Goal: Communication & Community: Answer question/provide support

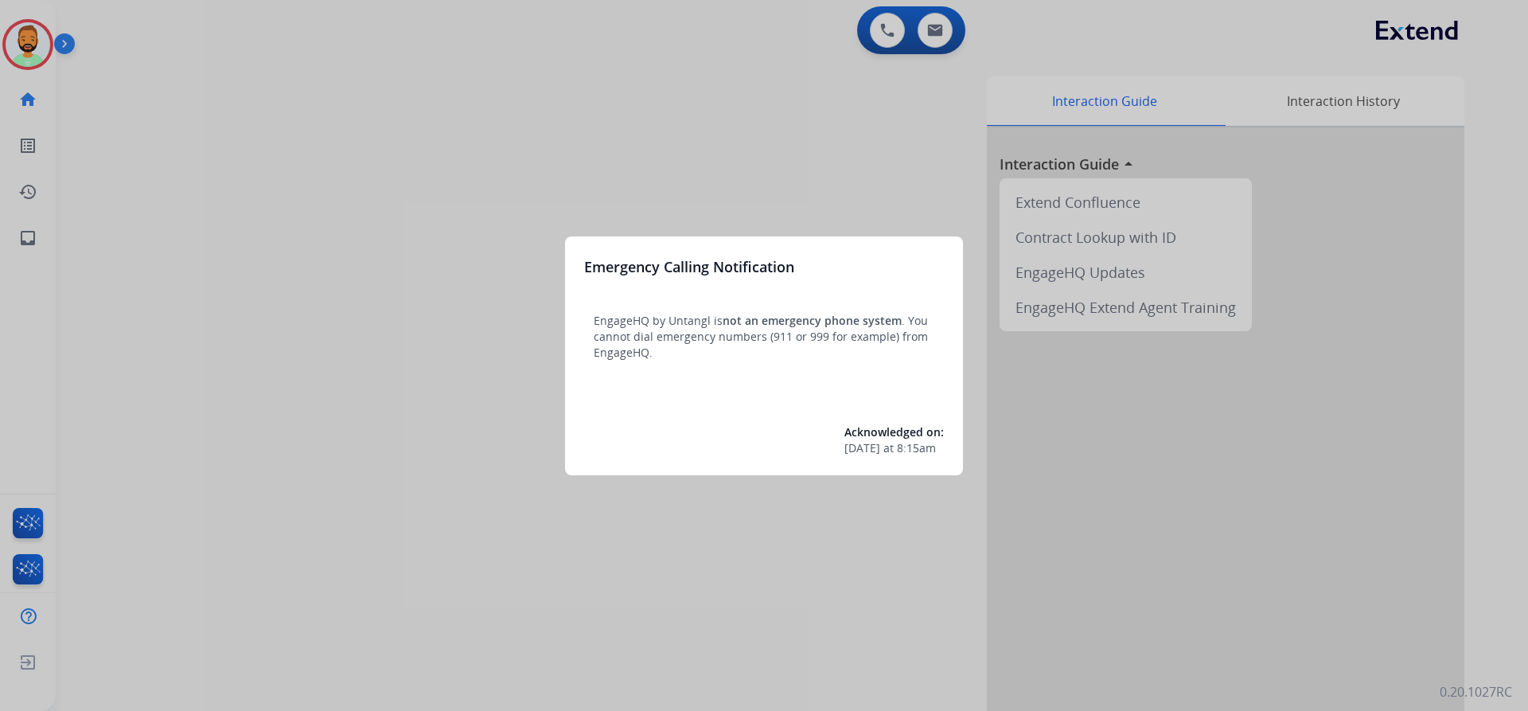
click at [455, 115] on div at bounding box center [764, 355] width 1528 height 711
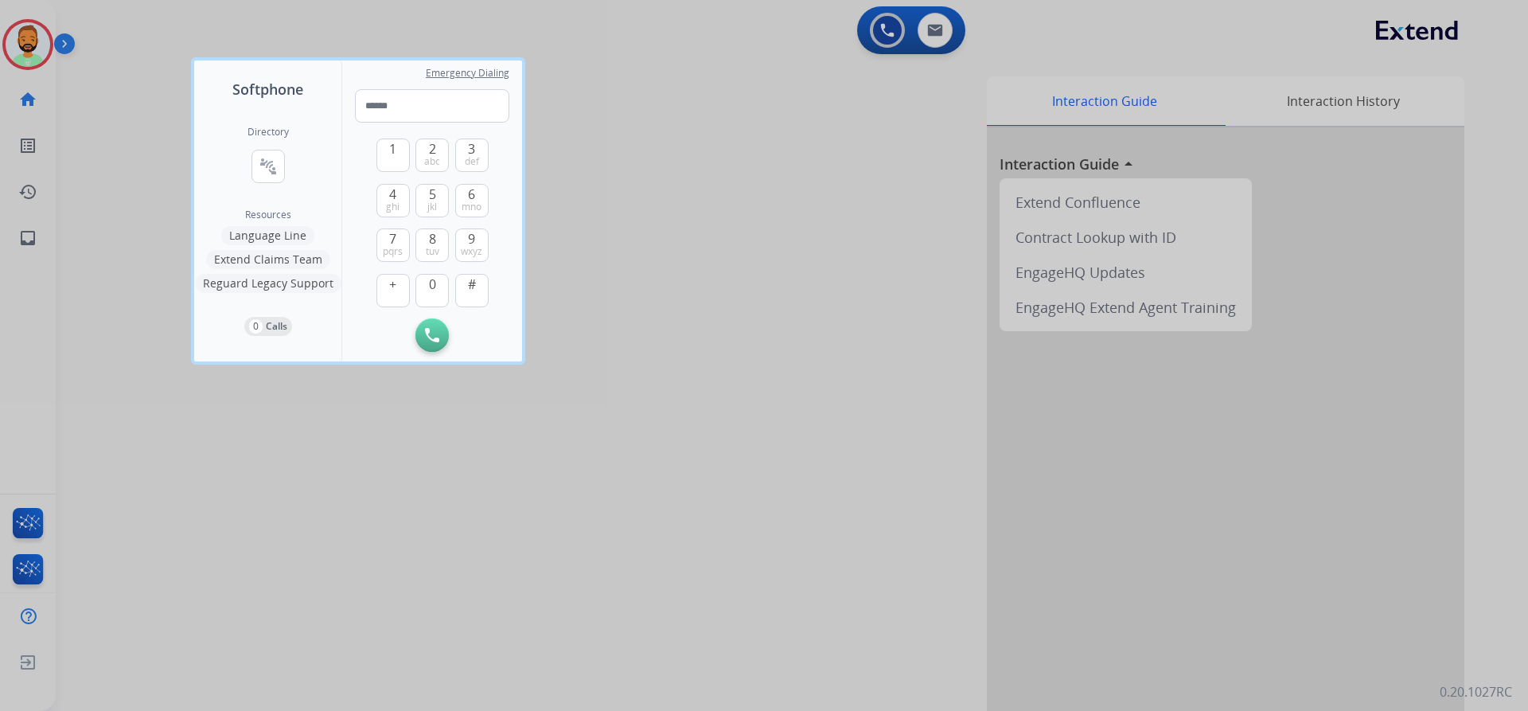
click at [120, 99] on div at bounding box center [764, 355] width 1528 height 711
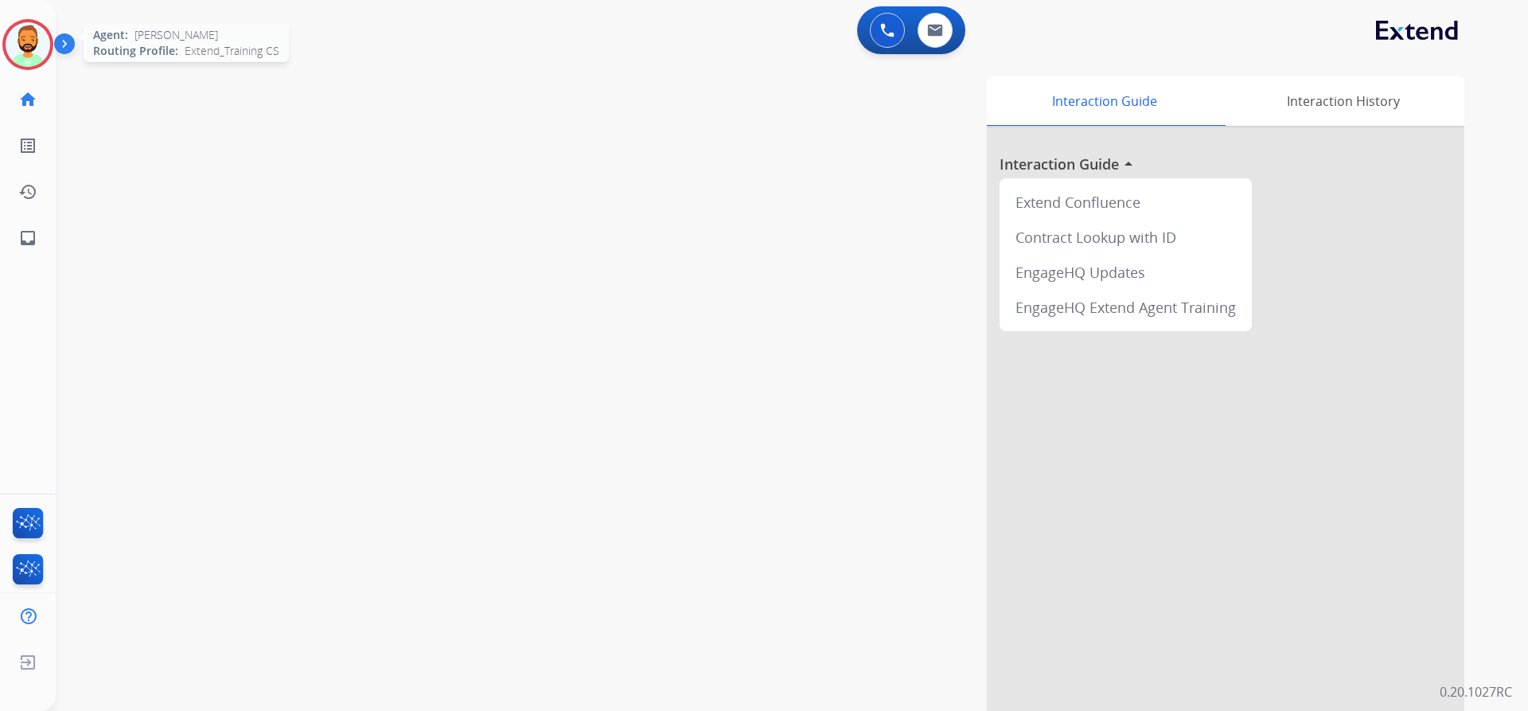
click at [30, 46] on img at bounding box center [28, 44] width 45 height 45
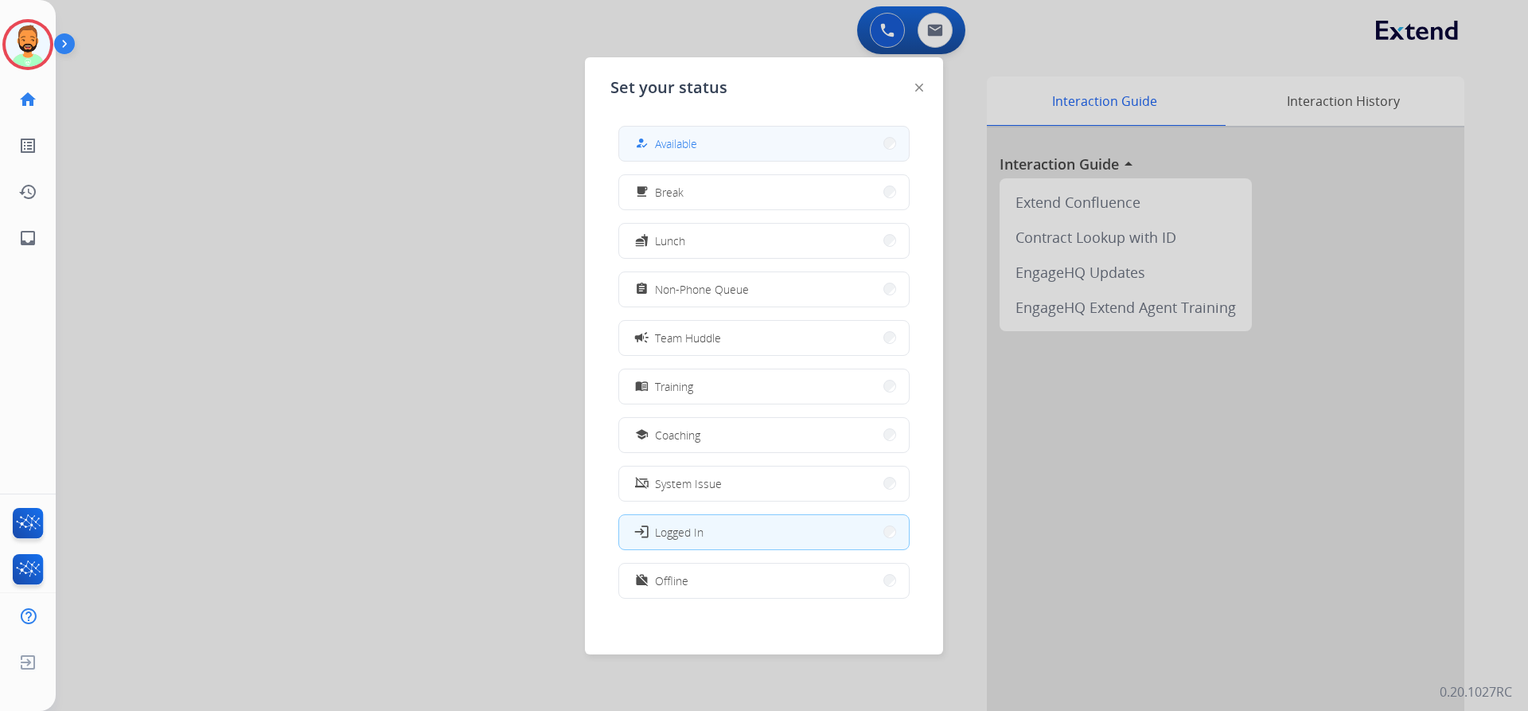
click at [661, 150] on span "Available" at bounding box center [676, 143] width 42 height 17
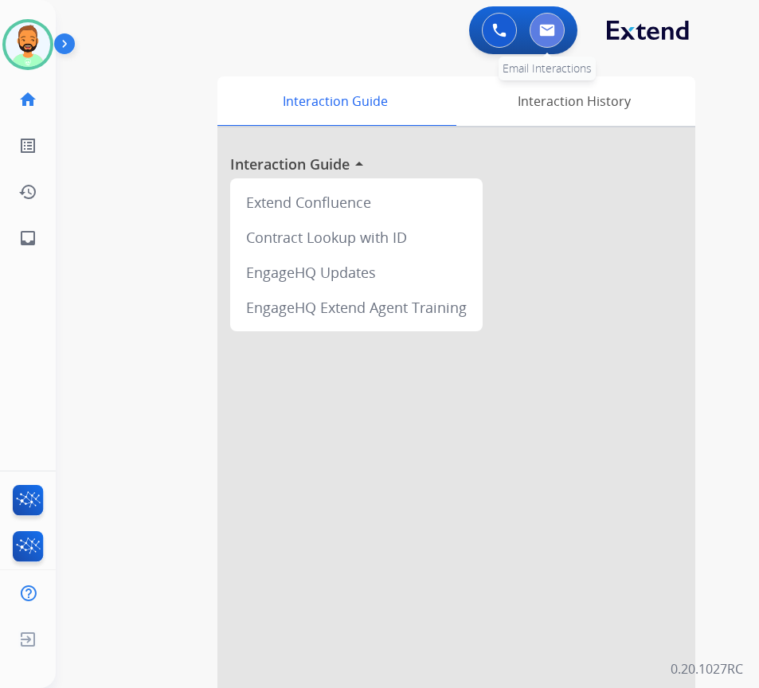
click at [540, 26] on img at bounding box center [547, 30] width 16 height 13
select select "**********"
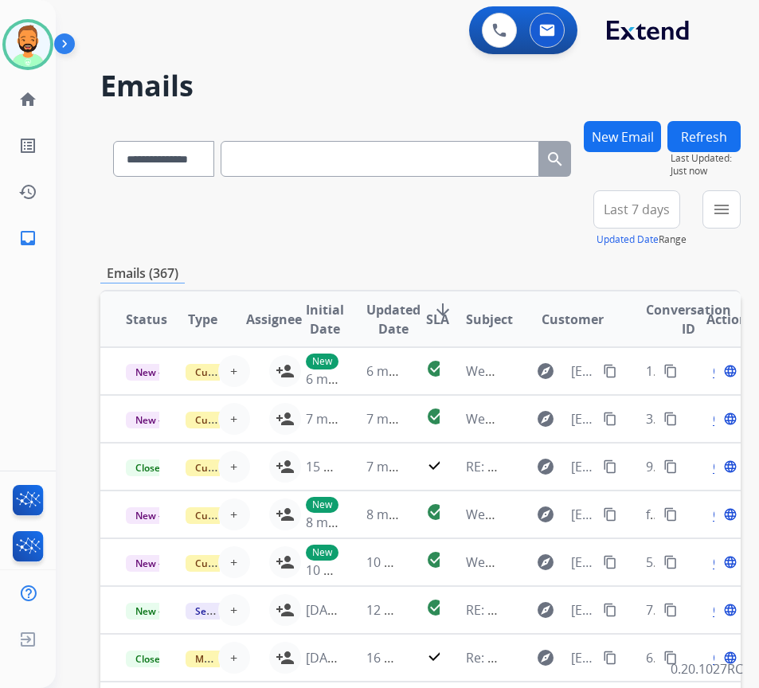
click at [661, 220] on button "Last 7 days" at bounding box center [636, 209] width 87 height 38
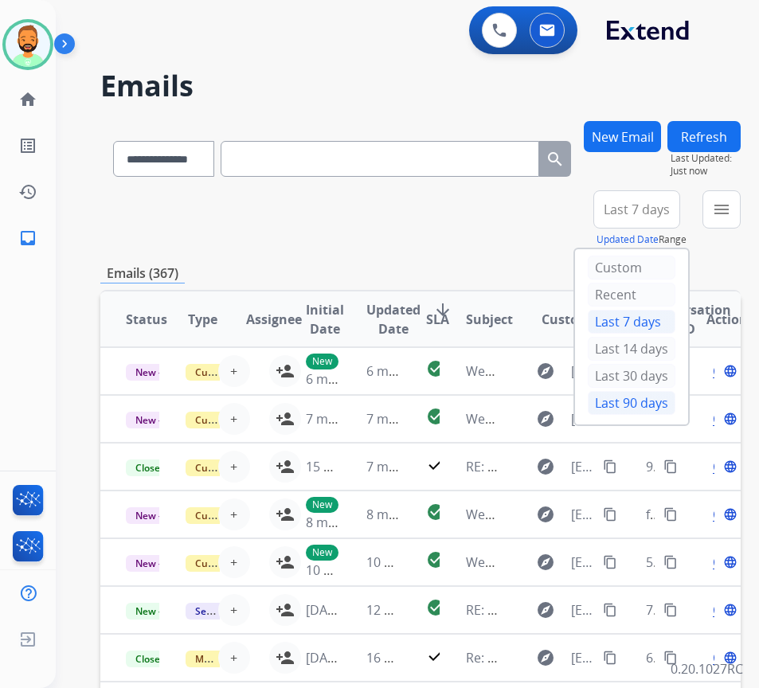
click at [667, 399] on div "Last 90 days" at bounding box center [631, 403] width 88 height 24
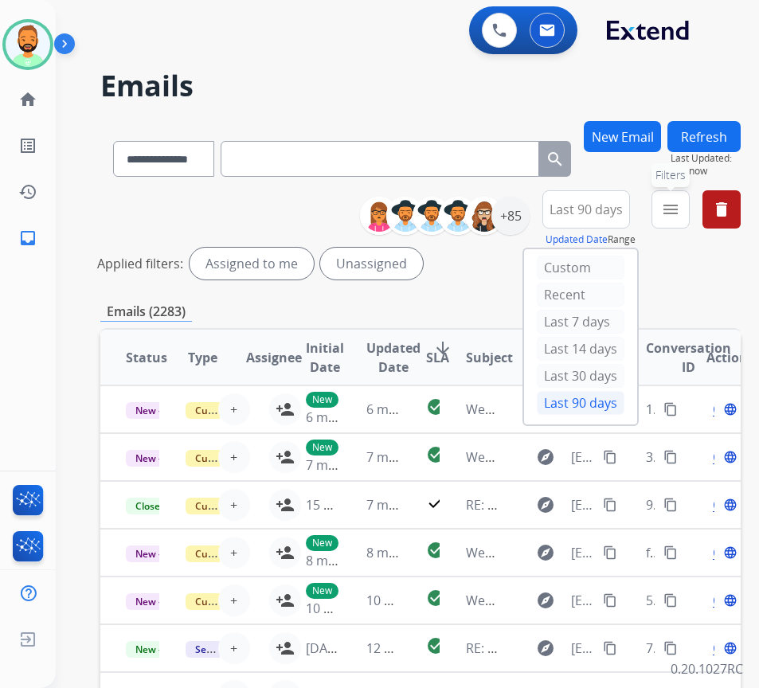
click at [680, 209] on mat-icon "menu" at bounding box center [670, 209] width 19 height 19
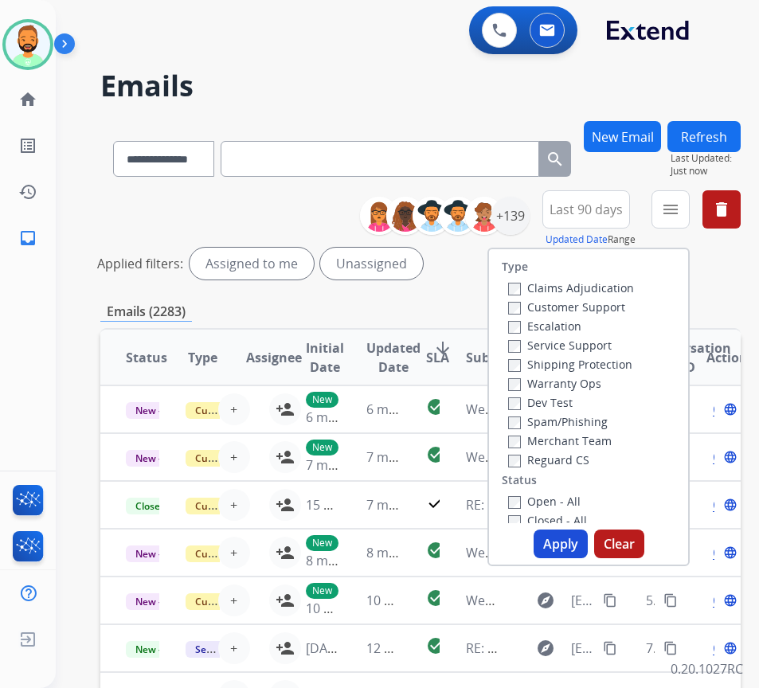
click at [610, 302] on label "Customer Support" at bounding box center [566, 306] width 117 height 15
click at [610, 361] on label "Shipping Protection" at bounding box center [570, 364] width 124 height 15
click at [575, 455] on label "Reguard CS" at bounding box center [548, 459] width 81 height 15
click at [573, 500] on label "Open - All" at bounding box center [544, 500] width 72 height 15
click at [577, 538] on button "Apply" at bounding box center [560, 543] width 54 height 29
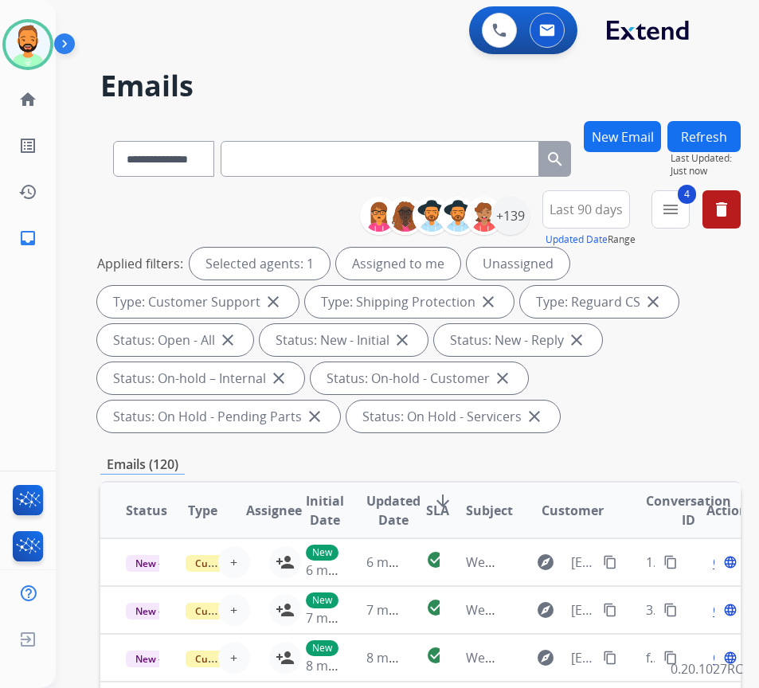
click at [737, 405] on div "Applied filters: Selected agents: 1 Assigned to me Unassigned Type: Customer Su…" at bounding box center [417, 340] width 640 height 185
click at [522, 219] on div "+139" at bounding box center [510, 216] width 38 height 38
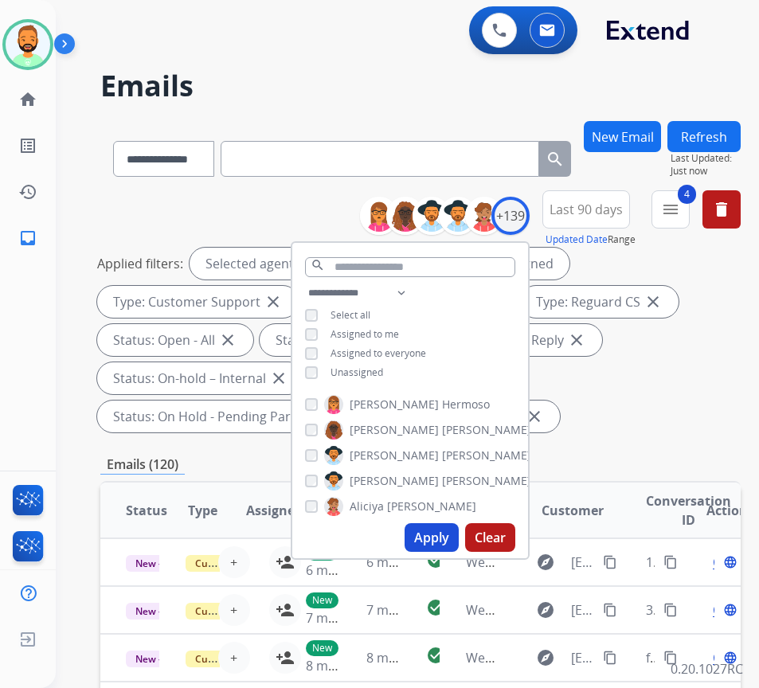
click at [375, 374] on span "Unassigned" at bounding box center [356, 372] width 53 height 14
click at [436, 532] on button "Apply" at bounding box center [431, 537] width 54 height 29
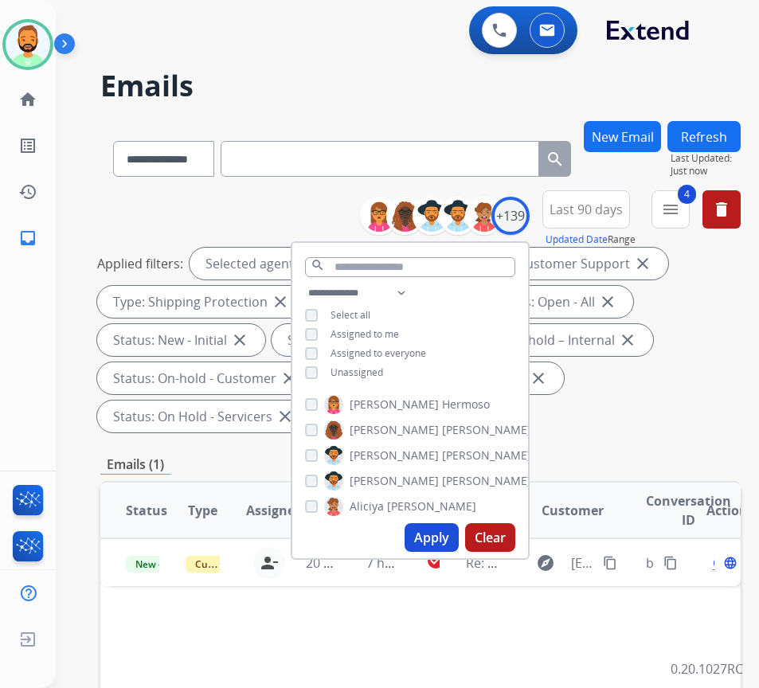
click at [601, 388] on div "Applied filters: Selected agents: 1 Assigned to me Type: Customer Support close…" at bounding box center [417, 340] width 640 height 185
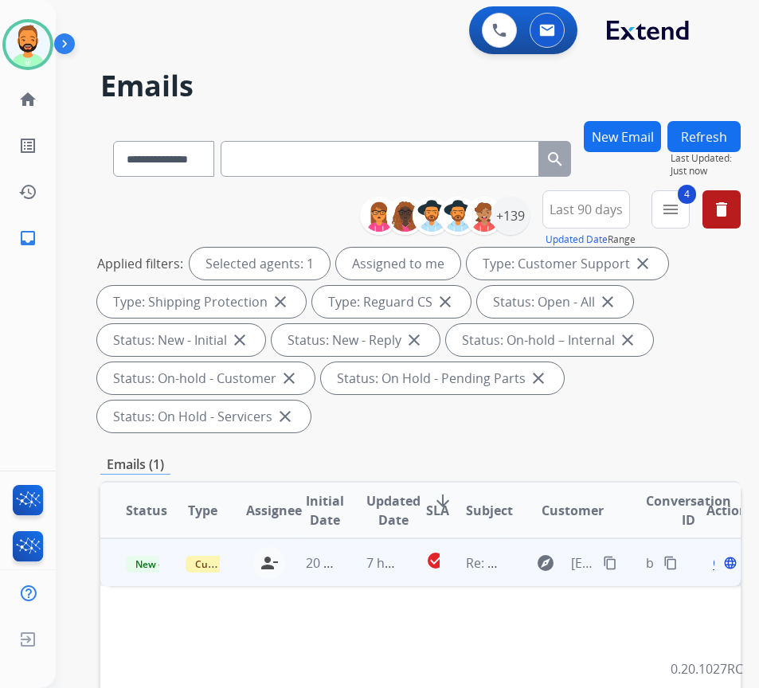
click at [366, 562] on td "7 hours ago" at bounding box center [371, 562] width 60 height 48
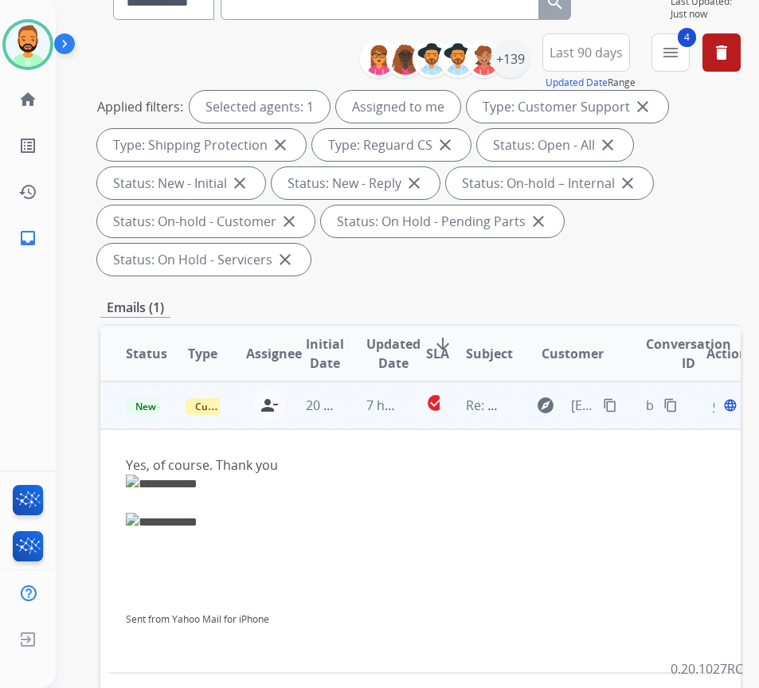
scroll to position [159, 0]
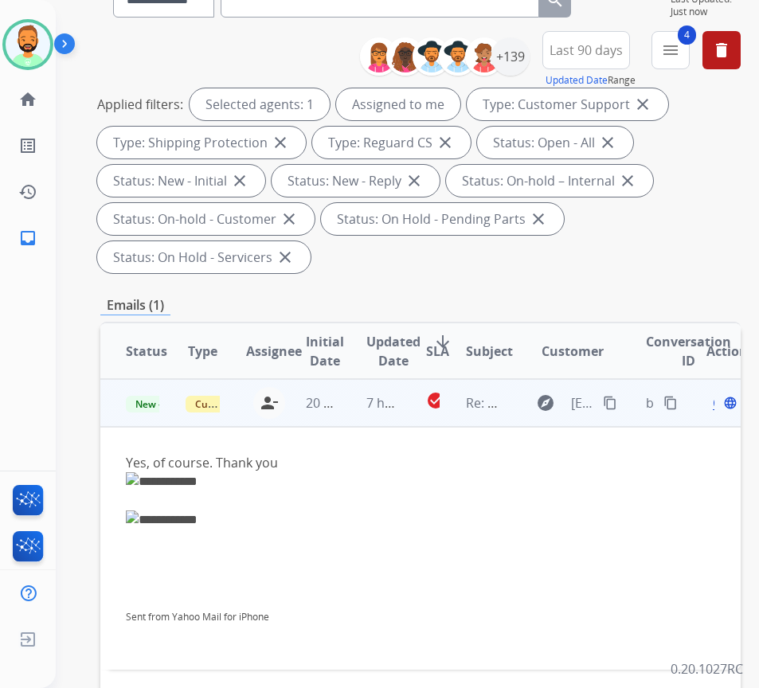
click at [721, 408] on span "Open" at bounding box center [728, 402] width 33 height 19
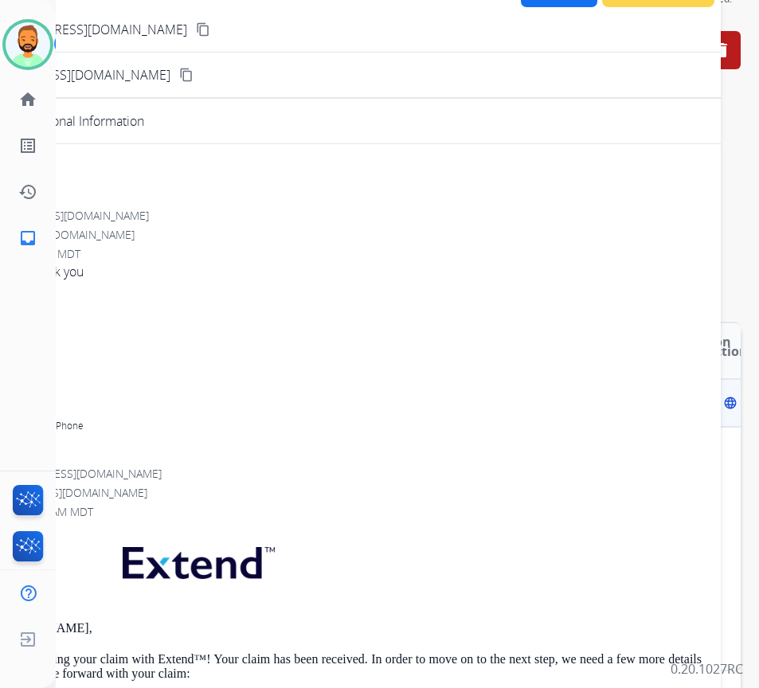
scroll to position [0, 0]
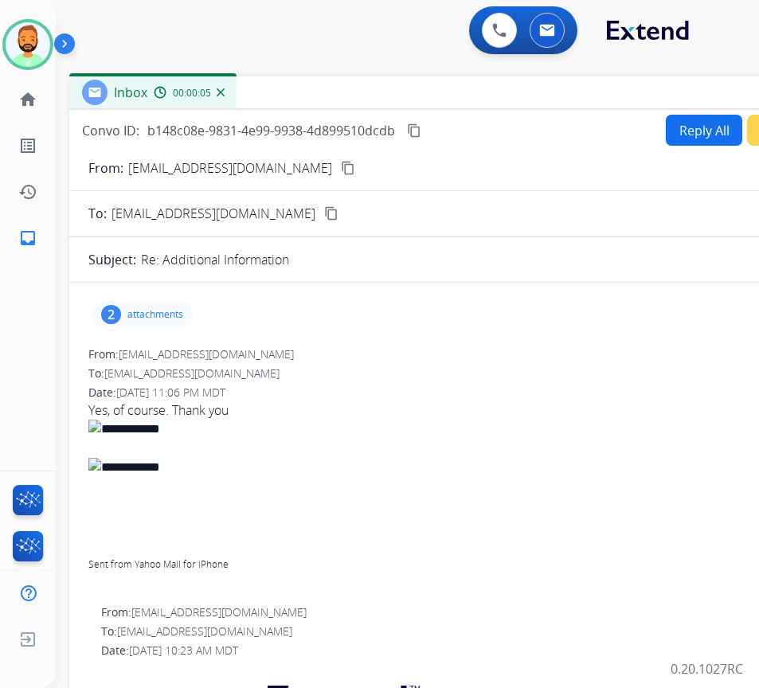
drag, startPoint x: 213, startPoint y: 101, endPoint x: 346, endPoint y: 76, distance: 136.1
click at [346, 76] on div "Inbox 00:00:05" at bounding box center [467, 92] width 796 height 33
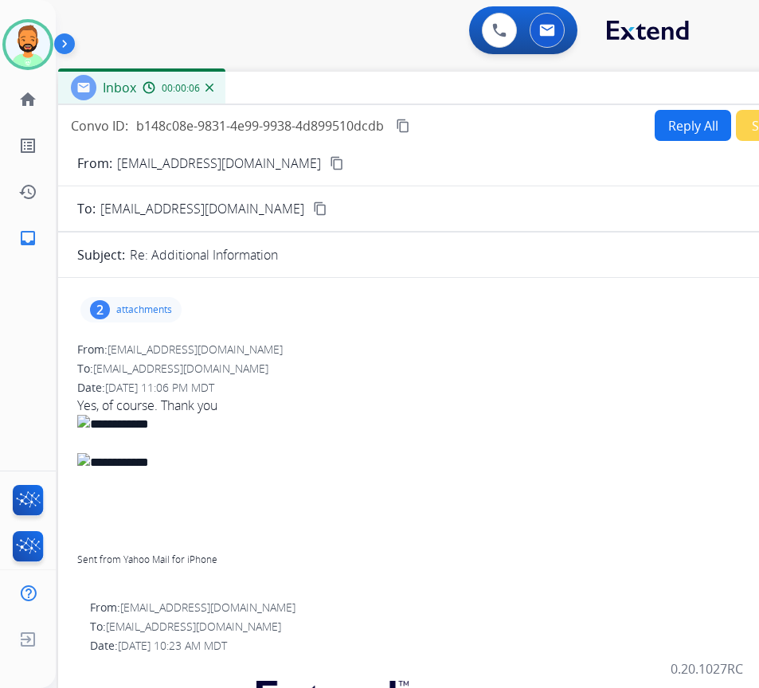
click at [330, 163] on mat-icon "content_copy" at bounding box center [337, 163] width 14 height 14
click at [142, 303] on p "attachments" at bounding box center [144, 309] width 56 height 13
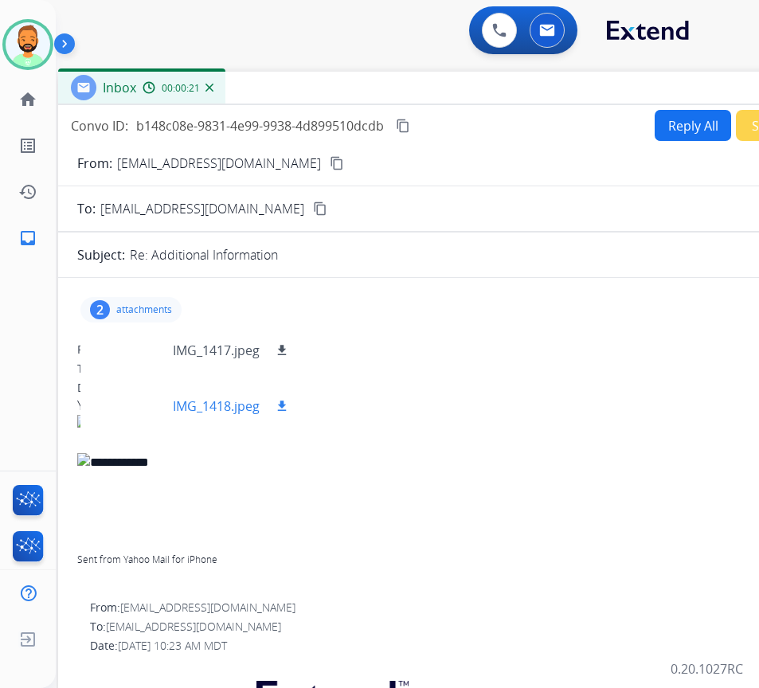
click at [144, 408] on div at bounding box center [133, 406] width 80 height 56
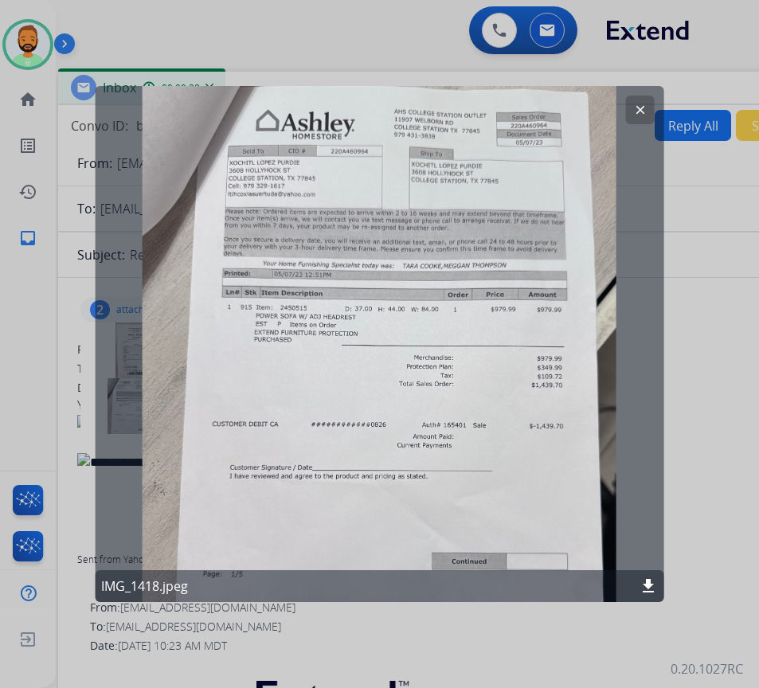
click at [633, 106] on mat-icon "clear" at bounding box center [640, 110] width 14 height 14
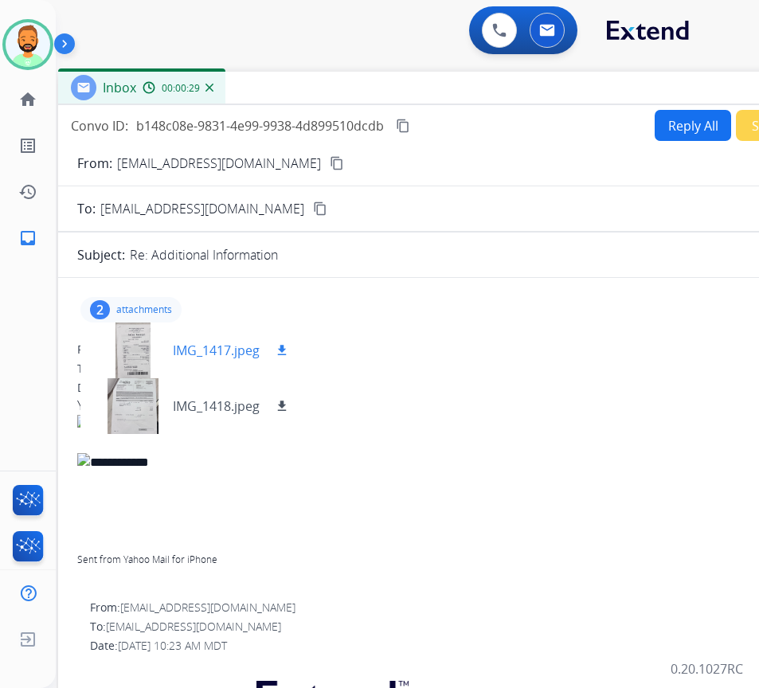
click at [136, 357] on div at bounding box center [133, 350] width 80 height 56
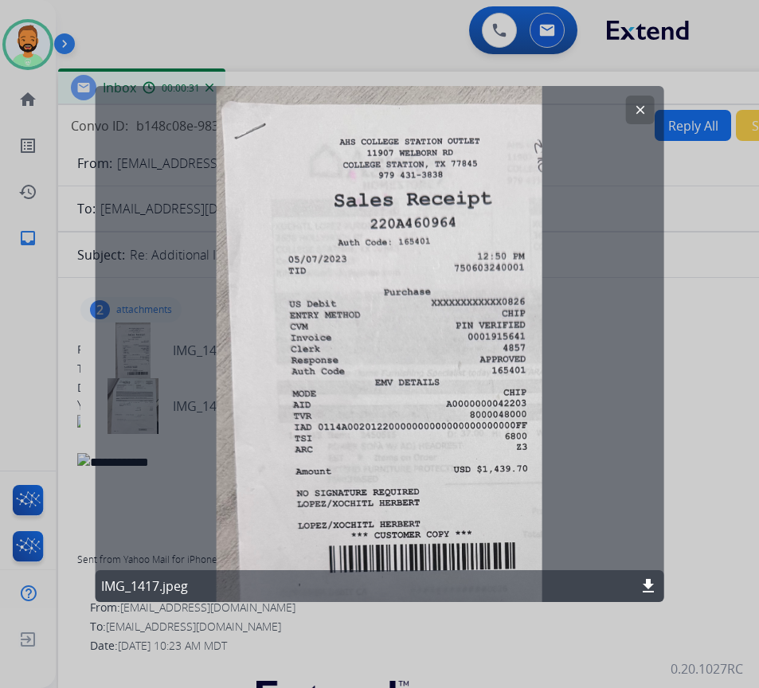
click at [638, 107] on mat-icon "clear" at bounding box center [640, 110] width 14 height 14
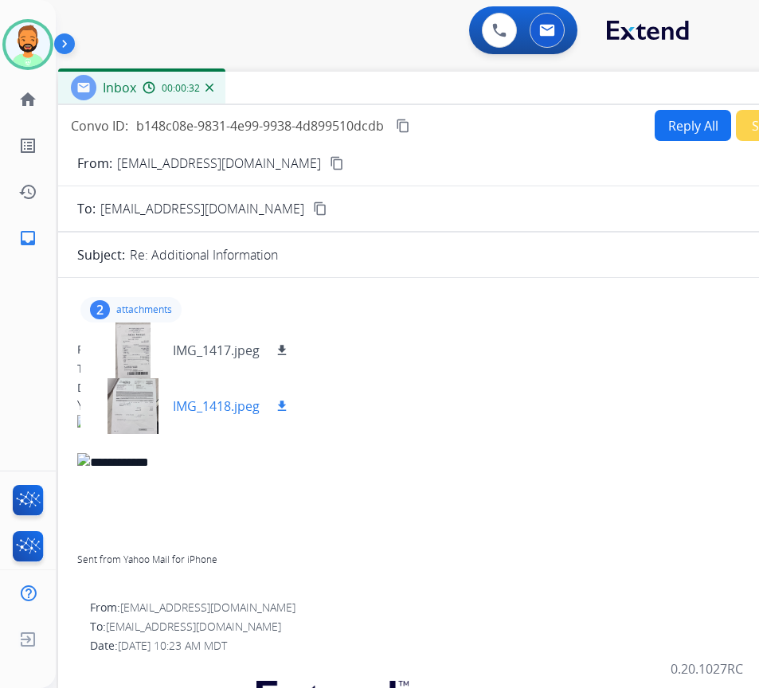
click at [131, 404] on div at bounding box center [133, 406] width 80 height 56
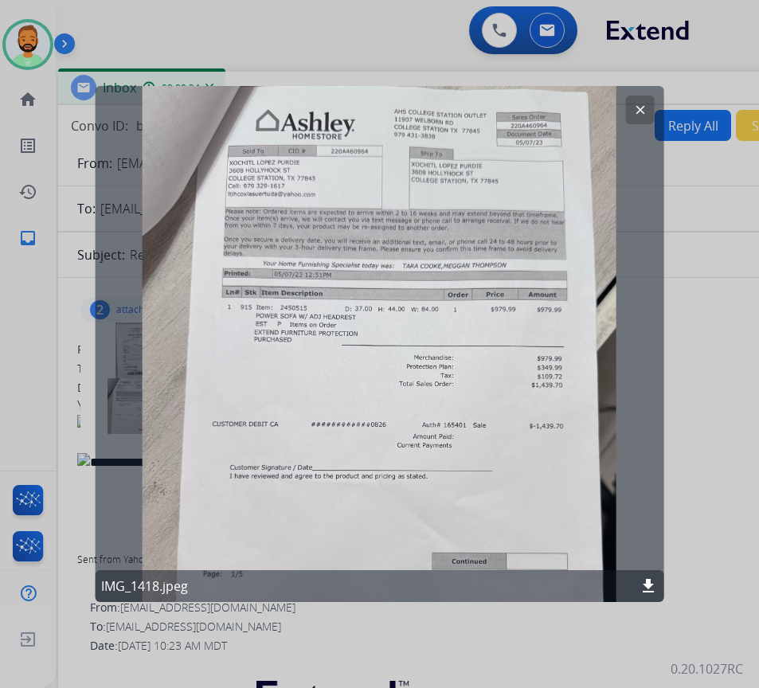
click at [653, 588] on mat-icon "download" at bounding box center [647, 585] width 19 height 19
click at [643, 107] on mat-icon "clear" at bounding box center [640, 110] width 14 height 14
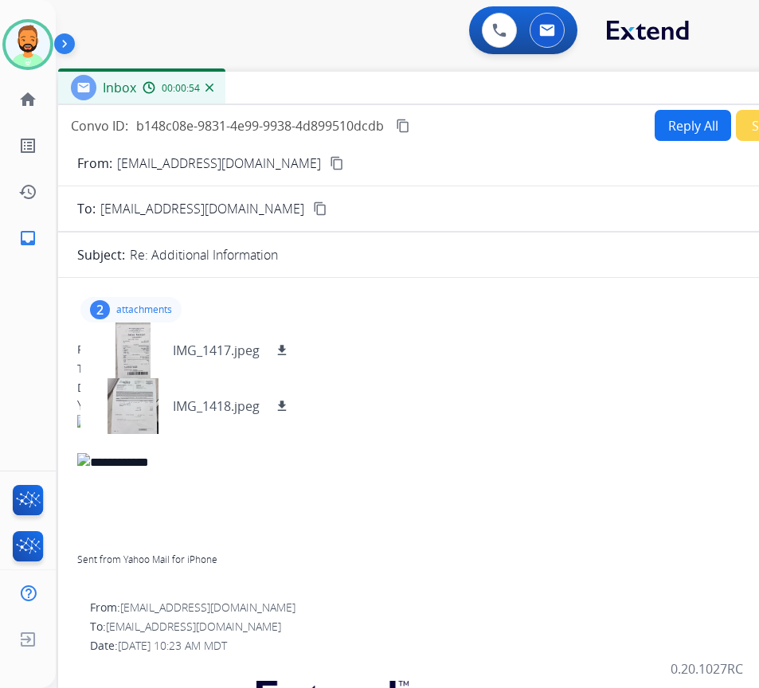
click at [692, 115] on button "Reply All" at bounding box center [692, 125] width 76 height 31
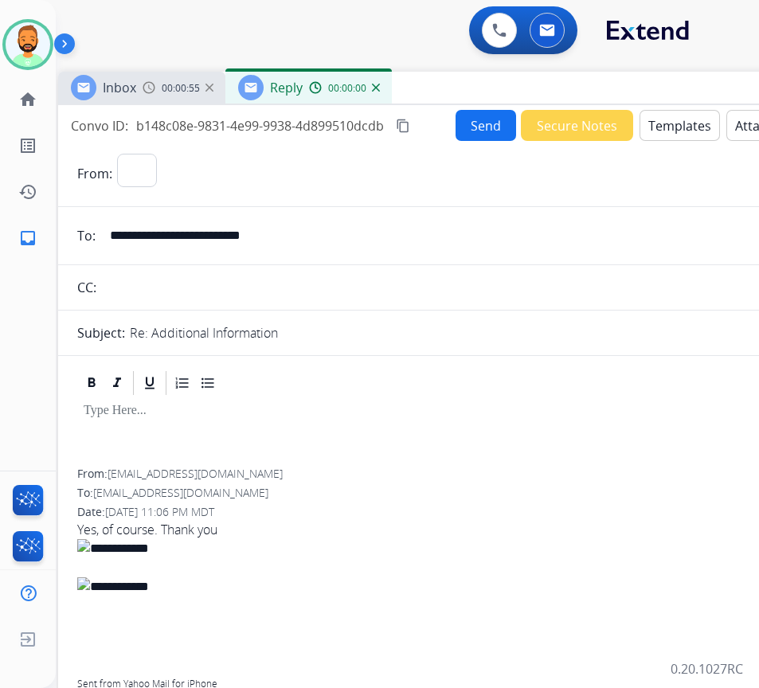
select select "**********"
click at [127, 428] on div at bounding box center [456, 433] width 758 height 72
click at [656, 126] on button "Templates" at bounding box center [679, 125] width 80 height 31
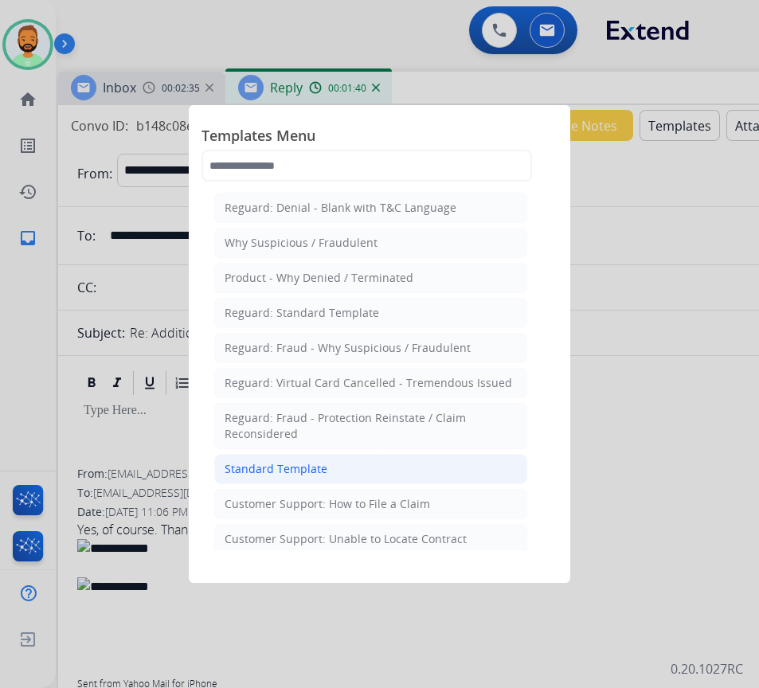
click at [329, 467] on li "Standard Template" at bounding box center [370, 469] width 313 height 30
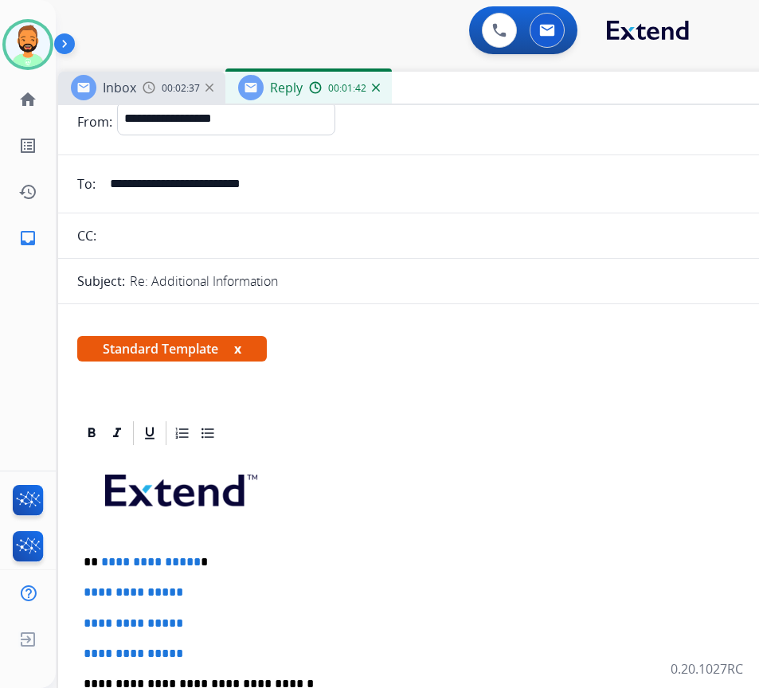
scroll to position [80, 0]
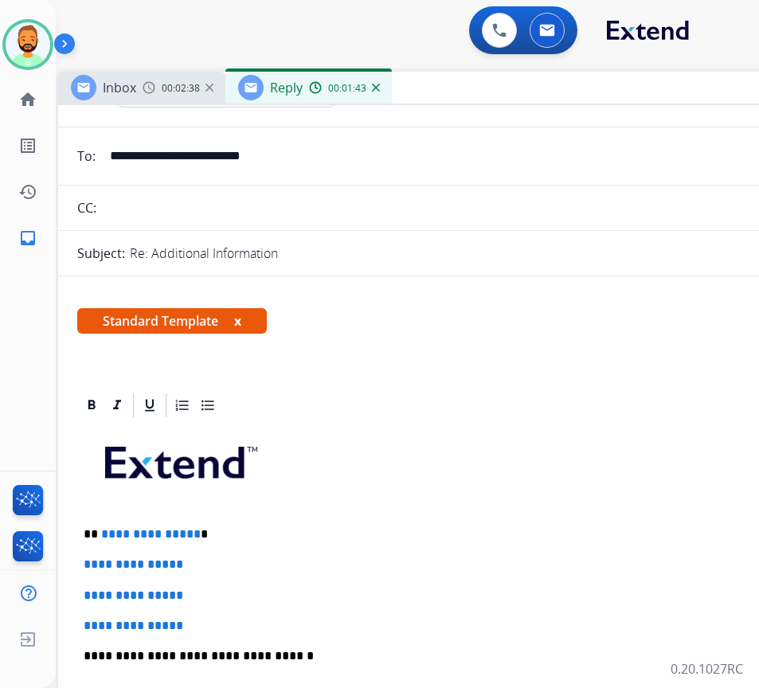
click at [287, 514] on div "**********" at bounding box center [456, 693] width 758 height 548
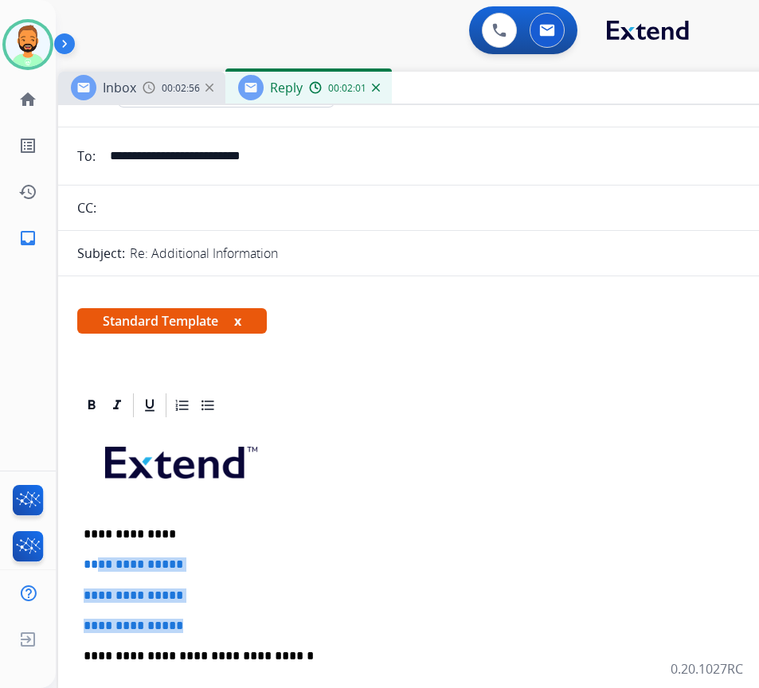
drag, startPoint x: 212, startPoint y: 621, endPoint x: 99, endPoint y: 566, distance: 125.7
click at [98, 566] on div "**********" at bounding box center [456, 693] width 758 height 548
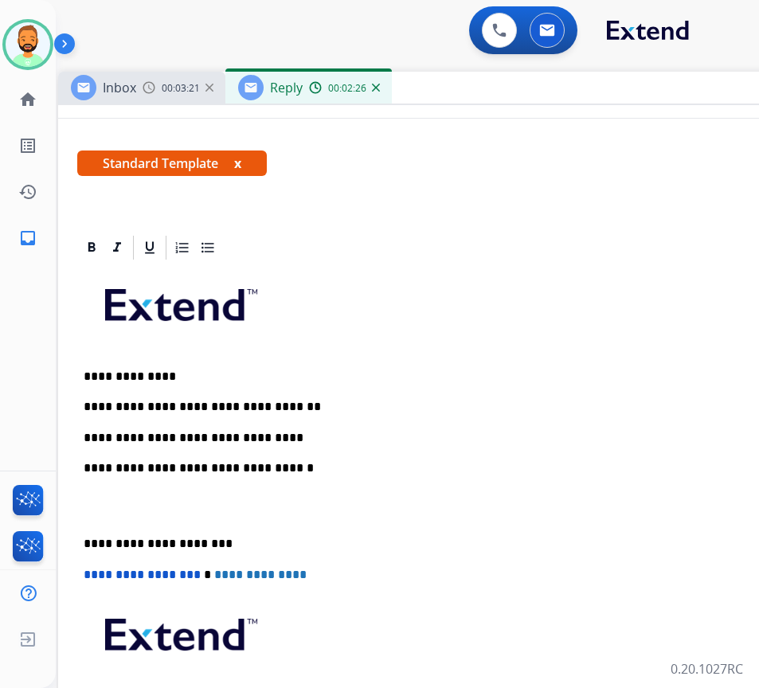
scroll to position [239, 0]
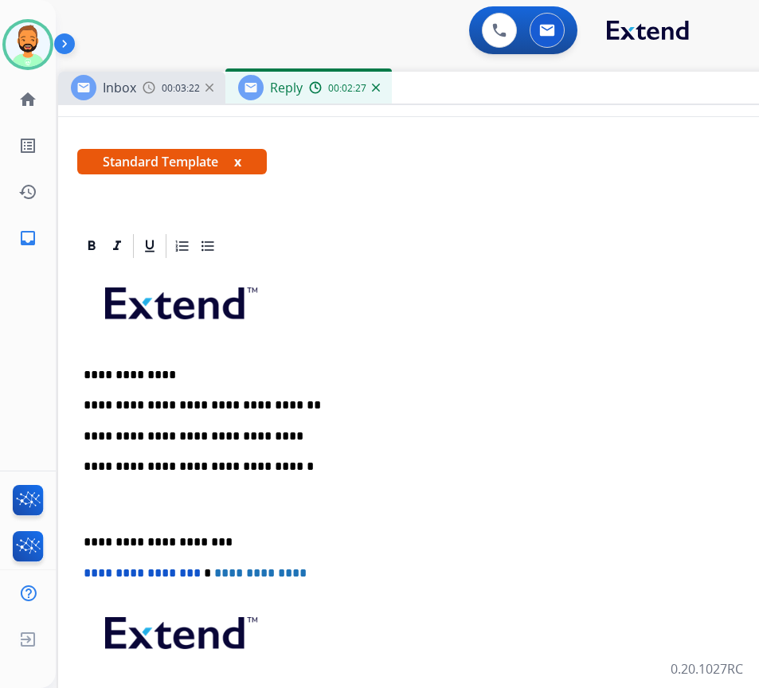
click at [86, 532] on div "**********" at bounding box center [456, 518] width 758 height 517
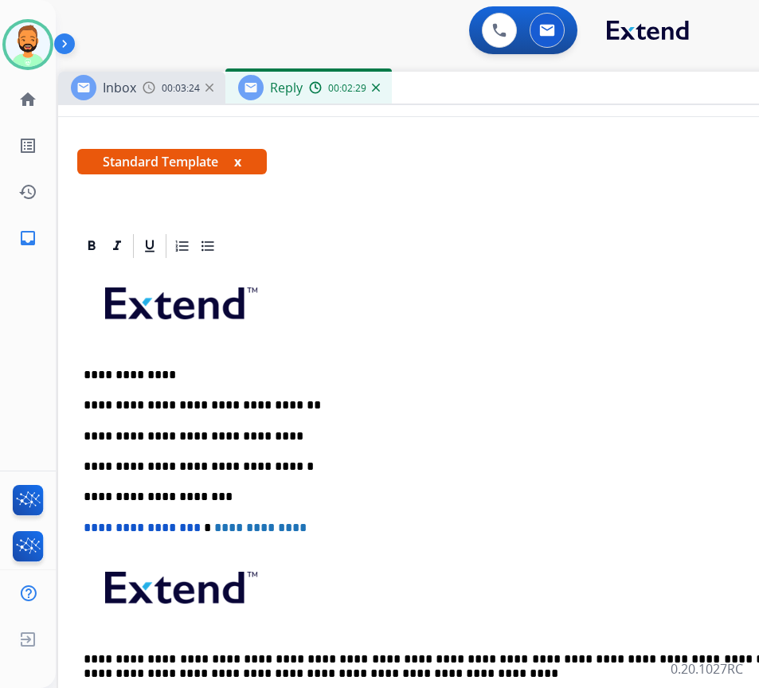
scroll to position [0, 0]
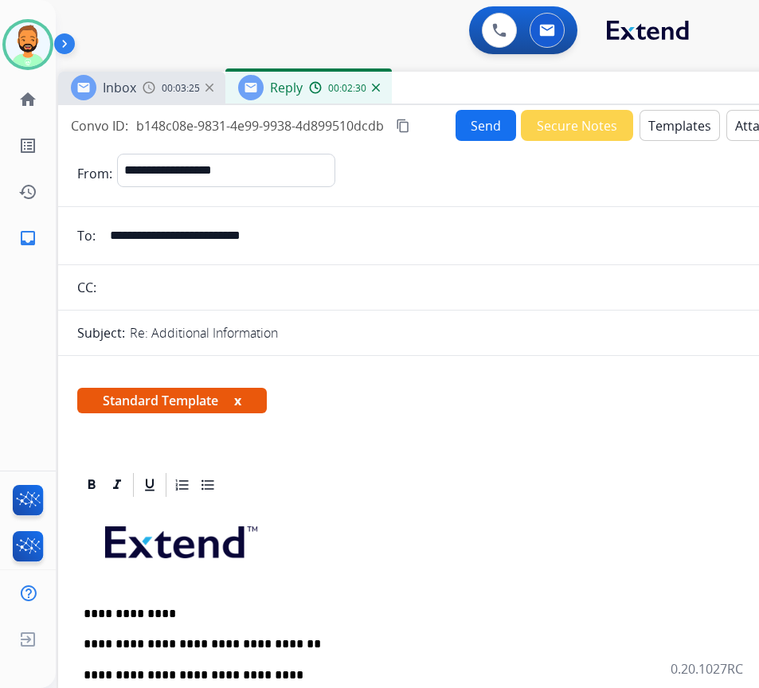
click at [474, 124] on button "Send" at bounding box center [485, 125] width 60 height 31
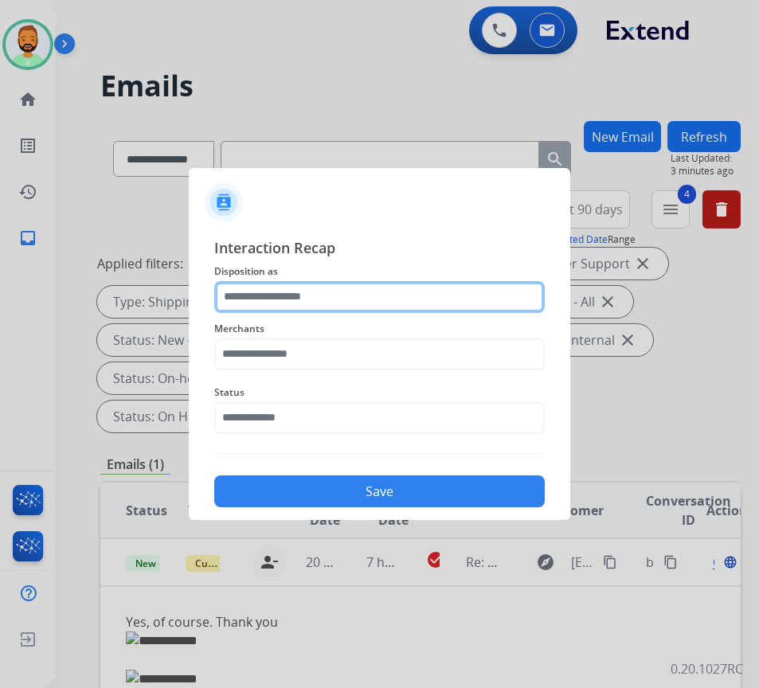
click at [345, 284] on input "text" at bounding box center [379, 297] width 330 height 32
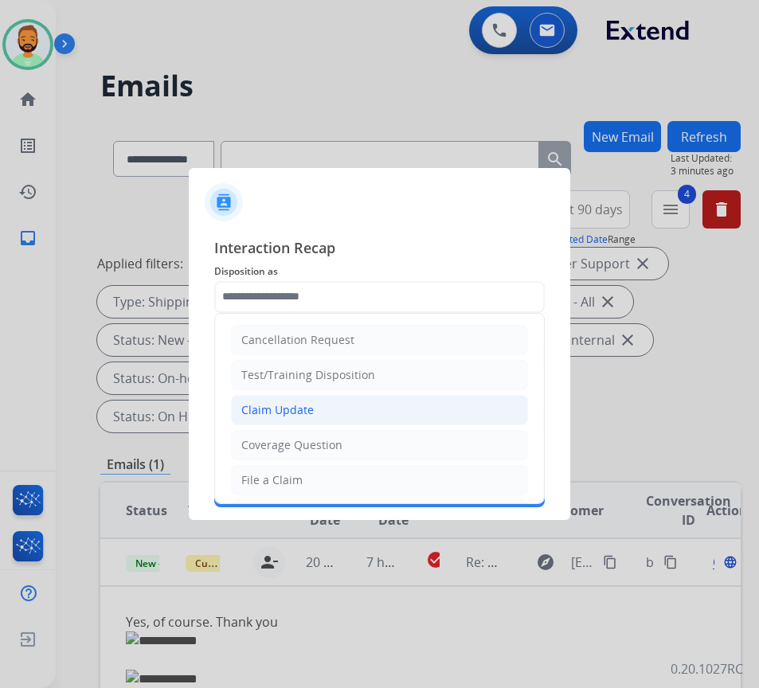
click at [315, 407] on li "Claim Update" at bounding box center [379, 410] width 297 height 30
type input "**********"
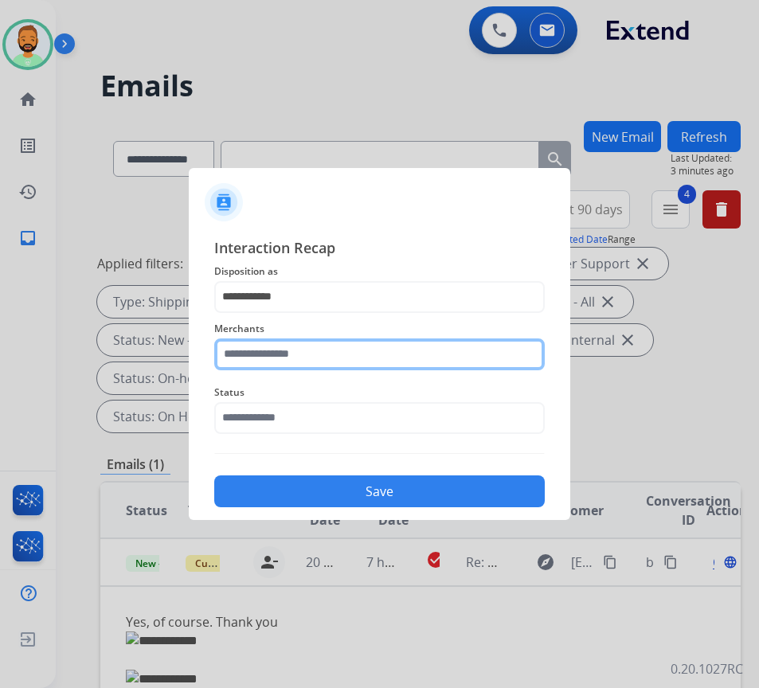
click at [318, 357] on input "text" at bounding box center [379, 354] width 330 height 32
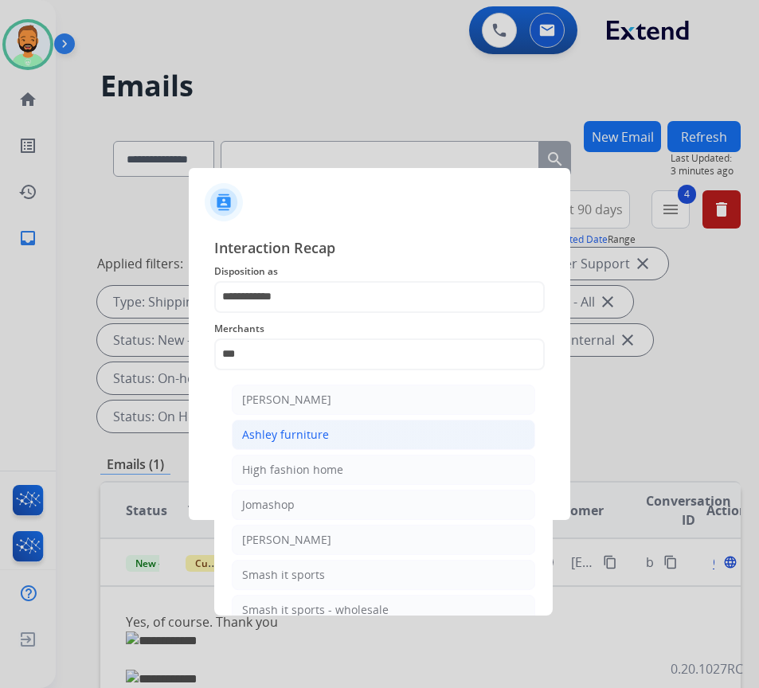
click at [333, 428] on li "Ashley furniture" at bounding box center [383, 434] width 303 height 30
type input "**********"
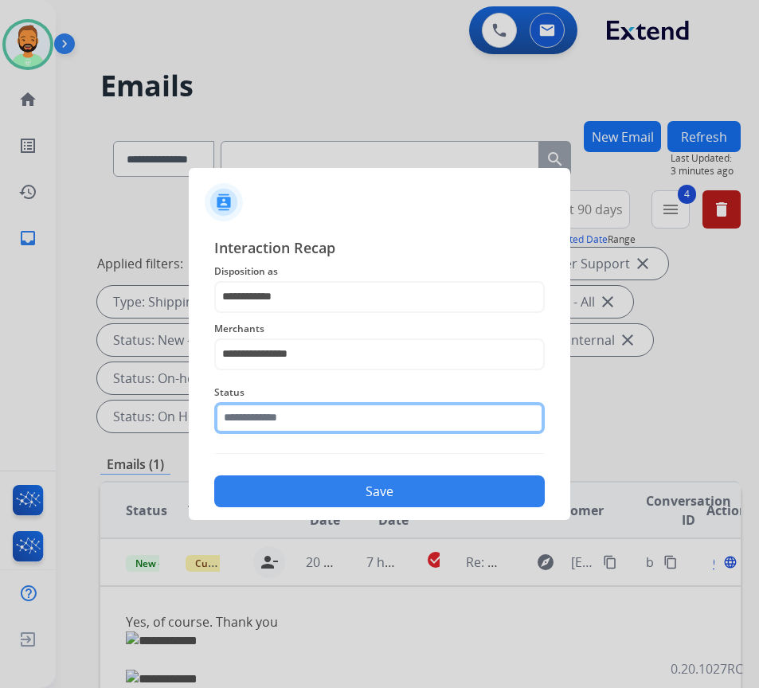
click at [335, 428] on input "text" at bounding box center [379, 418] width 330 height 32
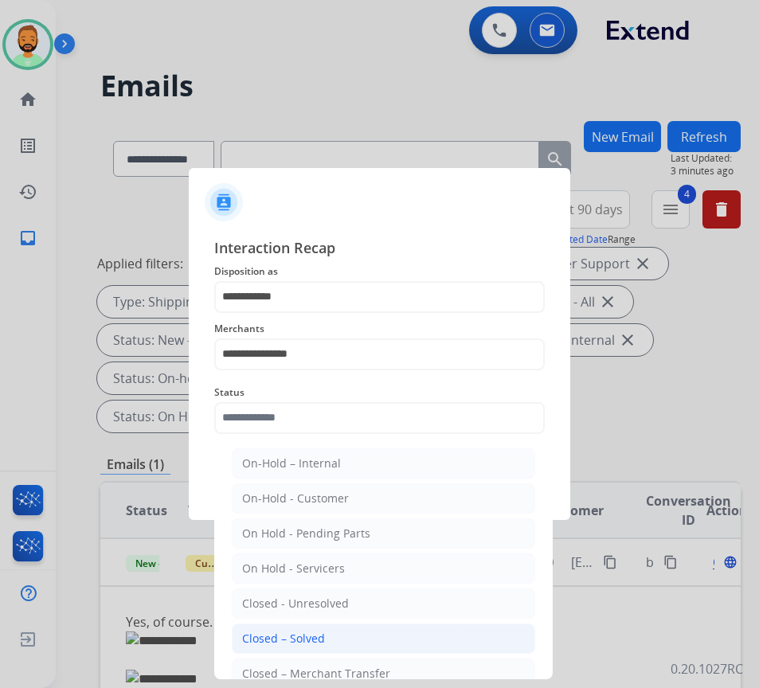
click at [310, 645] on div "Closed – Solved" at bounding box center [283, 638] width 83 height 16
type input "**********"
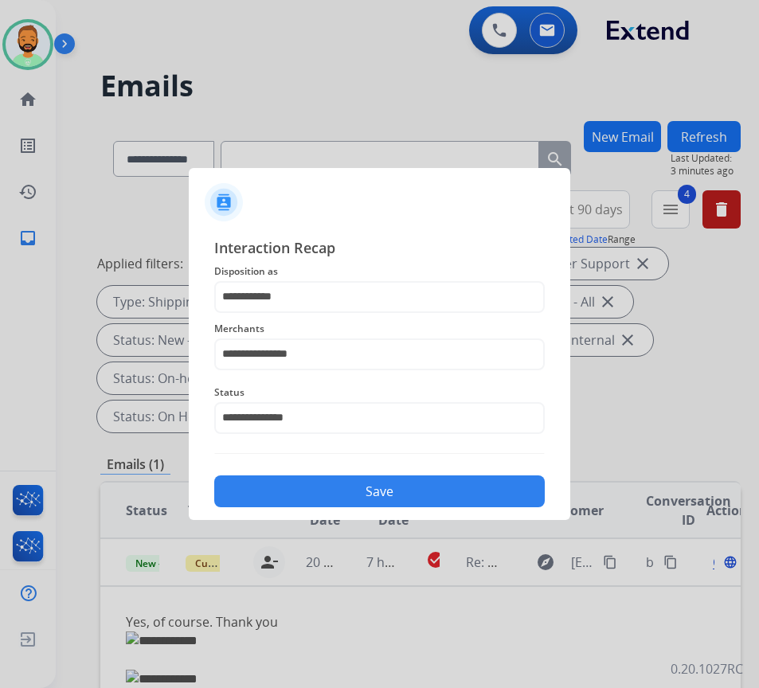
click at [393, 484] on button "Save" at bounding box center [379, 491] width 330 height 32
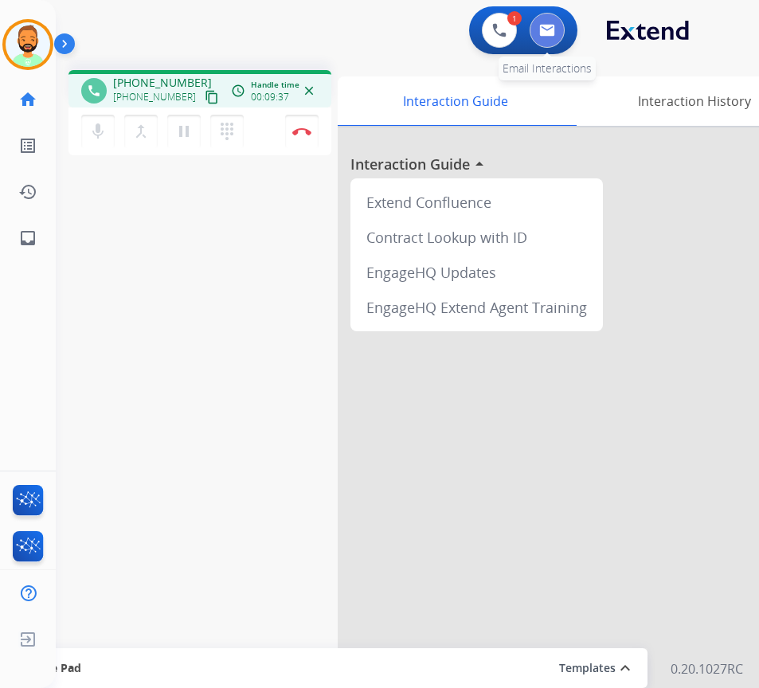
click at [549, 30] on img at bounding box center [547, 30] width 16 height 13
select select "**********"
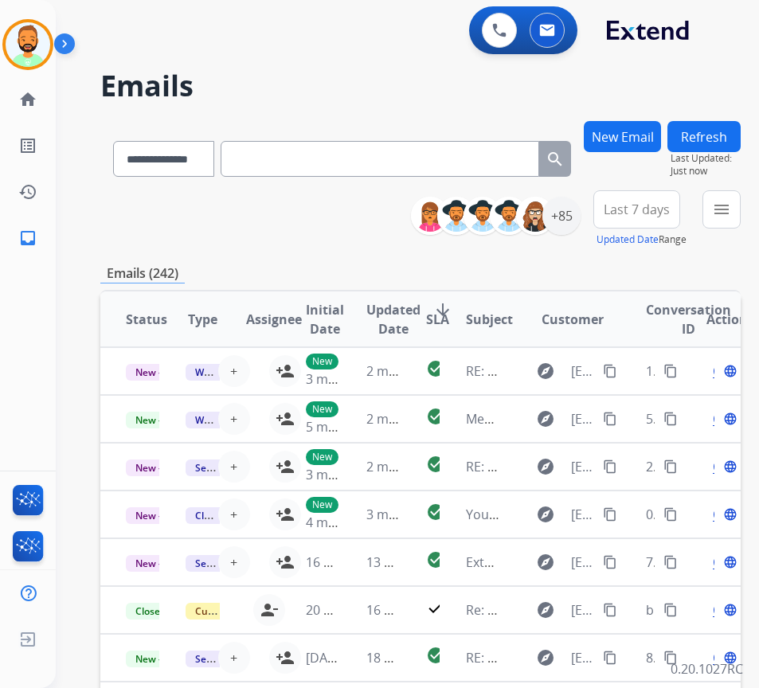
paste input "**********"
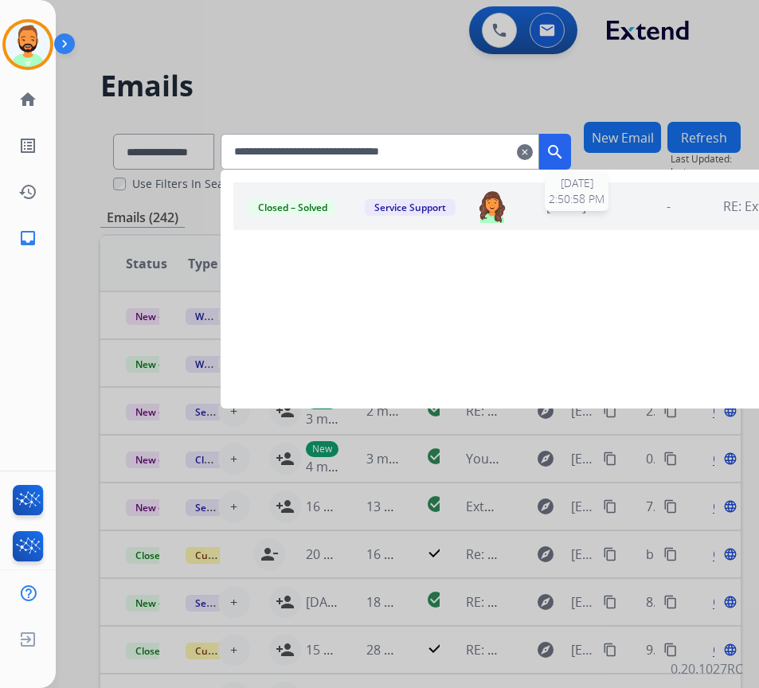
type input "**********"
click at [613, 207] on div "[DATE]" at bounding box center [566, 206] width 94 height 19
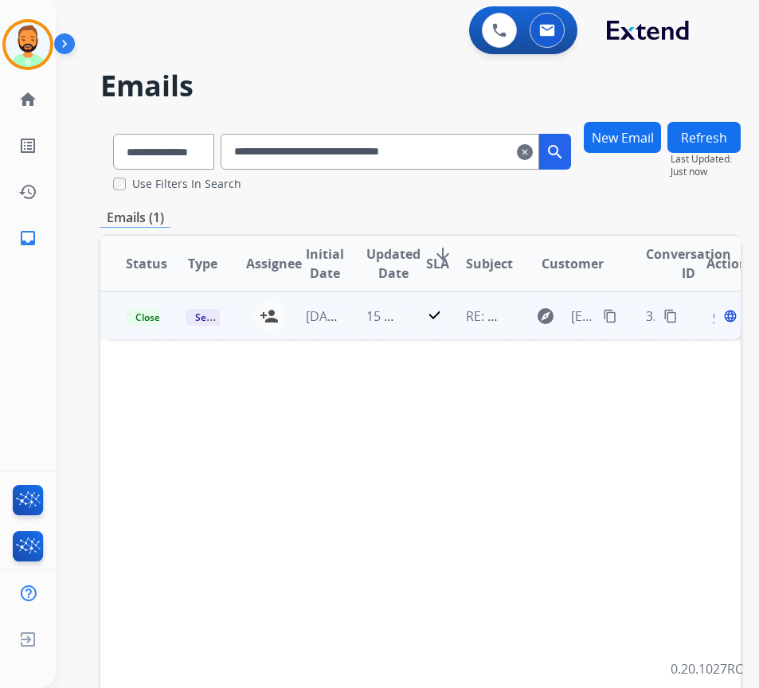
click at [400, 326] on td "15 hours ago" at bounding box center [371, 315] width 60 height 48
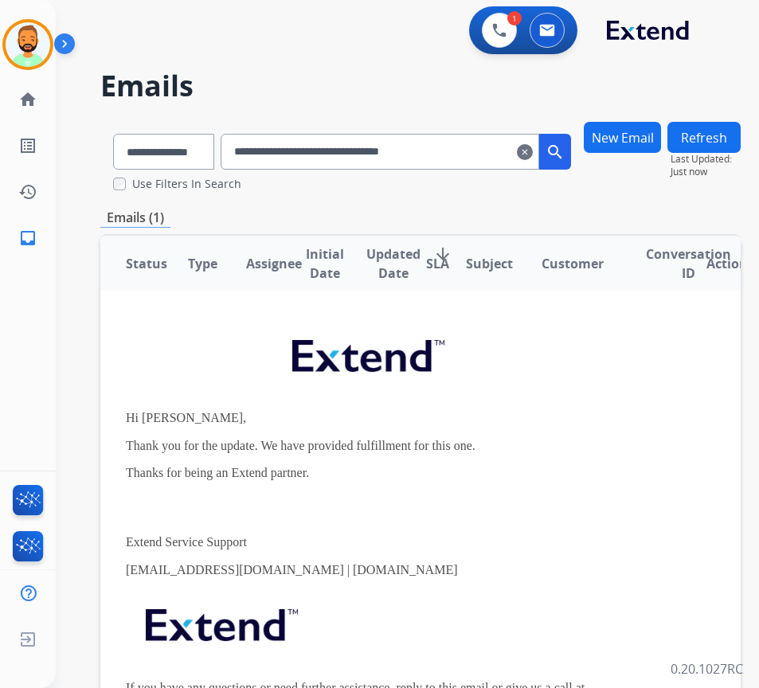
scroll to position [78, 0]
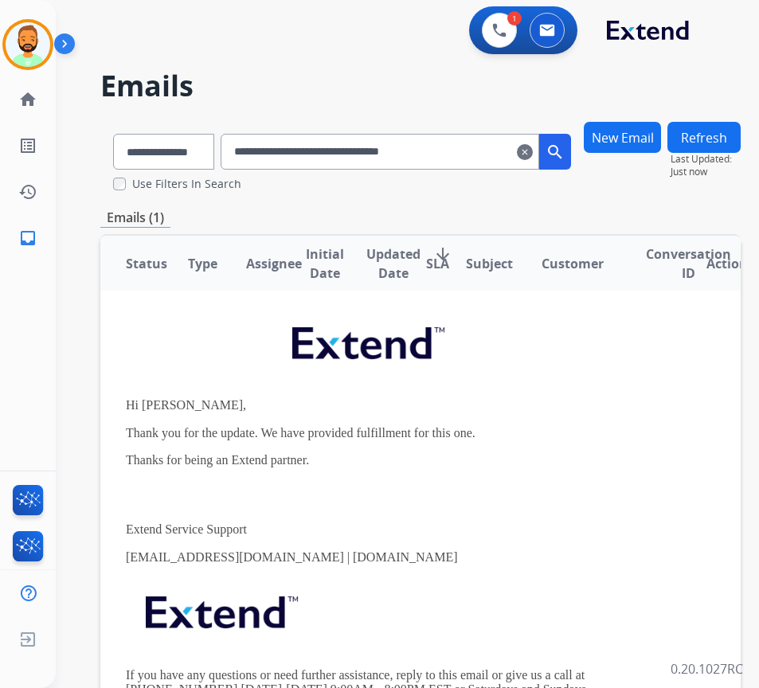
click at [532, 155] on mat-icon "clear" at bounding box center [525, 151] width 16 height 19
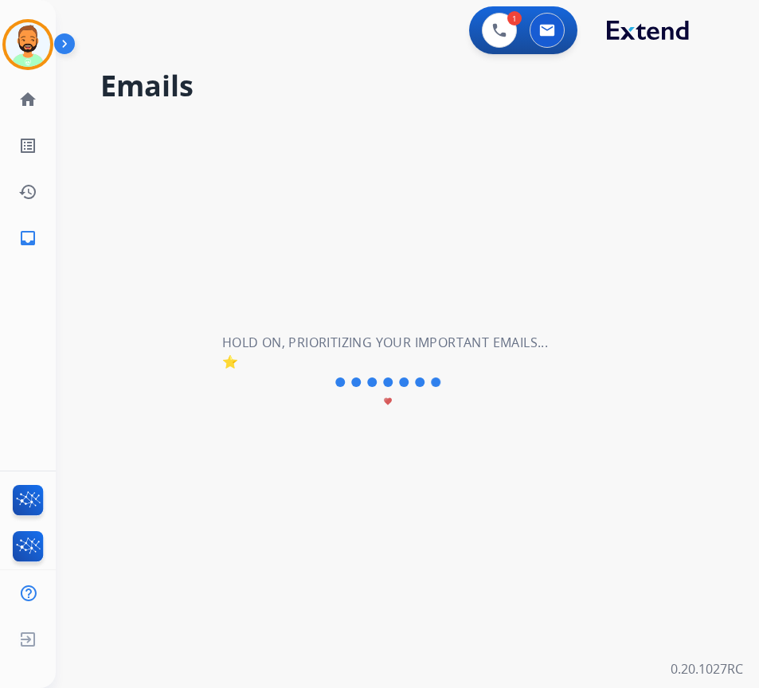
scroll to position [67, 0]
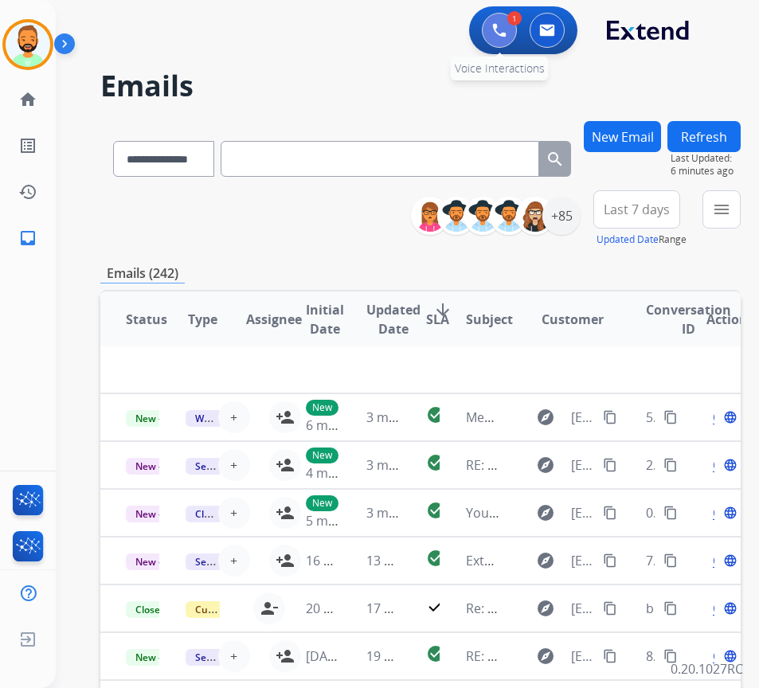
click at [498, 37] on img at bounding box center [499, 30] width 14 height 14
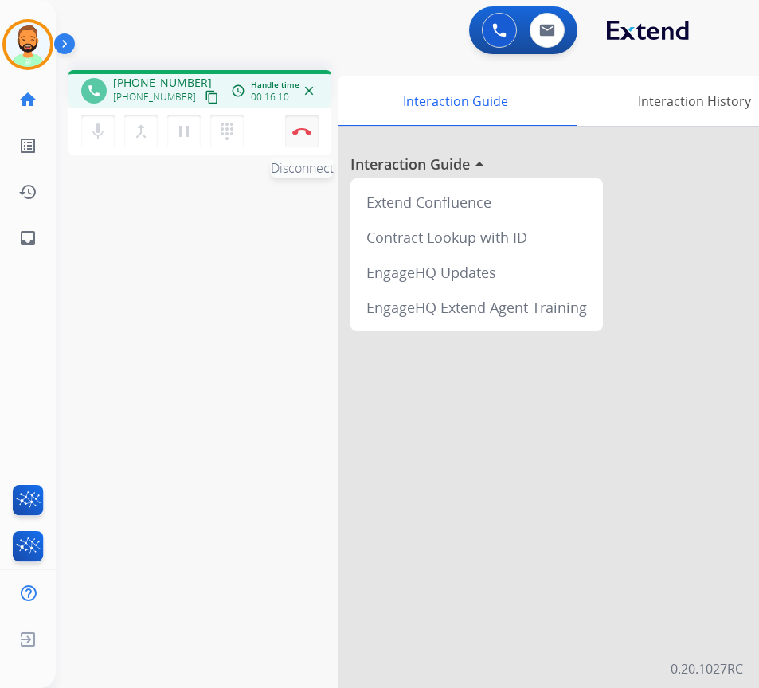
click at [310, 124] on button "Disconnect" at bounding box center [301, 131] width 33 height 33
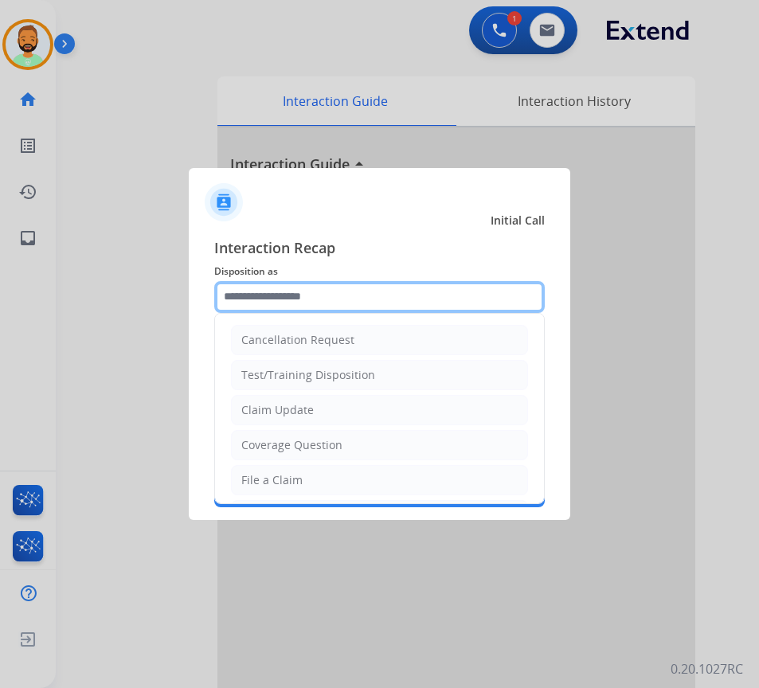
click at [373, 300] on input "text" at bounding box center [379, 297] width 330 height 32
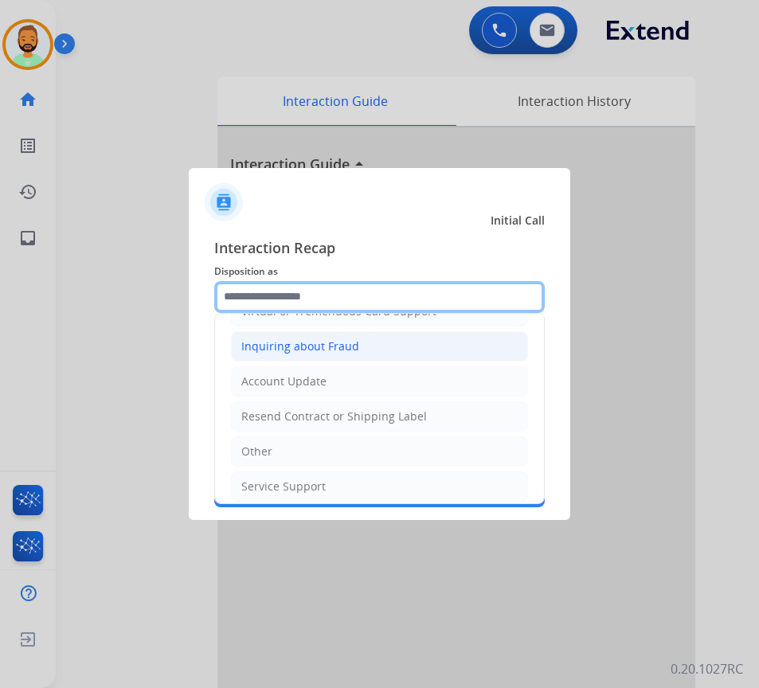
scroll to position [159, 0]
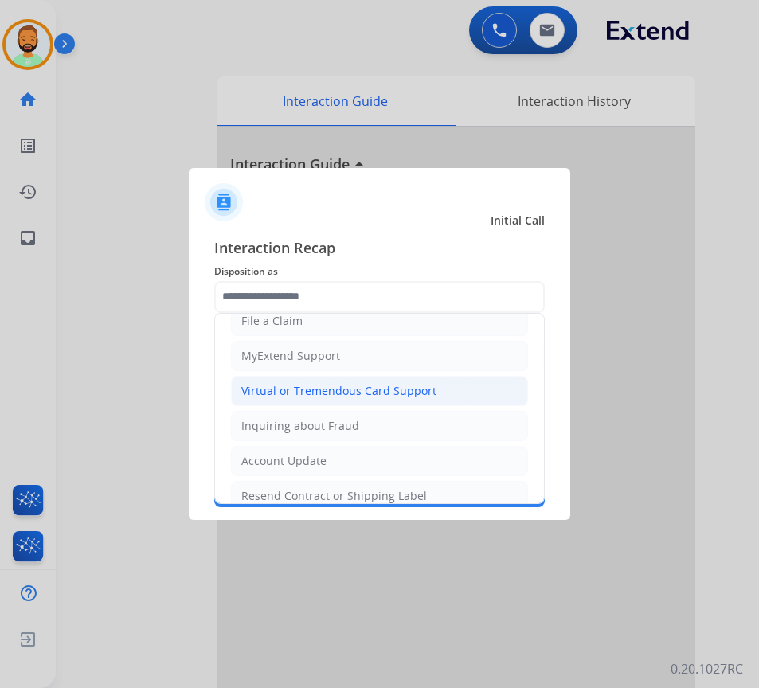
click at [372, 378] on li "Virtual or Tremendous Card Support" at bounding box center [379, 391] width 297 height 30
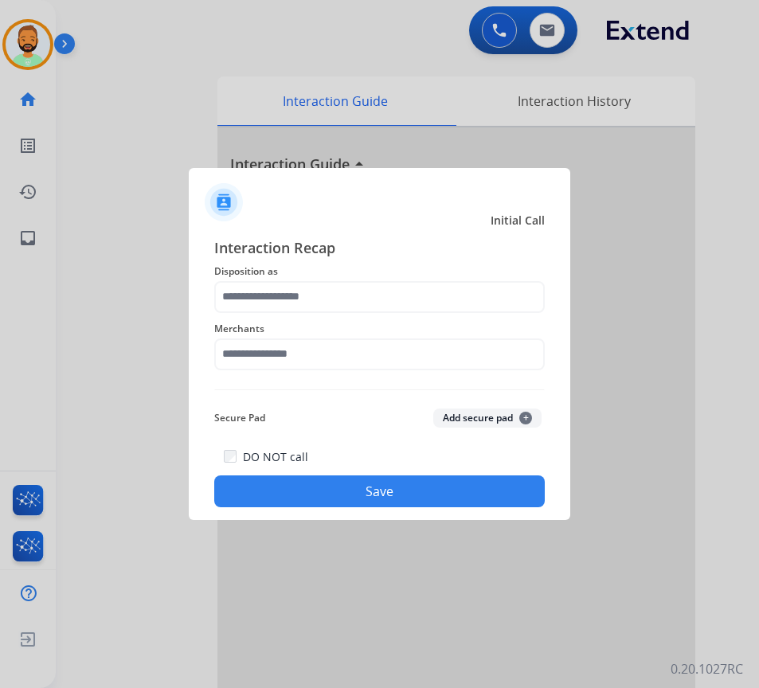
type input "**********"
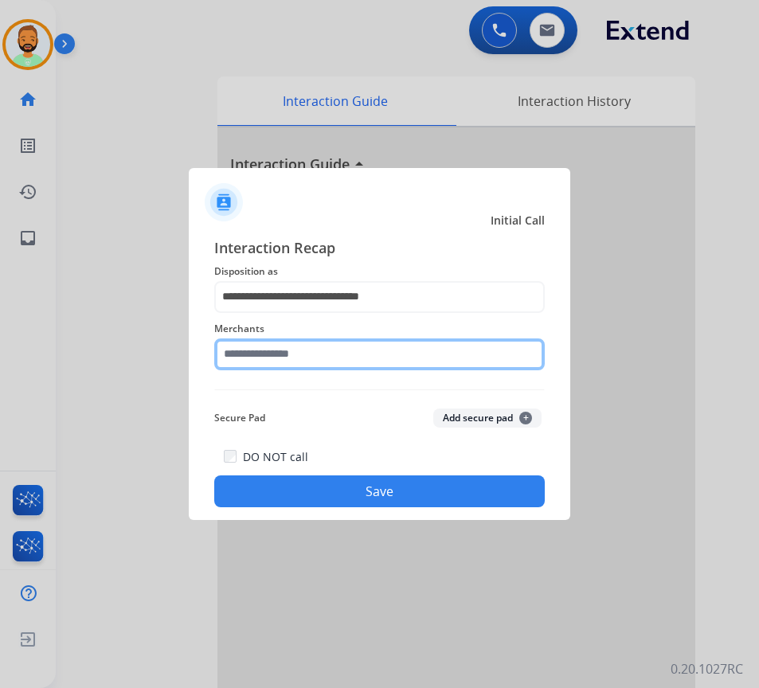
click at [367, 355] on input "text" at bounding box center [379, 354] width 330 height 32
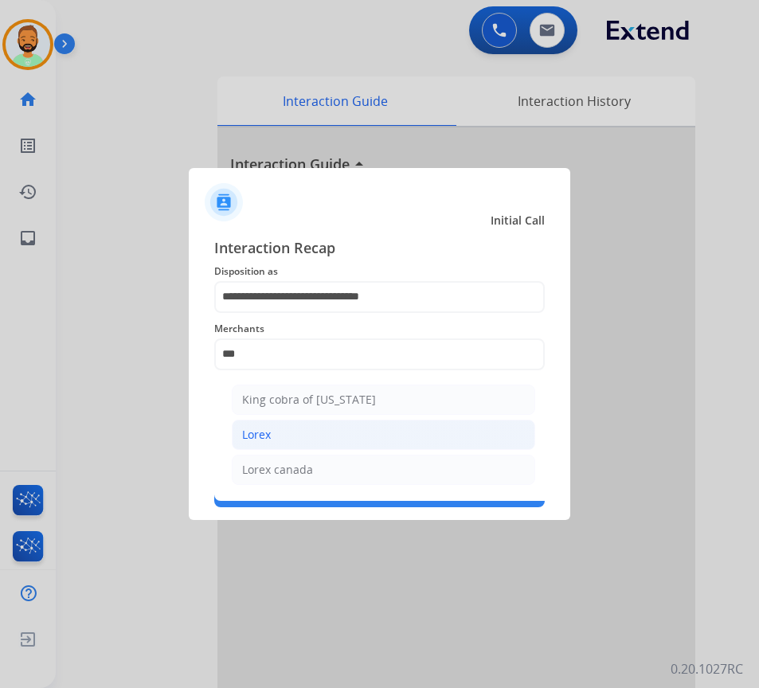
click at [375, 439] on li "Lorex" at bounding box center [383, 434] width 303 height 30
type input "*****"
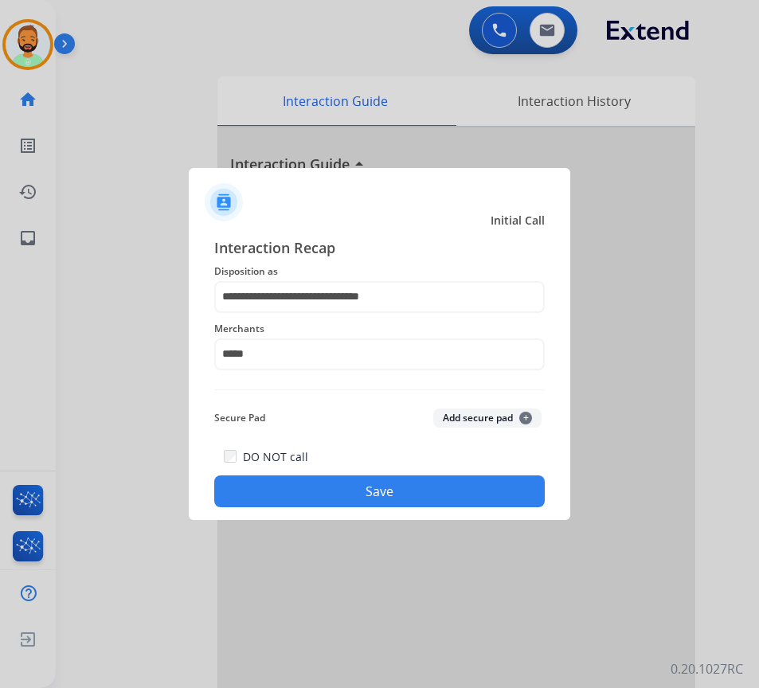
click at [342, 491] on button "Save" at bounding box center [379, 491] width 330 height 32
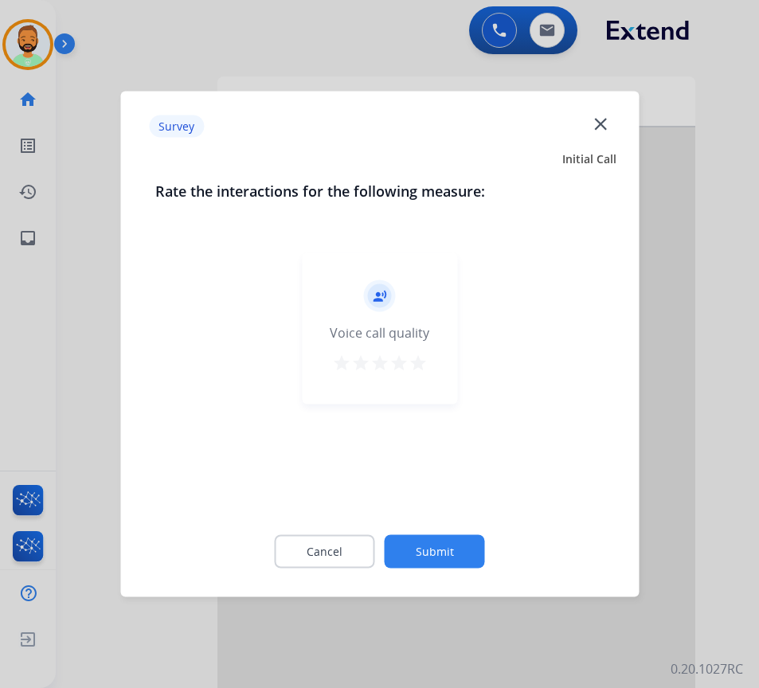
click at [415, 546] on button "Submit" at bounding box center [434, 551] width 100 height 33
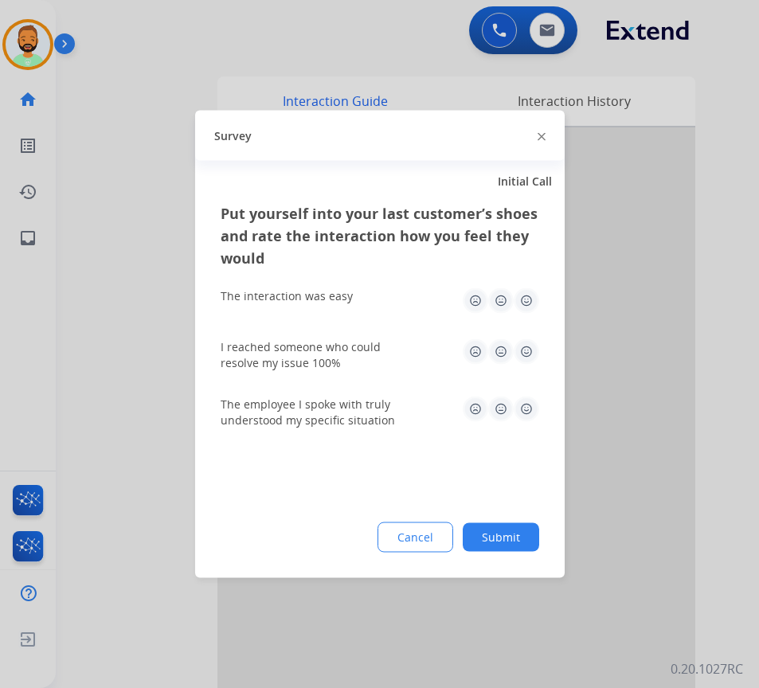
click at [492, 532] on button "Submit" at bounding box center [500, 537] width 76 height 29
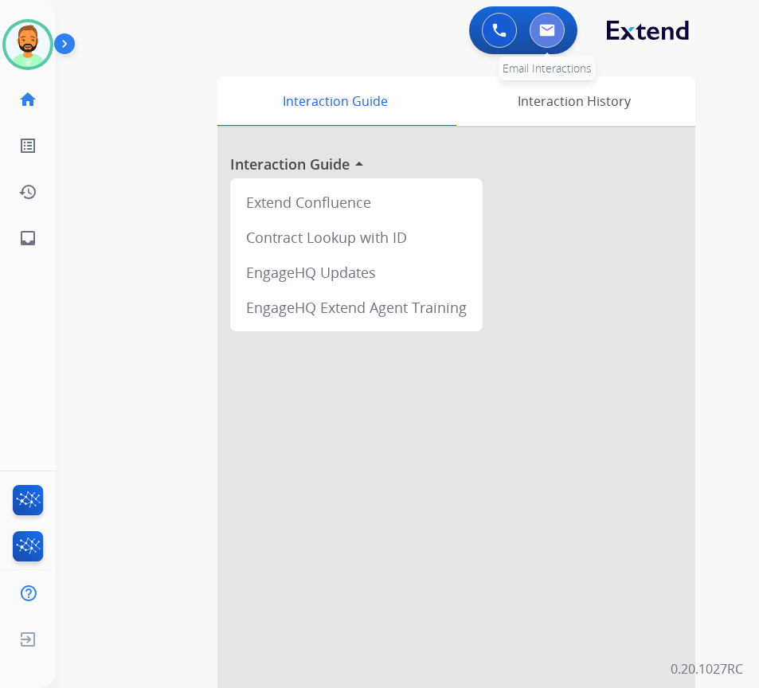
click at [553, 33] on img at bounding box center [547, 30] width 16 height 13
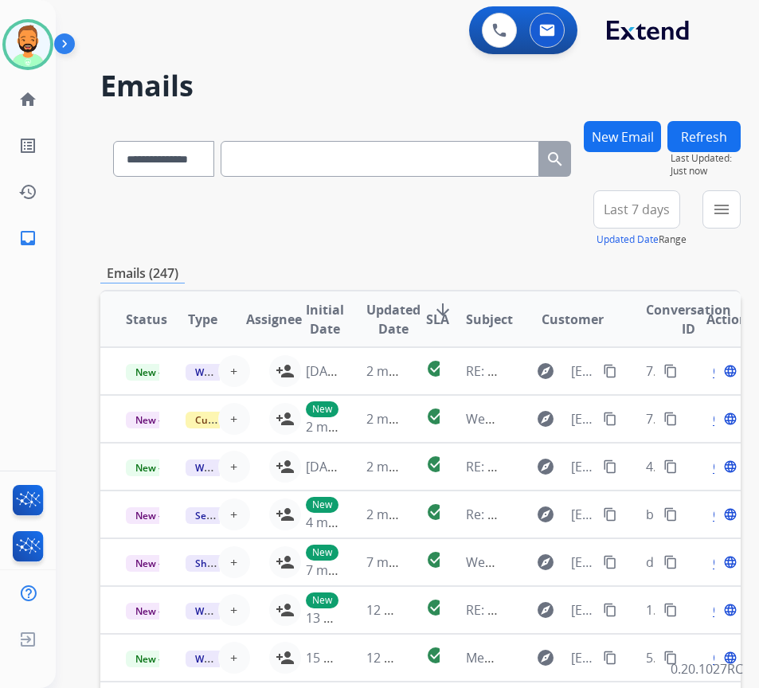
click at [669, 213] on span "Last 7 days" at bounding box center [636, 209] width 66 height 6
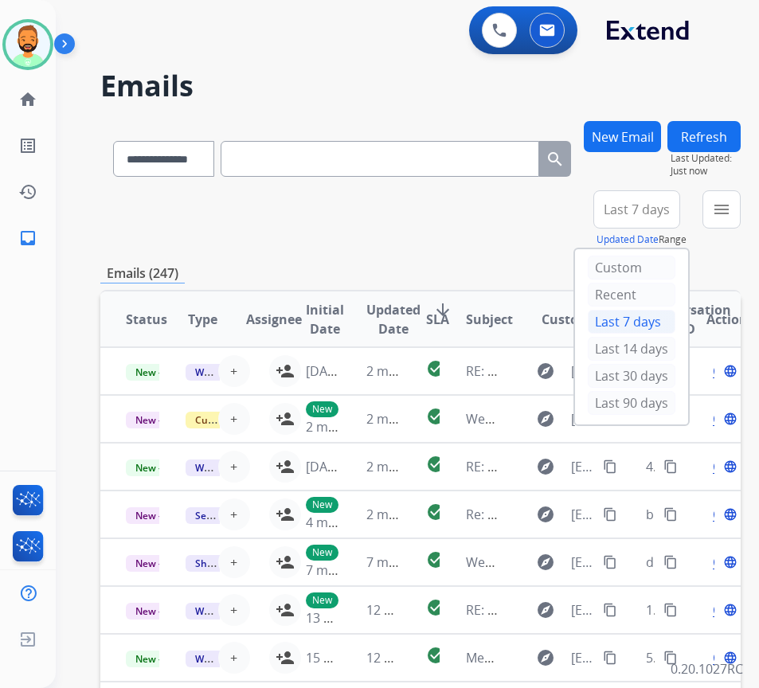
click at [656, 423] on div "Custom Recent Last 7 days Last 14 days Last 30 days Last 90 days" at bounding box center [631, 336] width 113 height 175
click at [668, 406] on div "Last 90 days" at bounding box center [631, 403] width 88 height 24
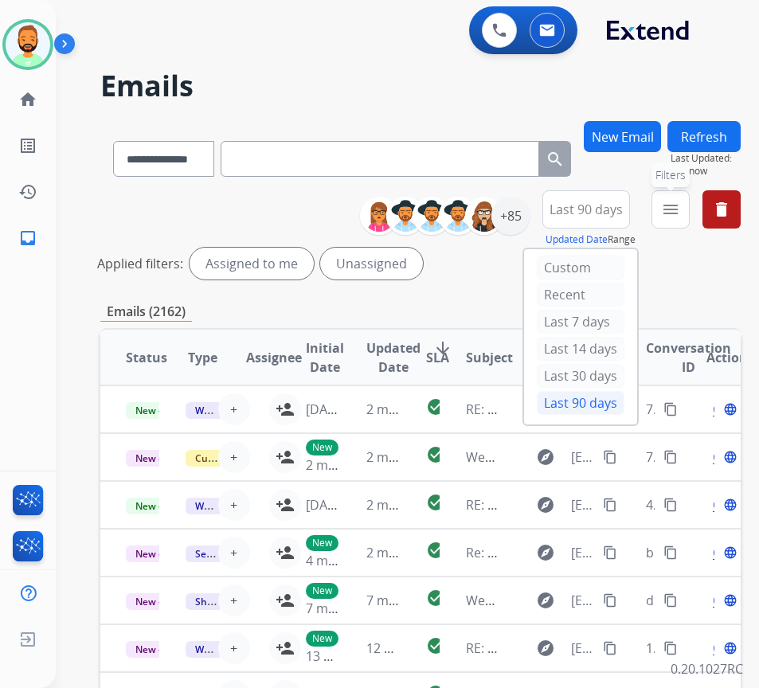
click at [680, 205] on mat-icon "menu" at bounding box center [670, 209] width 19 height 19
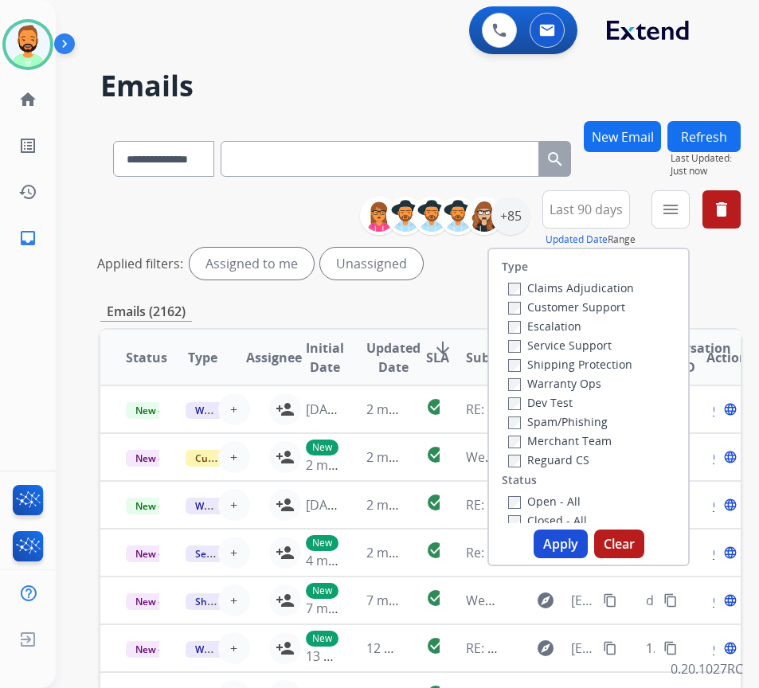
click at [625, 306] on label "Customer Support" at bounding box center [566, 306] width 117 height 15
click at [595, 369] on label "Shipping Protection" at bounding box center [570, 364] width 124 height 15
click at [579, 458] on label "Reguard CS" at bounding box center [548, 459] width 81 height 15
click at [580, 497] on label "Open - All" at bounding box center [544, 500] width 72 height 15
click at [578, 536] on button "Apply" at bounding box center [560, 543] width 54 height 29
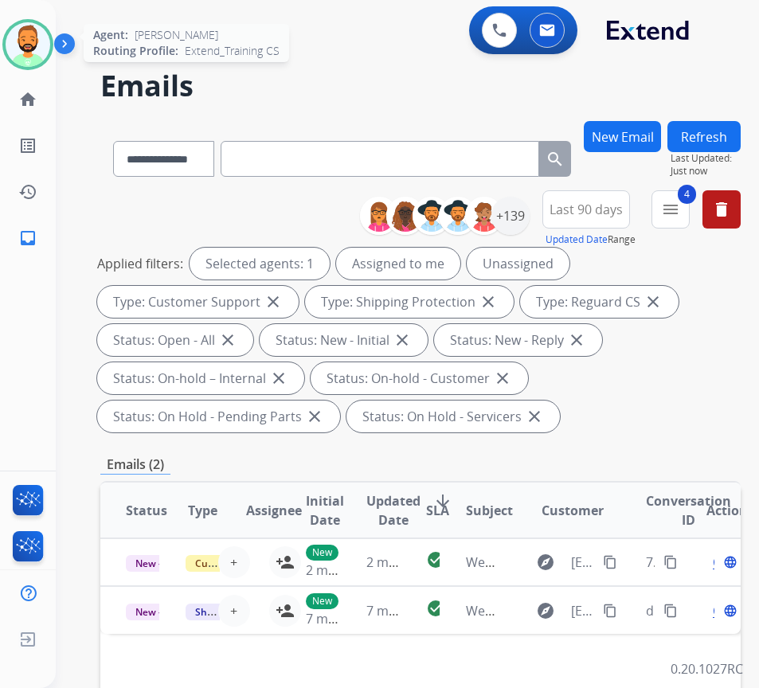
click at [39, 45] on img at bounding box center [28, 44] width 45 height 45
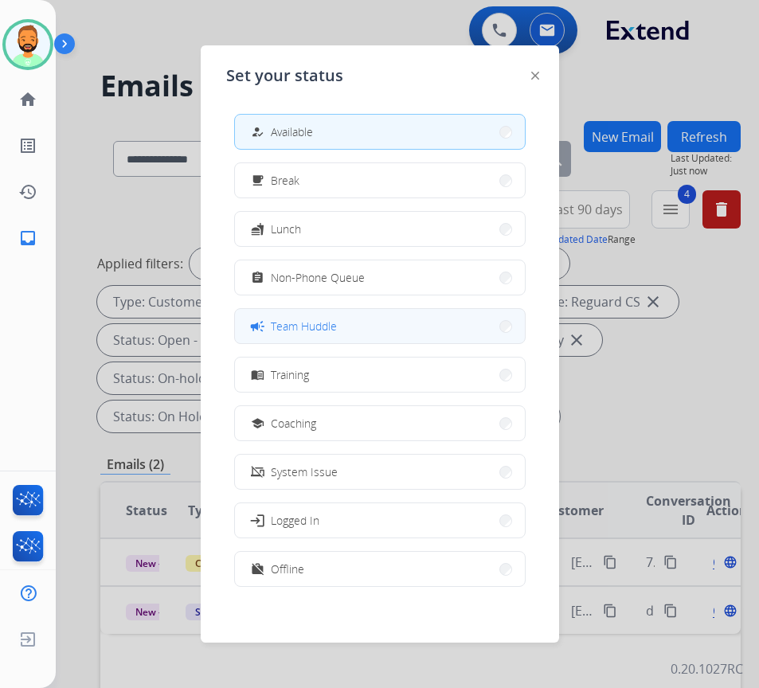
click at [337, 326] on button "campaign Team Huddle" at bounding box center [380, 326] width 290 height 34
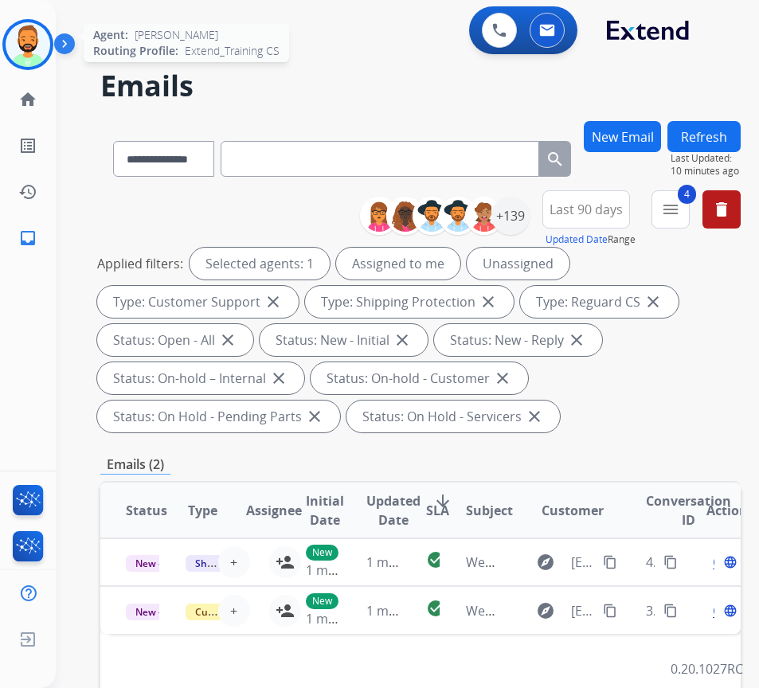
click at [30, 40] on img at bounding box center [28, 44] width 45 height 45
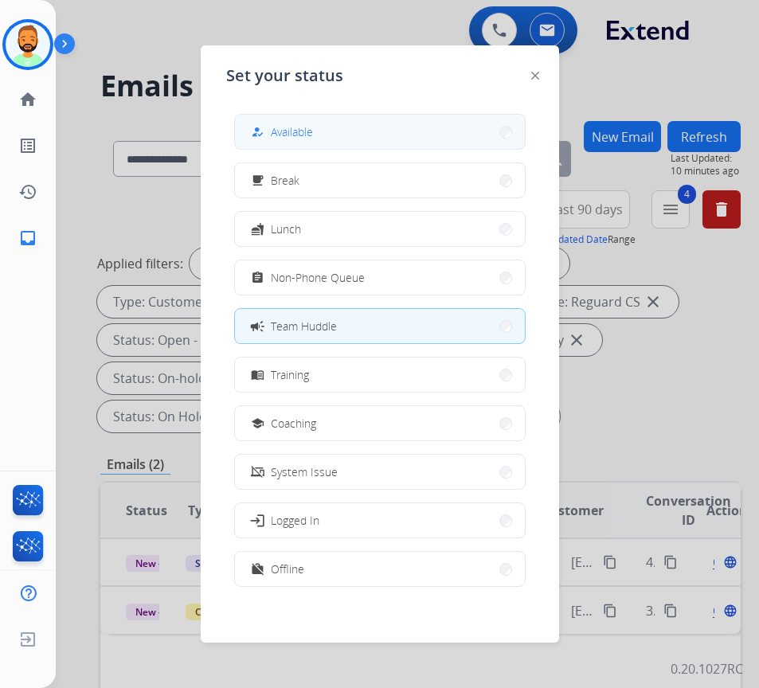
click at [260, 123] on div "how_to_reg" at bounding box center [259, 132] width 23 height 19
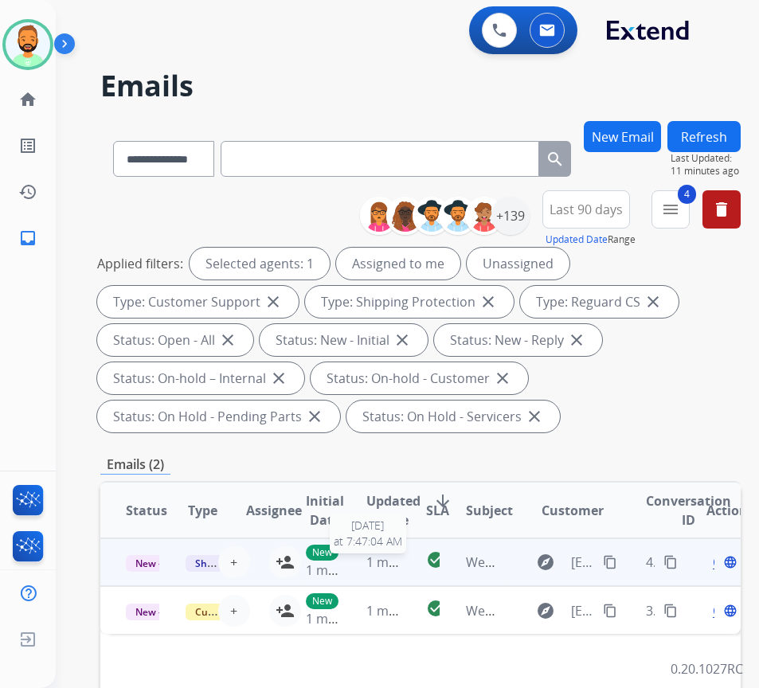
click at [391, 556] on span "1 minute ago" at bounding box center [405, 562] width 79 height 18
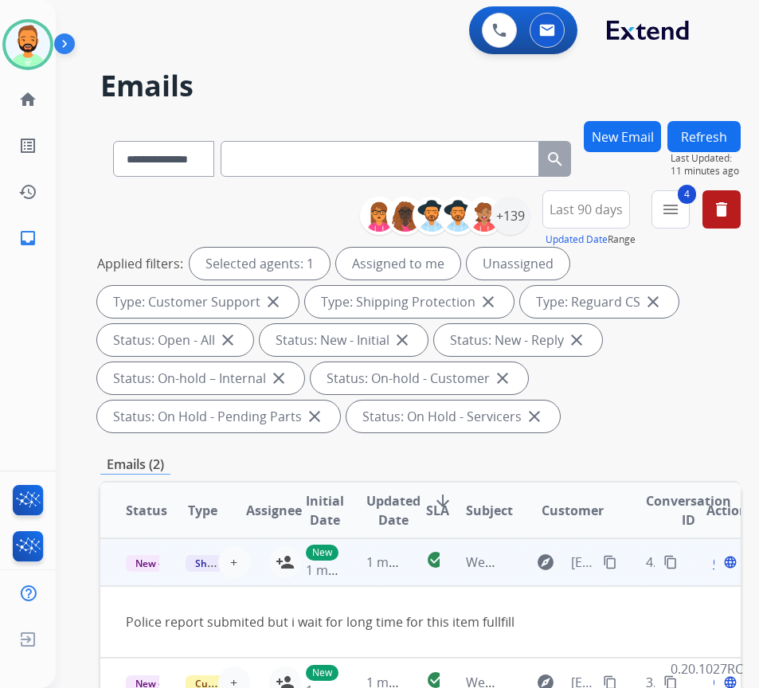
click at [414, 562] on td "check_circle" at bounding box center [420, 562] width 40 height 48
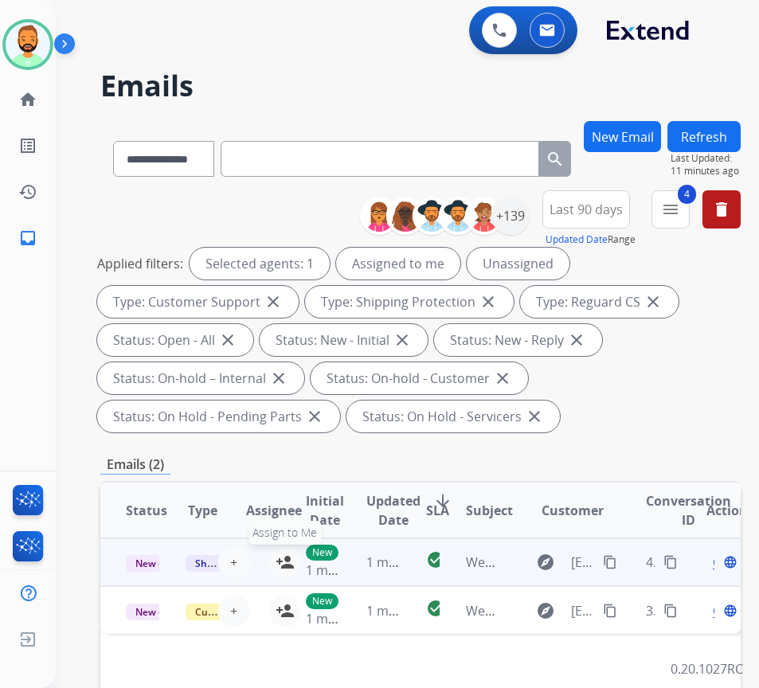
click at [279, 558] on mat-icon "person_add" at bounding box center [284, 561] width 19 height 19
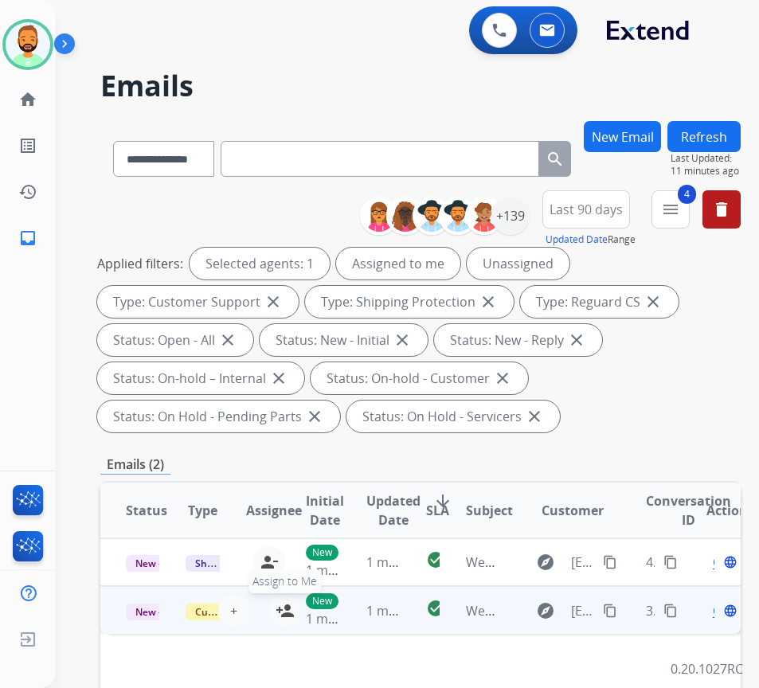
click at [279, 610] on mat-icon "person_add" at bounding box center [284, 610] width 19 height 19
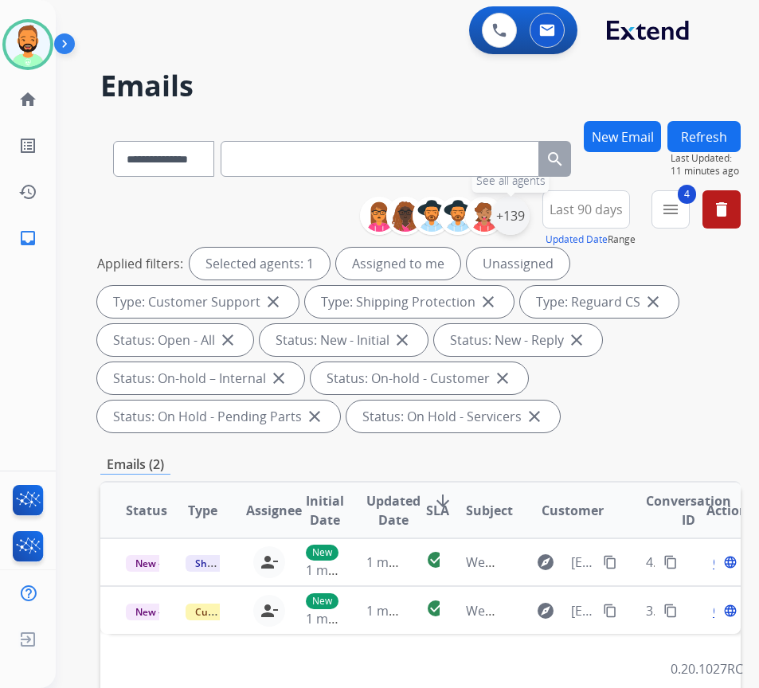
click at [529, 232] on div "+139" at bounding box center [510, 216] width 38 height 38
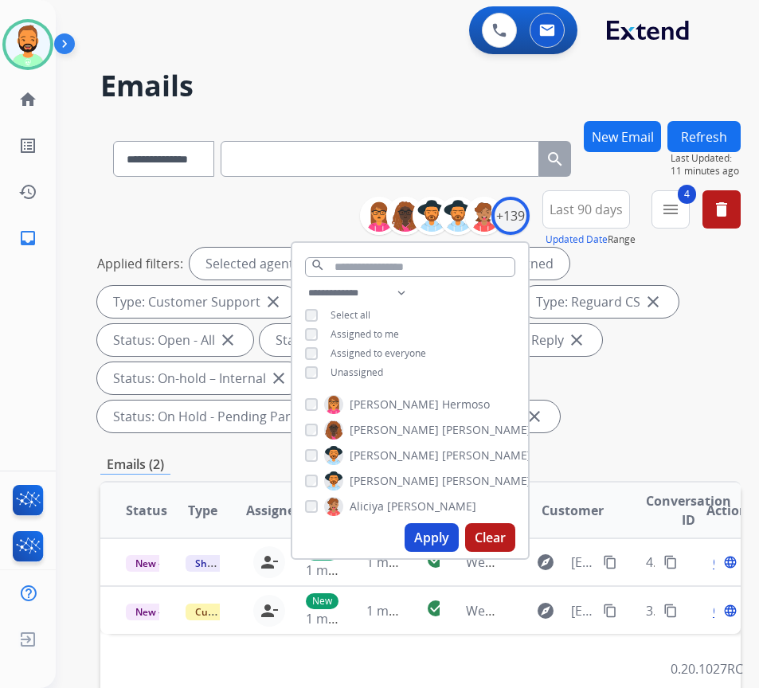
click at [380, 376] on span "Unassigned" at bounding box center [356, 372] width 53 height 14
click at [447, 535] on button "Apply" at bounding box center [431, 537] width 54 height 29
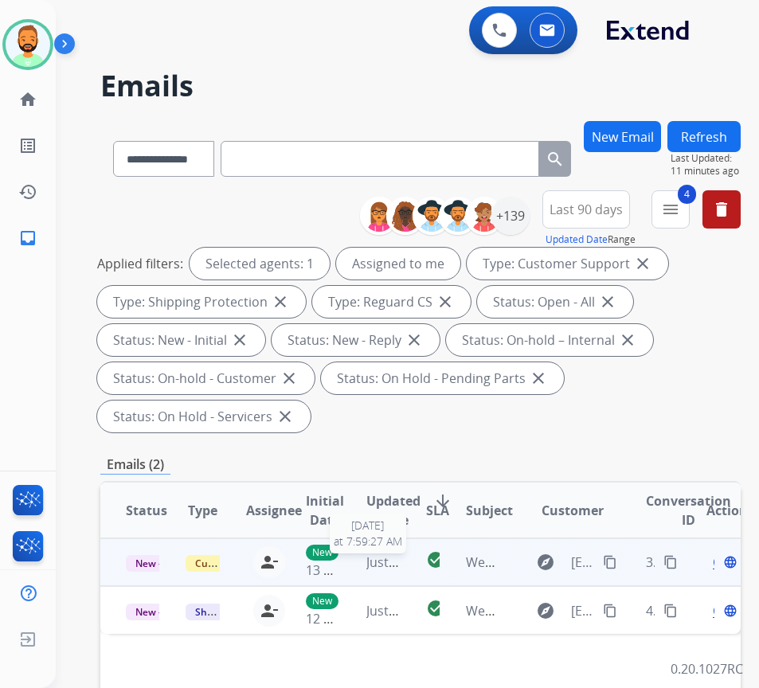
click at [392, 560] on span "Just now" at bounding box center [391, 562] width 51 height 18
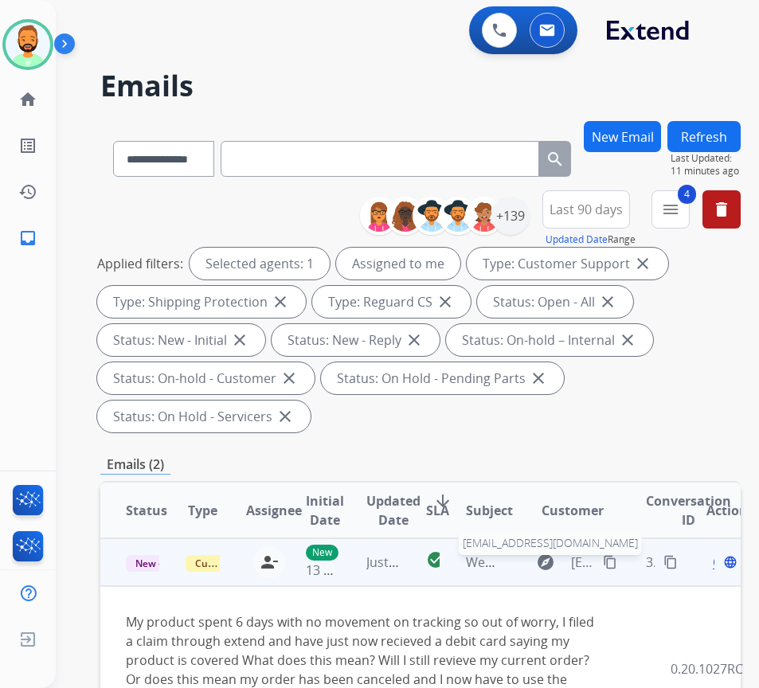
scroll to position [80, 0]
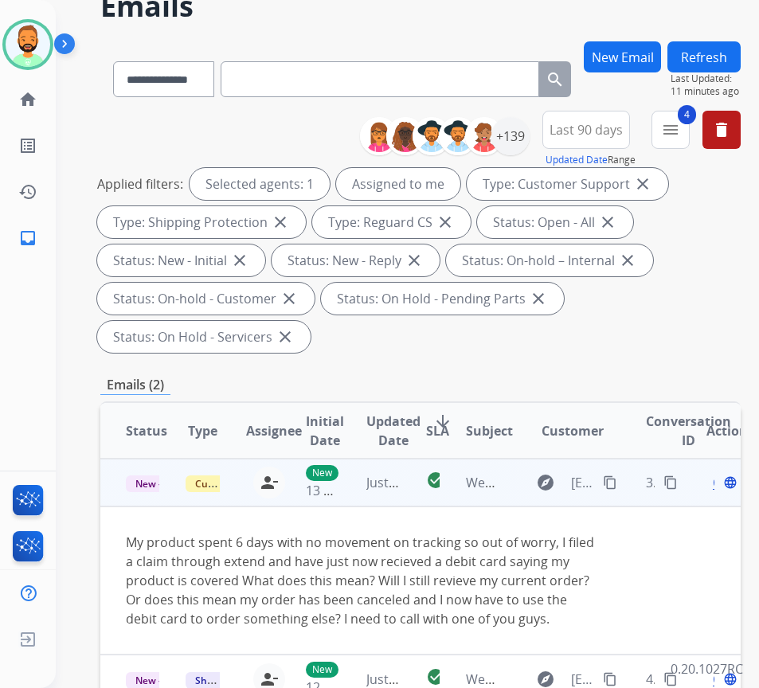
click at [617, 481] on mat-icon "content_copy" at bounding box center [610, 482] width 14 height 14
click at [722, 486] on div "Open language" at bounding box center [722, 482] width 33 height 19
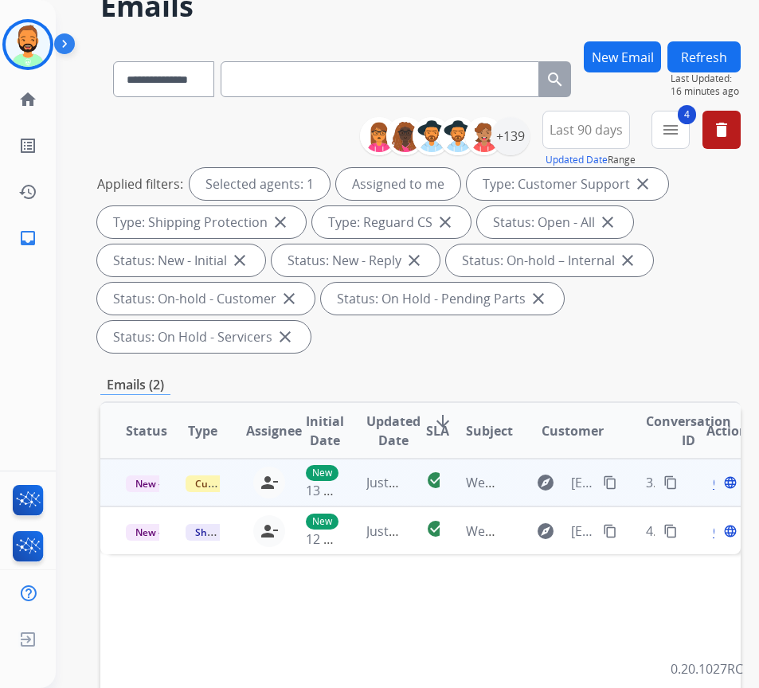
click at [720, 486] on span "Open" at bounding box center [728, 482] width 33 height 19
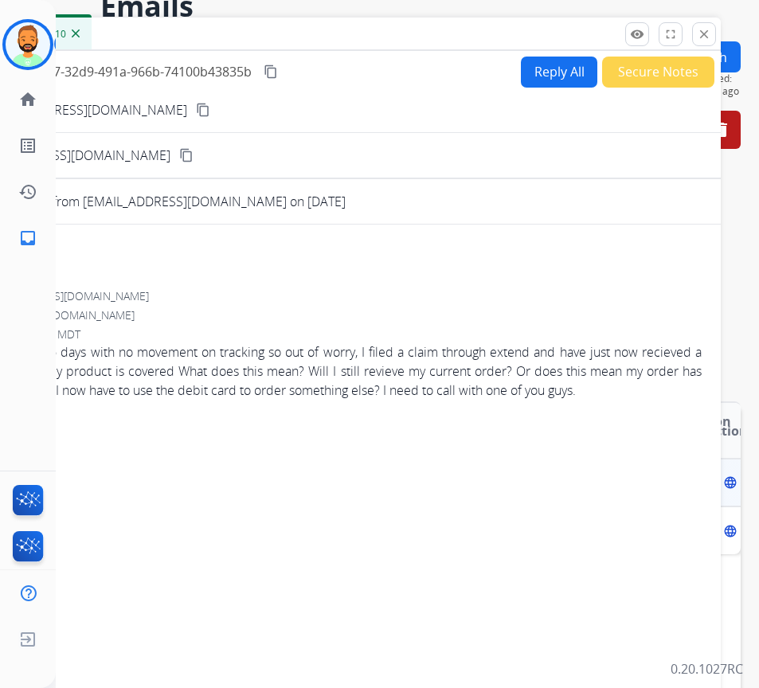
click at [549, 55] on div "Convo ID: 3ed45427-32d9-491a-966b-74100b43835b content_copy Reply All Secure No…" at bounding box center [322, 421] width 796 height 741
click at [549, 69] on button "Reply All" at bounding box center [559, 72] width 76 height 31
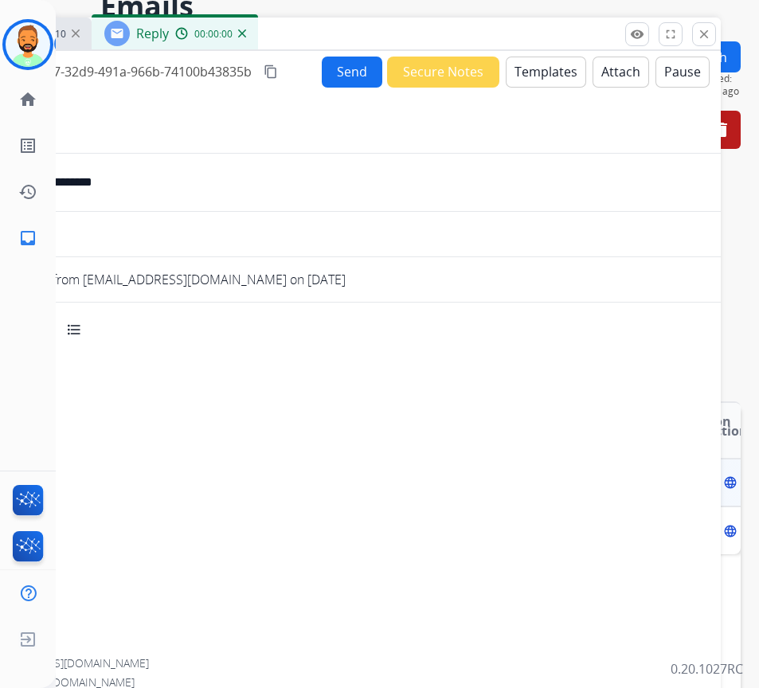
select select "**********"
click at [562, 74] on button "Templates" at bounding box center [545, 72] width 80 height 31
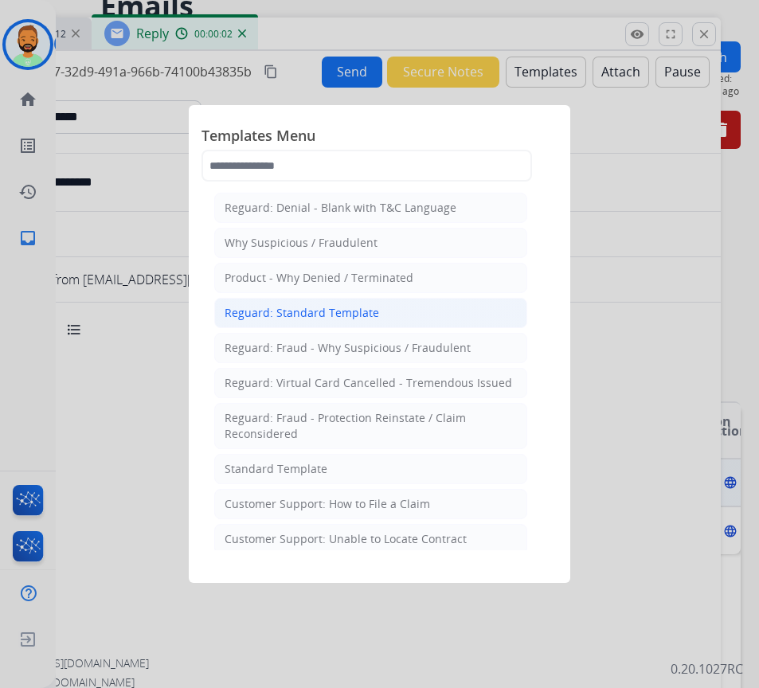
click at [410, 309] on li "Reguard: Standard Template" at bounding box center [370, 313] width 313 height 30
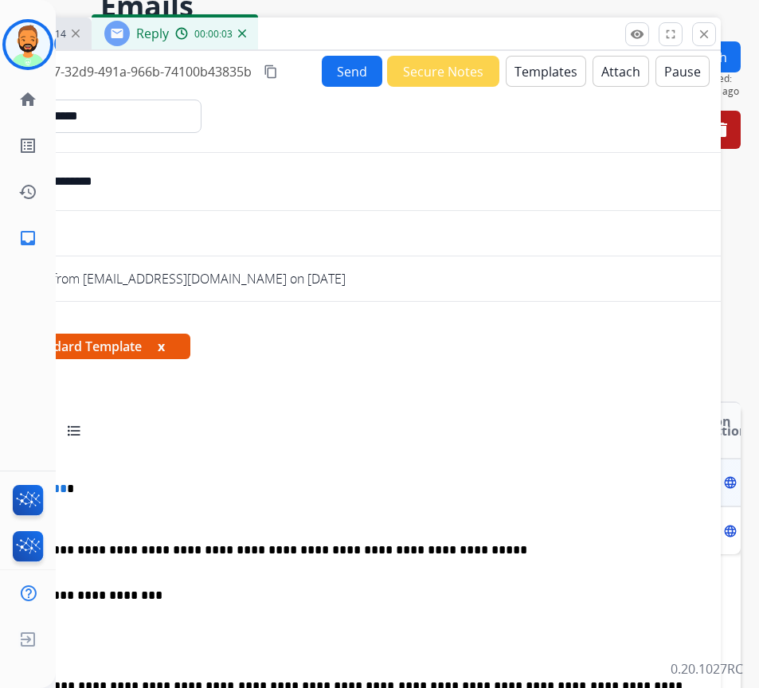
click at [552, 71] on button "Templates" at bounding box center [545, 71] width 80 height 31
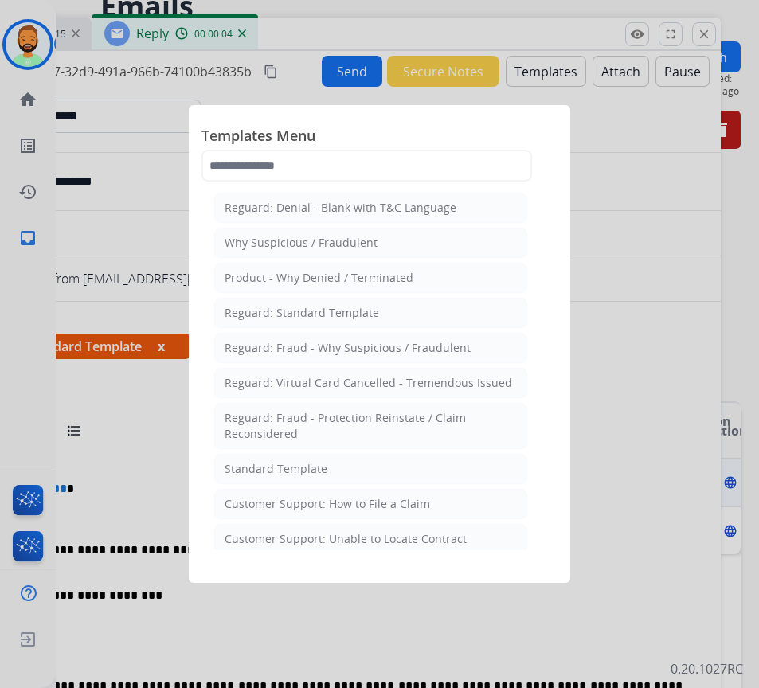
click at [418, 478] on li "Standard Template" at bounding box center [370, 469] width 313 height 30
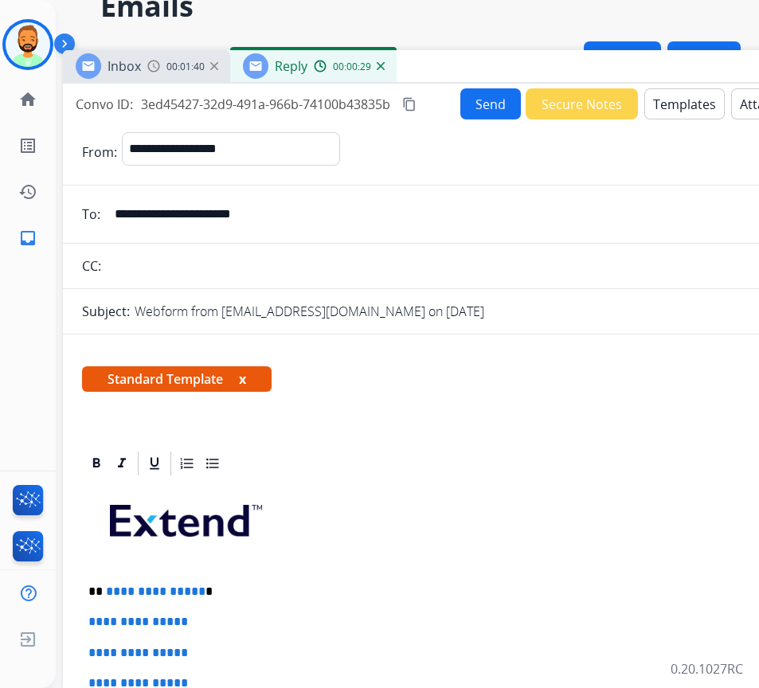
drag, startPoint x: 318, startPoint y: 33, endPoint x: 449, endPoint y: 69, distance: 135.6
click at [450, 69] on div "Inbox 00:01:40 Reply 00:00:29" at bounding box center [461, 66] width 796 height 33
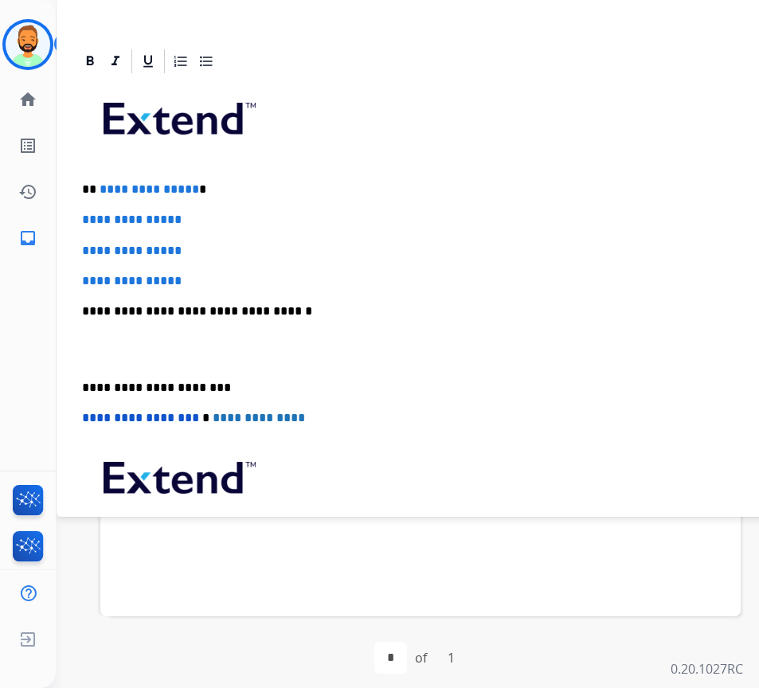
scroll to position [0, 0]
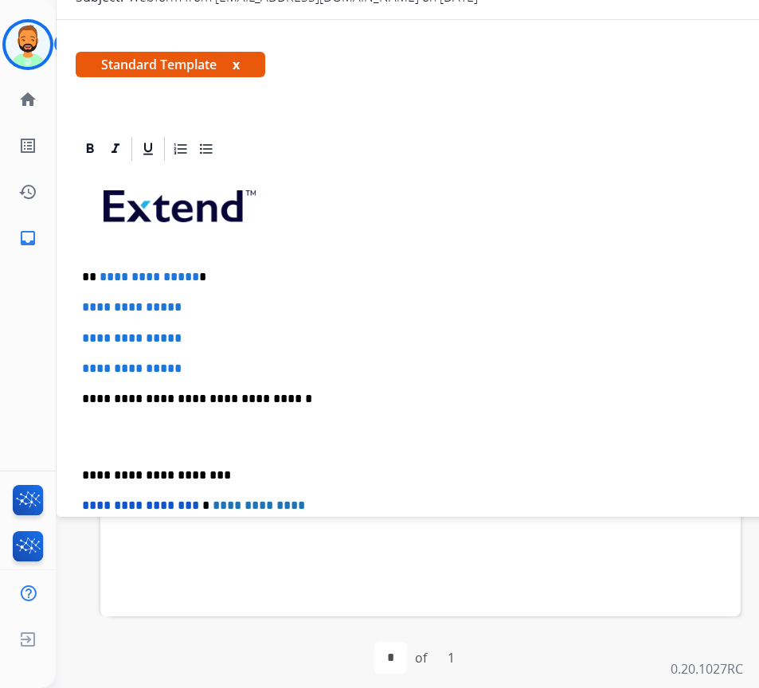
click at [315, 275] on p "**********" at bounding box center [448, 277] width 732 height 14
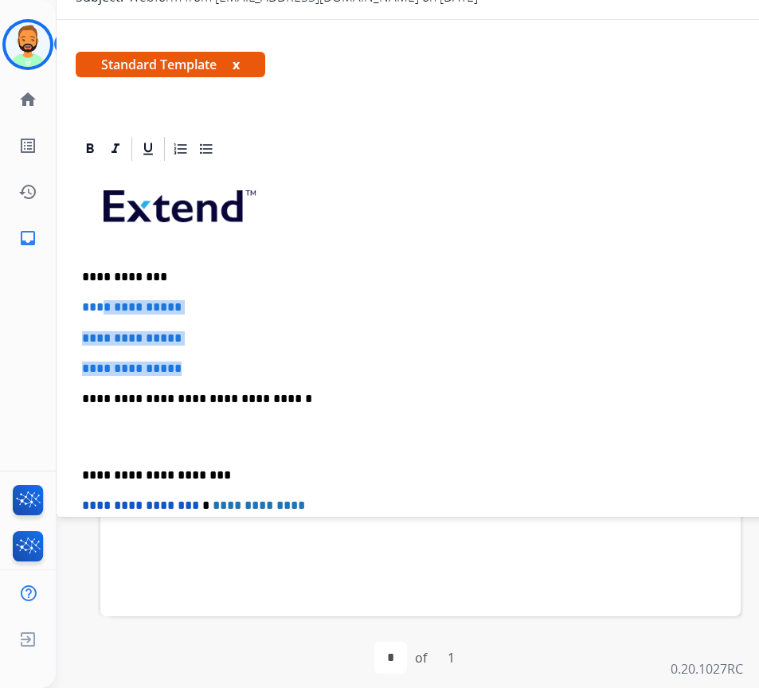
drag, startPoint x: 220, startPoint y: 365, endPoint x: 100, endPoint y: 298, distance: 136.8
click at [100, 298] on div "**********" at bounding box center [455, 436] width 758 height 547
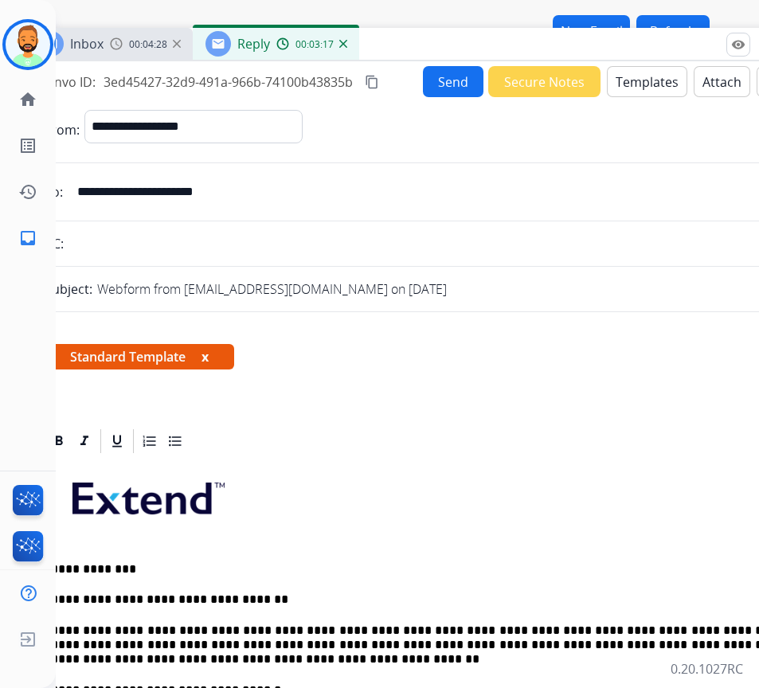
scroll to position [80, 31]
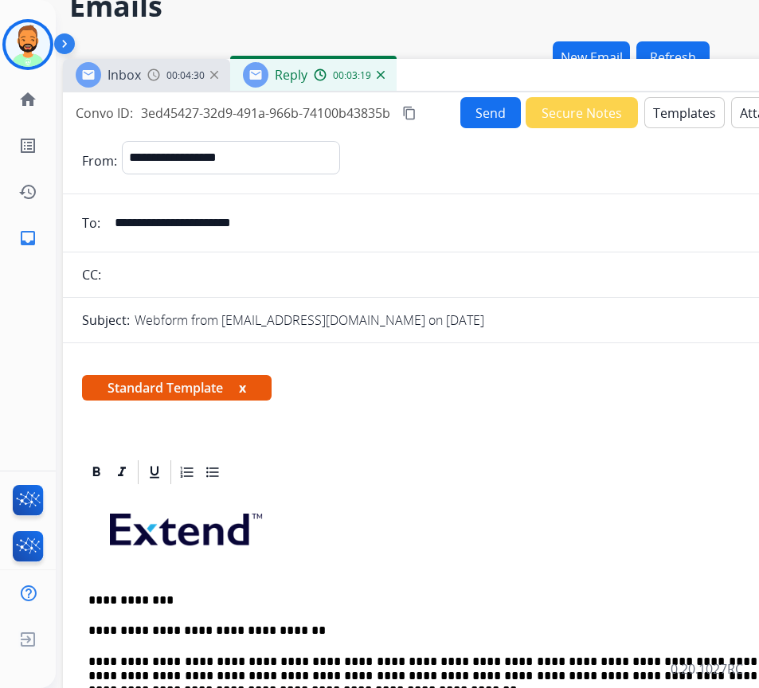
drag, startPoint x: 370, startPoint y: 76, endPoint x: 407, endPoint y: 82, distance: 37.0
click at [407, 82] on div "Inbox 00:04:30 Reply 00:03:19" at bounding box center [461, 75] width 796 height 33
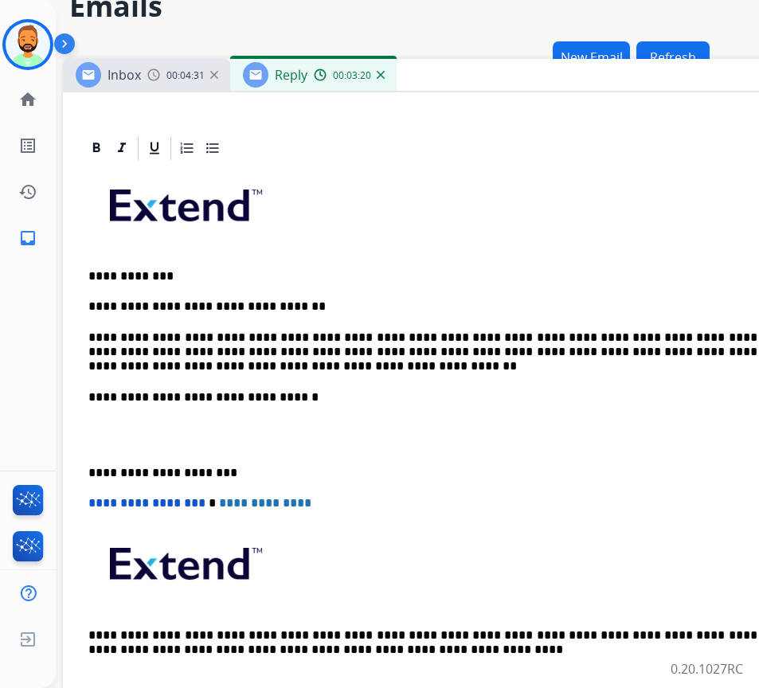
scroll to position [326, 0]
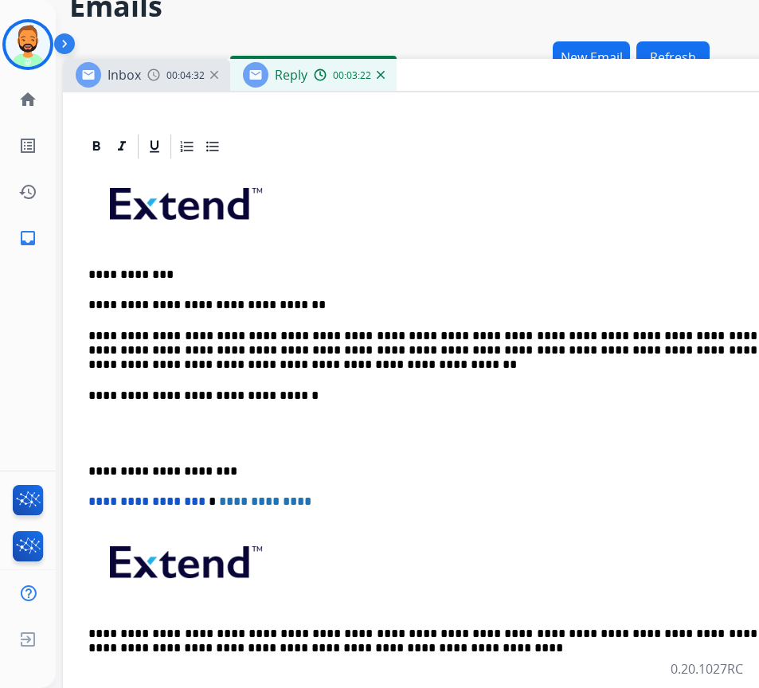
drag, startPoint x: 92, startPoint y: 458, endPoint x: 104, endPoint y: 462, distance: 13.3
click at [92, 458] on div "**********" at bounding box center [461, 434] width 758 height 546
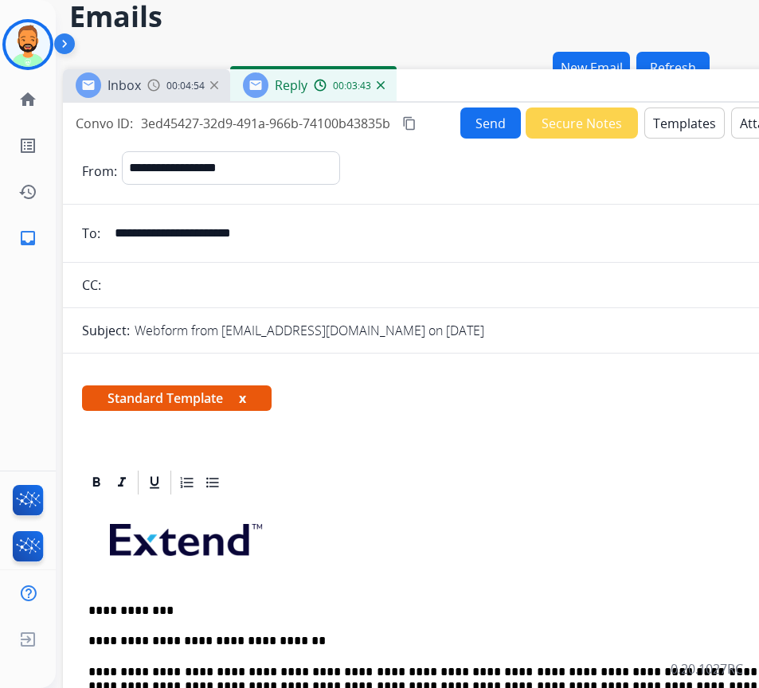
scroll to position [16, 31]
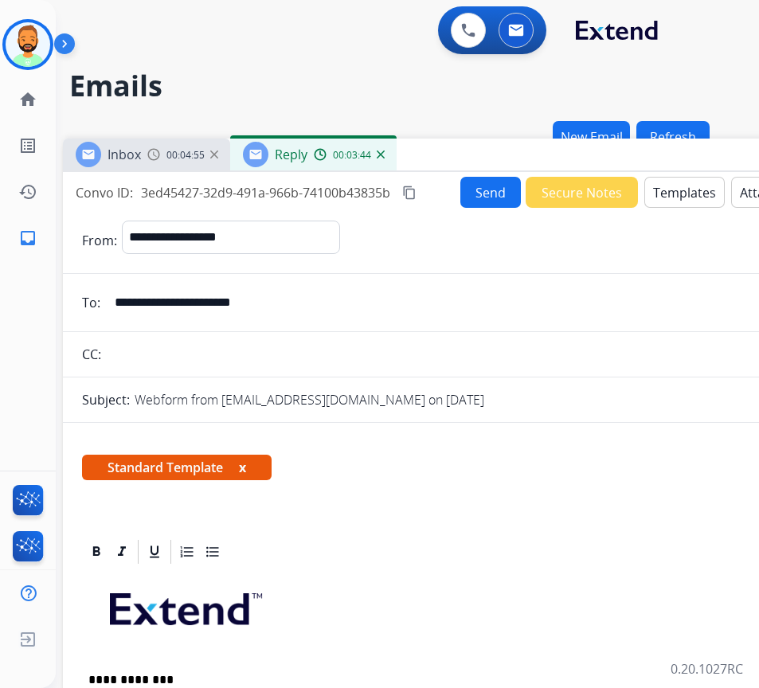
click at [493, 182] on button "Send" at bounding box center [490, 192] width 60 height 31
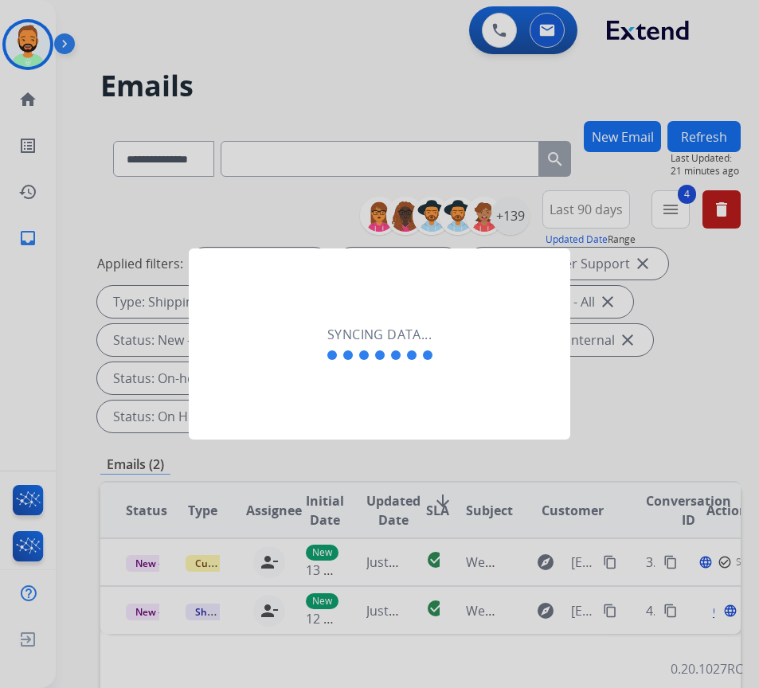
scroll to position [0, 2]
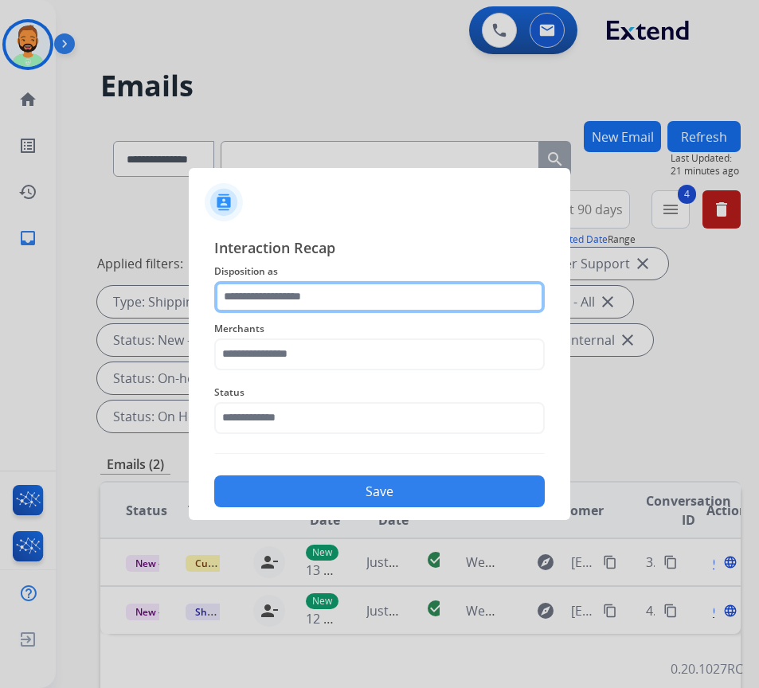
click at [345, 294] on input "text" at bounding box center [379, 297] width 330 height 32
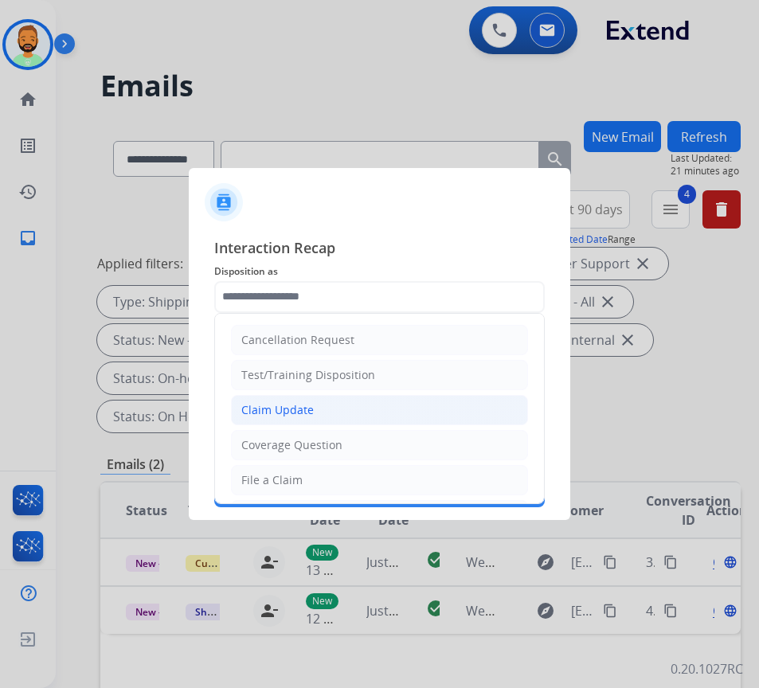
click at [299, 404] on div "Claim Update" at bounding box center [277, 410] width 72 height 16
type input "**********"
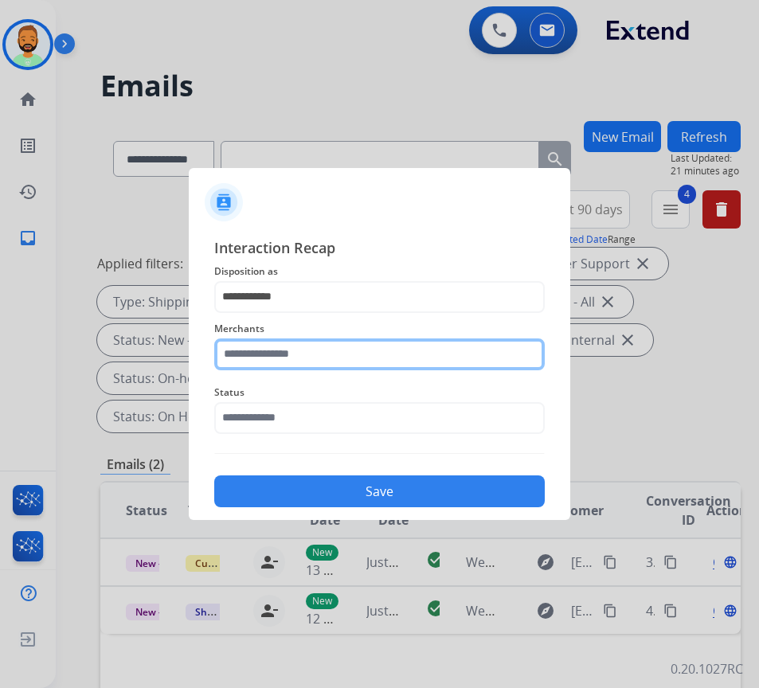
click at [322, 362] on input "text" at bounding box center [379, 354] width 330 height 32
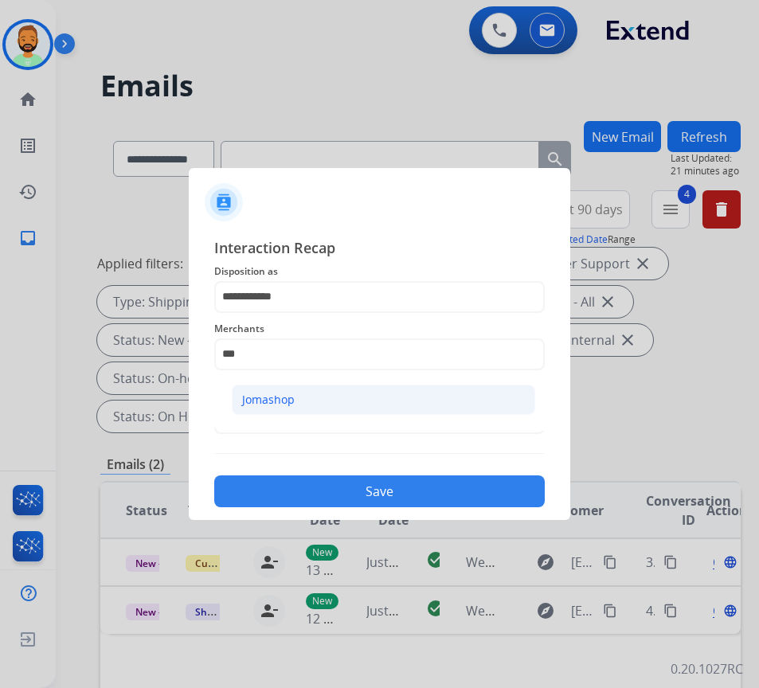
click at [348, 400] on li "Jomashop" at bounding box center [383, 399] width 303 height 30
type input "********"
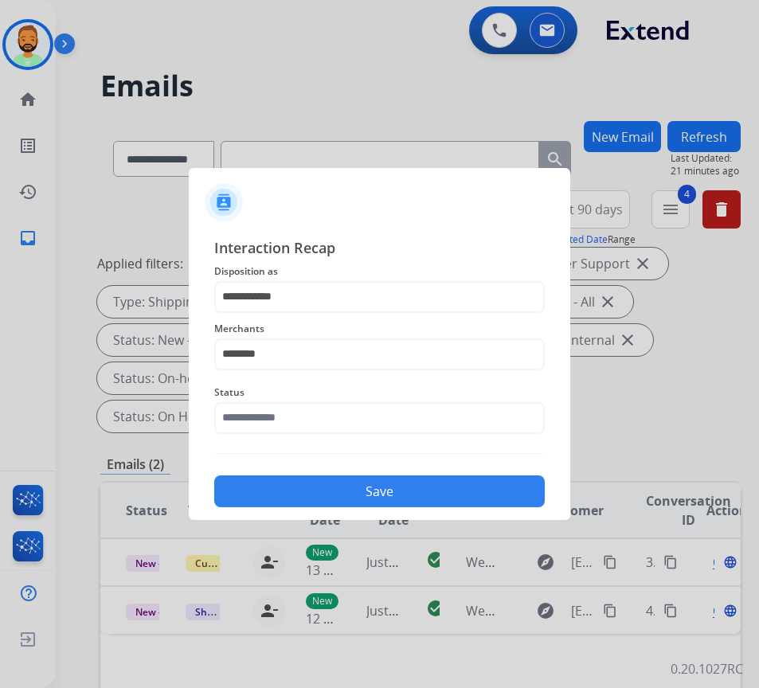
click at [348, 400] on span "Status" at bounding box center [379, 392] width 330 height 19
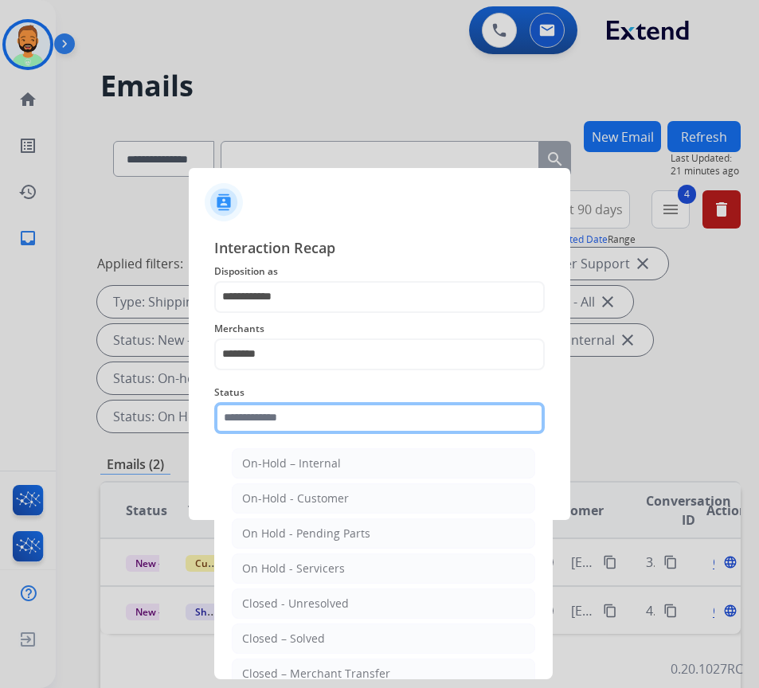
click at [348, 415] on input "text" at bounding box center [379, 418] width 330 height 32
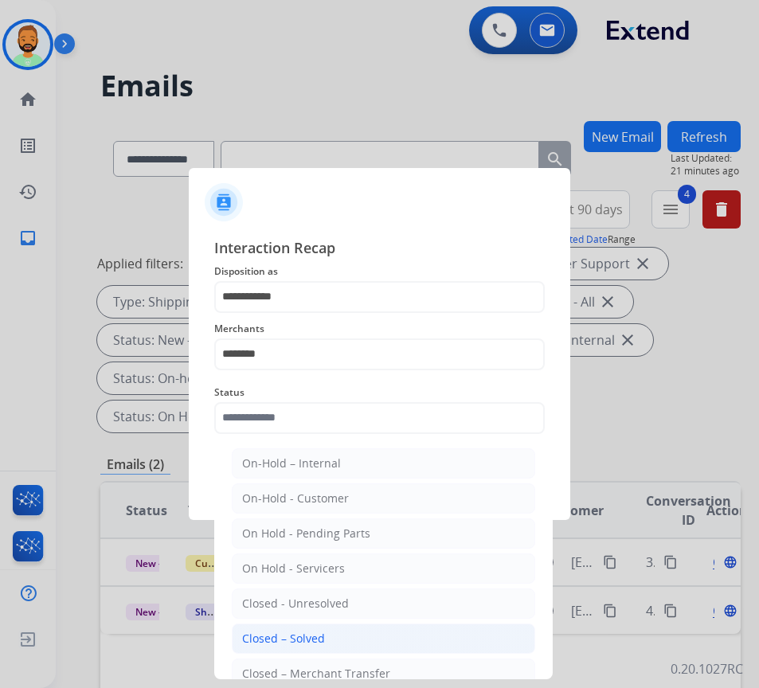
click at [353, 630] on li "Closed – Solved" at bounding box center [383, 638] width 303 height 30
type input "**********"
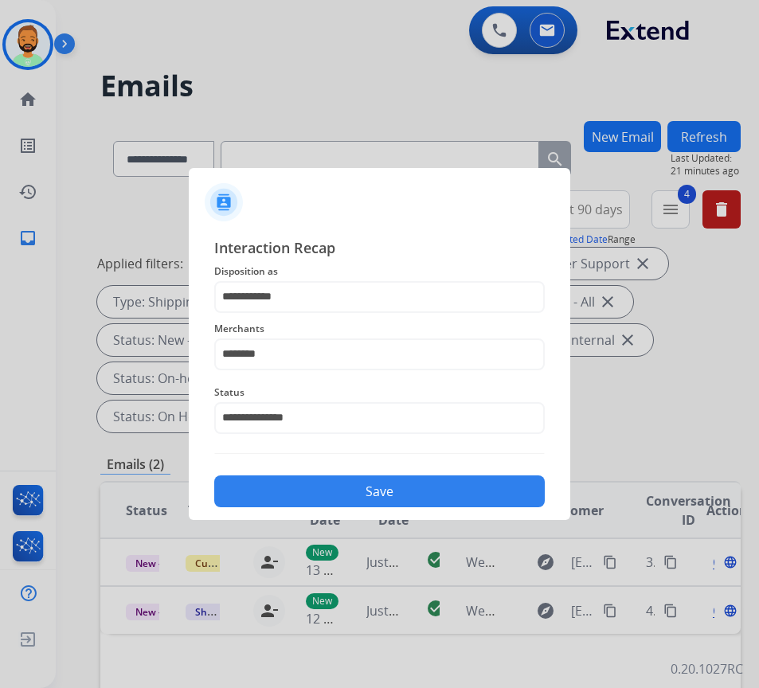
click at [387, 483] on button "Save" at bounding box center [379, 491] width 330 height 32
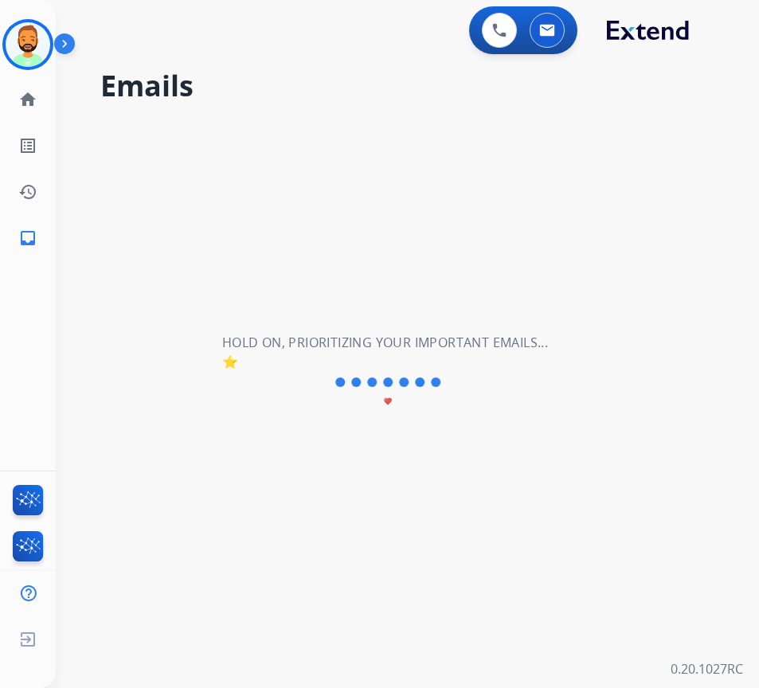
scroll to position [0, 0]
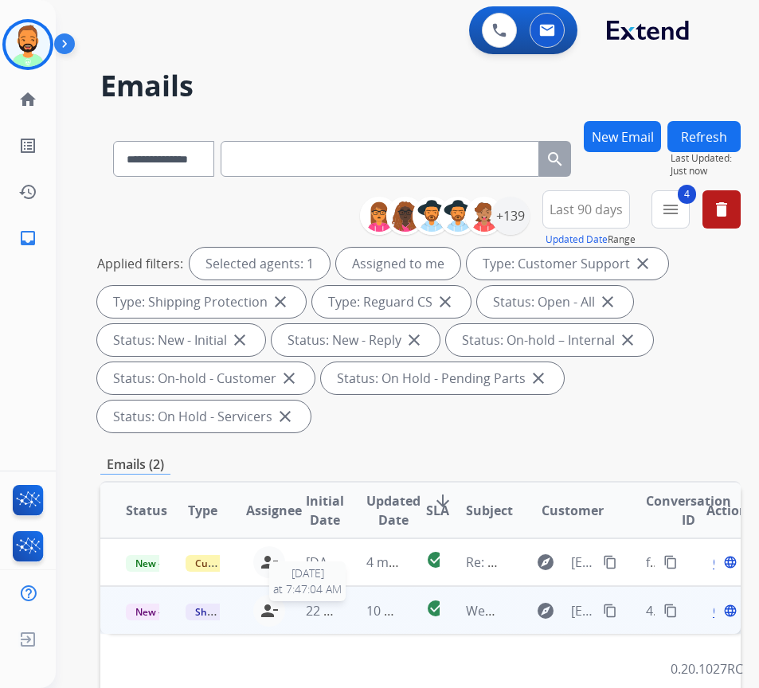
click at [342, 614] on span "22 minutes ago" at bounding box center [352, 611] width 92 height 18
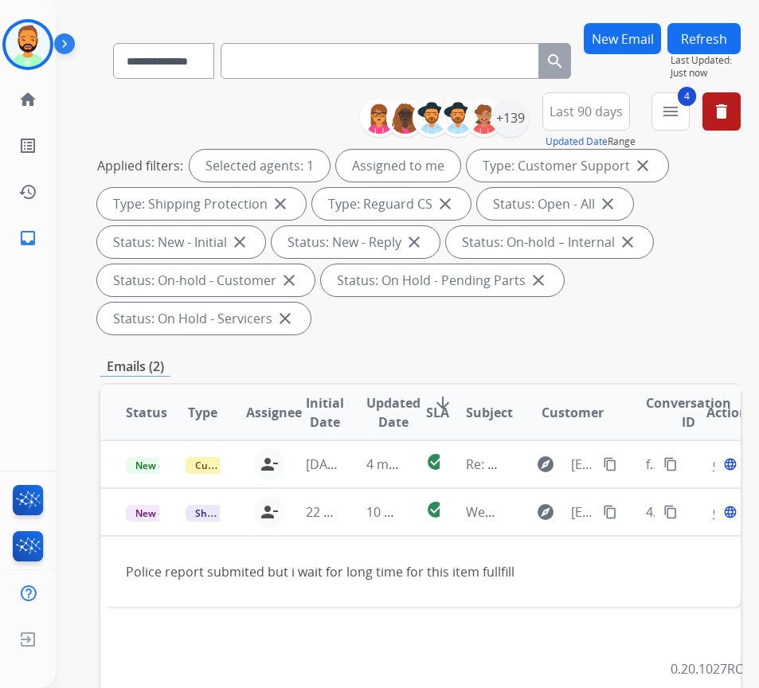
scroll to position [159, 0]
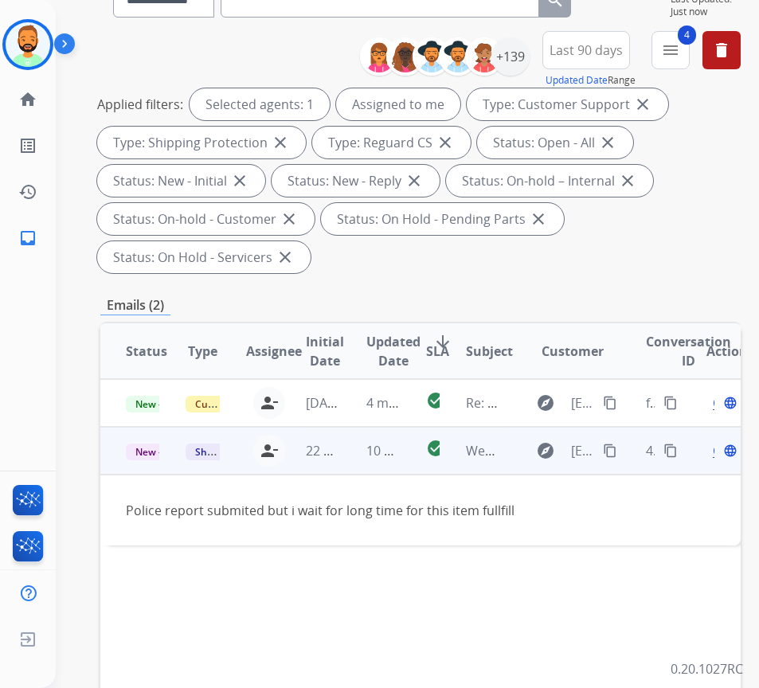
click at [610, 444] on mat-icon "content_copy" at bounding box center [610, 450] width 14 height 14
click at [720, 450] on span "Open" at bounding box center [728, 450] width 33 height 19
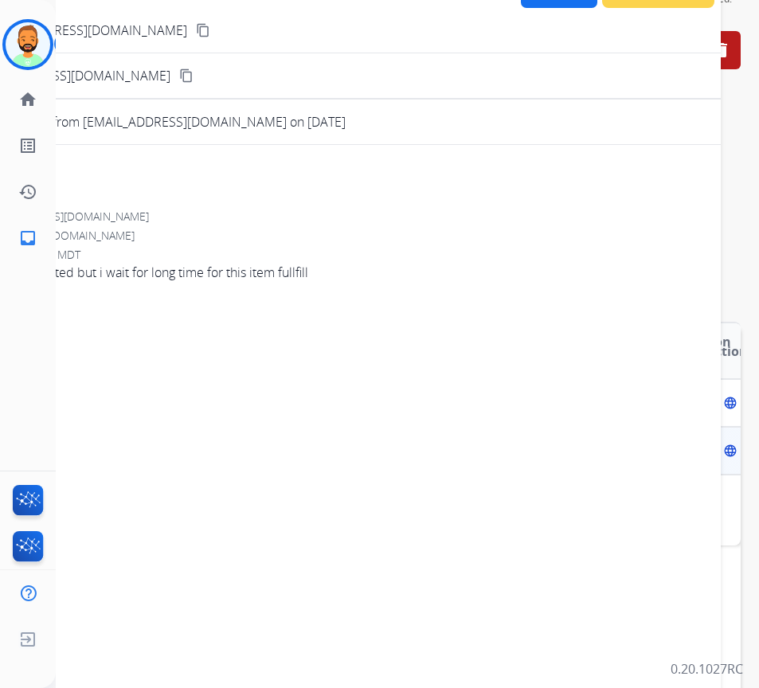
scroll to position [0, 0]
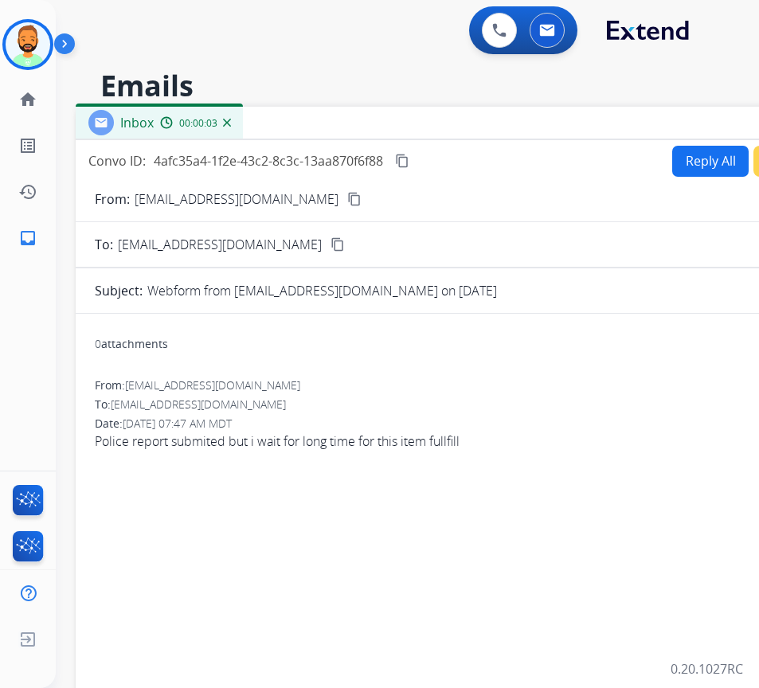
drag, startPoint x: 262, startPoint y: 118, endPoint x: 412, endPoint y: 127, distance: 150.7
click at [412, 127] on div "Inbox 00:00:03" at bounding box center [474, 123] width 796 height 33
click at [697, 156] on button "Reply All" at bounding box center [709, 161] width 76 height 31
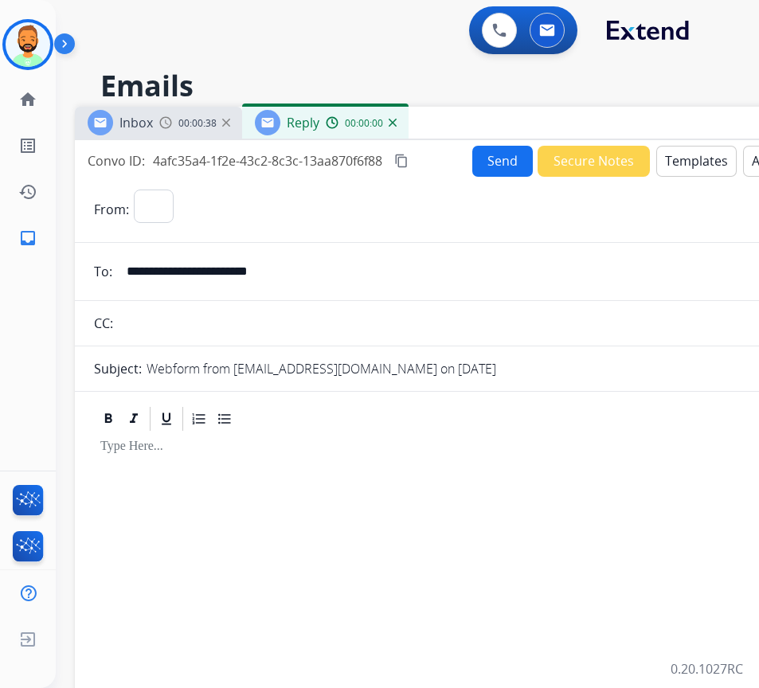
select select "**********"
click at [697, 156] on button "Templates" at bounding box center [696, 161] width 80 height 31
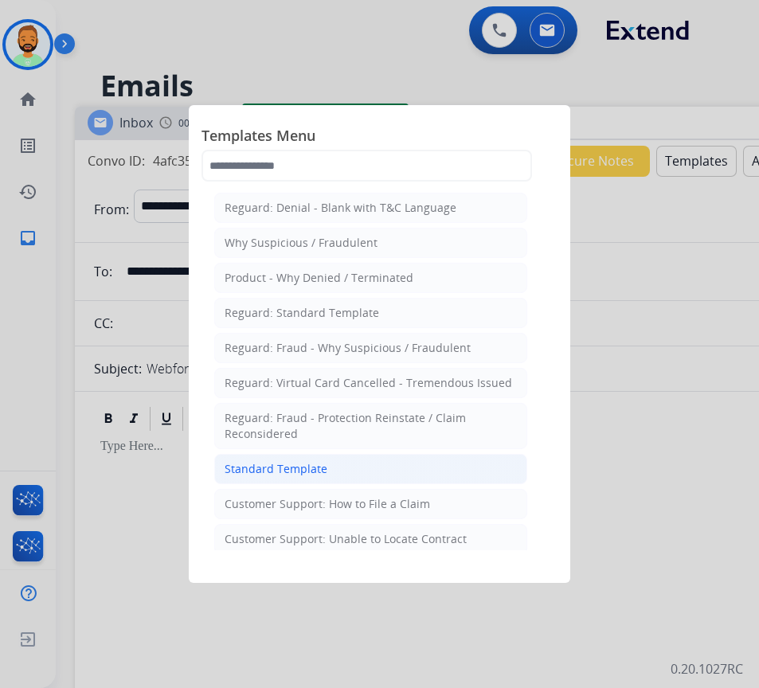
click at [340, 466] on li "Standard Template" at bounding box center [370, 469] width 313 height 30
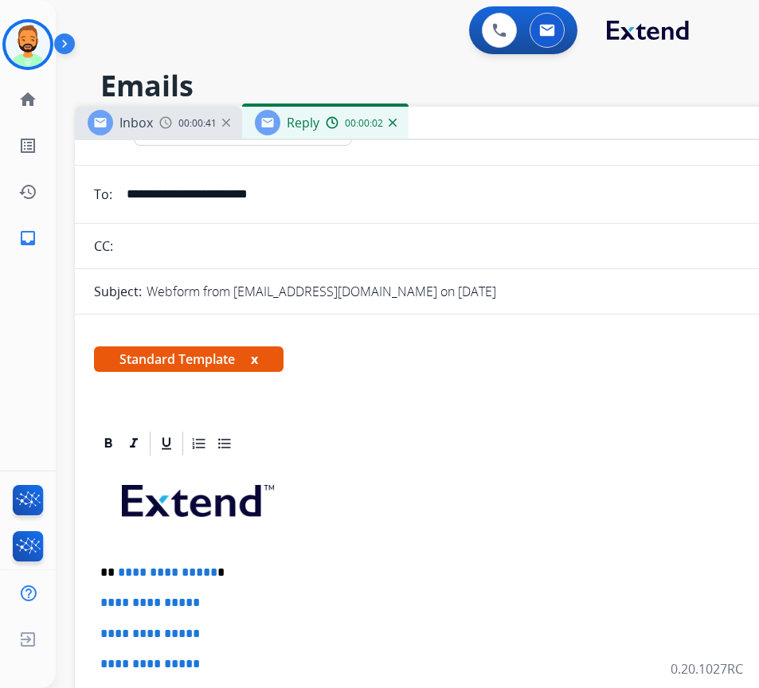
scroll to position [159, 0]
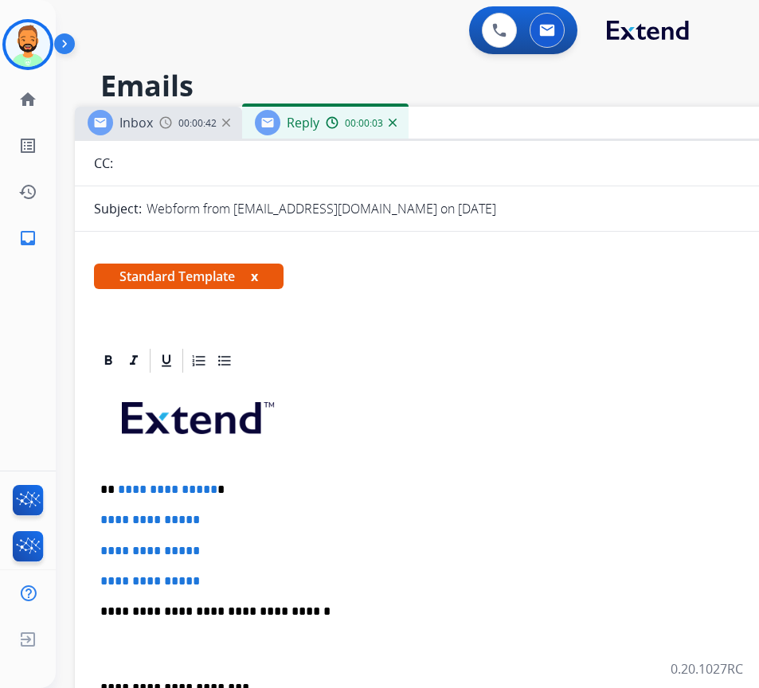
click at [277, 492] on p "**********" at bounding box center [466, 489] width 732 height 14
click at [440, 488] on p "*******" at bounding box center [466, 489] width 732 height 14
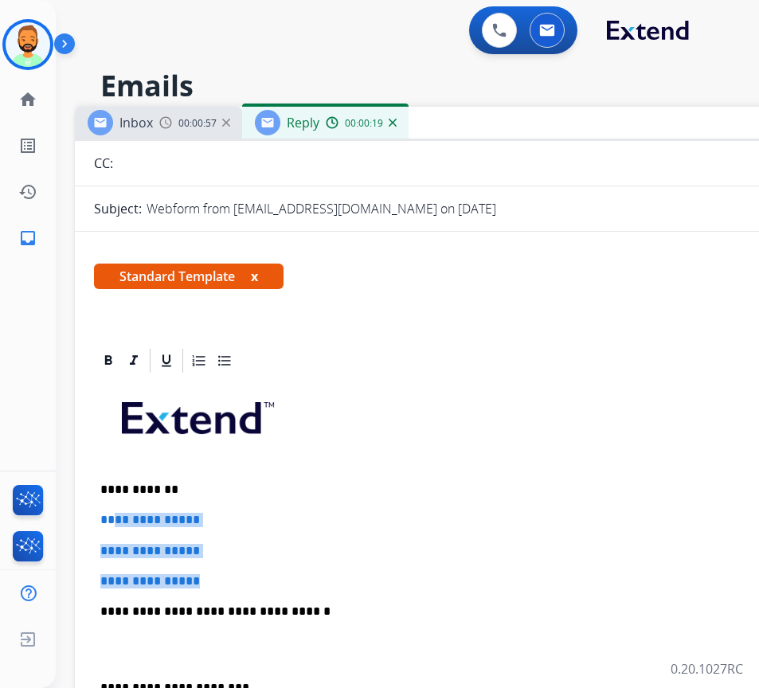
drag, startPoint x: 248, startPoint y: 571, endPoint x: 116, endPoint y: 509, distance: 145.3
click at [116, 509] on div "**********" at bounding box center [473, 649] width 758 height 548
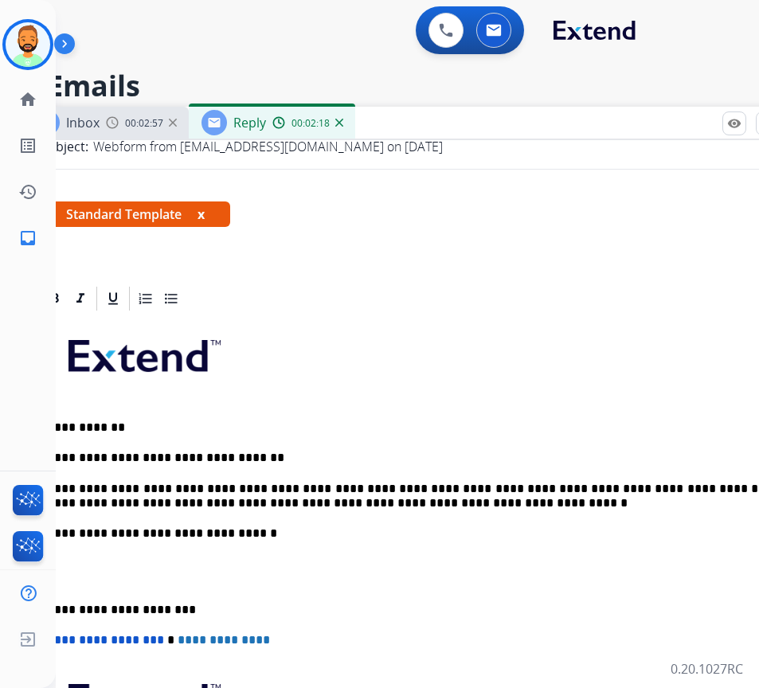
scroll to position [239, 0]
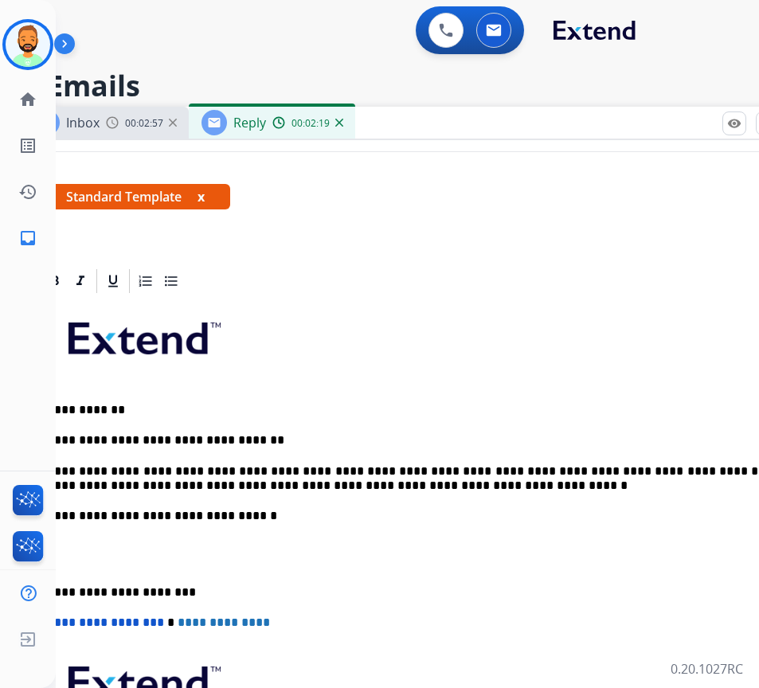
click at [71, 597] on p "**********" at bounding box center [413, 592] width 732 height 14
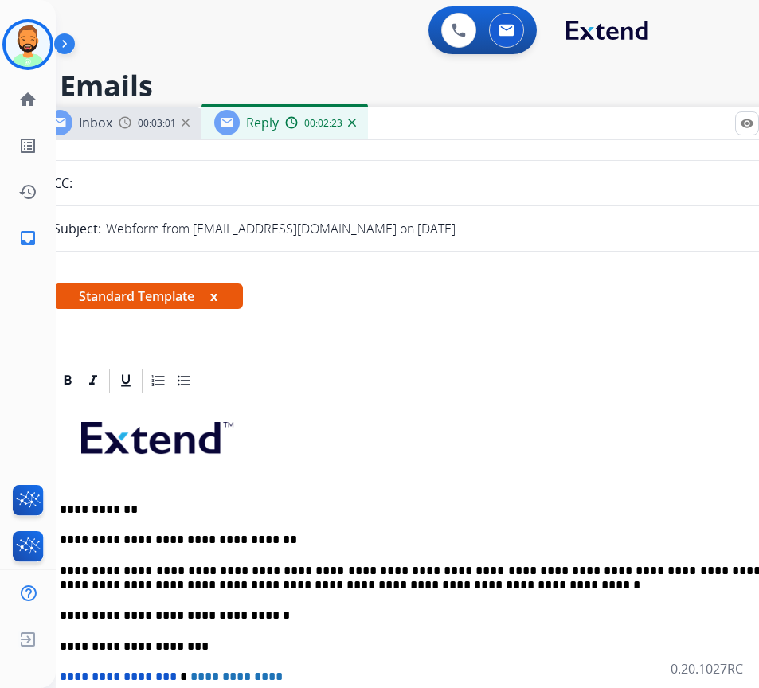
scroll to position [0, 0]
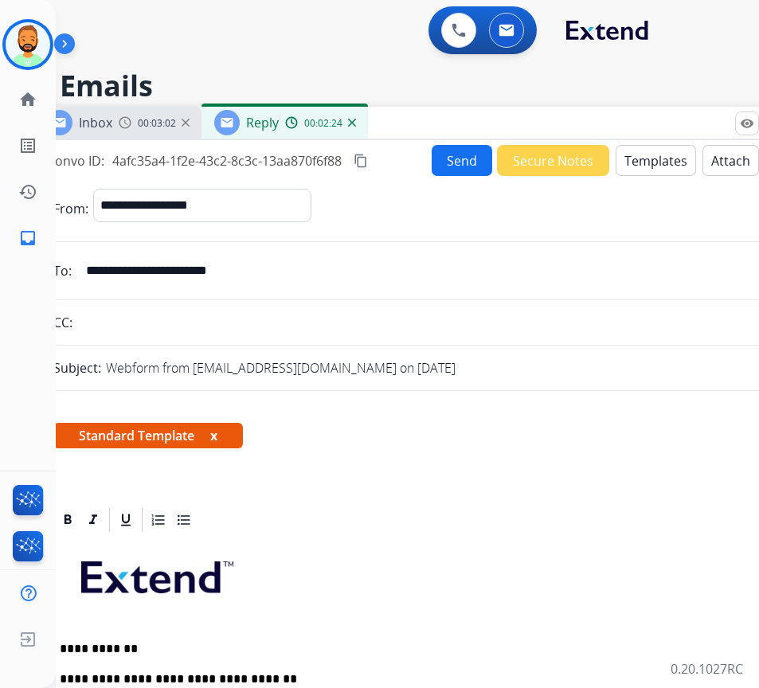
click at [447, 151] on button "Send" at bounding box center [461, 160] width 60 height 31
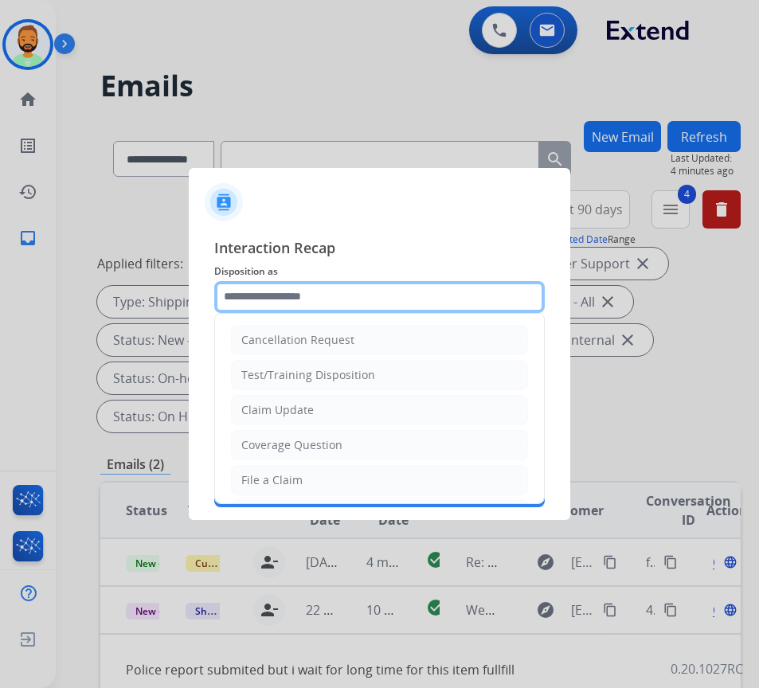
click at [330, 295] on input "text" at bounding box center [379, 297] width 330 height 32
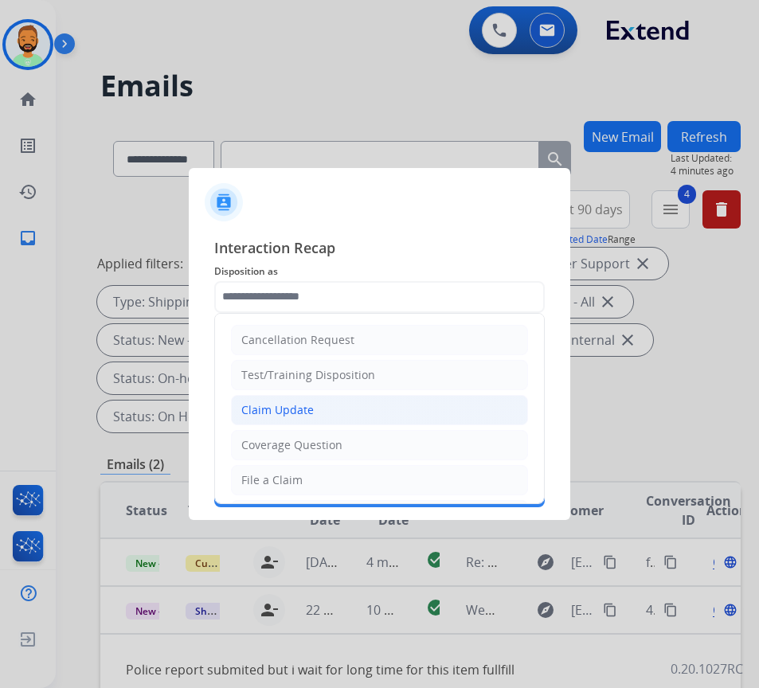
click at [350, 415] on li "Claim Update" at bounding box center [379, 410] width 297 height 30
type input "**********"
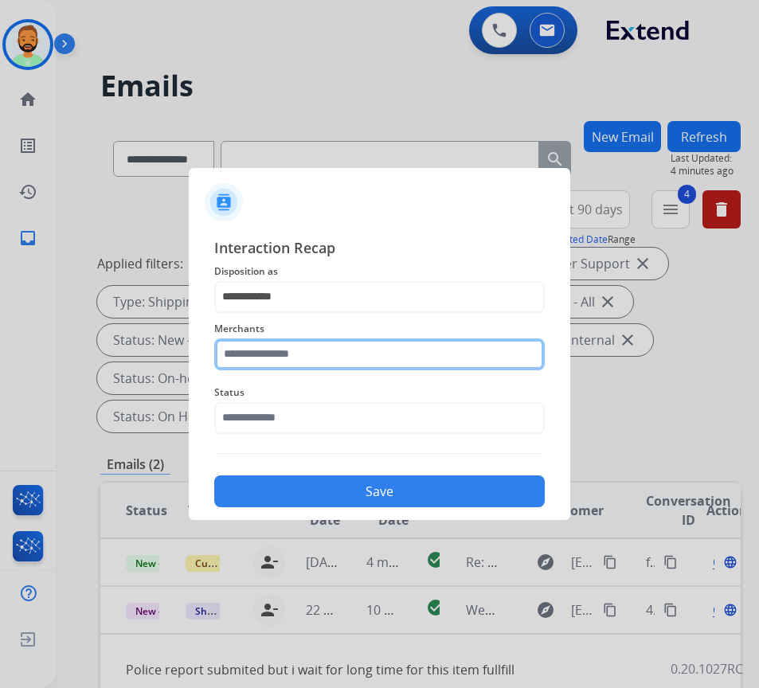
click at [320, 358] on input "text" at bounding box center [379, 354] width 330 height 32
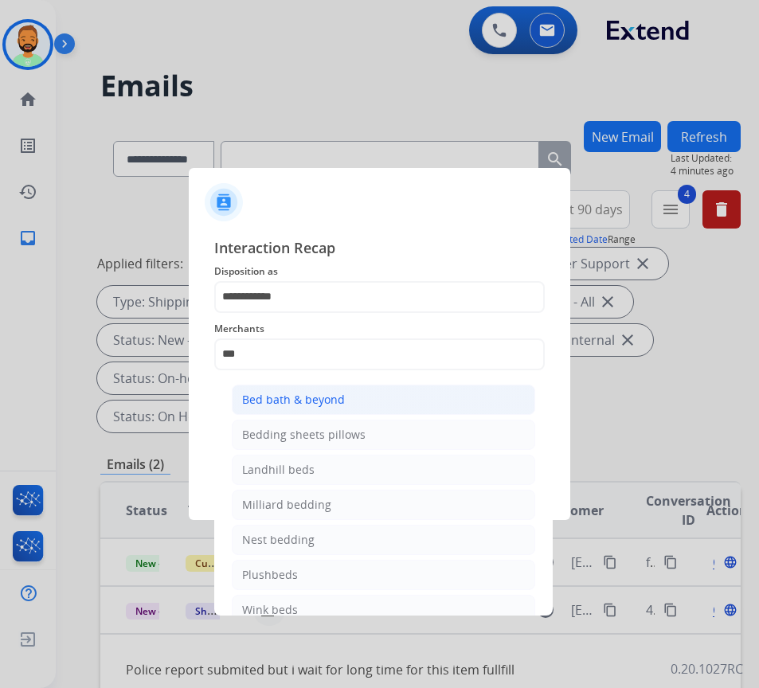
click at [338, 389] on li "Bed bath & beyond" at bounding box center [383, 399] width 303 height 30
type input "**********"
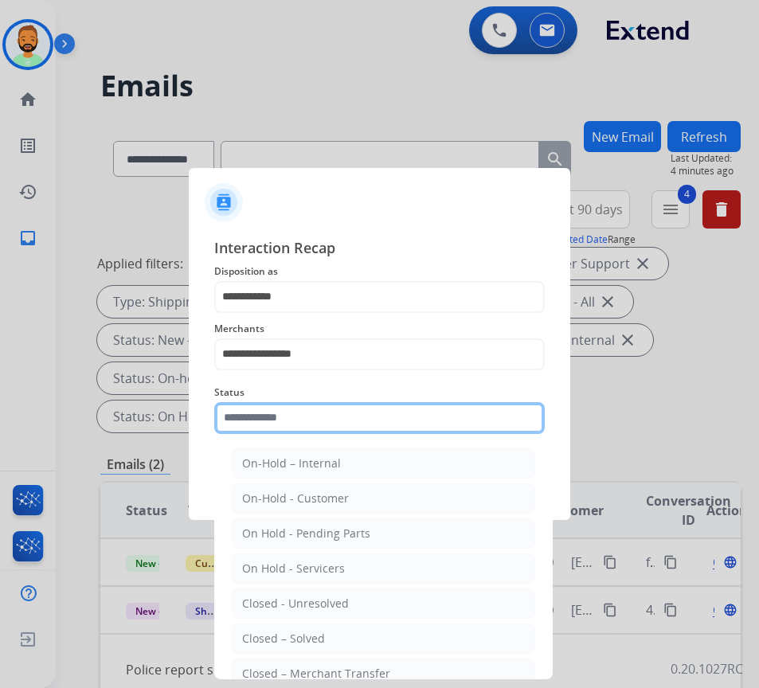
click at [350, 411] on input "text" at bounding box center [379, 418] width 330 height 32
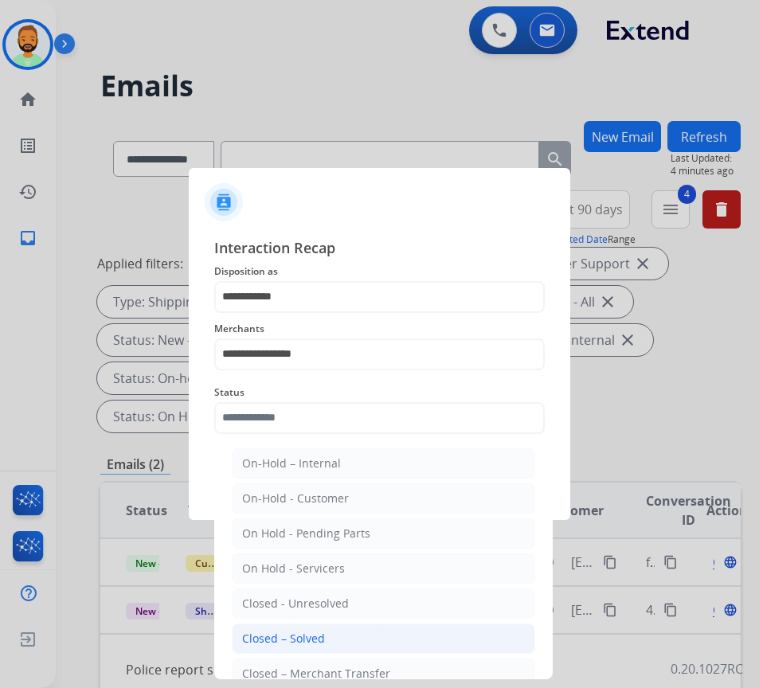
click at [341, 638] on li "Closed – Solved" at bounding box center [383, 638] width 303 height 30
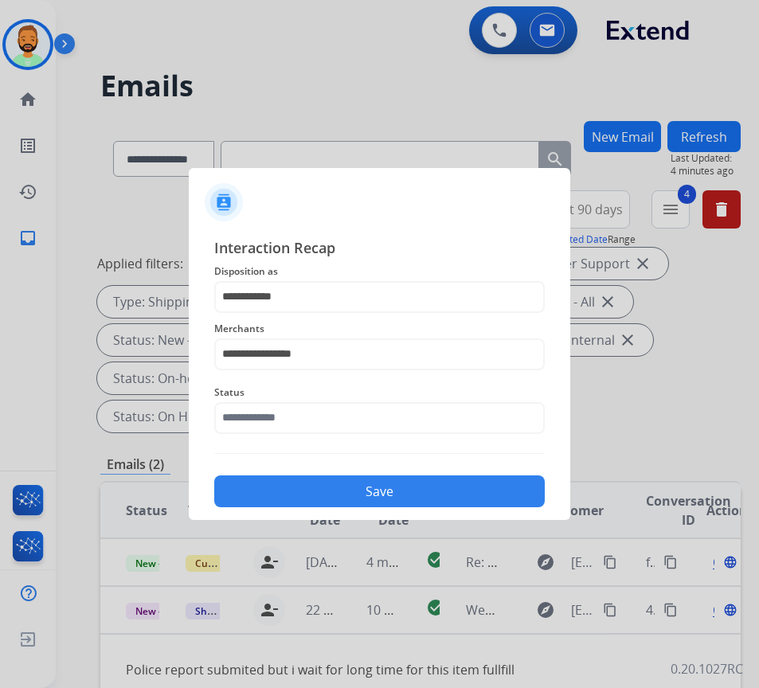
type input "**********"
click at [367, 487] on button "Save" at bounding box center [379, 491] width 330 height 32
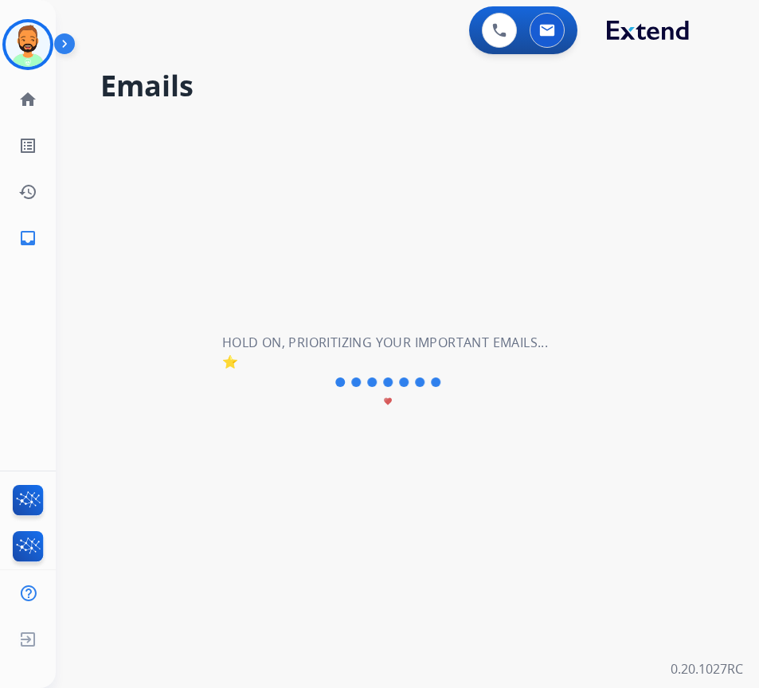
scroll to position [0, 0]
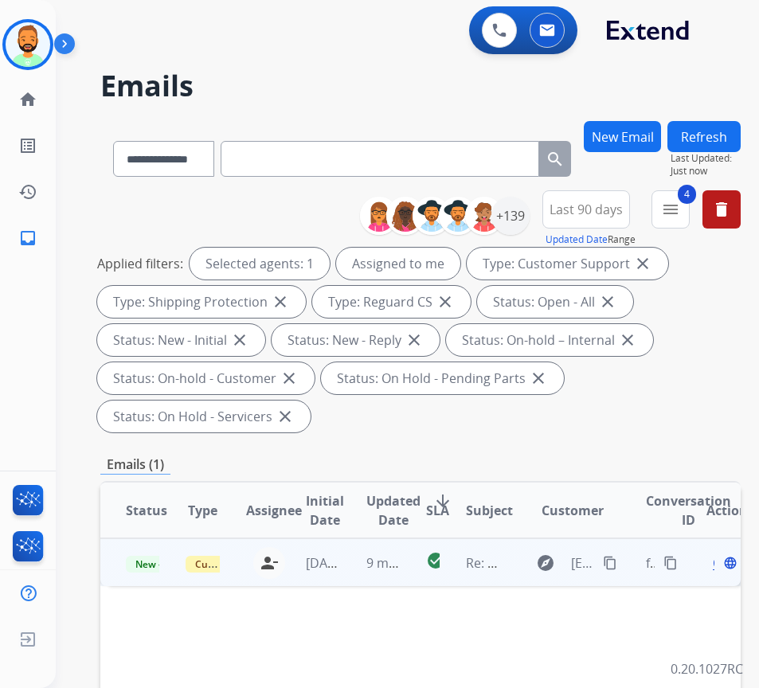
click at [351, 567] on td "9 minutes ago" at bounding box center [371, 562] width 60 height 48
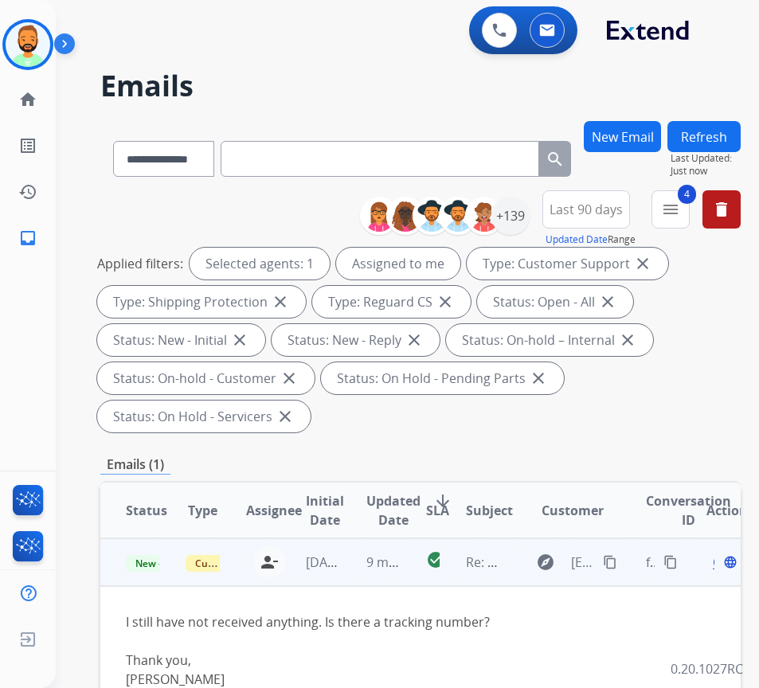
scroll to position [80, 0]
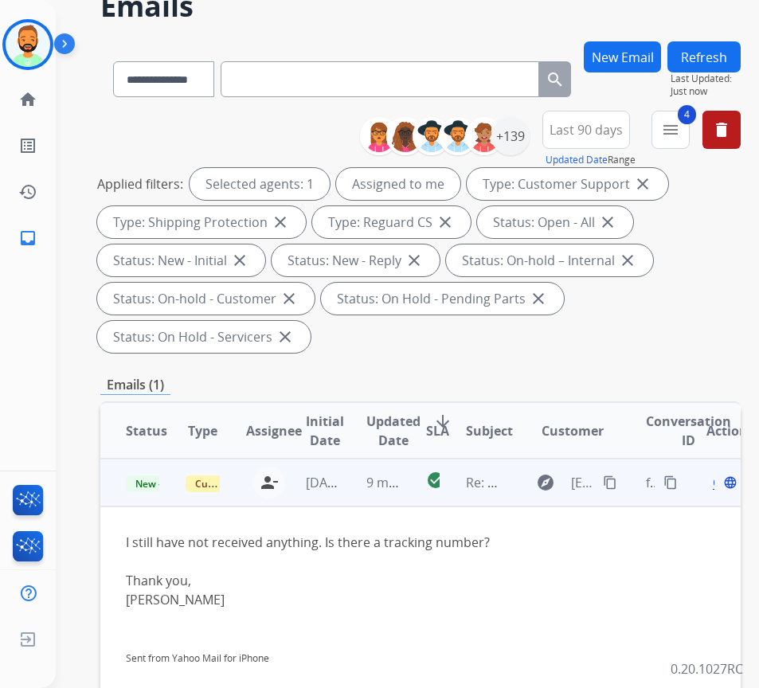
click at [610, 478] on mat-icon "content_copy" at bounding box center [610, 482] width 14 height 14
click at [720, 483] on span "Open" at bounding box center [728, 482] width 33 height 19
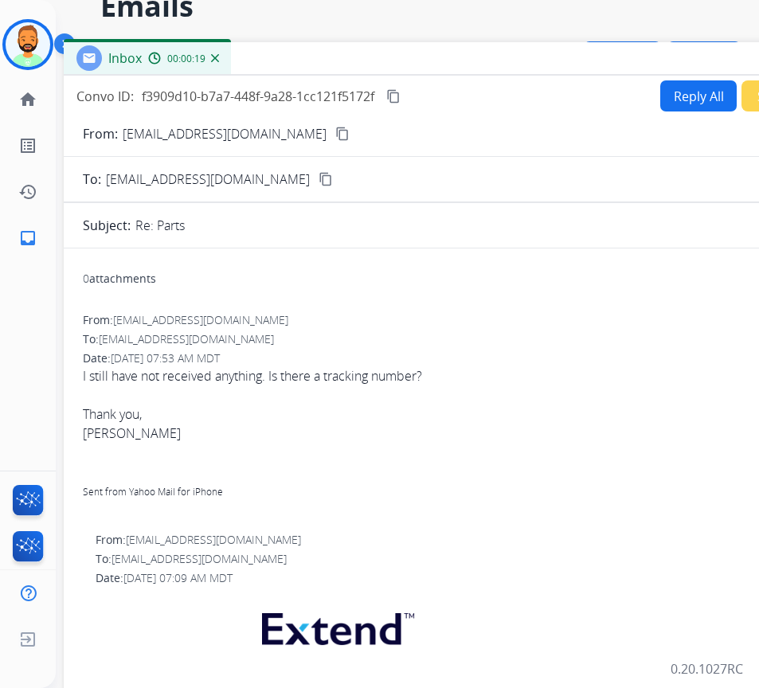
drag, startPoint x: 181, startPoint y: 35, endPoint x: 310, endPoint y: 63, distance: 131.1
click at [310, 63] on div "Inbox 00:00:19" at bounding box center [462, 58] width 796 height 33
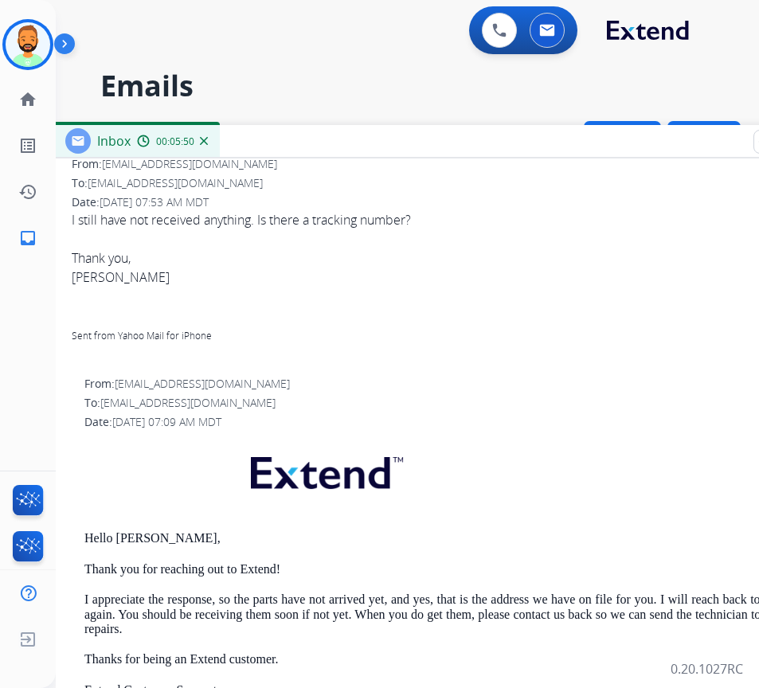
scroll to position [0, 0]
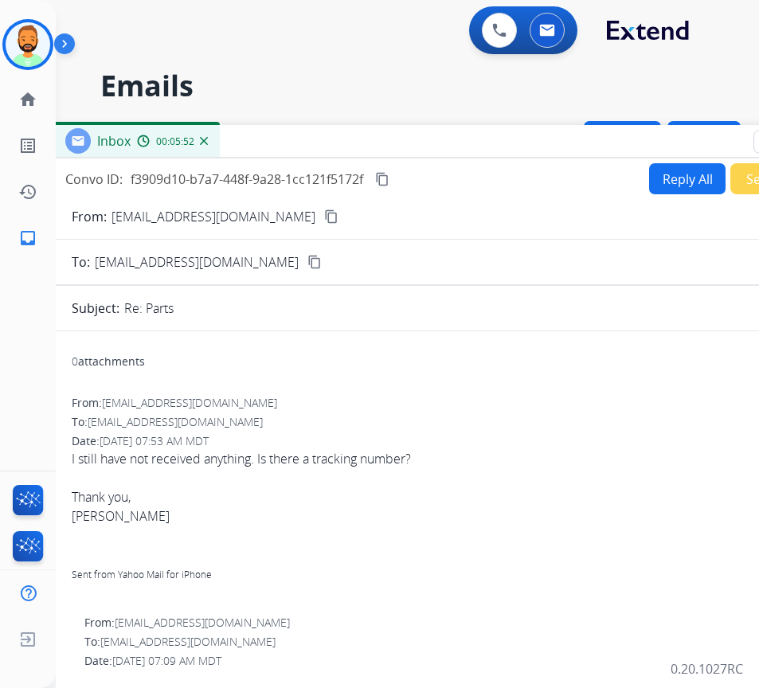
click at [682, 177] on button "Reply All" at bounding box center [687, 178] width 76 height 31
select select "**********"
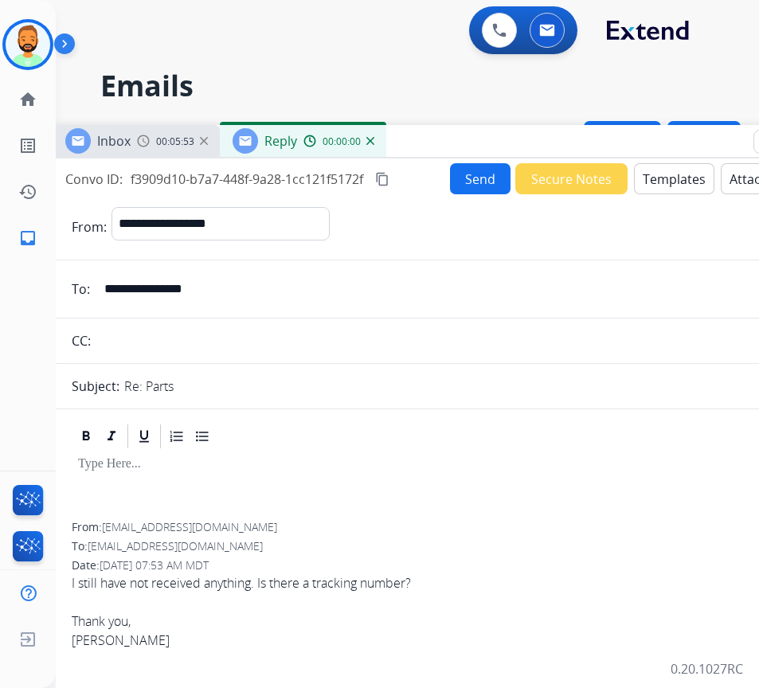
click at [677, 175] on button "Templates" at bounding box center [674, 178] width 80 height 31
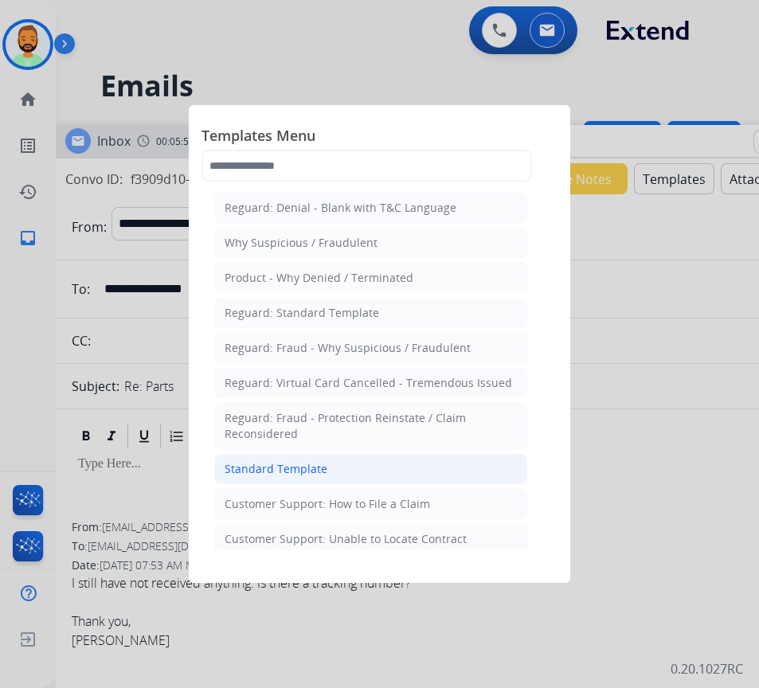
click at [363, 459] on li "Standard Template" at bounding box center [370, 469] width 313 height 30
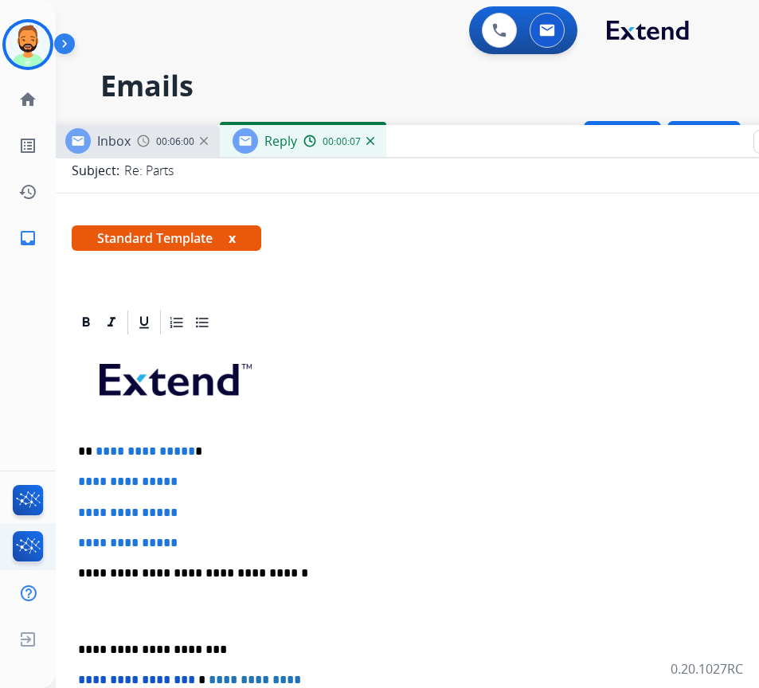
scroll to position [239, 0]
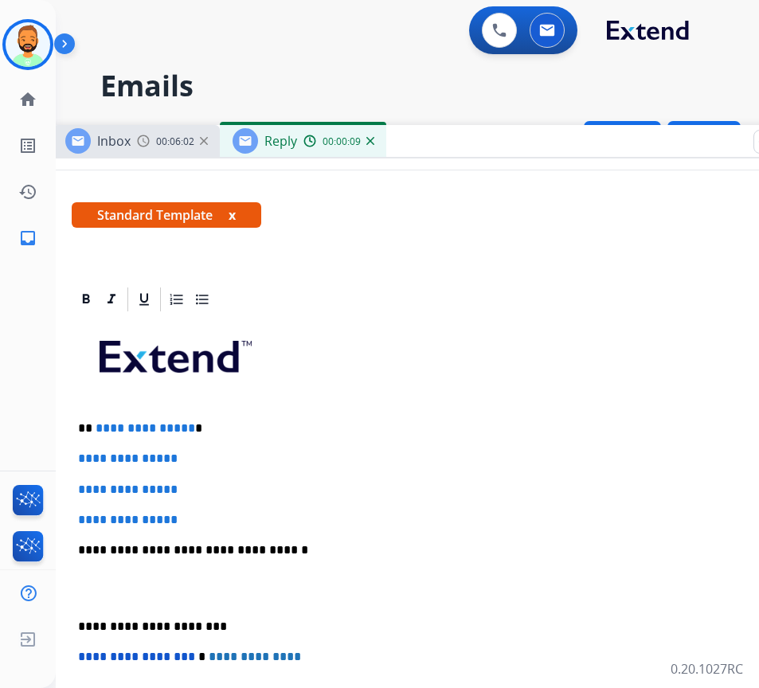
click at [336, 400] on p at bounding box center [450, 362] width 745 height 85
click at [330, 423] on p "**********" at bounding box center [444, 428] width 732 height 14
drag, startPoint x: 204, startPoint y: 524, endPoint x: 89, endPoint y: 458, distance: 132.3
click at [89, 458] on div "**********" at bounding box center [451, 588] width 758 height 548
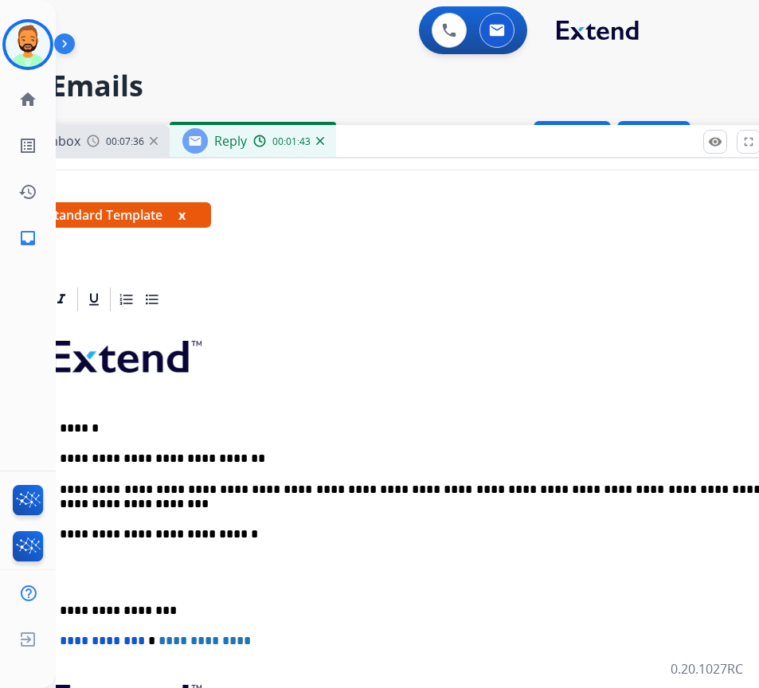
scroll to position [0, 37]
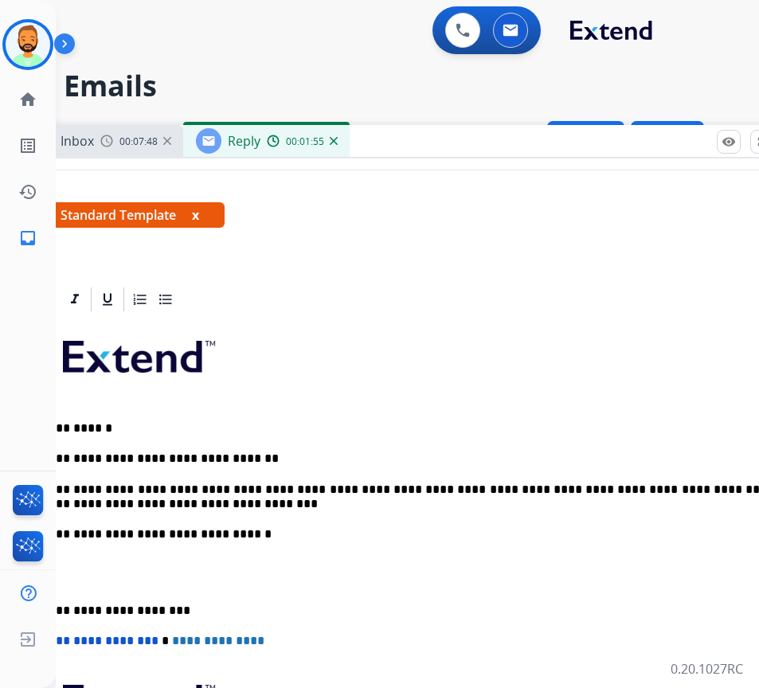
click at [423, 503] on p "**********" at bounding box center [407, 496] width 732 height 29
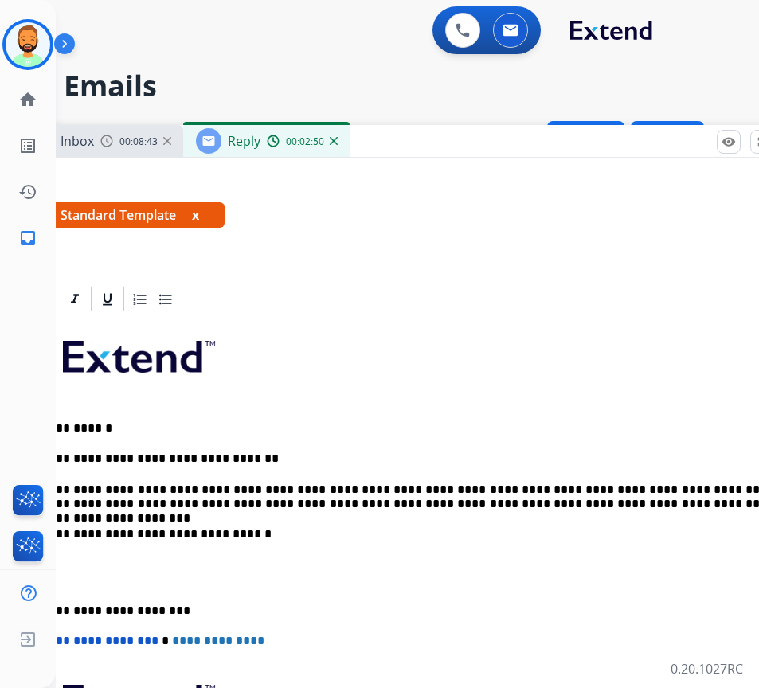
drag, startPoint x: 60, startPoint y: 597, endPoint x: 76, endPoint y: 604, distance: 16.7
click at [60, 598] on div "**********" at bounding box center [414, 580] width 758 height 532
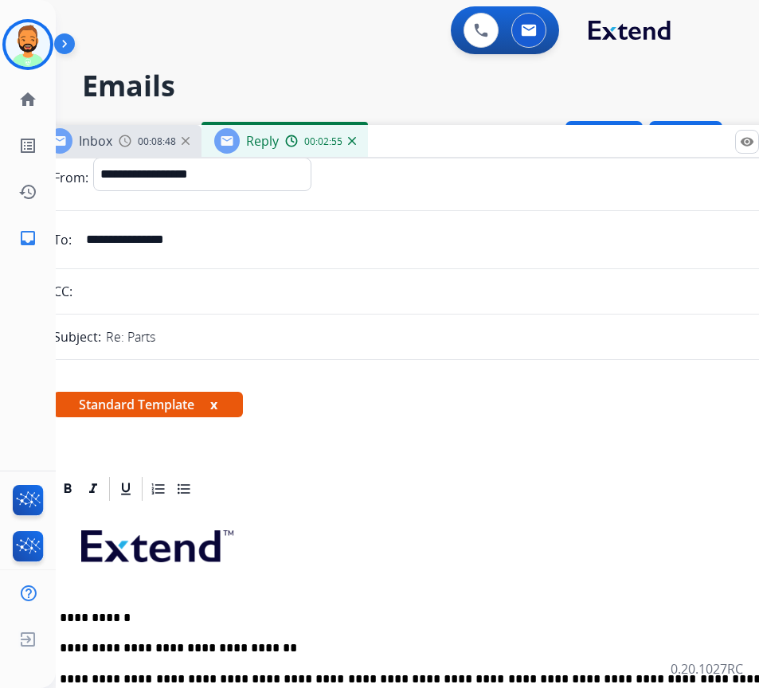
scroll to position [0, 0]
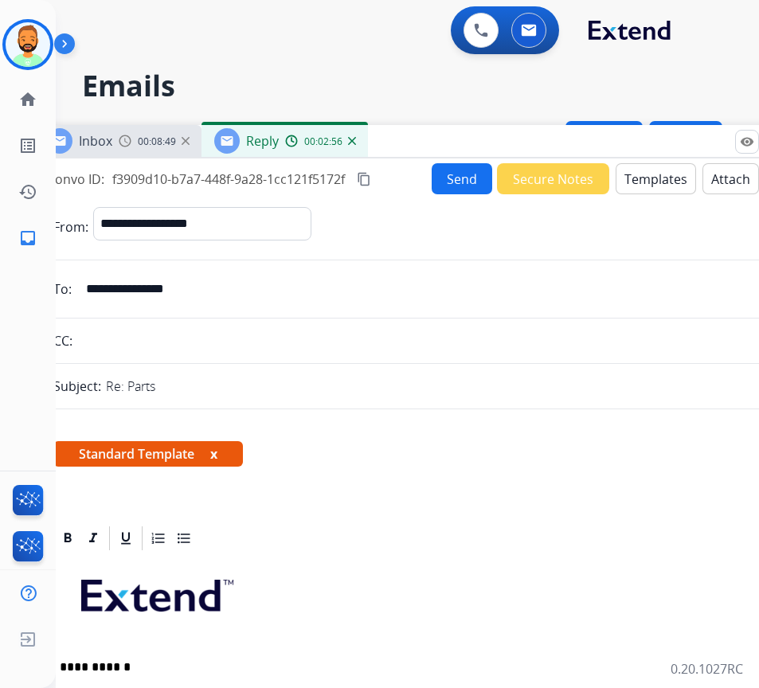
click at [450, 179] on button "Send" at bounding box center [461, 178] width 60 height 31
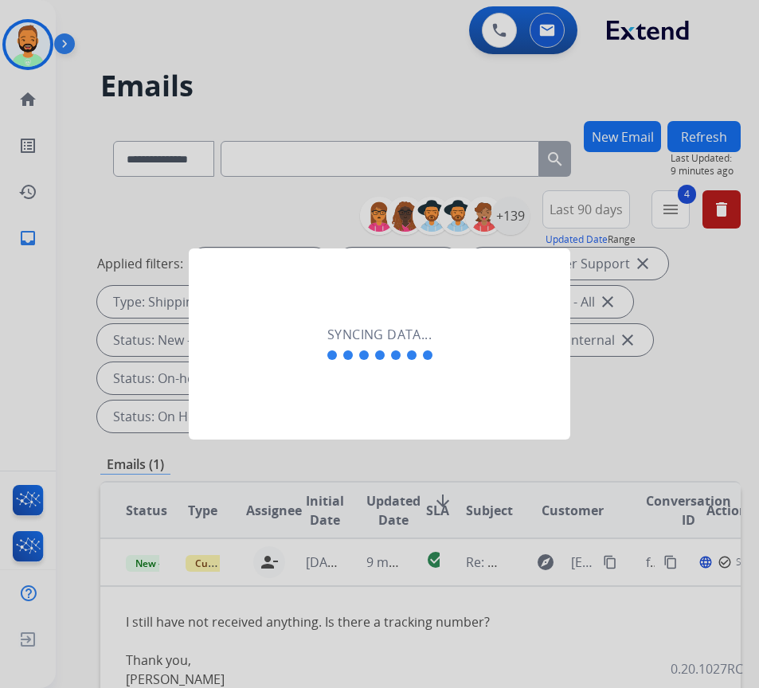
scroll to position [0, 2]
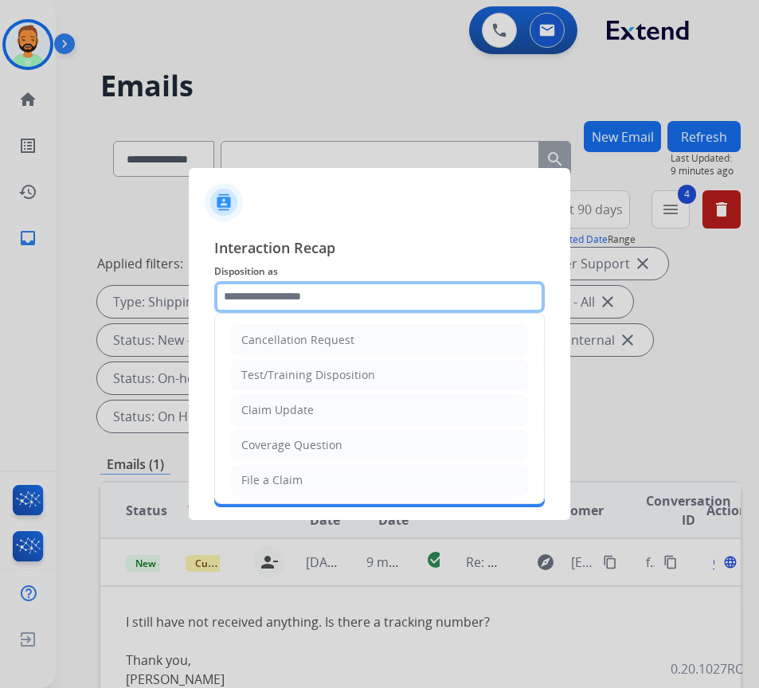
click at [353, 289] on input "text" at bounding box center [379, 297] width 330 height 32
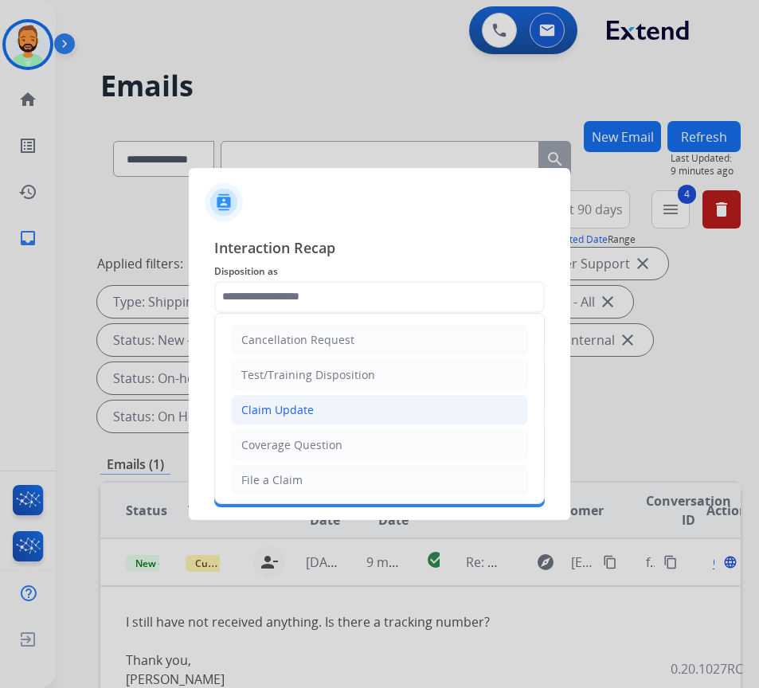
click at [340, 411] on li "Claim Update" at bounding box center [379, 410] width 297 height 30
type input "**********"
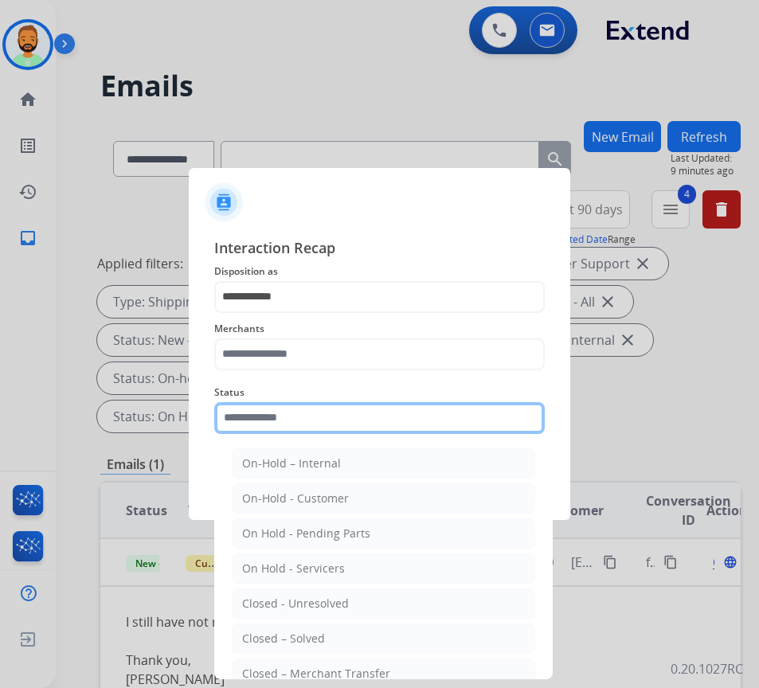
click at [340, 414] on input "text" at bounding box center [379, 418] width 330 height 32
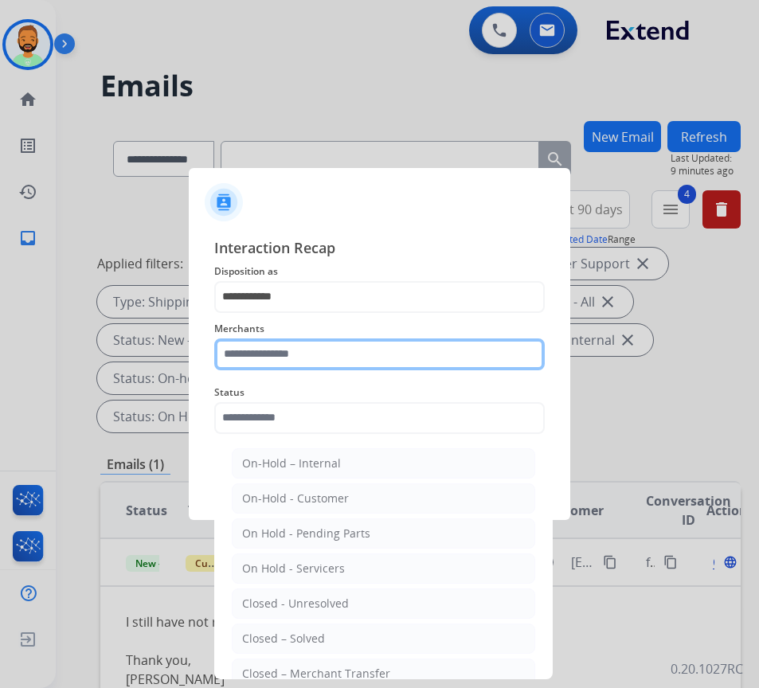
click at [314, 357] on input "text" at bounding box center [379, 354] width 330 height 32
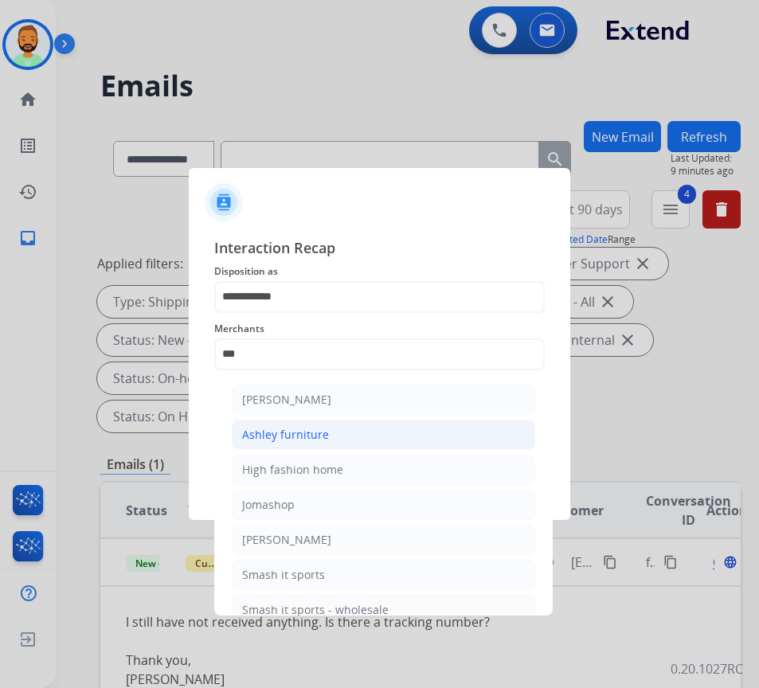
click at [318, 431] on div "Ashley furniture" at bounding box center [285, 435] width 87 height 16
type input "**********"
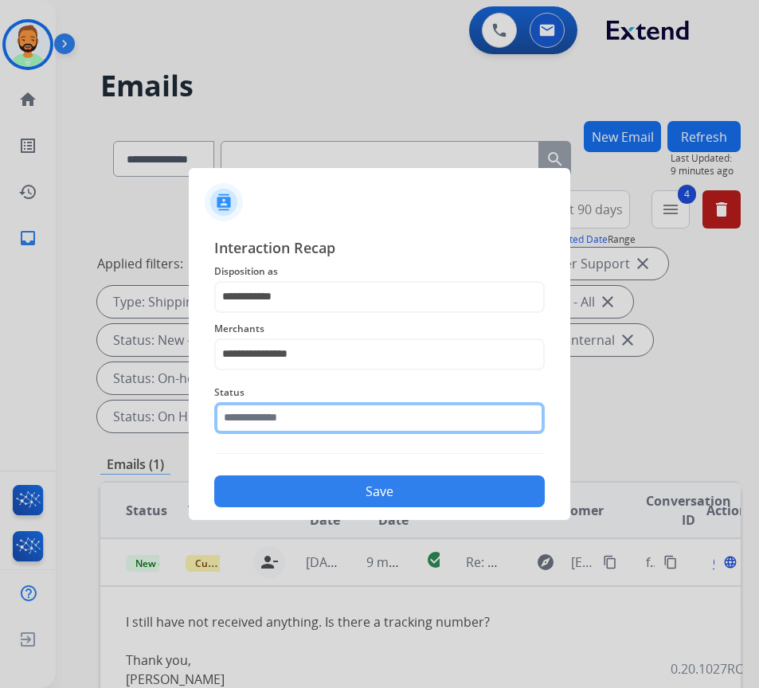
click at [359, 419] on input "text" at bounding box center [379, 418] width 330 height 32
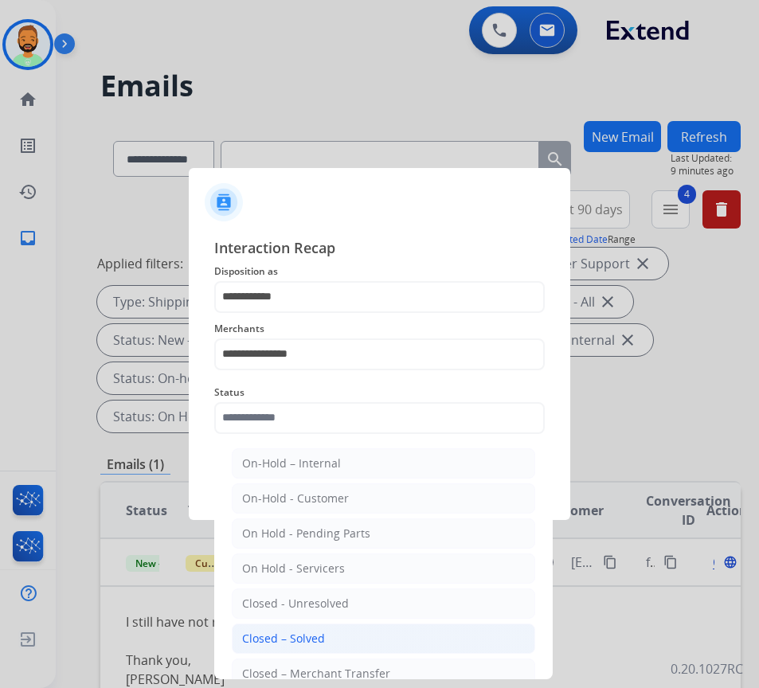
click at [341, 641] on li "Closed – Solved" at bounding box center [383, 638] width 303 height 30
type input "**********"
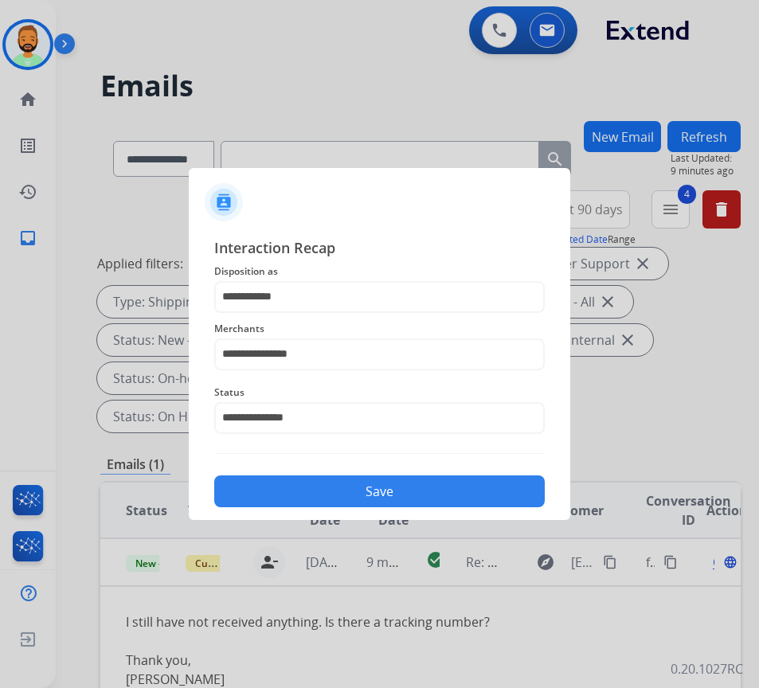
click at [389, 489] on button "Save" at bounding box center [379, 491] width 330 height 32
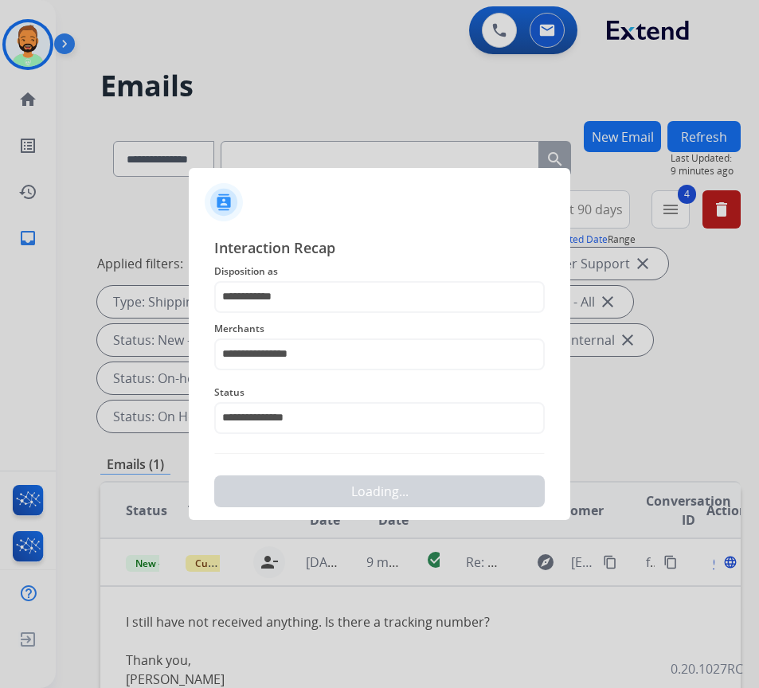
scroll to position [0, 0]
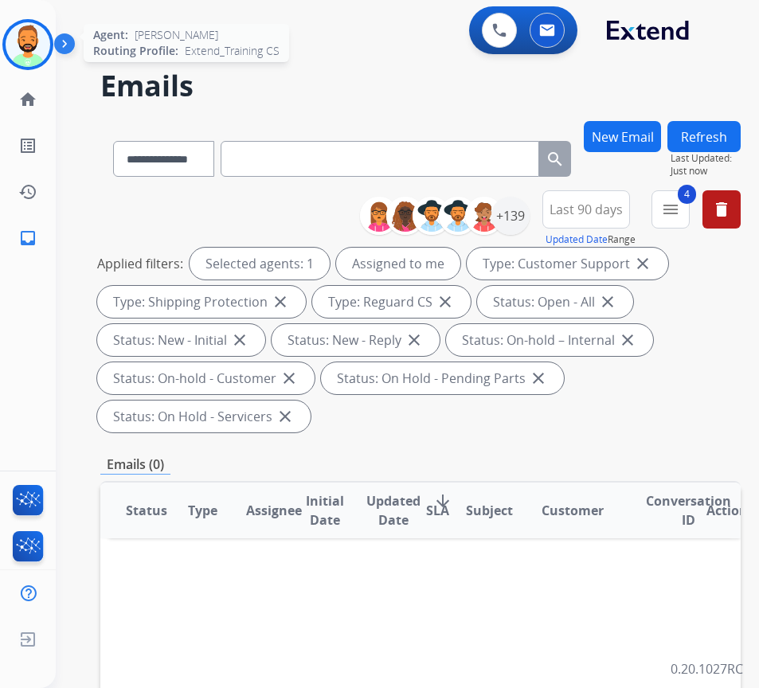
click at [35, 32] on img at bounding box center [28, 44] width 45 height 45
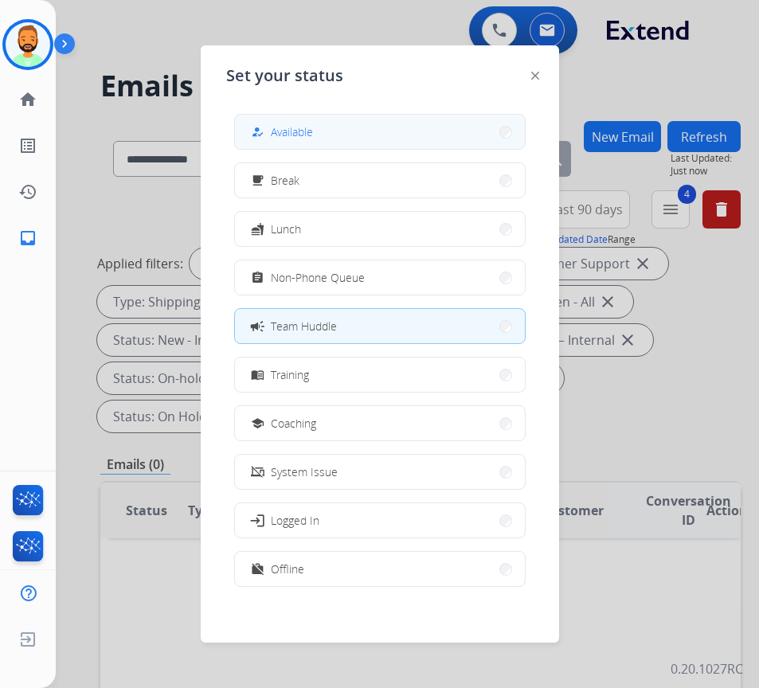
click at [365, 141] on button "how_to_reg Available" at bounding box center [380, 132] width 290 height 34
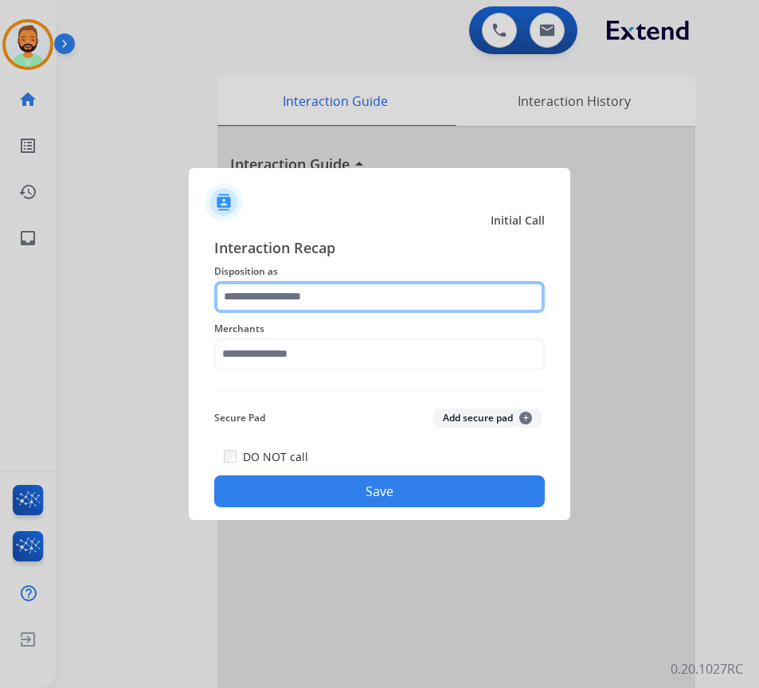
click at [329, 306] on input "text" at bounding box center [379, 297] width 330 height 32
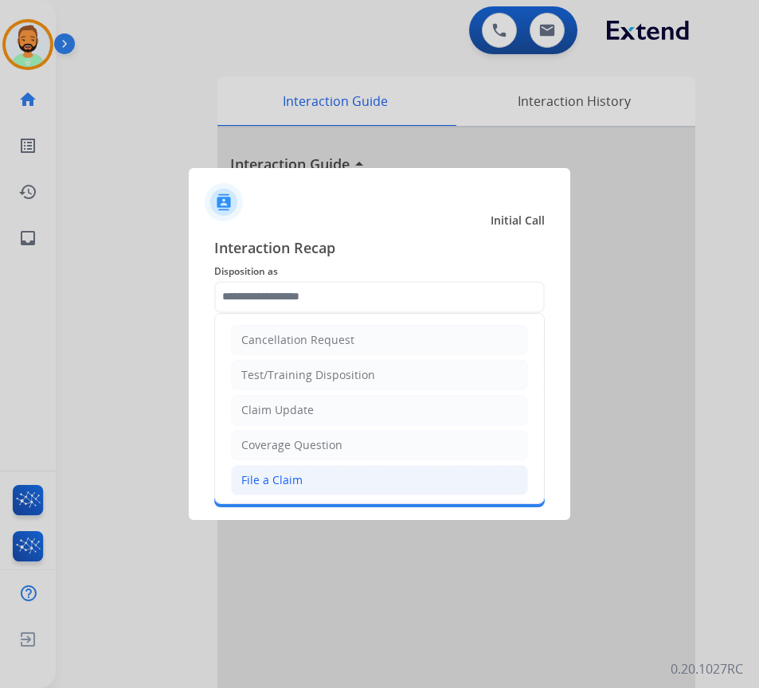
click at [305, 474] on li "File a Claim" at bounding box center [379, 480] width 297 height 30
type input "**********"
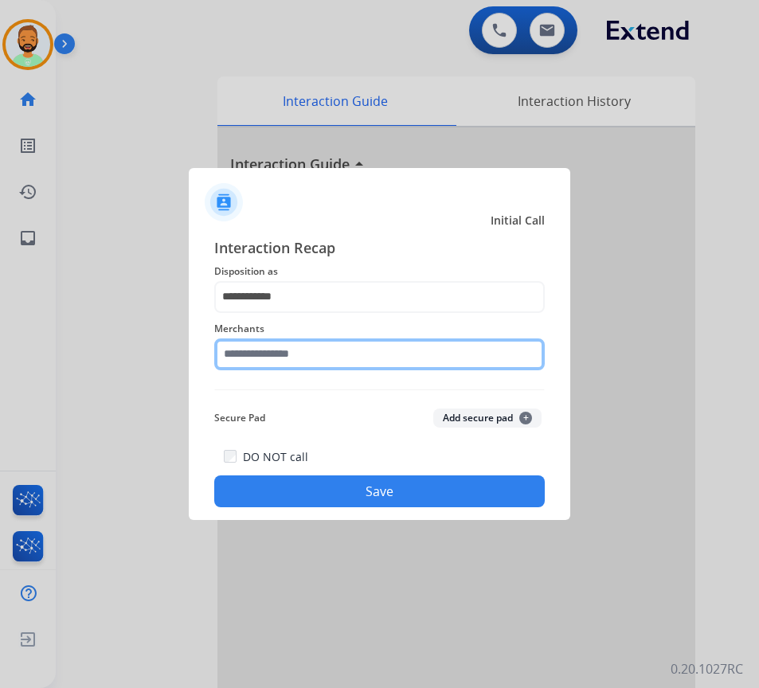
click at [311, 351] on input "text" at bounding box center [379, 354] width 330 height 32
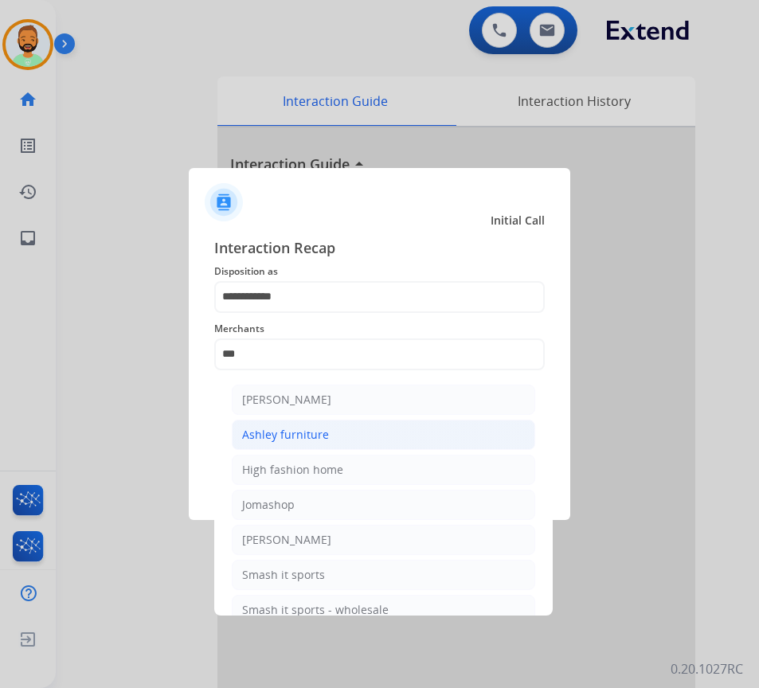
click at [413, 428] on li "Ashley furniture" at bounding box center [383, 434] width 303 height 30
type input "**********"
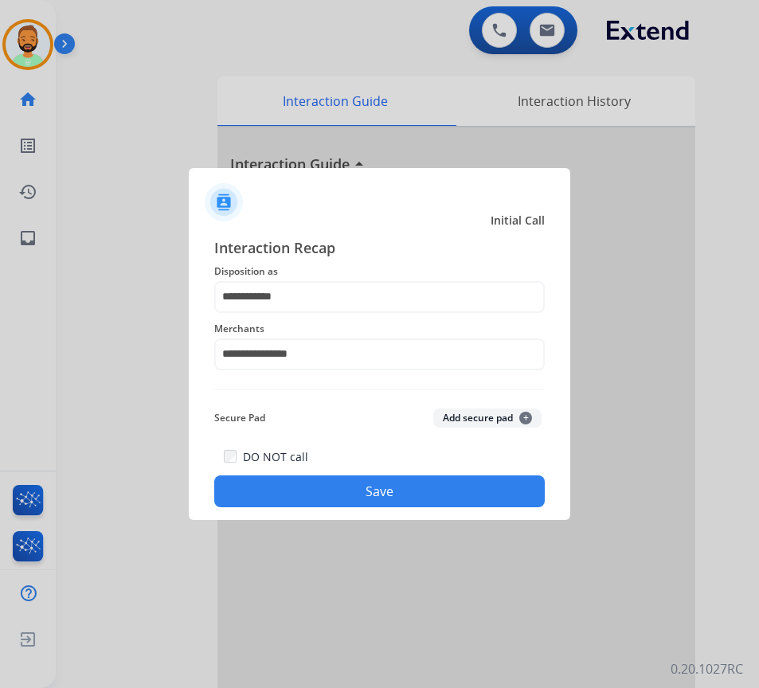
click at [370, 488] on button "Save" at bounding box center [379, 491] width 330 height 32
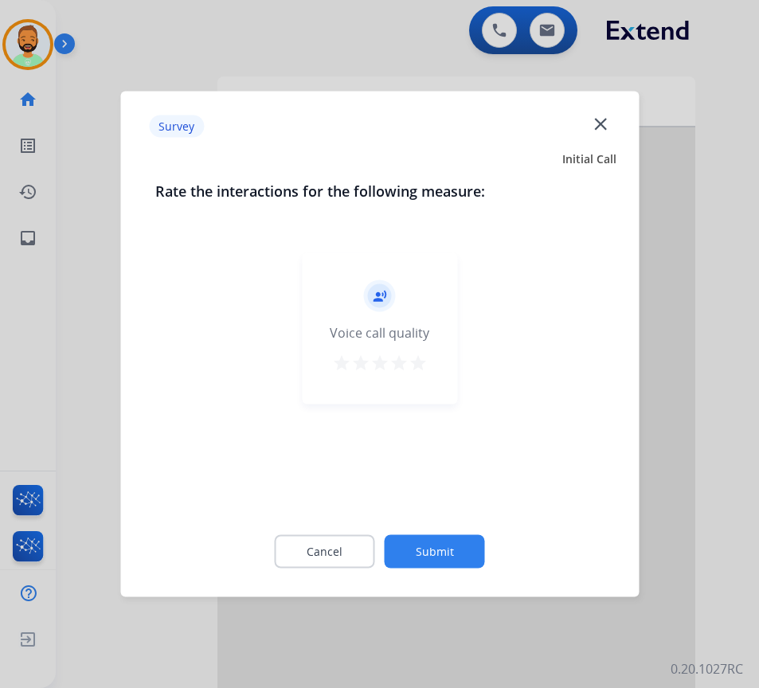
click at [431, 554] on button "Submit" at bounding box center [434, 551] width 100 height 33
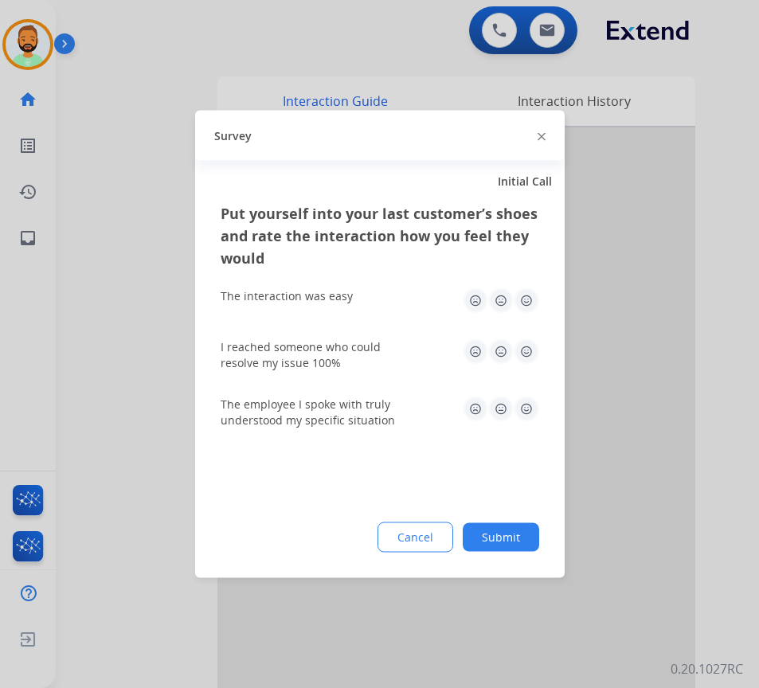
click at [505, 540] on button "Submit" at bounding box center [500, 537] width 76 height 29
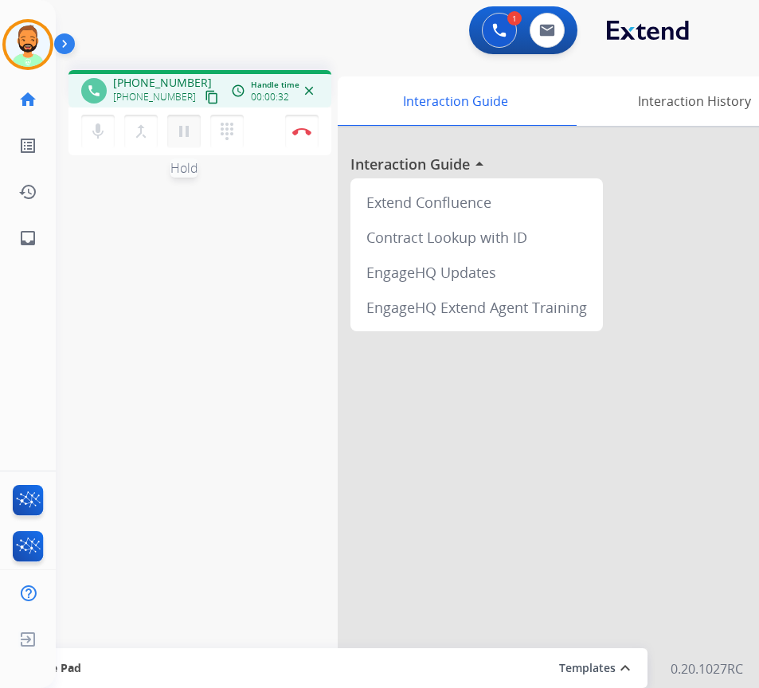
click at [185, 127] on mat-icon "pause" at bounding box center [183, 131] width 19 height 19
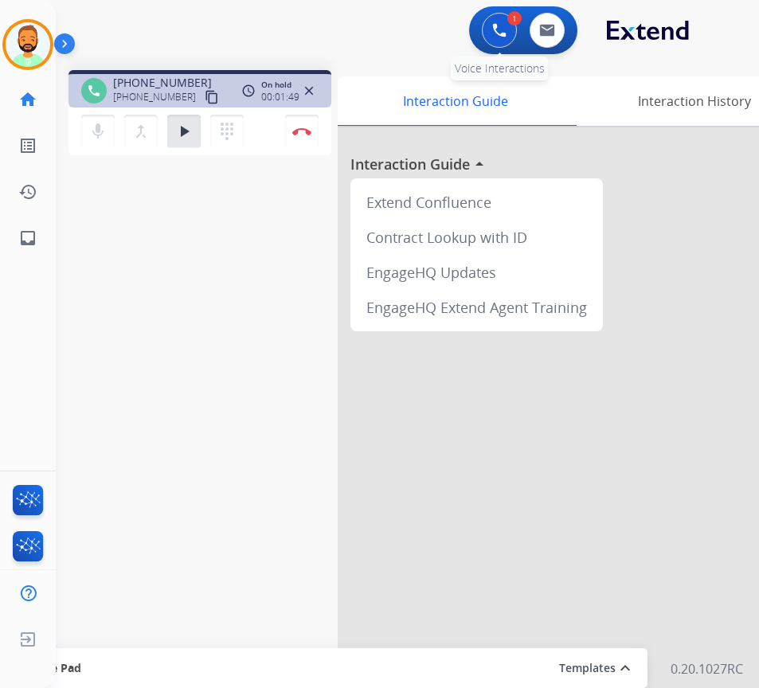
click at [505, 29] on img at bounding box center [499, 30] width 14 height 14
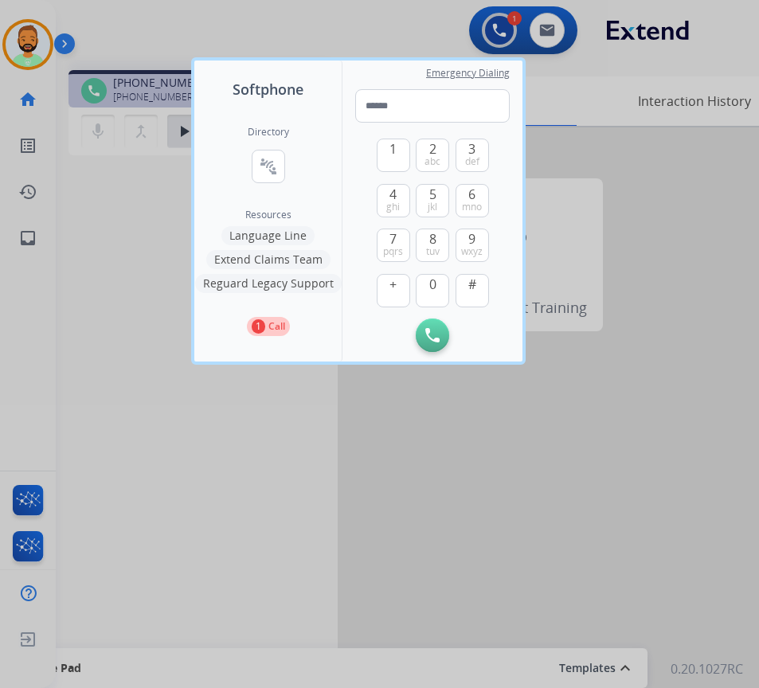
click at [271, 230] on button "Language Line" at bounding box center [267, 235] width 93 height 19
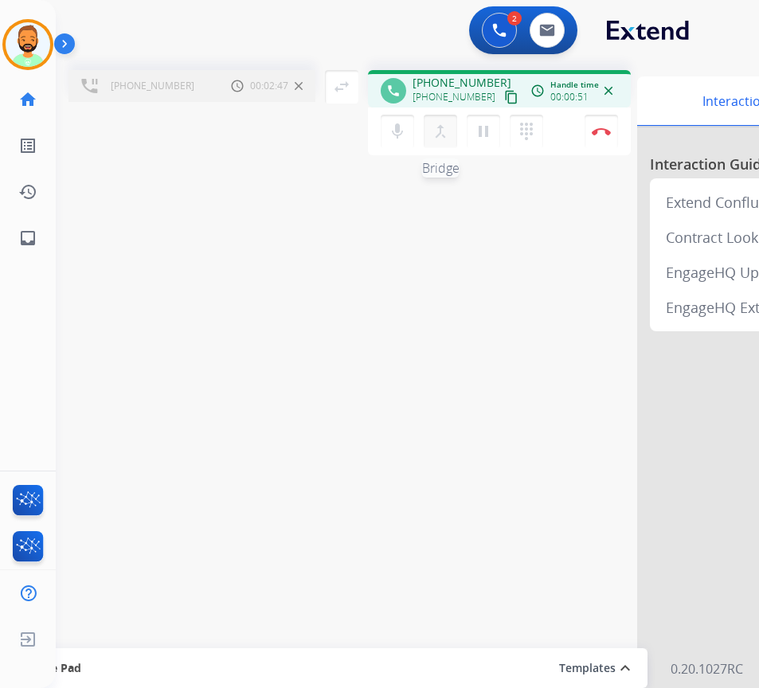
click at [438, 131] on mat-icon "merge_type" at bounding box center [440, 131] width 19 height 19
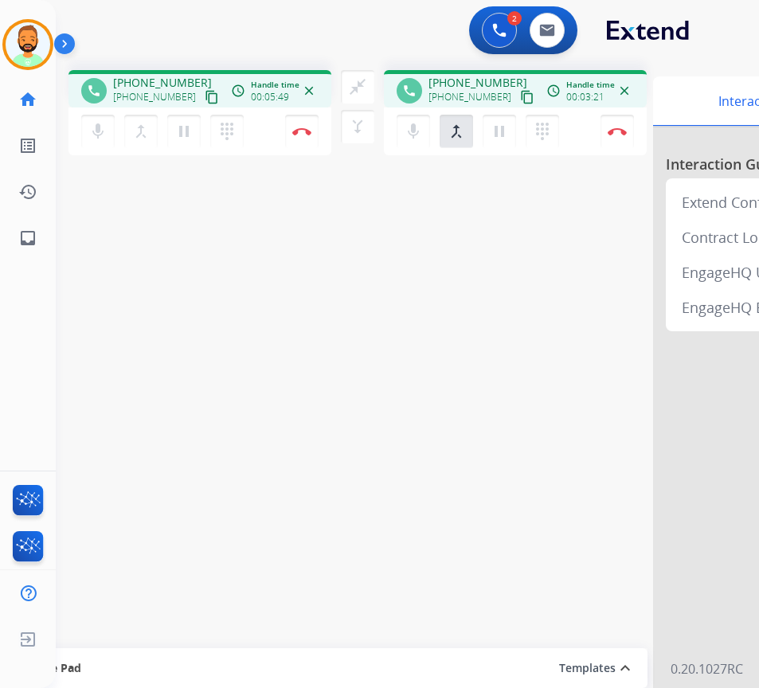
click at [340, 436] on div "phone +14046682540 +14046682540 content_copy access_time Call metrics Queue 00:…" at bounding box center [388, 389] width 665 height 664
click at [546, 37] on button at bounding box center [546, 30] width 35 height 35
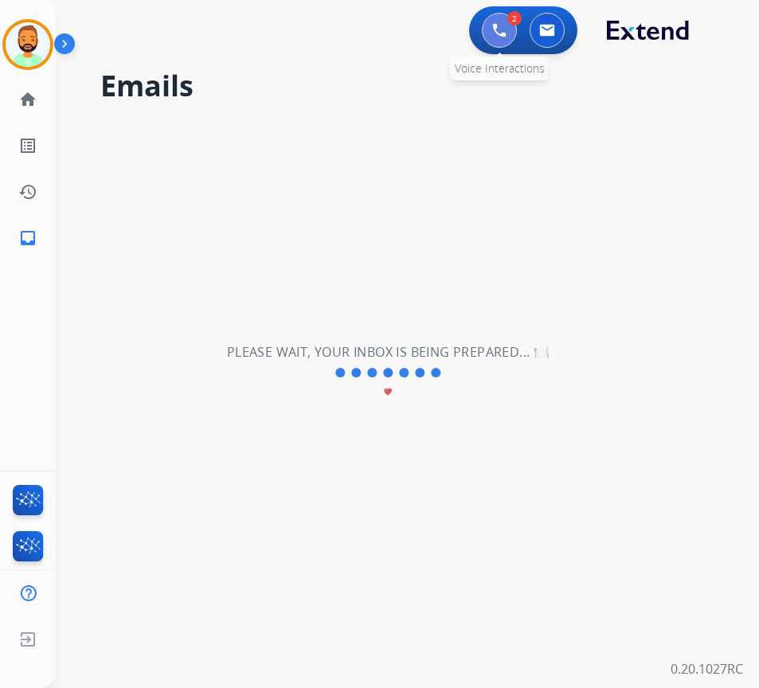
click at [489, 33] on button at bounding box center [499, 30] width 35 height 35
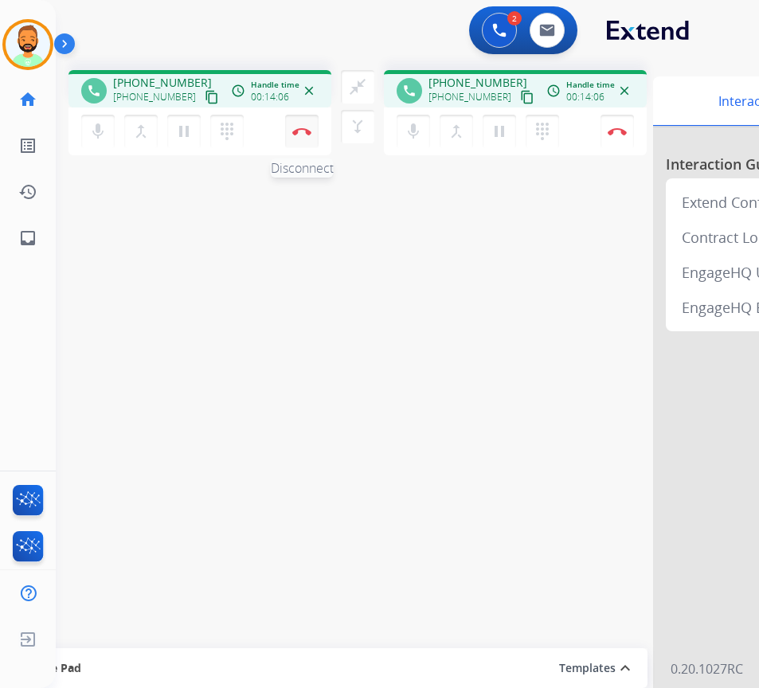
click at [302, 131] on img at bounding box center [301, 131] width 19 height 8
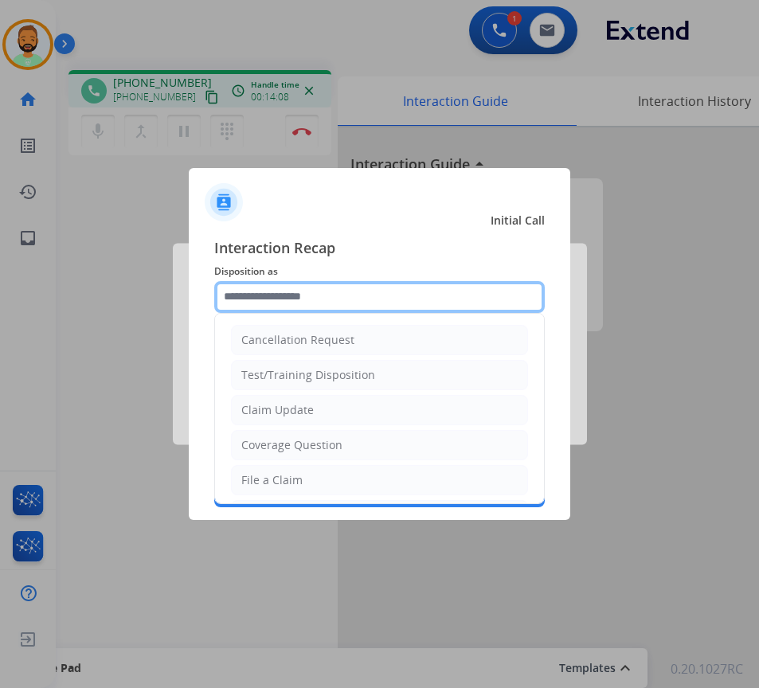
click at [371, 294] on input "text" at bounding box center [379, 297] width 330 height 32
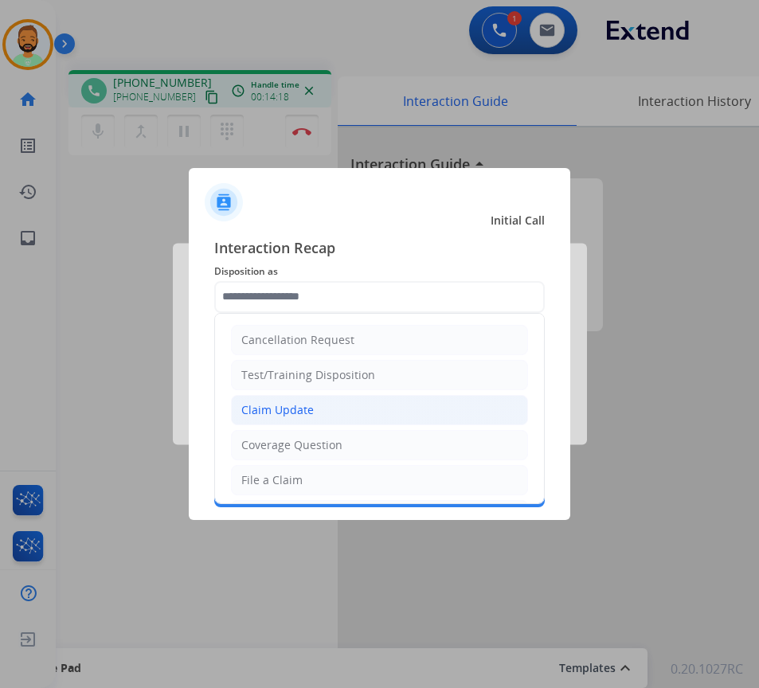
click at [341, 410] on li "Claim Update" at bounding box center [379, 410] width 297 height 30
type input "**********"
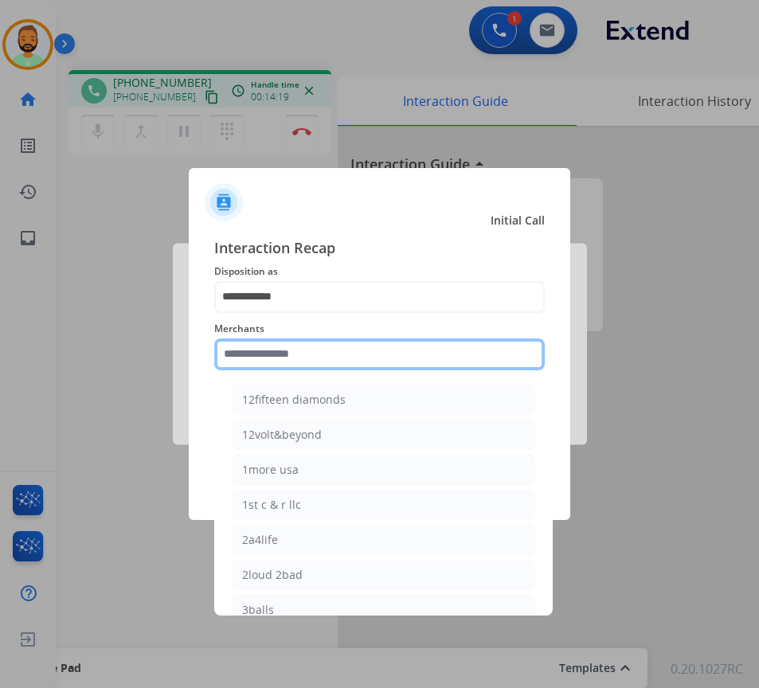
click at [369, 357] on input "text" at bounding box center [379, 354] width 330 height 32
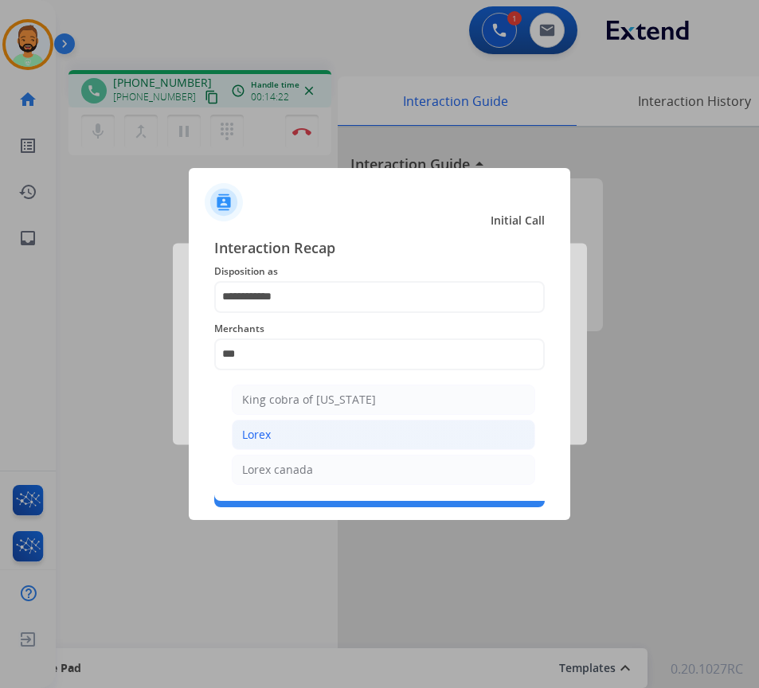
click at [392, 430] on li "Lorex" at bounding box center [383, 434] width 303 height 30
type input "*****"
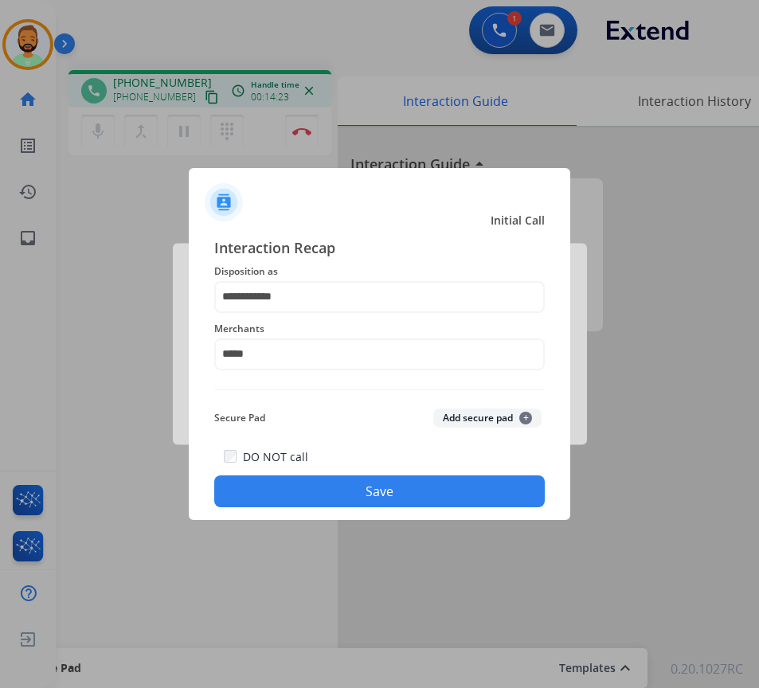
click at [415, 486] on button "Save" at bounding box center [379, 491] width 330 height 32
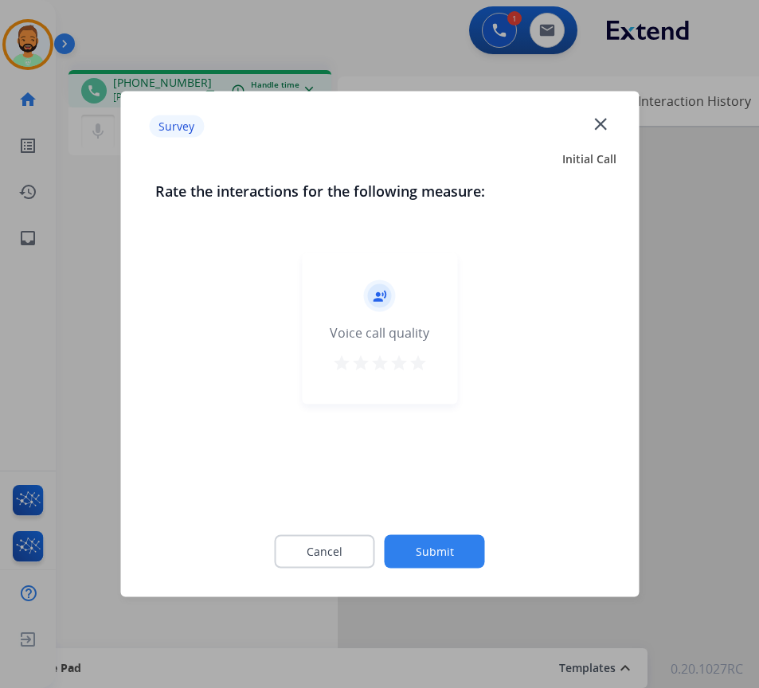
click at [439, 544] on button "Submit" at bounding box center [434, 551] width 100 height 33
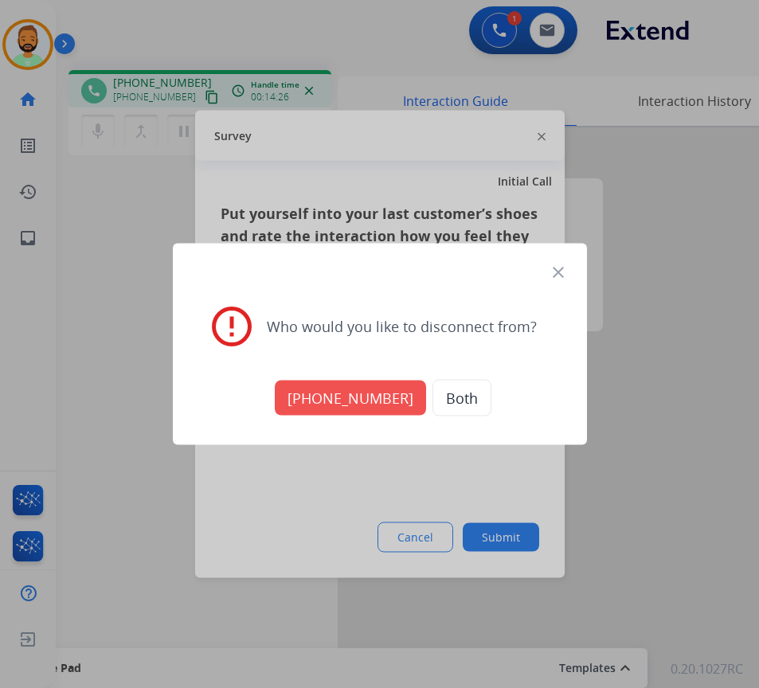
click at [335, 389] on button "+14046682540" at bounding box center [350, 397] width 151 height 35
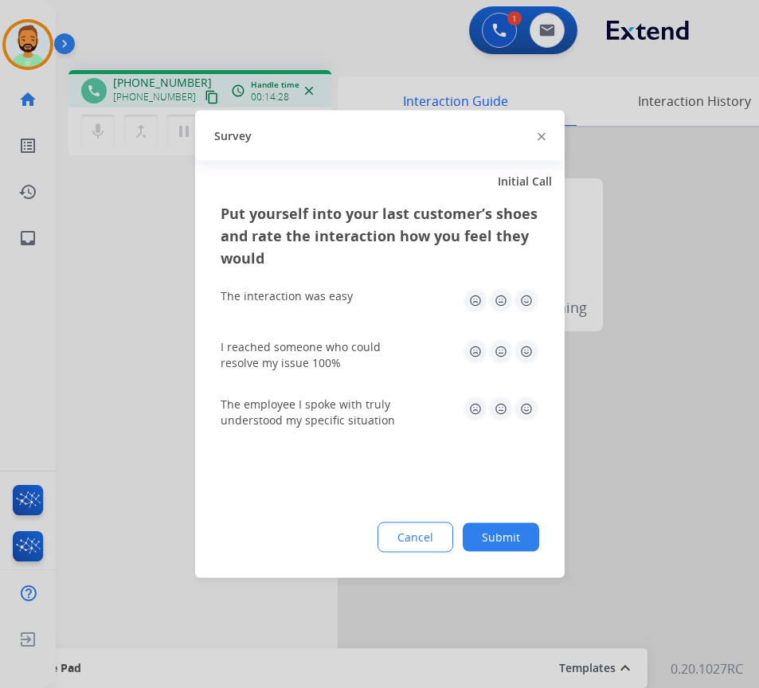
click at [491, 528] on button "Submit" at bounding box center [500, 537] width 76 height 29
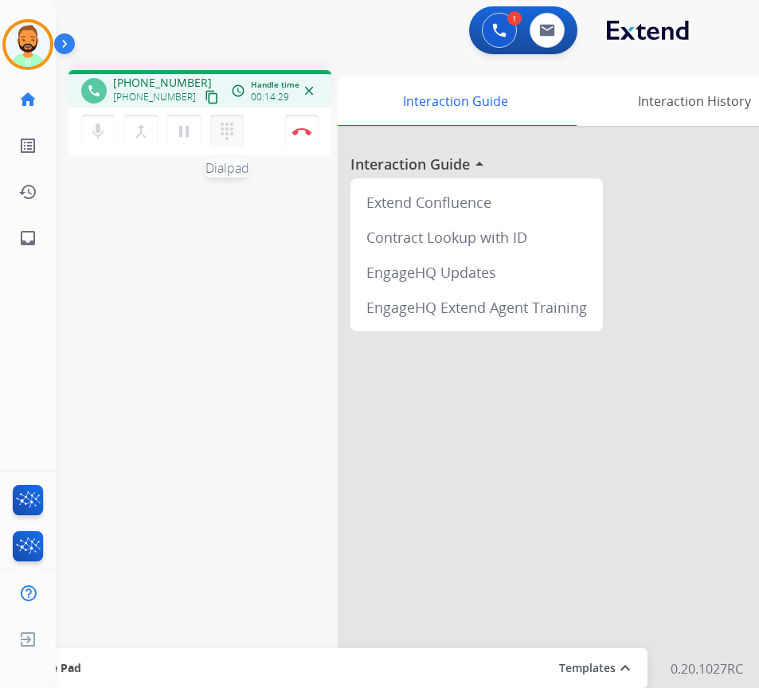
click at [228, 119] on button "dialpad Dialpad" at bounding box center [226, 131] width 33 height 33
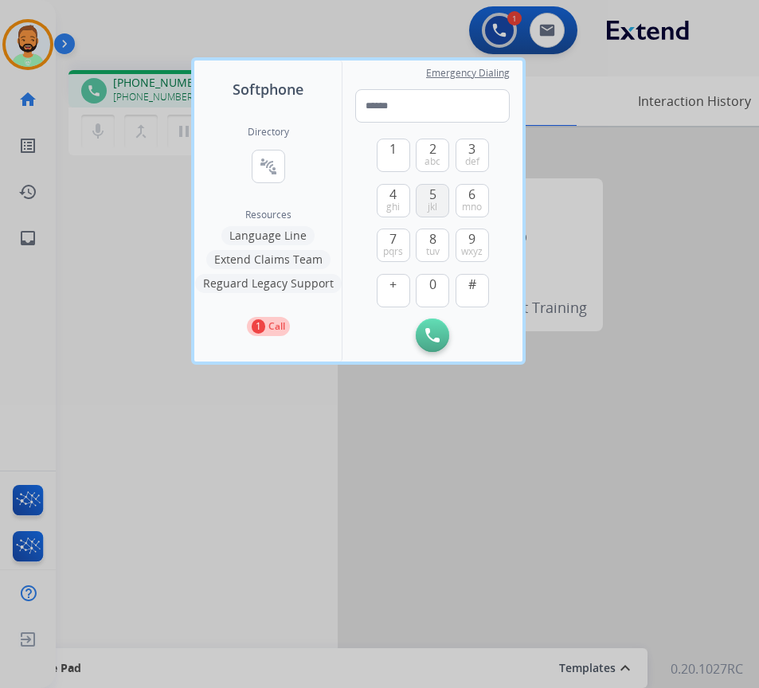
click at [435, 204] on span "jkl" at bounding box center [432, 207] width 10 height 13
type input "*"
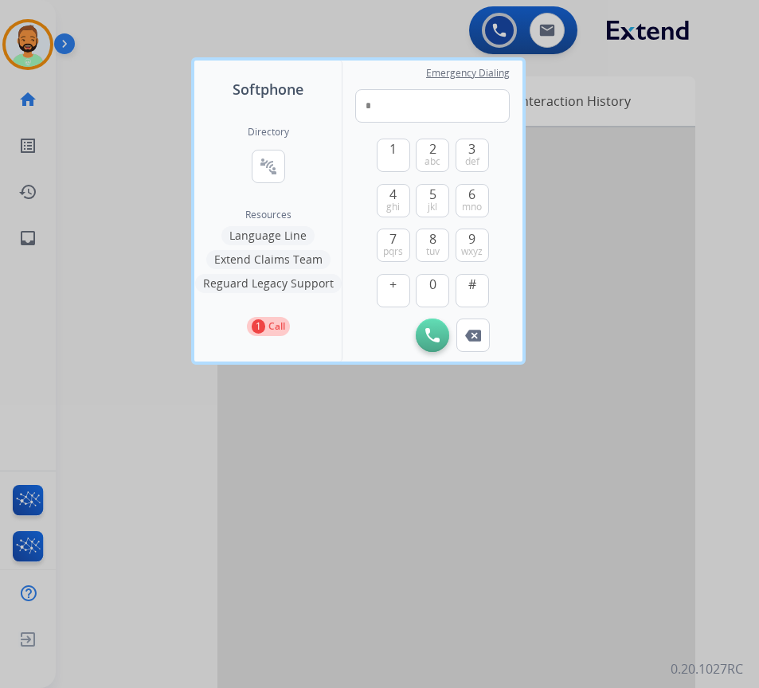
click at [528, 483] on div at bounding box center [379, 344] width 759 height 688
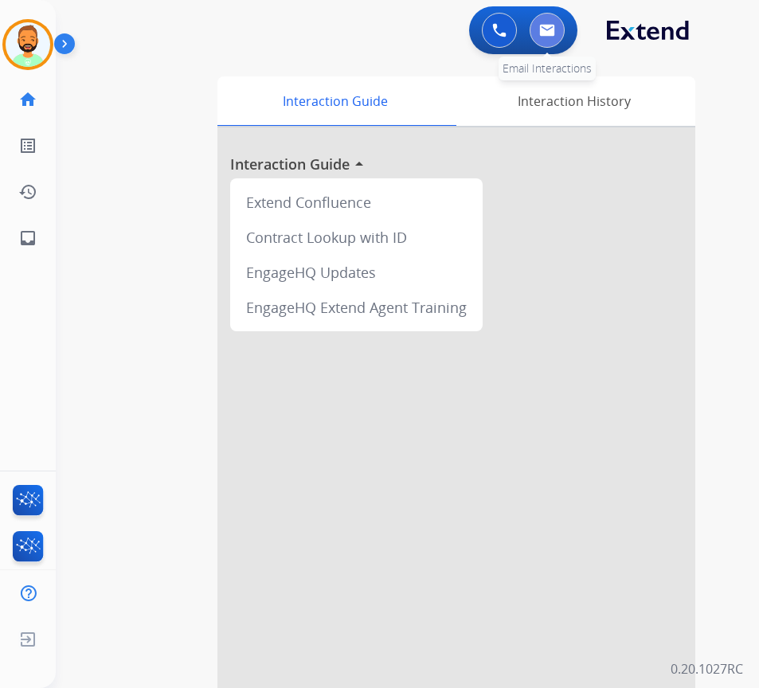
click at [543, 27] on img at bounding box center [547, 30] width 16 height 13
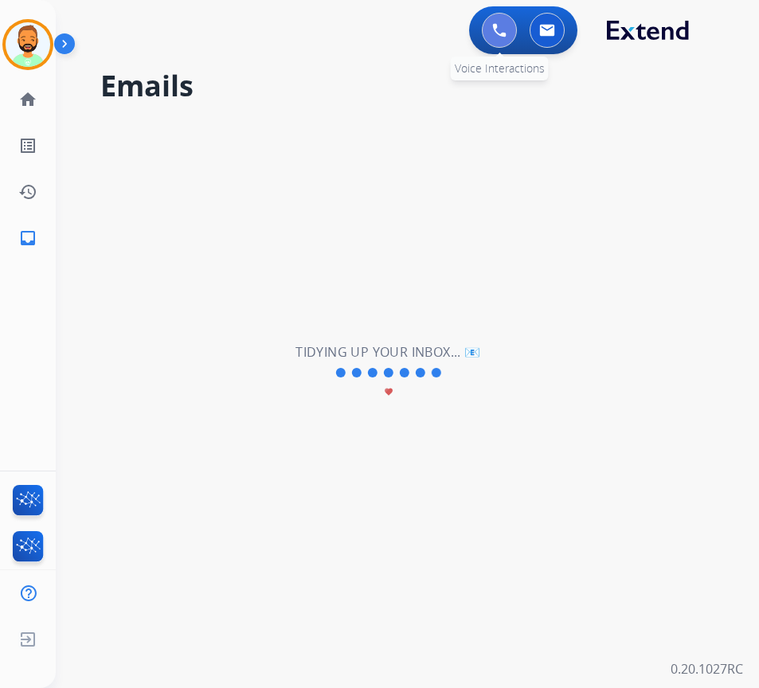
click at [491, 29] on button at bounding box center [499, 30] width 35 height 35
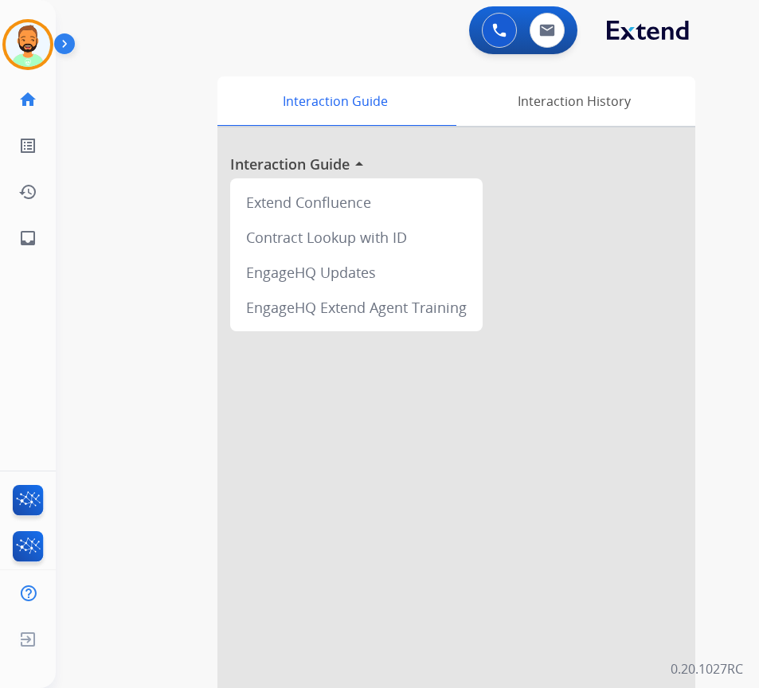
click at [56, 42] on img at bounding box center [67, 47] width 27 height 30
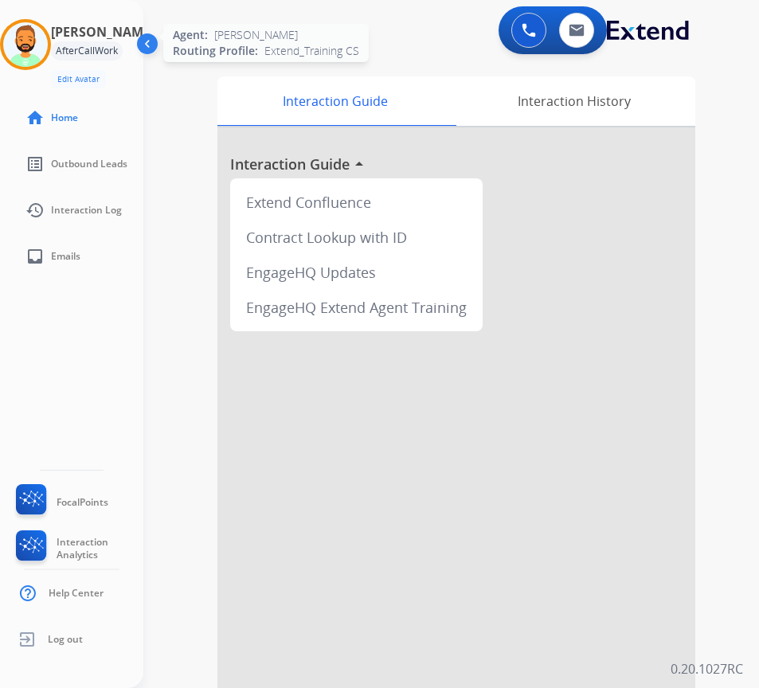
click at [48, 38] on img at bounding box center [25, 44] width 45 height 45
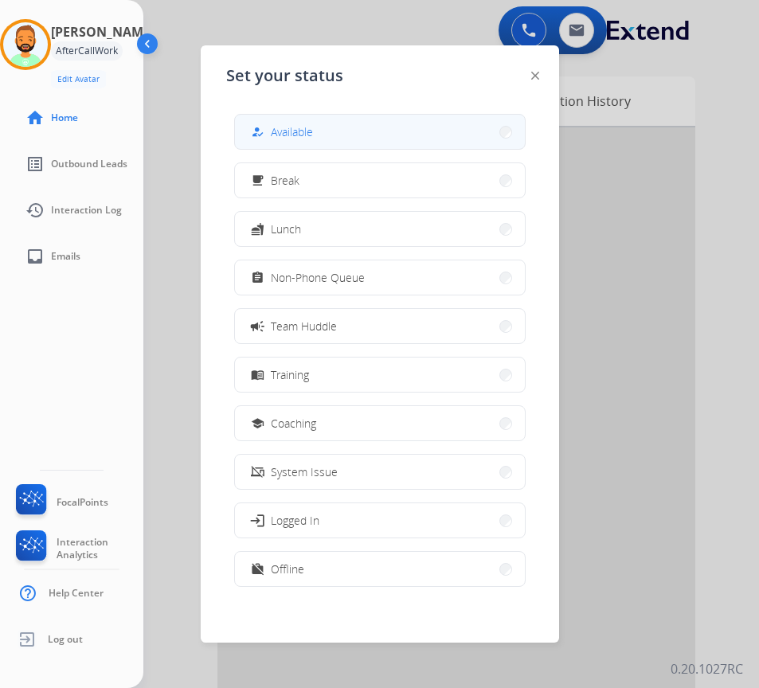
click at [326, 127] on button "how_to_reg Available" at bounding box center [380, 132] width 290 height 34
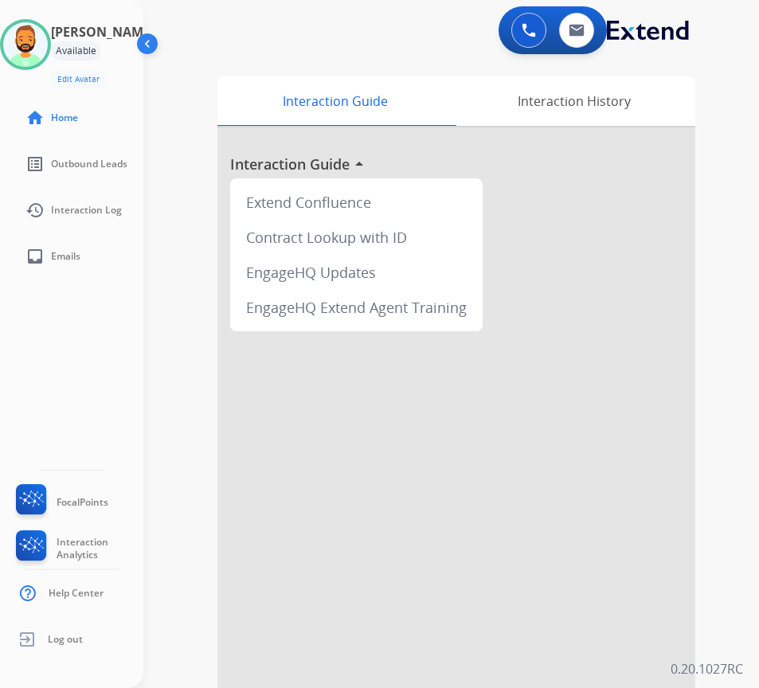
drag, startPoint x: 152, startPoint y: 45, endPoint x: 161, endPoint y: 49, distance: 9.3
click at [153, 46] on img at bounding box center [149, 47] width 30 height 30
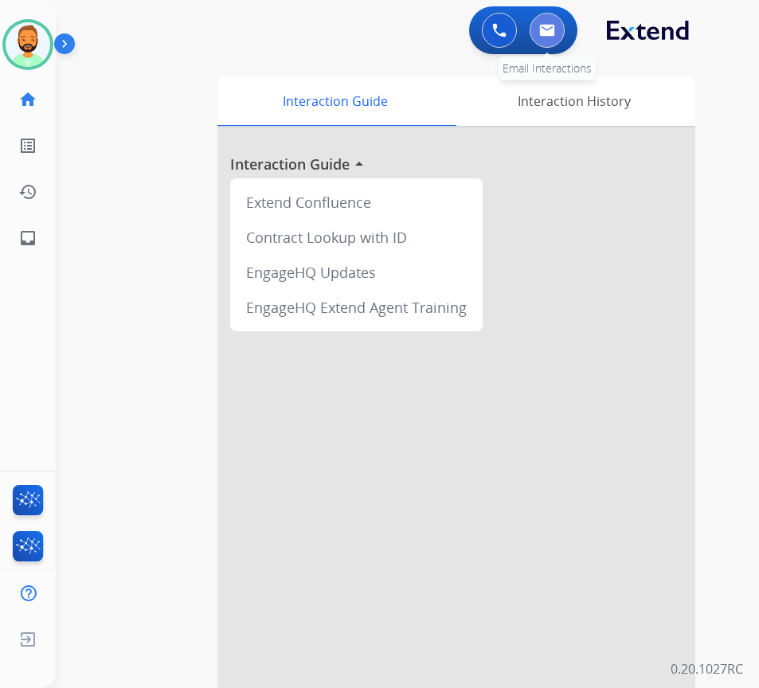
click at [553, 32] on img at bounding box center [547, 30] width 16 height 13
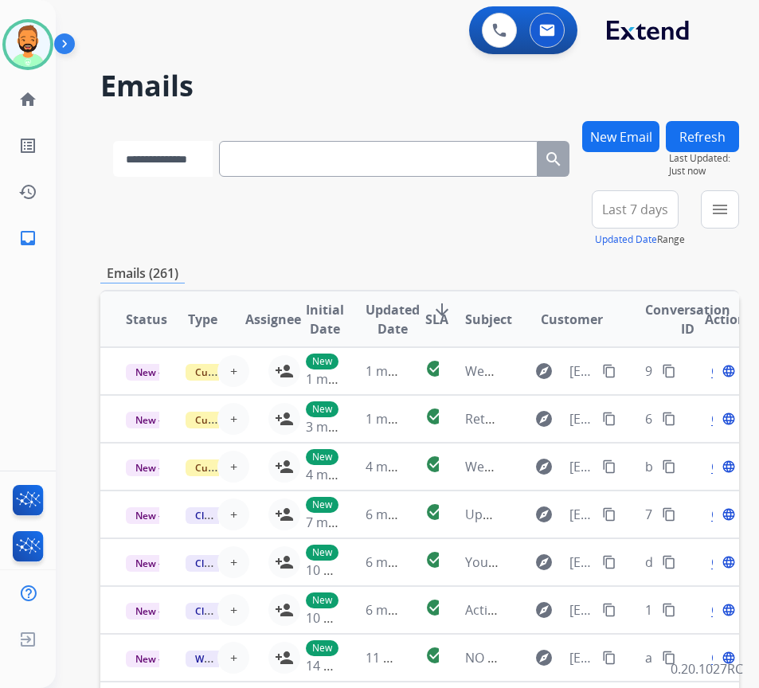
drag, startPoint x: 424, startPoint y: 165, endPoint x: 189, endPoint y: 169, distance: 234.8
click at [185, 169] on select "**********" at bounding box center [162, 159] width 99 height 36
select select "**********"
click at [113, 141] on select "**********" at bounding box center [162, 159] width 99 height 36
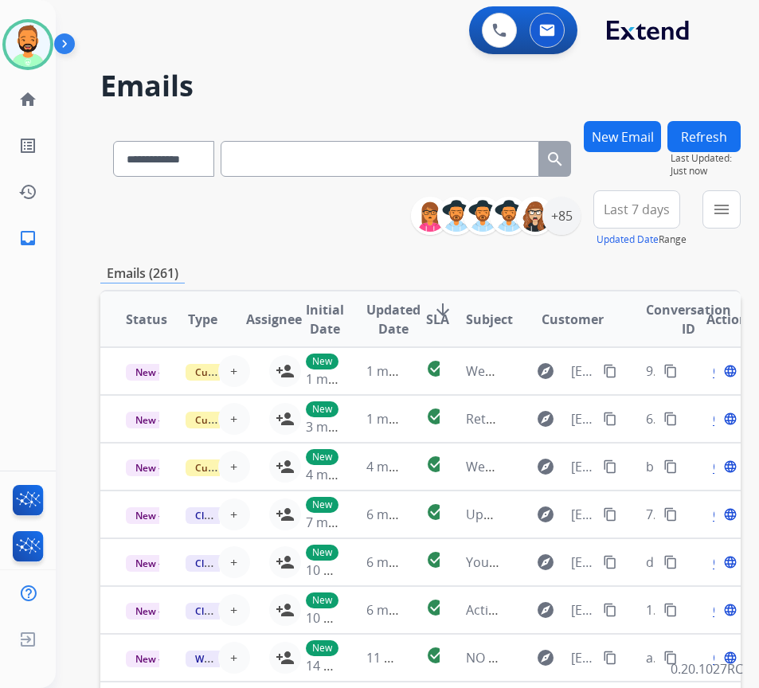
paste input "**********"
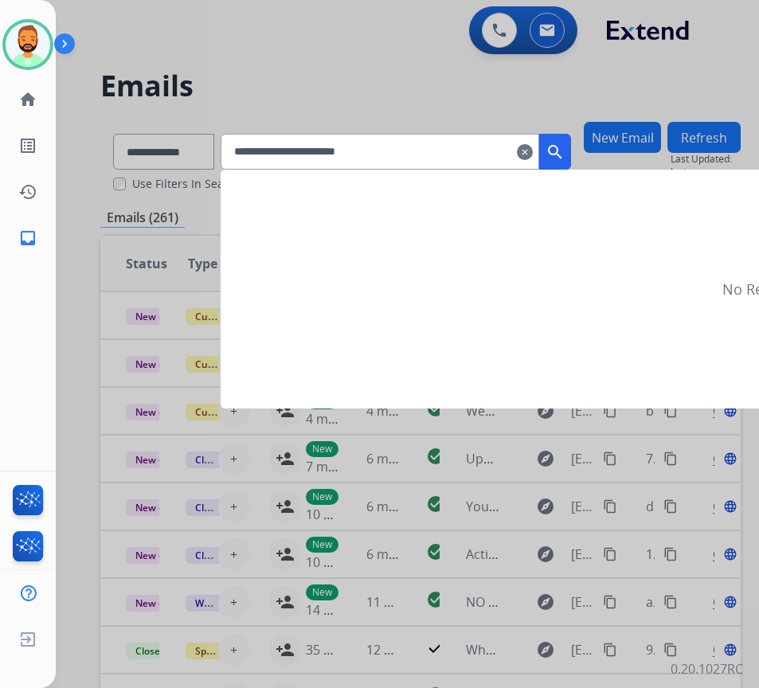
type input "**********"
click at [564, 154] on mat-icon "search" at bounding box center [554, 151] width 19 height 19
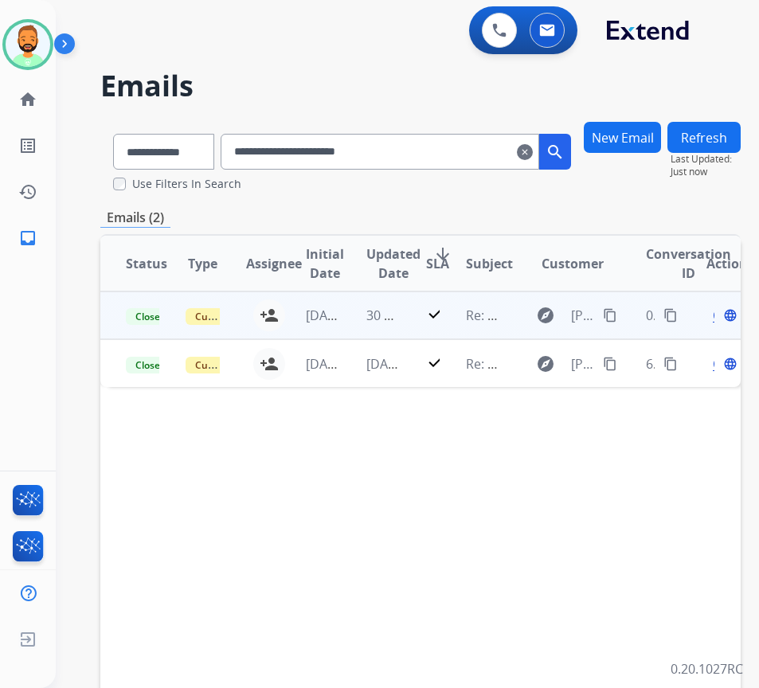
click at [365, 322] on td "30 minutes ago" at bounding box center [371, 315] width 60 height 48
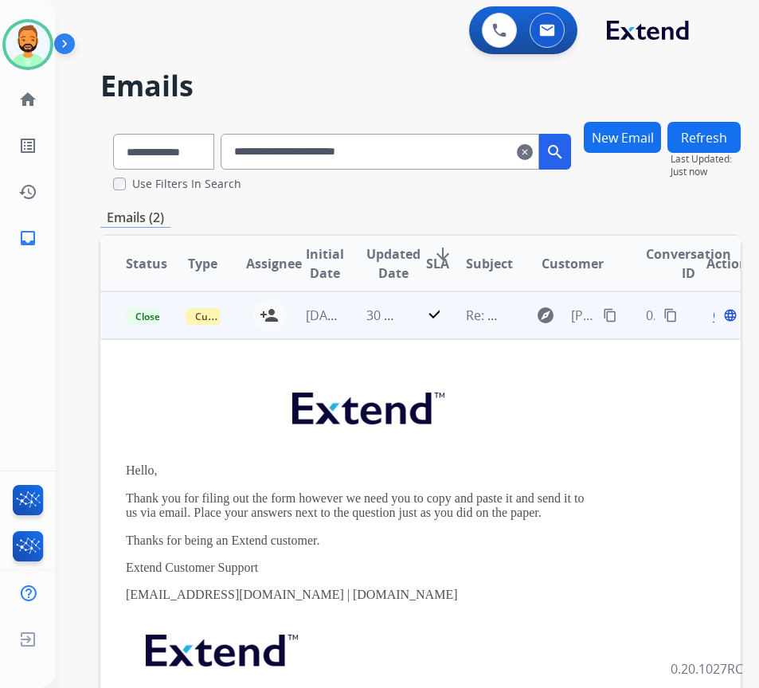
click at [353, 314] on td "30 minutes ago" at bounding box center [371, 315] width 60 height 48
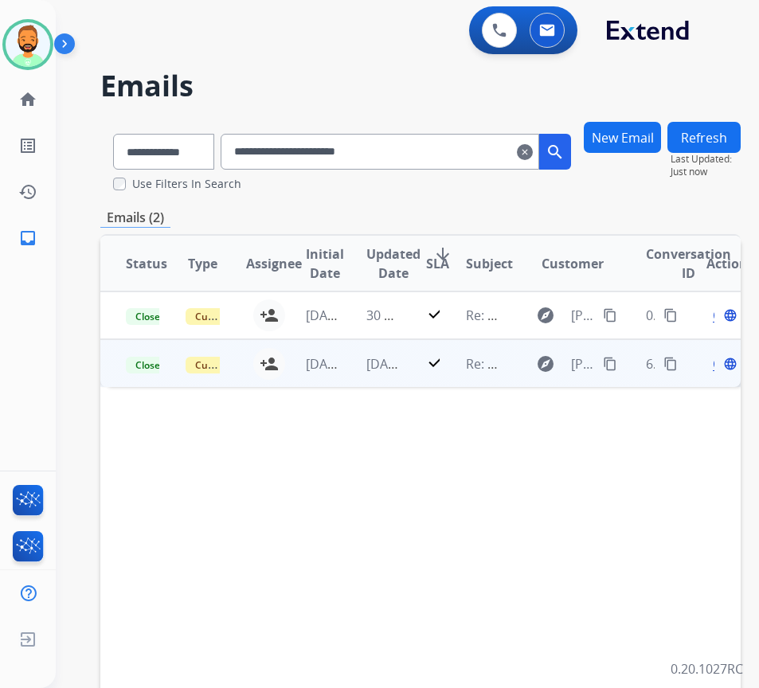
click at [357, 368] on td "[DATE]" at bounding box center [371, 363] width 60 height 48
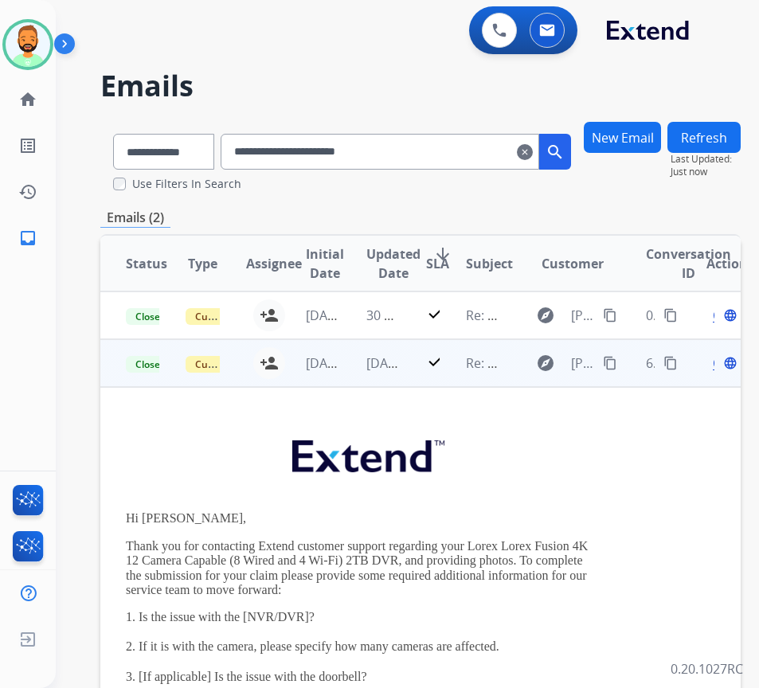
click at [721, 367] on span "Open" at bounding box center [728, 362] width 33 height 19
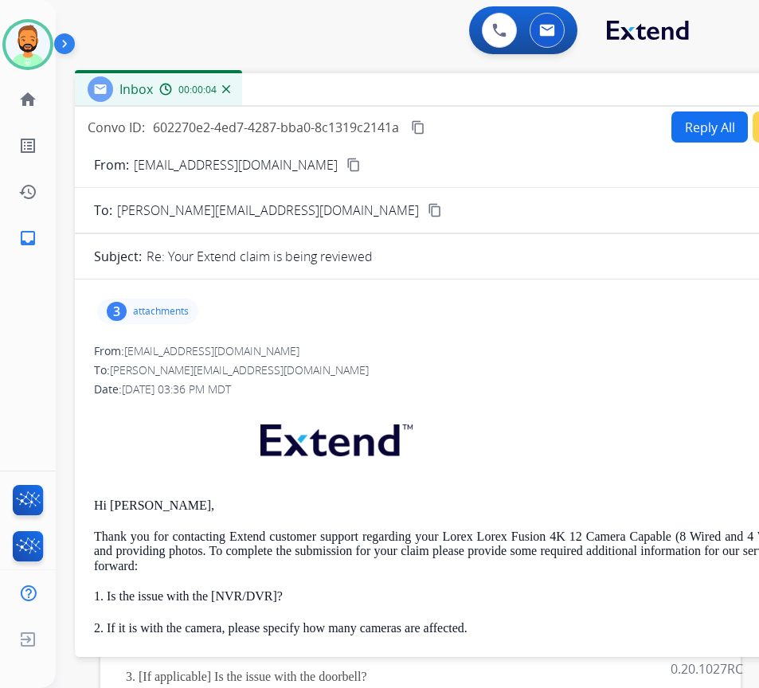
drag, startPoint x: 315, startPoint y: 108, endPoint x: 462, endPoint y: 83, distance: 148.6
click at [462, 83] on div "Inbox 00:00:04" at bounding box center [473, 89] width 796 height 33
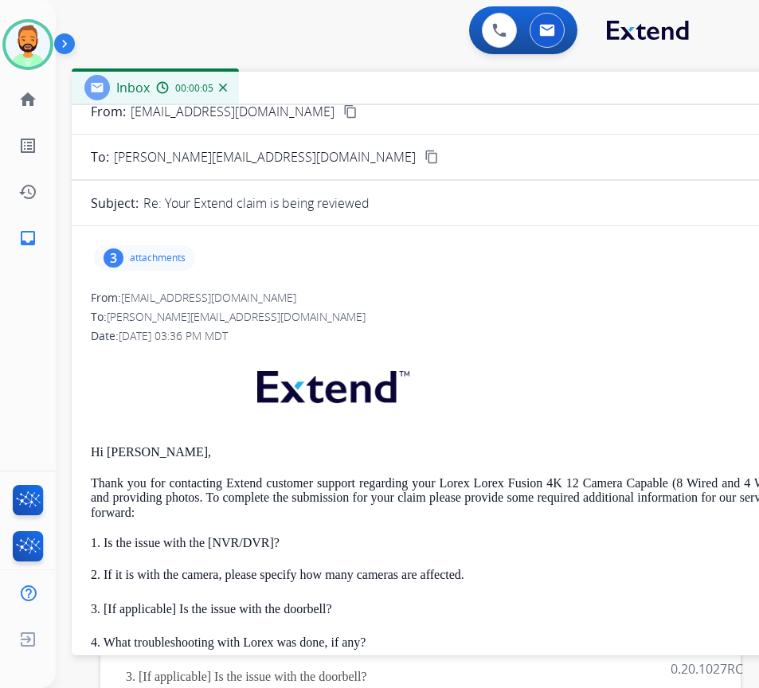
scroll to position [80, 0]
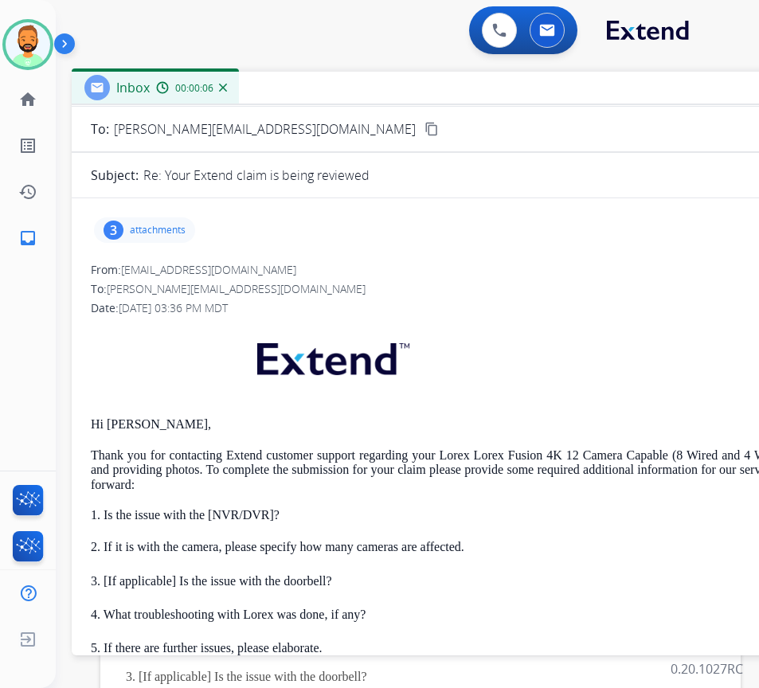
click at [129, 240] on div "3 attachments" at bounding box center [144, 229] width 101 height 25
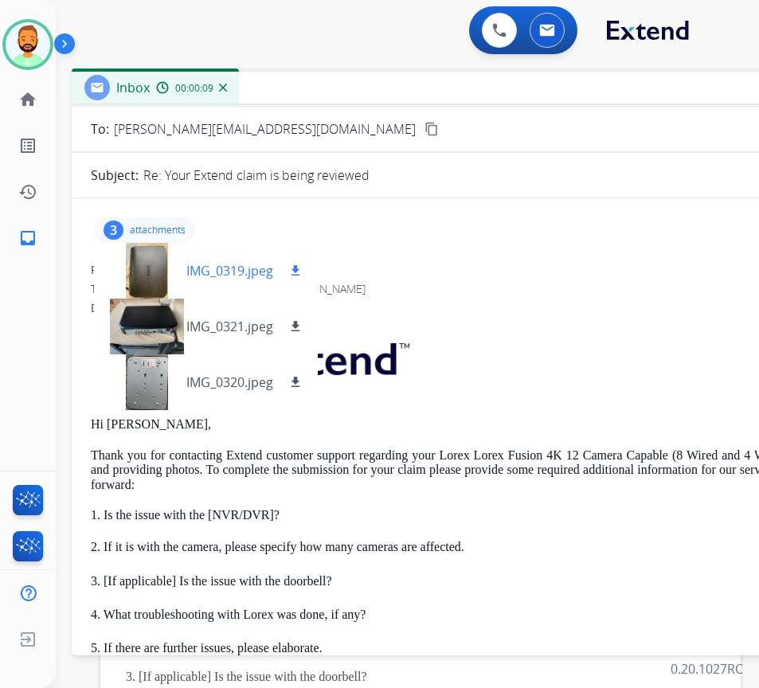
click at [154, 263] on div at bounding box center [147, 271] width 80 height 56
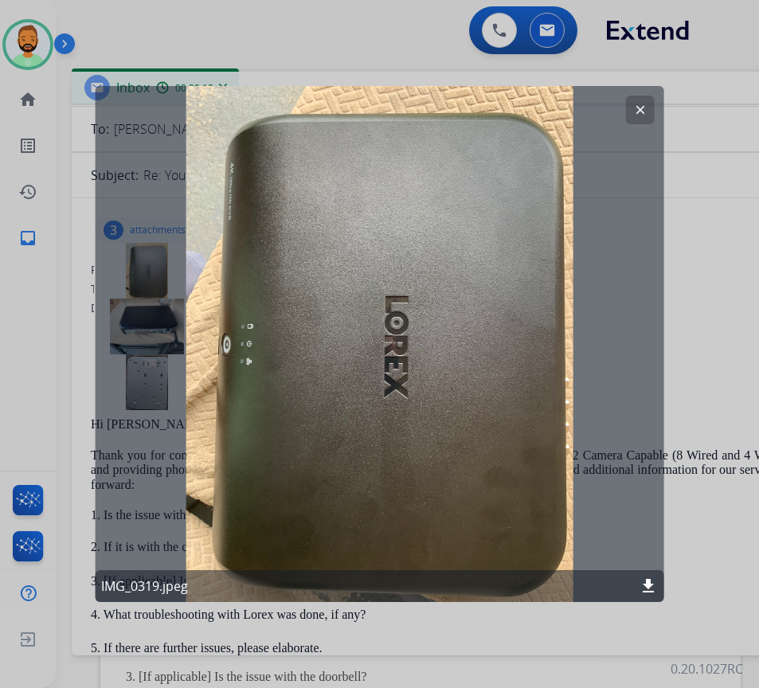
click at [649, 583] on mat-icon "download" at bounding box center [647, 585] width 19 height 19
click at [637, 107] on mat-icon "clear" at bounding box center [640, 110] width 14 height 14
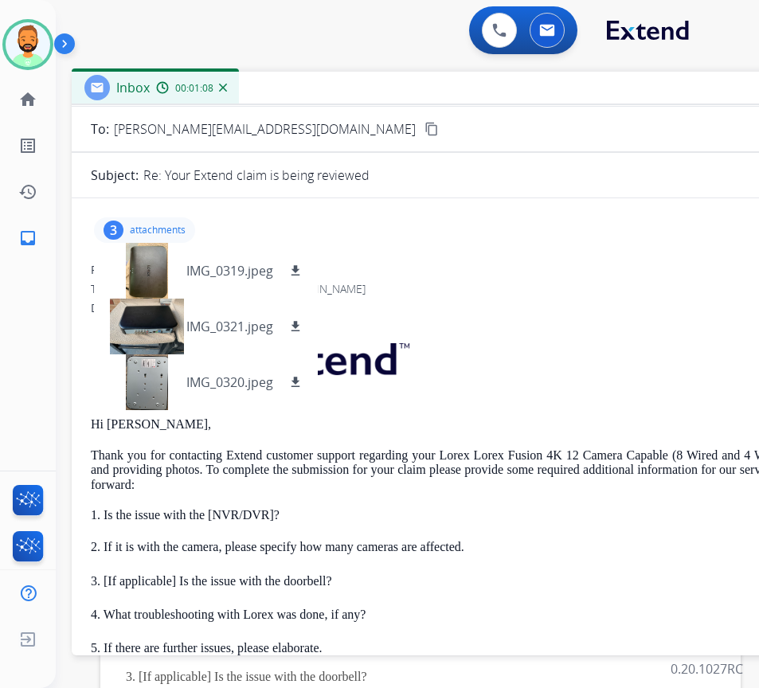
scroll to position [0, 0]
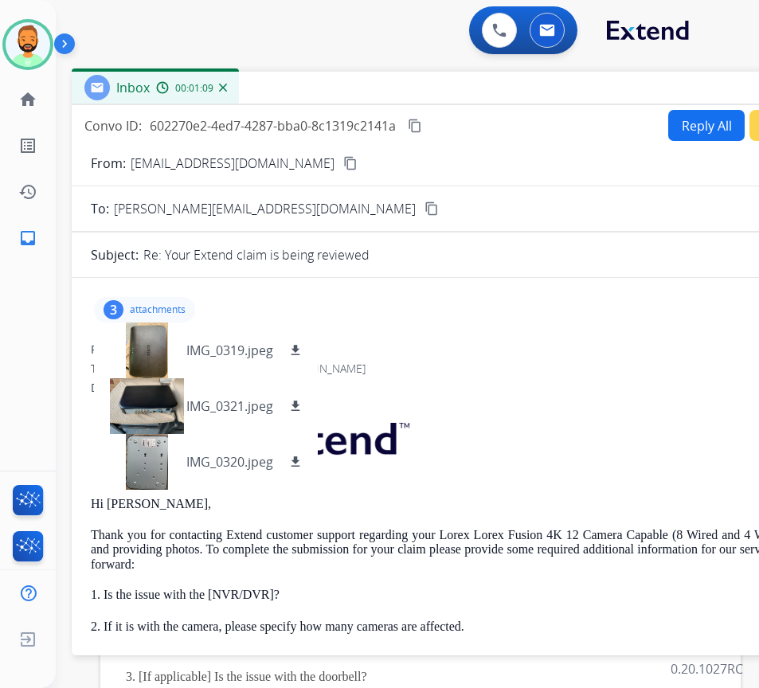
drag, startPoint x: 144, startPoint y: 306, endPoint x: 152, endPoint y: 304, distance: 8.1
click at [144, 305] on p "attachments" at bounding box center [158, 309] width 56 height 13
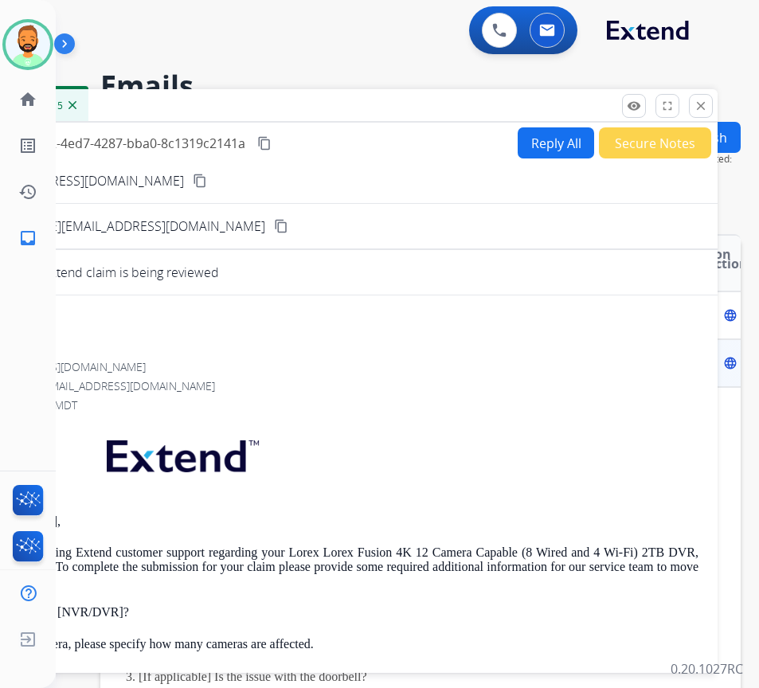
drag, startPoint x: 658, startPoint y: 96, endPoint x: 434, endPoint y: 109, distance: 224.8
click at [414, 115] on div "Inbox 00:01:15" at bounding box center [319, 105] width 796 height 33
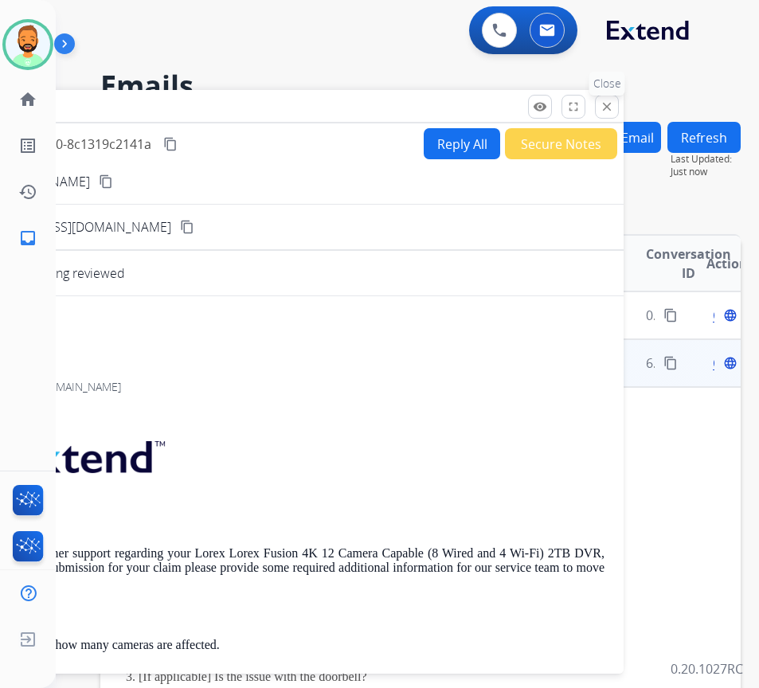
click at [606, 106] on mat-icon "close" at bounding box center [606, 106] width 14 height 14
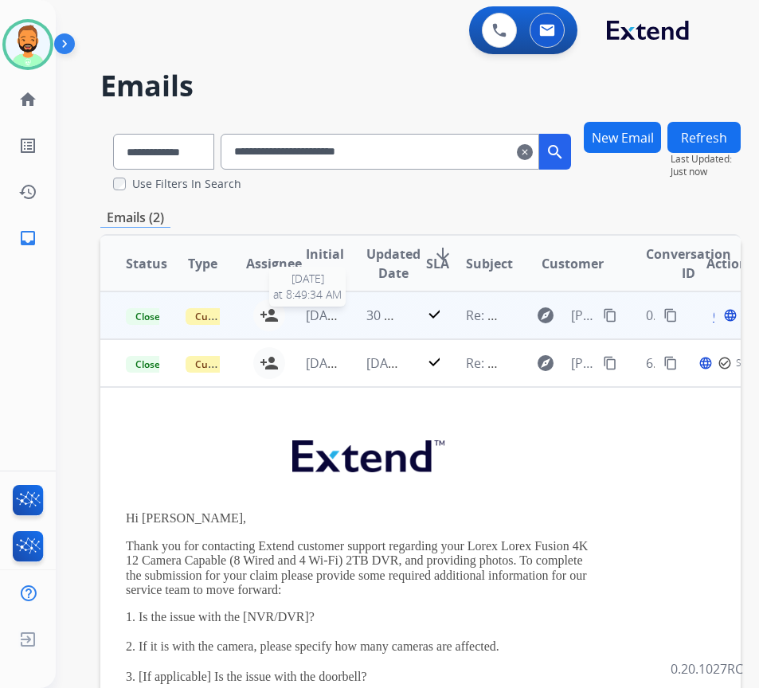
click at [342, 315] on span "[DATE]" at bounding box center [326, 315] width 40 height 18
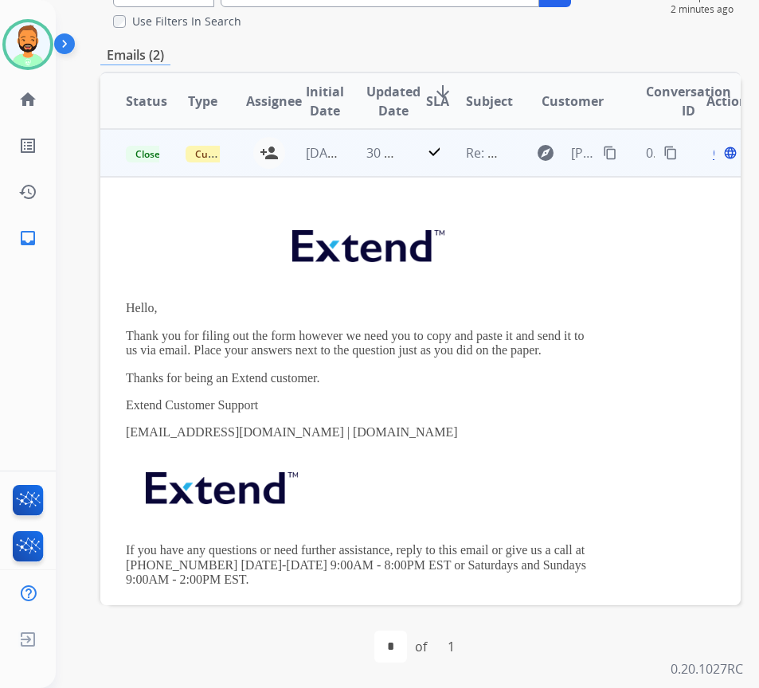
click at [351, 160] on td "30 minutes ago" at bounding box center [371, 153] width 60 height 48
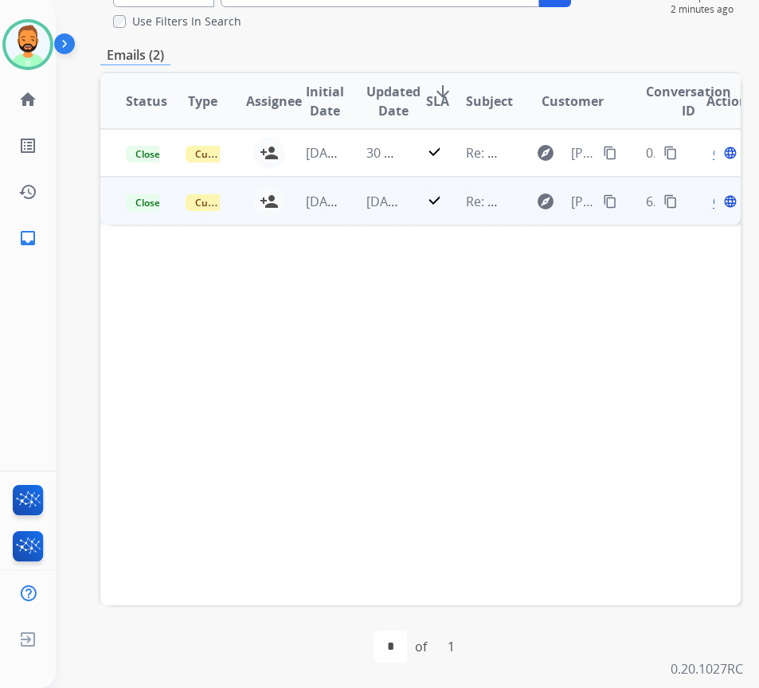
click at [356, 195] on td "[DATE]" at bounding box center [371, 201] width 60 height 48
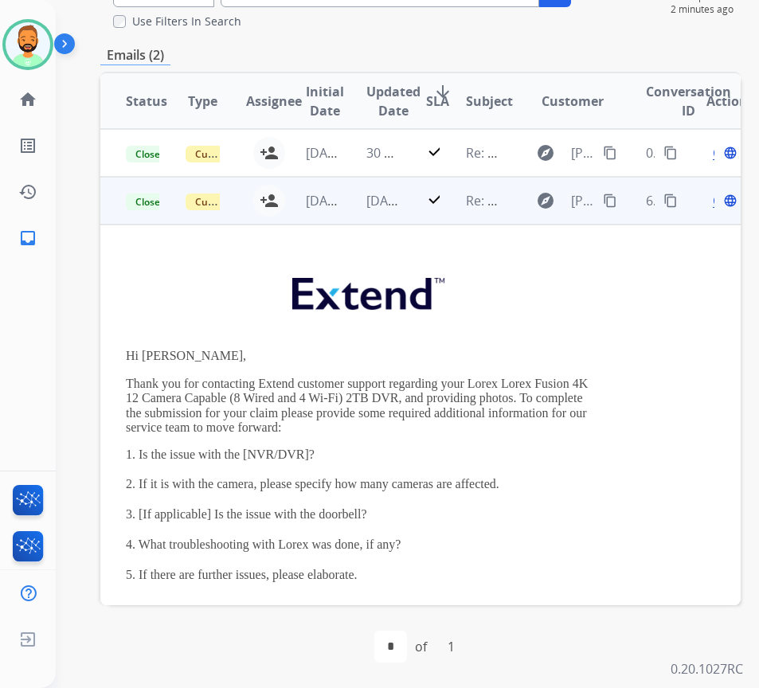
scroll to position [48, 0]
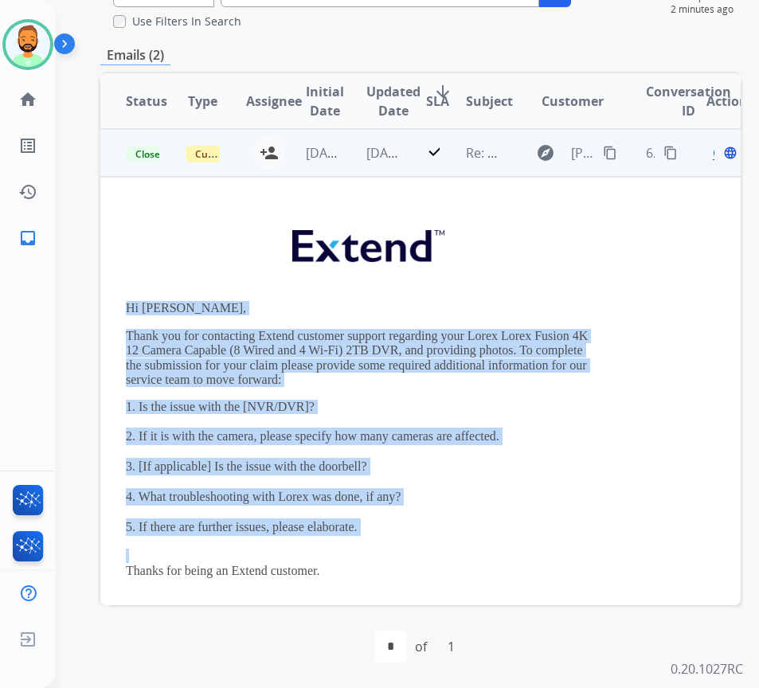
drag, startPoint x: 119, startPoint y: 303, endPoint x: 380, endPoint y: 536, distance: 350.1
click at [380, 536] on td "Hi Victor, Thank you for contacting Extend customer support regarding your Lore…" at bounding box center [360, 513] width 520 height 673
click at [458, 520] on p "5. If there are further issues, please elaborate." at bounding box center [360, 527] width 469 height 18
drag, startPoint x: 104, startPoint y: 298, endPoint x: 408, endPoint y: 511, distance: 370.8
click at [408, 511] on td "Hi Victor, Thank you for contacting Extend customer support regarding your Lore…" at bounding box center [360, 513] width 520 height 673
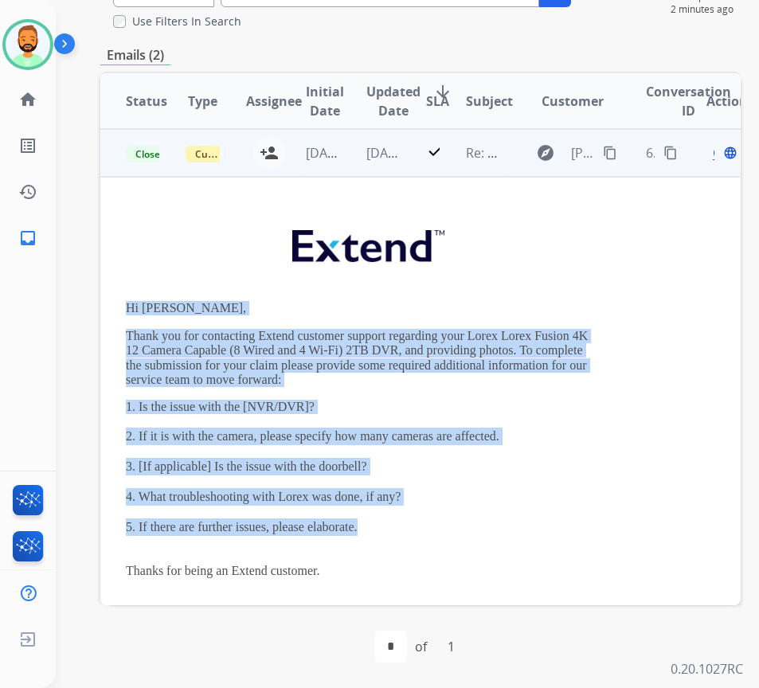
copy div "Hi Victor, Thank you for contacting Extend customer support regarding your Lore…"
click at [618, 413] on td "Hi Victor, Thank you for contacting Extend customer support regarding your Lore…" at bounding box center [360, 513] width 520 height 673
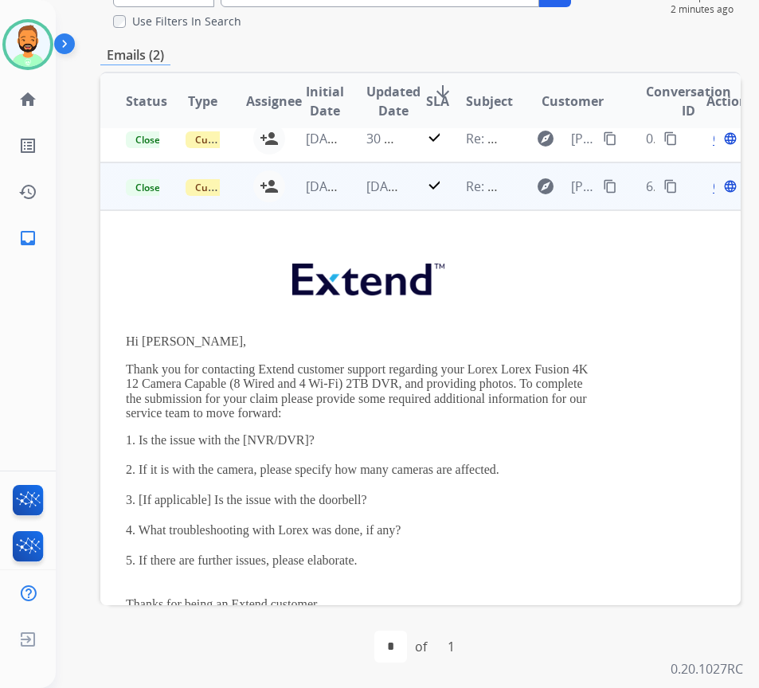
scroll to position [0, 0]
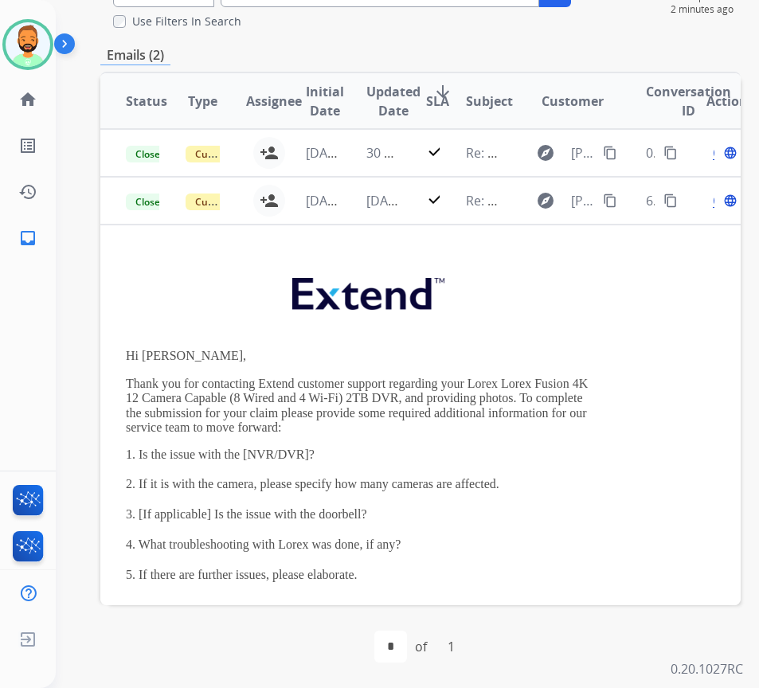
click at [661, 327] on table "Status Type Assignee Initial Date Updated Date arrow_downward SLA Subject Custo…" at bounding box center [420, 485] width 640 height 825
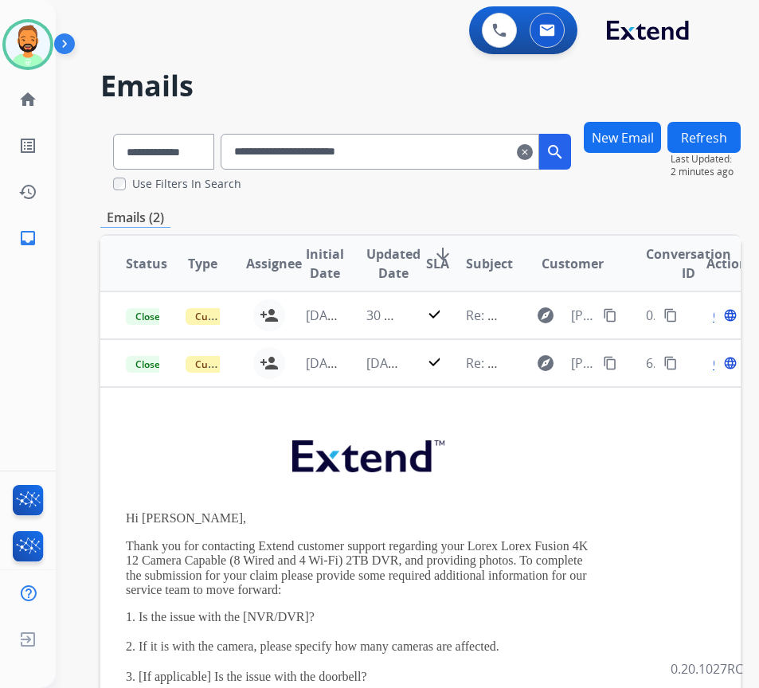
click at [630, 132] on button "New Email" at bounding box center [621, 137] width 77 height 31
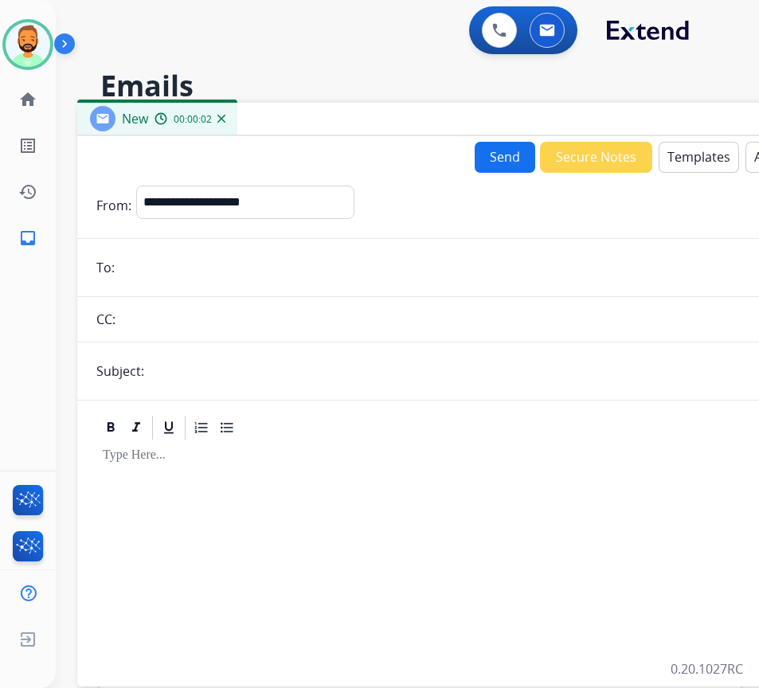
drag, startPoint x: 505, startPoint y: 119, endPoint x: 604, endPoint y: 127, distance: 99.0
click at [642, 118] on div "New 00:00:02" at bounding box center [475, 119] width 796 height 33
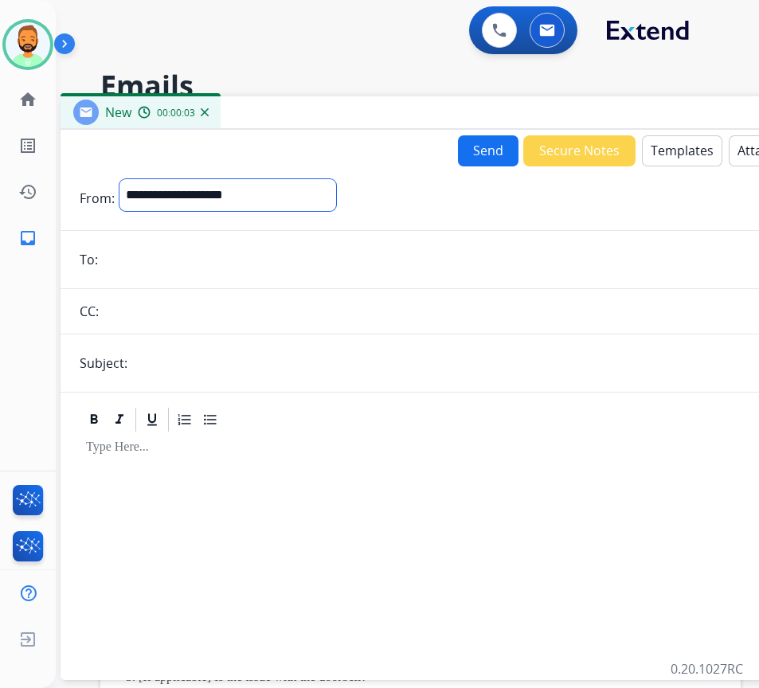
drag, startPoint x: 258, startPoint y: 197, endPoint x: 258, endPoint y: 207, distance: 10.3
click at [258, 197] on select "**********" at bounding box center [227, 195] width 216 height 32
select select "**********"
click at [119, 179] on select "**********" at bounding box center [227, 195] width 216 height 32
click at [678, 147] on button "Templates" at bounding box center [682, 150] width 80 height 31
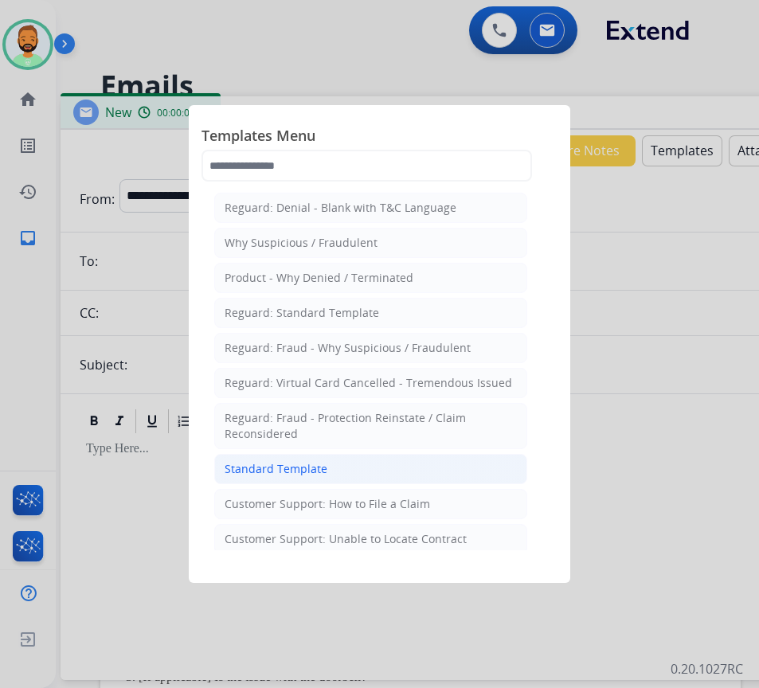
click at [423, 470] on li "Standard Template" at bounding box center [370, 469] width 313 height 30
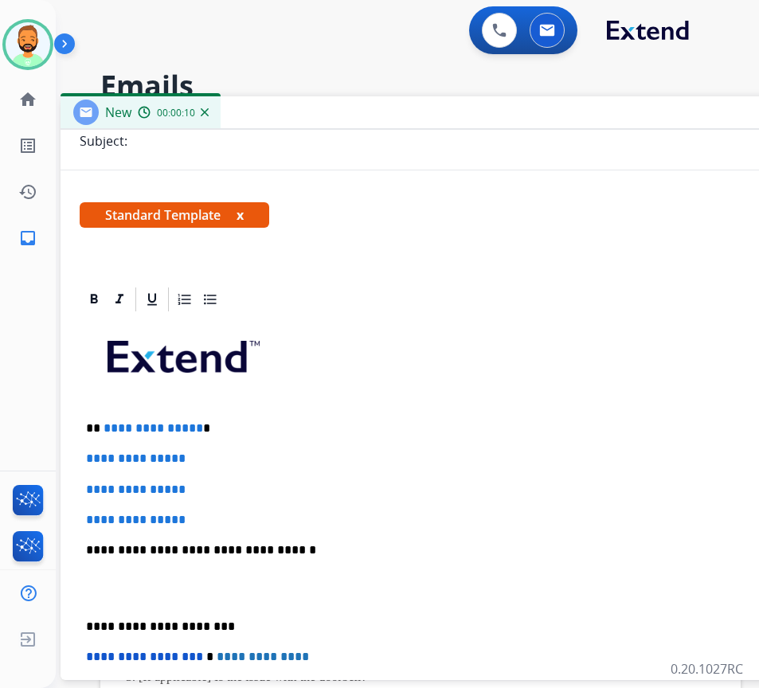
scroll to position [239, 0]
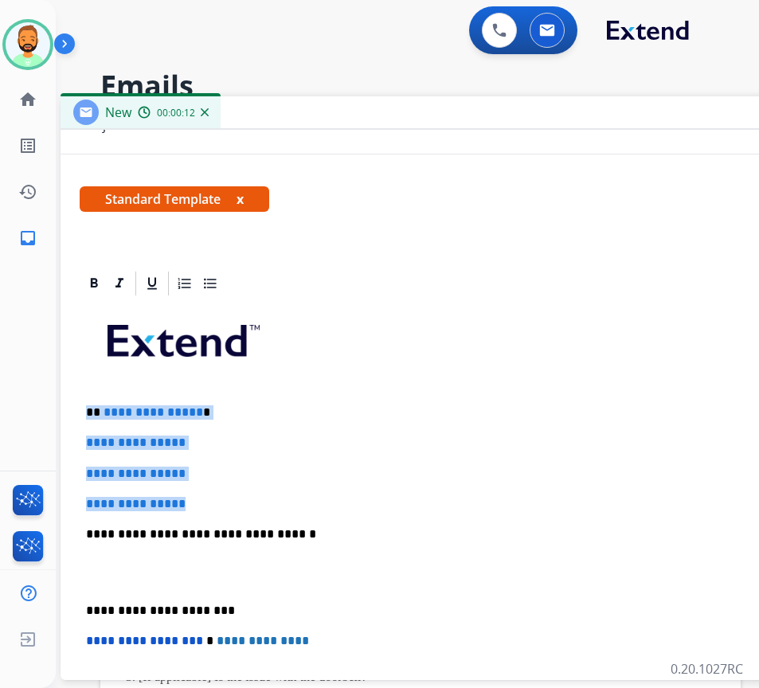
drag, startPoint x: 238, startPoint y: 495, endPoint x: 82, endPoint y: 404, distance: 180.5
click at [80, 404] on div "**********" at bounding box center [459, 572] width 758 height 548
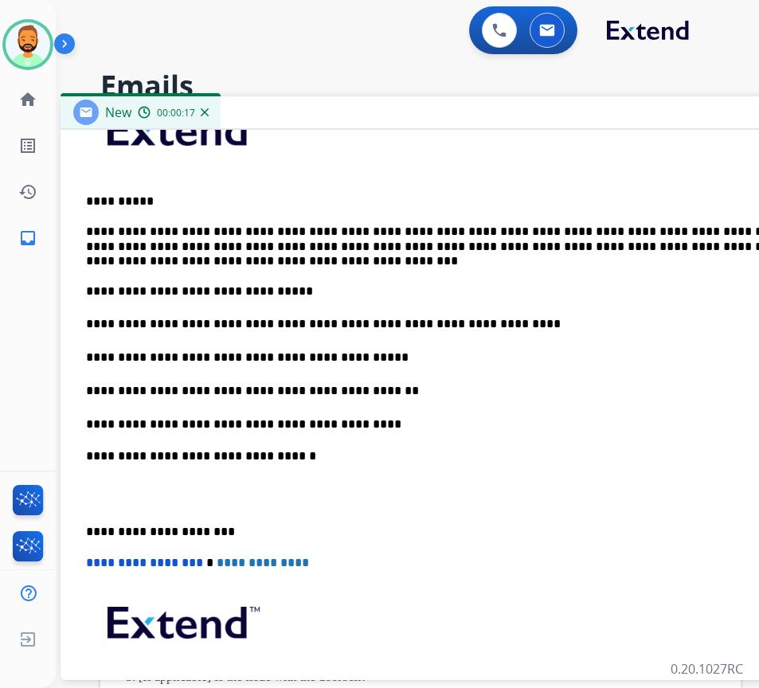
scroll to position [478, 0]
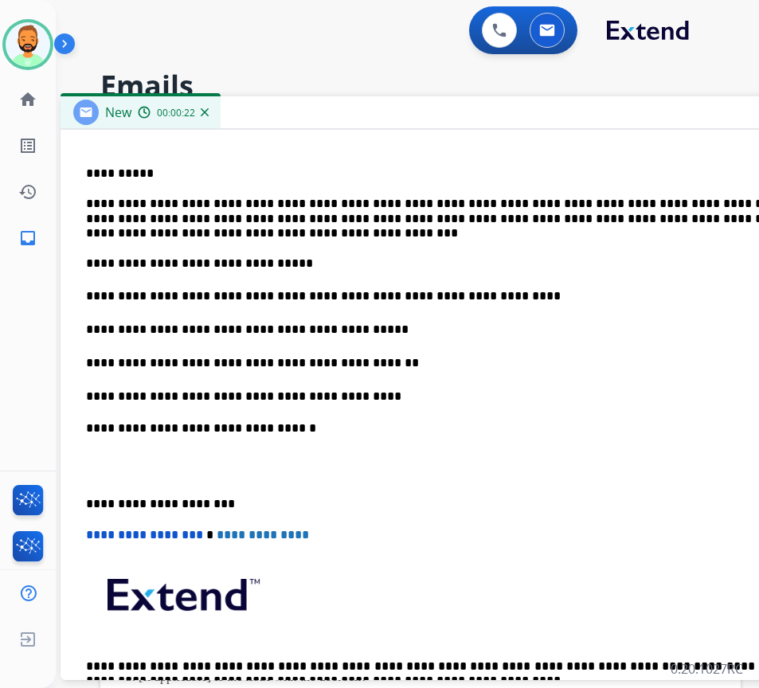
click at [81, 423] on div "**********" at bounding box center [459, 399] width 758 height 681
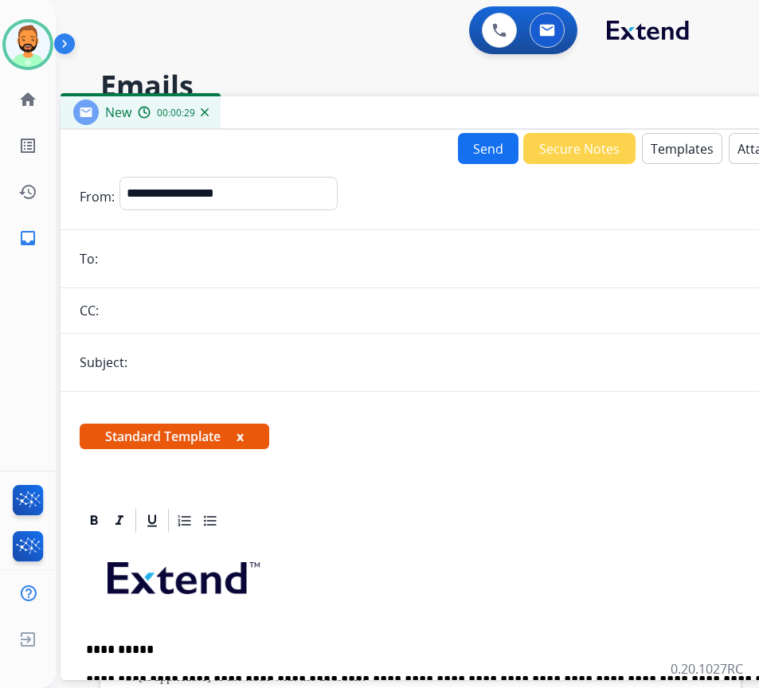
scroll to position [0, 0]
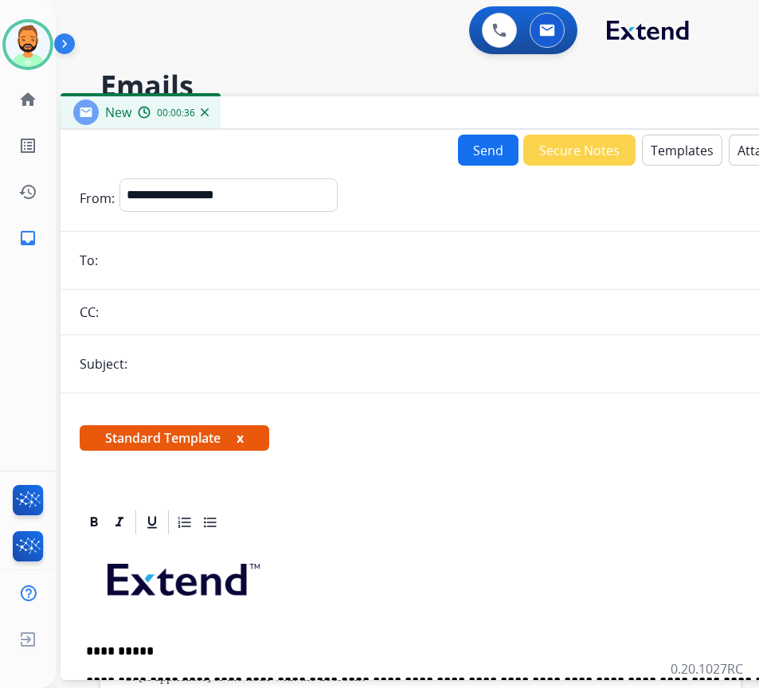
drag, startPoint x: 172, startPoint y: 254, endPoint x: 160, endPoint y: 257, distance: 12.4
paste input "**********"
type input "**********"
click at [205, 361] on input "text" at bounding box center [484, 364] width 705 height 32
click at [284, 349] on input "text" at bounding box center [484, 364] width 705 height 32
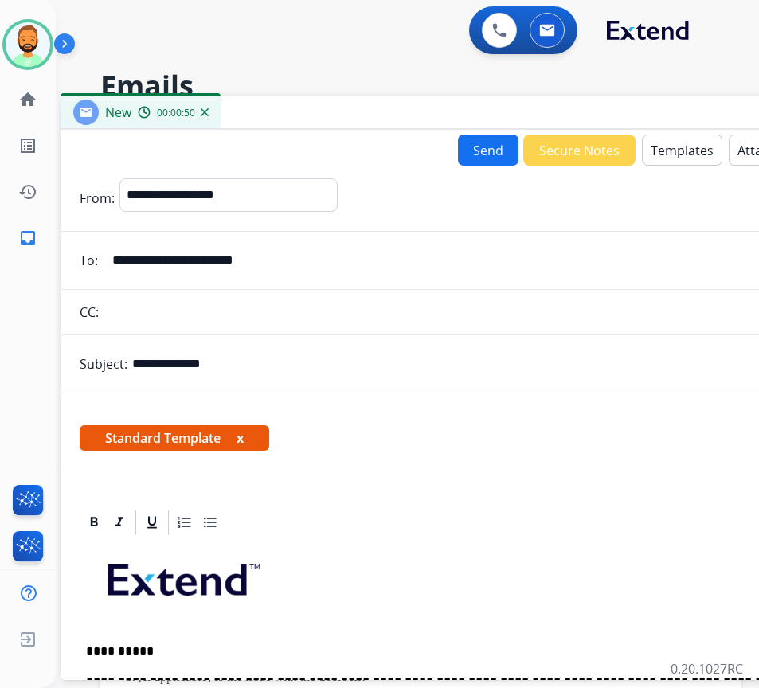
type input "**********"
click at [482, 142] on button "Send" at bounding box center [488, 150] width 60 height 31
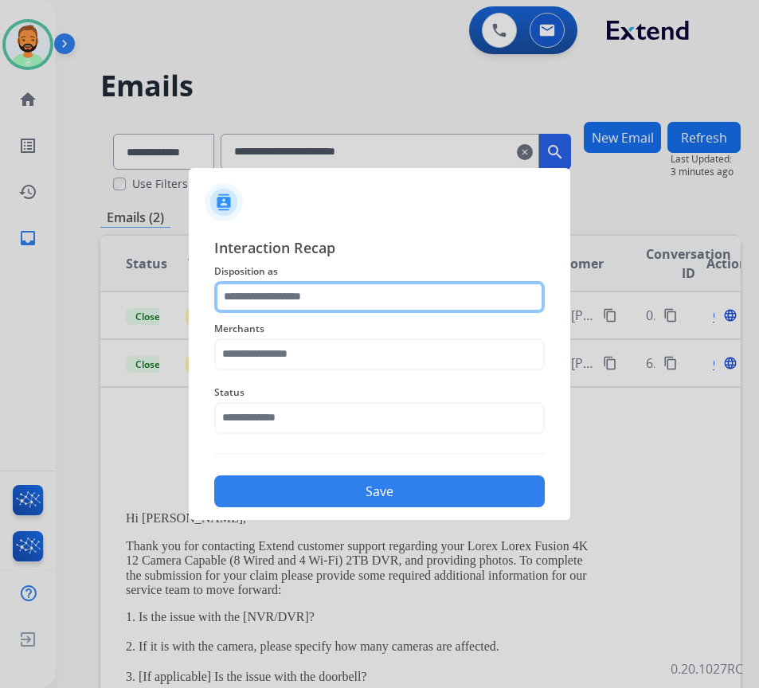
click at [335, 303] on input "text" at bounding box center [379, 297] width 330 height 32
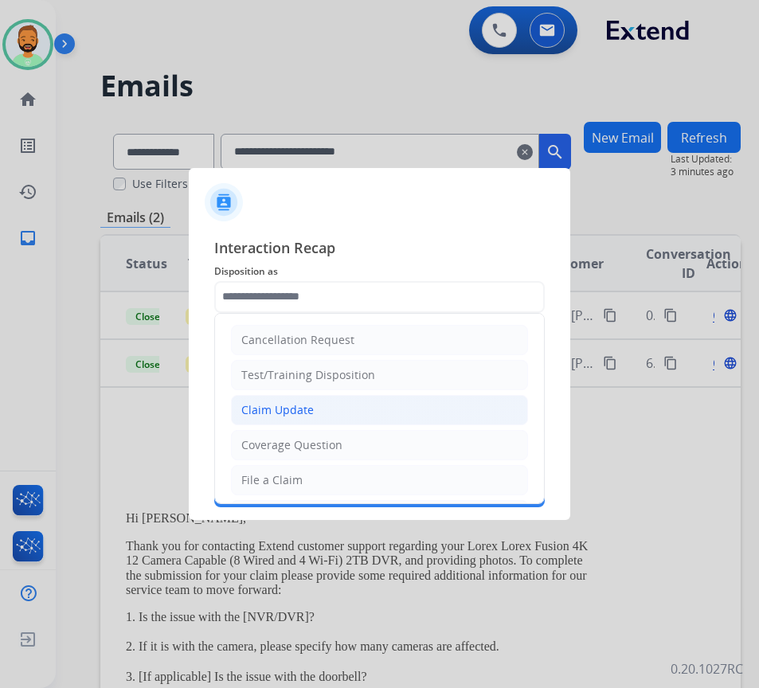
click at [322, 403] on li "Claim Update" at bounding box center [379, 410] width 297 height 30
type input "**********"
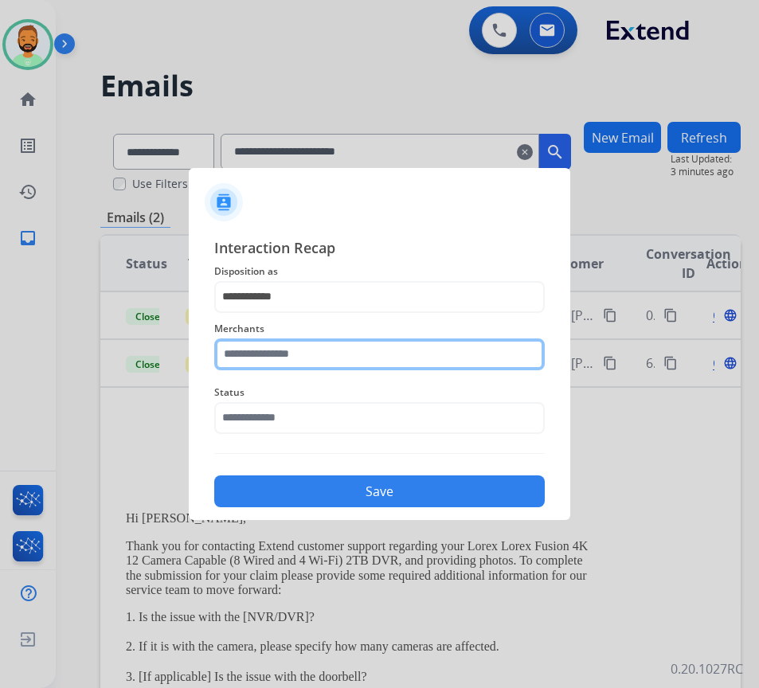
click at [318, 350] on input "text" at bounding box center [379, 354] width 330 height 32
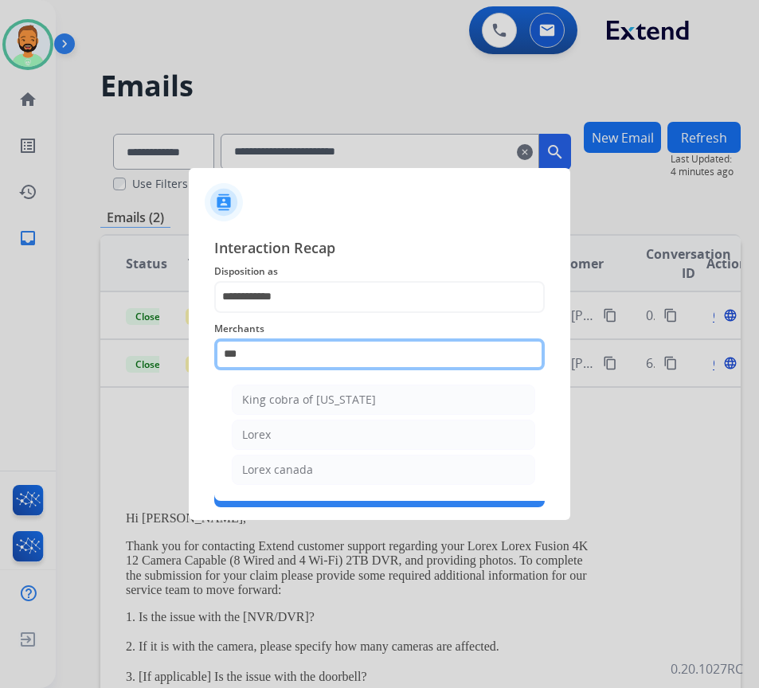
type input "***"
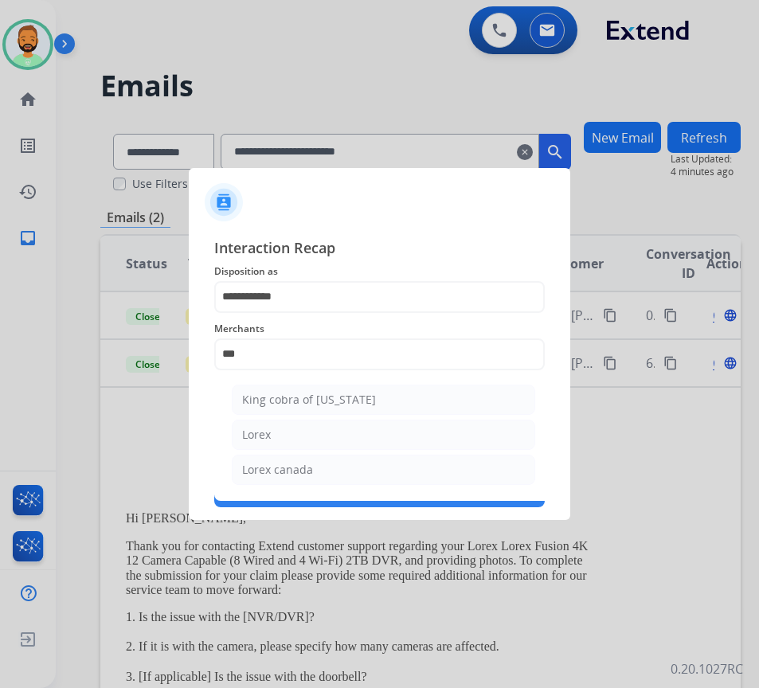
click at [357, 452] on ul "King cobra of florida Lorex Lorex canada" at bounding box center [383, 438] width 313 height 124
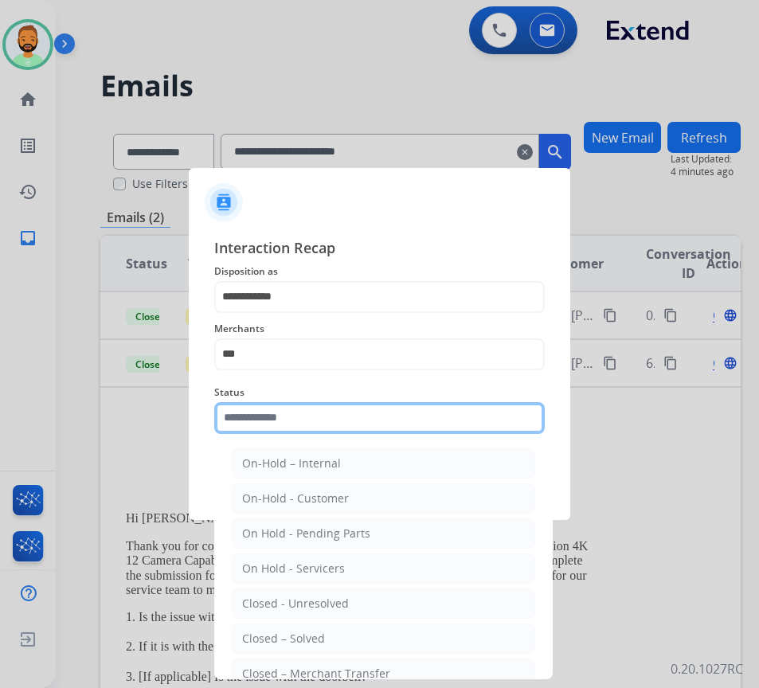
click at [371, 419] on input "text" at bounding box center [379, 418] width 330 height 32
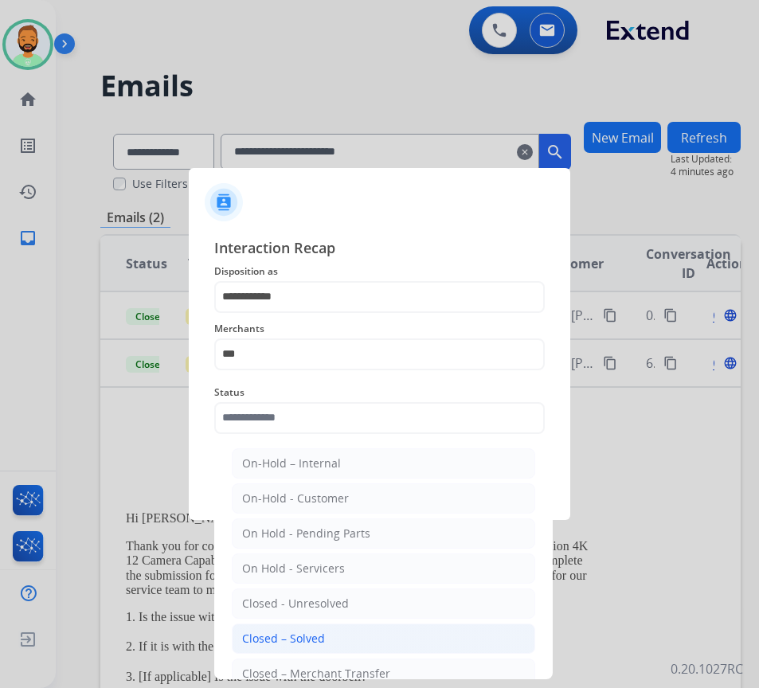
click at [340, 634] on li "Closed – Solved" at bounding box center [383, 638] width 303 height 30
type input "**********"
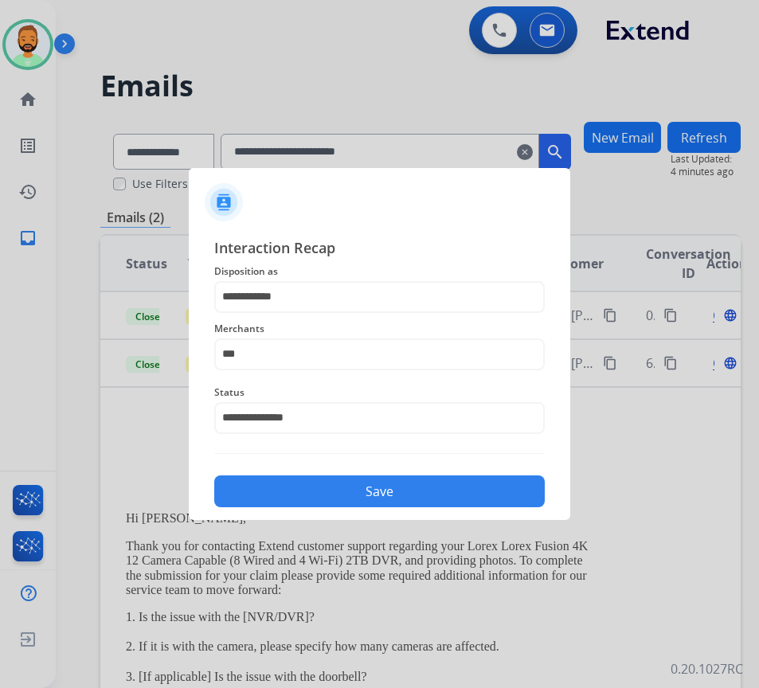
click at [395, 492] on button "Save" at bounding box center [379, 491] width 330 height 32
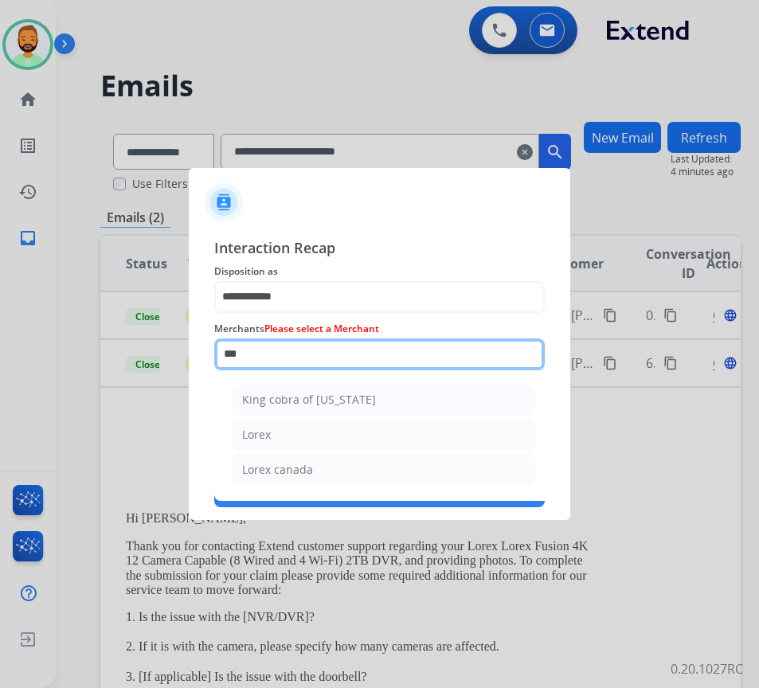
click at [344, 358] on input "***" at bounding box center [379, 354] width 330 height 32
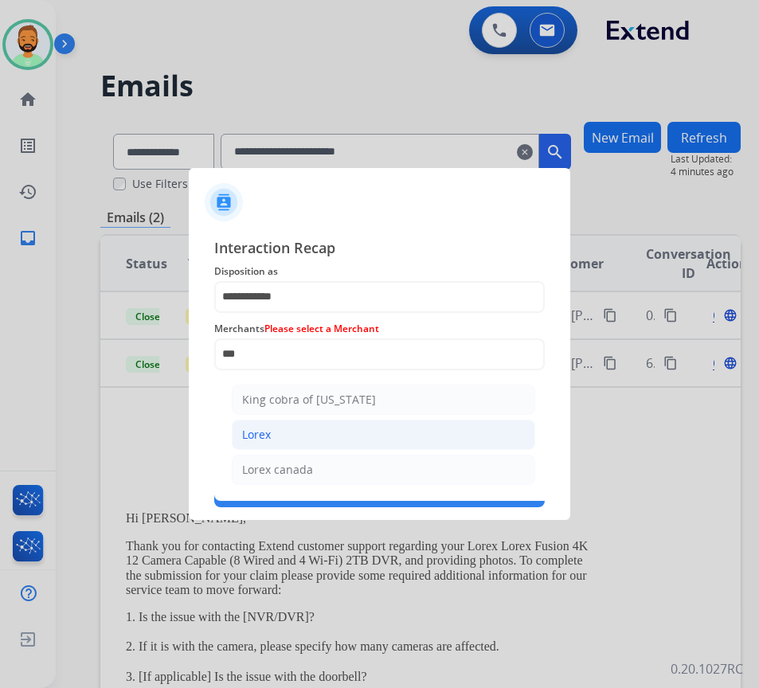
click at [332, 428] on li "Lorex" at bounding box center [383, 434] width 303 height 30
type input "*****"
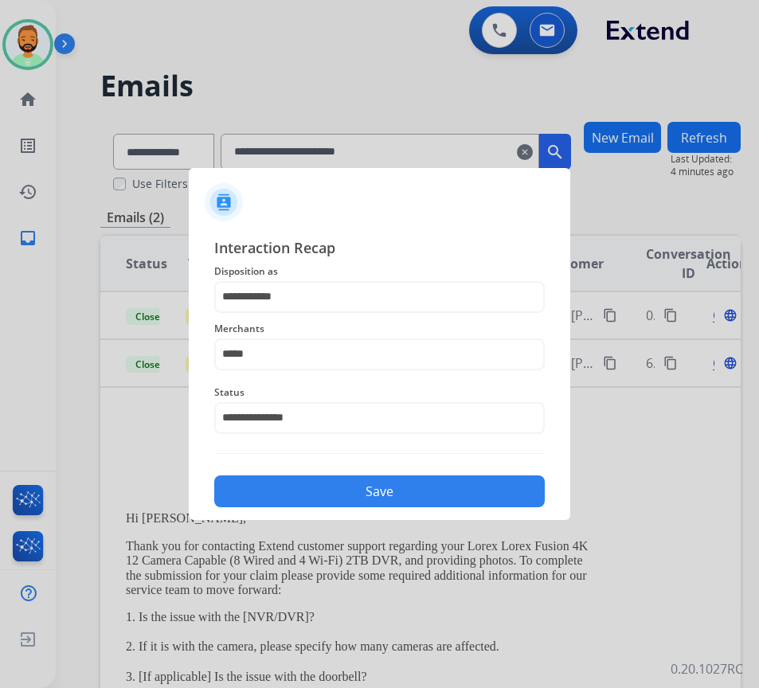
click at [362, 483] on button "Save" at bounding box center [379, 491] width 330 height 32
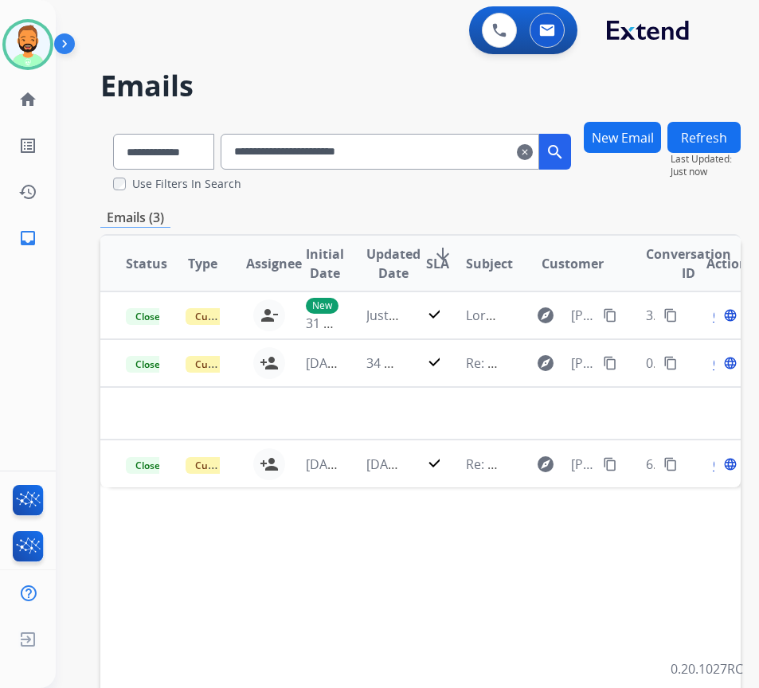
click at [532, 154] on mat-icon "clear" at bounding box center [525, 151] width 16 height 19
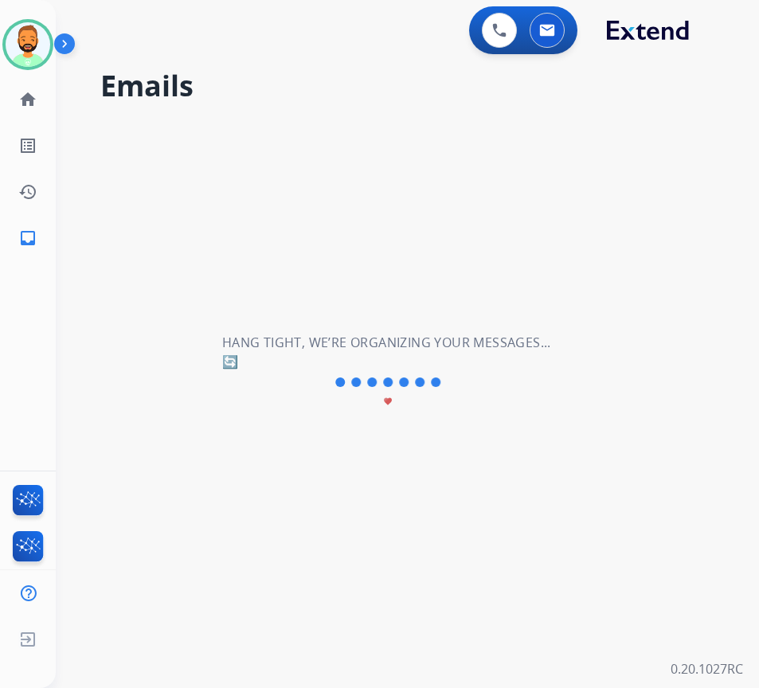
select select "**********"
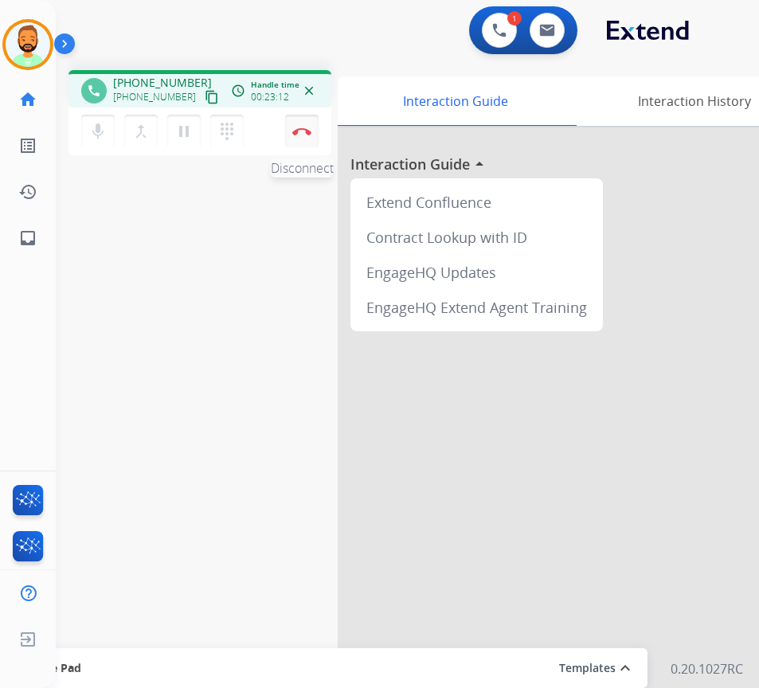
click at [299, 124] on button "Disconnect" at bounding box center [301, 131] width 33 height 33
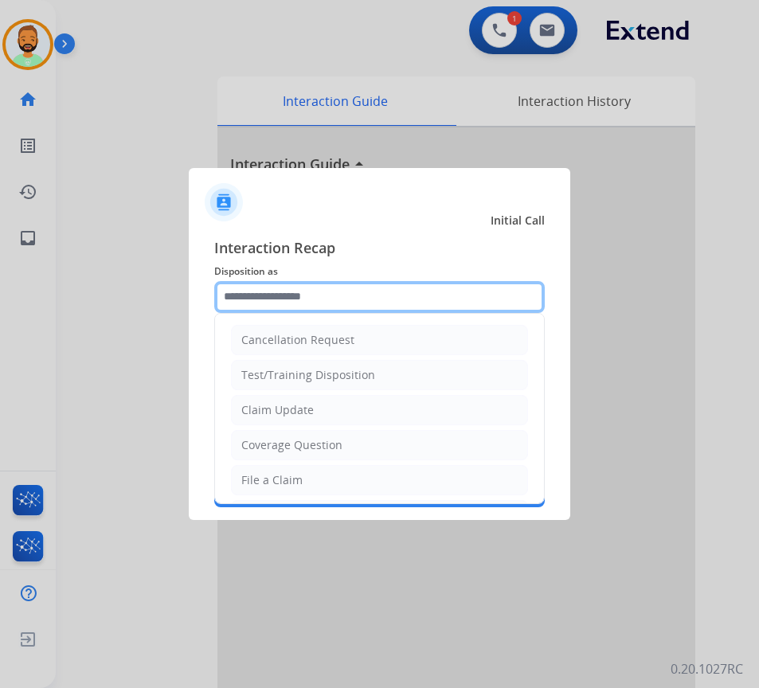
click at [416, 294] on input "text" at bounding box center [379, 297] width 330 height 32
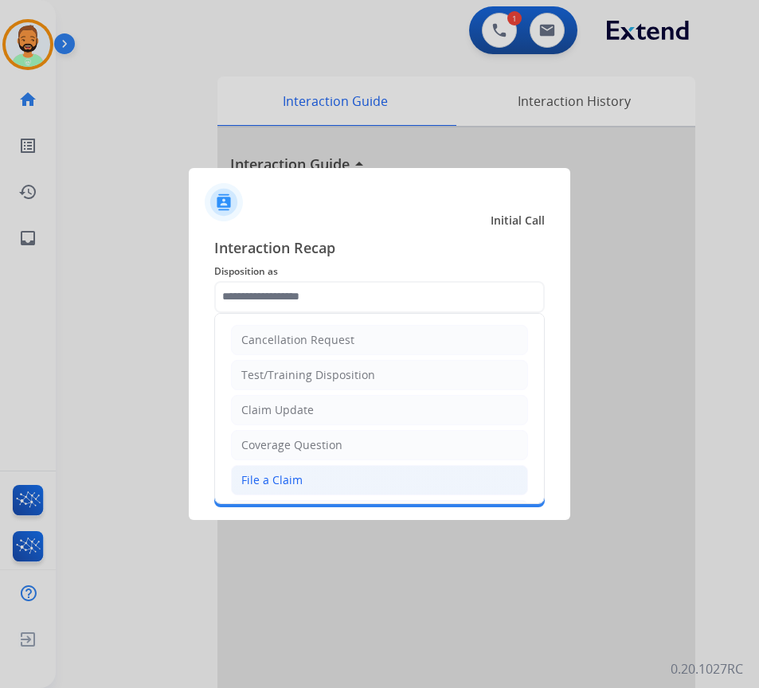
click at [337, 484] on li "File a Claim" at bounding box center [379, 480] width 297 height 30
type input "**********"
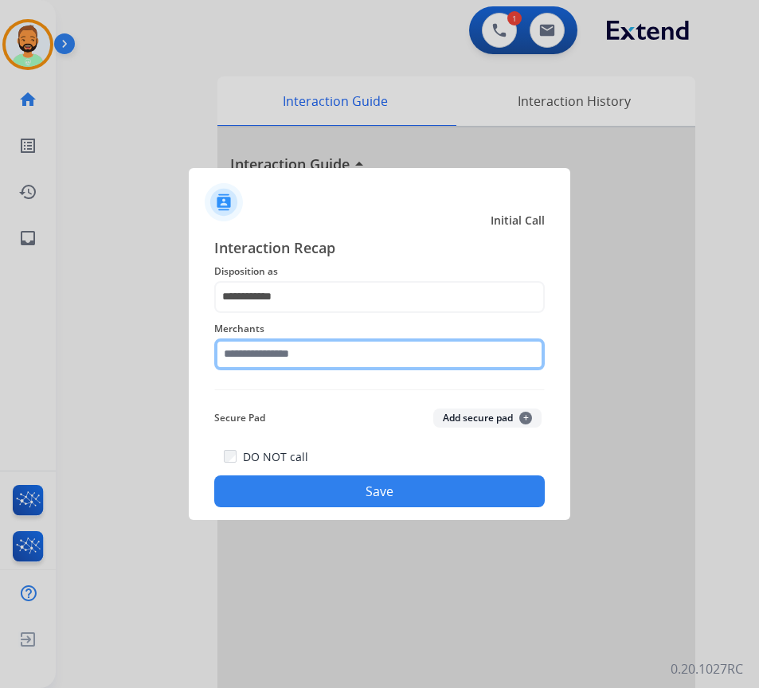
click at [364, 341] on input "text" at bounding box center [379, 354] width 330 height 32
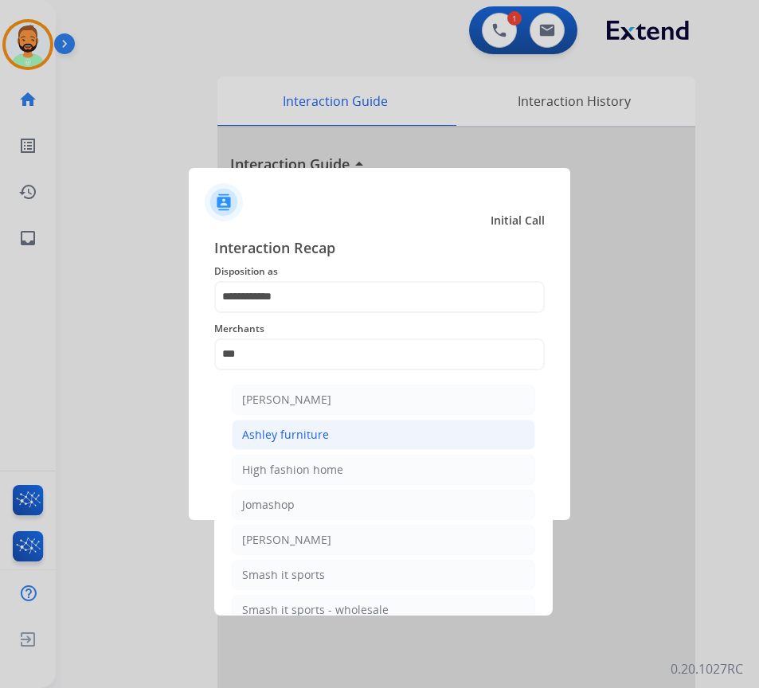
click at [365, 441] on li "Ashley furniture" at bounding box center [383, 434] width 303 height 30
type input "**********"
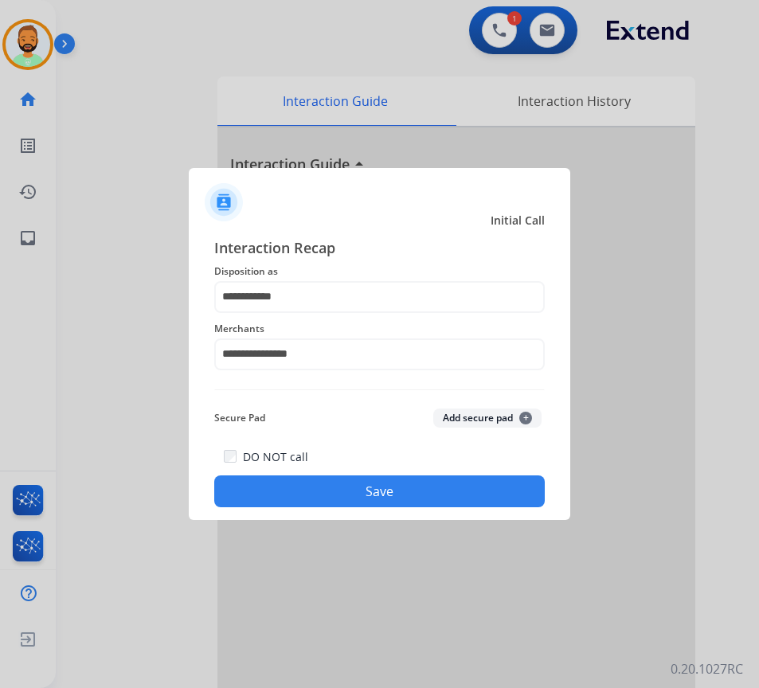
click at [393, 490] on button "Save" at bounding box center [379, 491] width 330 height 32
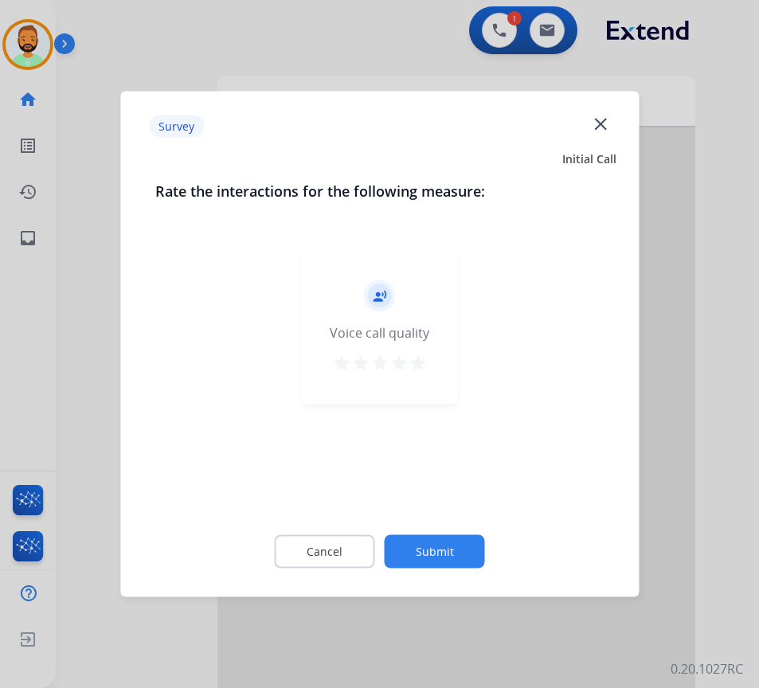
click at [447, 546] on button "Submit" at bounding box center [434, 551] width 100 height 33
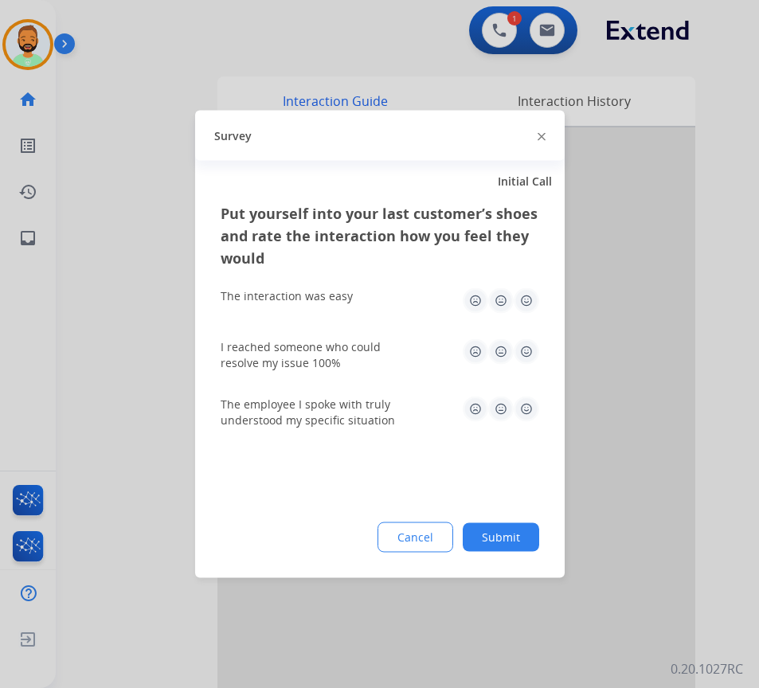
click at [511, 533] on button "Submit" at bounding box center [500, 537] width 76 height 29
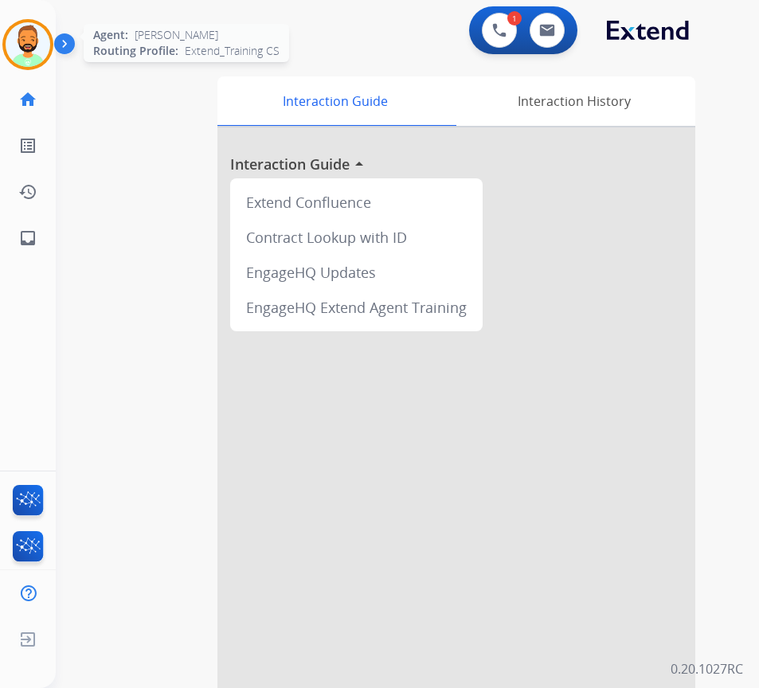
click at [45, 50] on img at bounding box center [28, 44] width 45 height 45
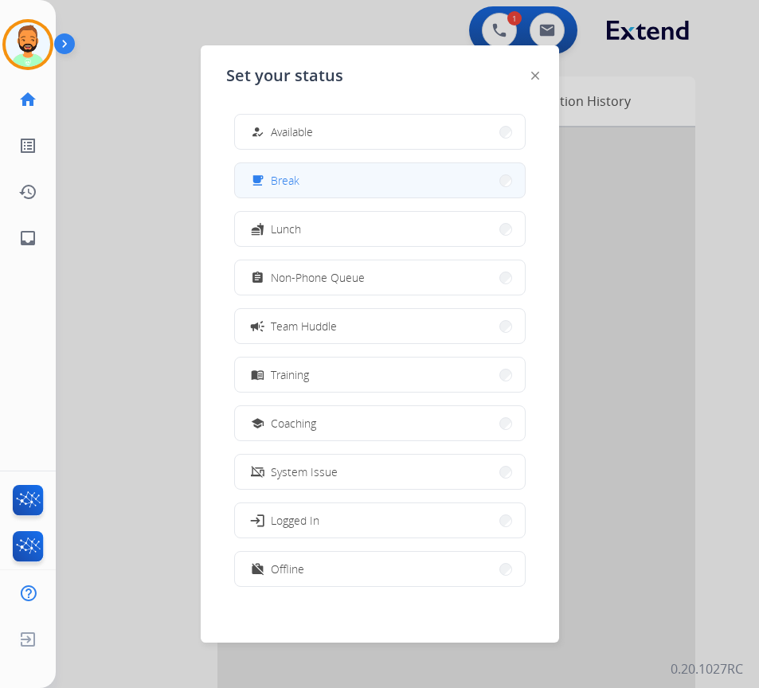
click at [353, 181] on button "free_breakfast Break" at bounding box center [380, 180] width 290 height 34
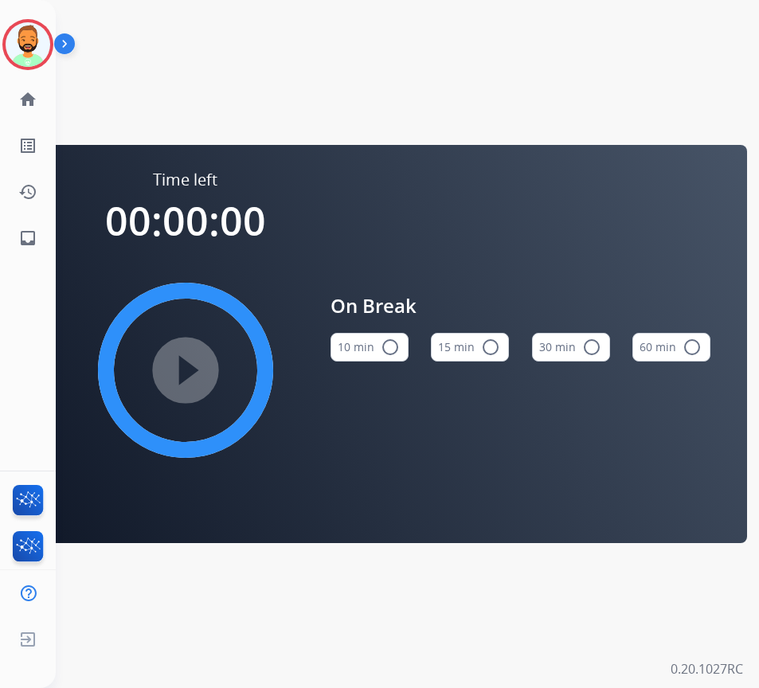
click at [392, 330] on div "10 min radio_button_unchecked" at bounding box center [369, 347] width 78 height 54
click at [372, 349] on button "10 min radio_button_unchecked" at bounding box center [369, 347] width 78 height 29
click at [185, 364] on mat-icon "play_circle_filled" at bounding box center [185, 370] width 19 height 19
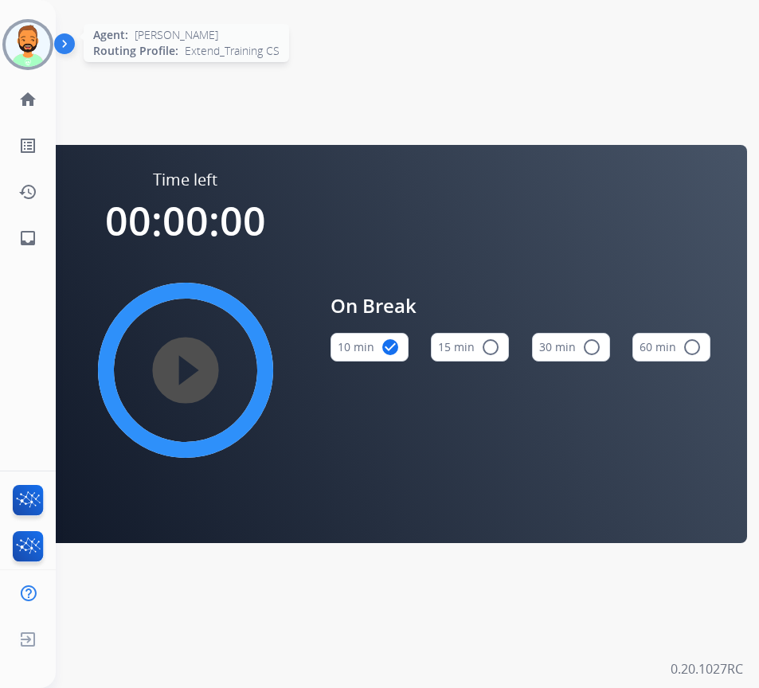
click at [25, 51] on img at bounding box center [28, 44] width 45 height 45
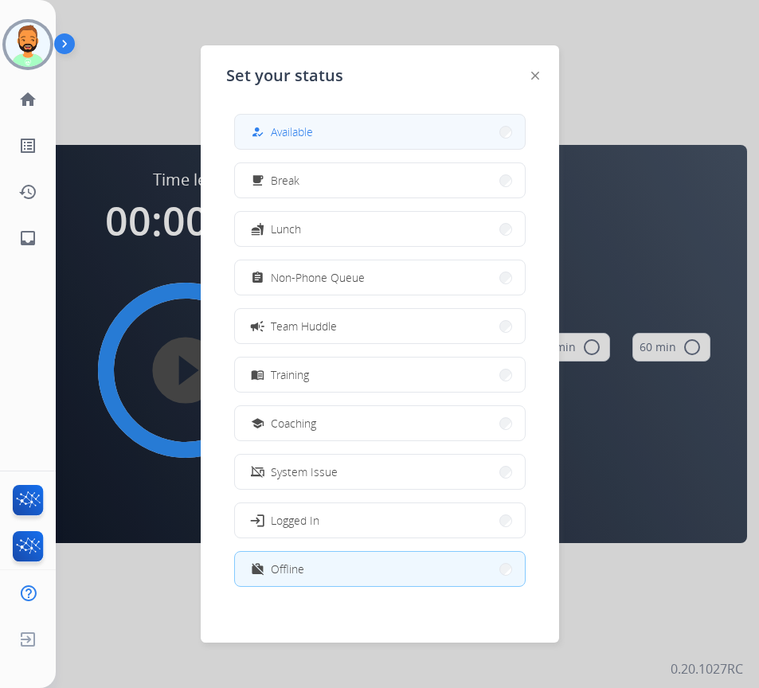
click at [294, 126] on span "Available" at bounding box center [292, 131] width 42 height 17
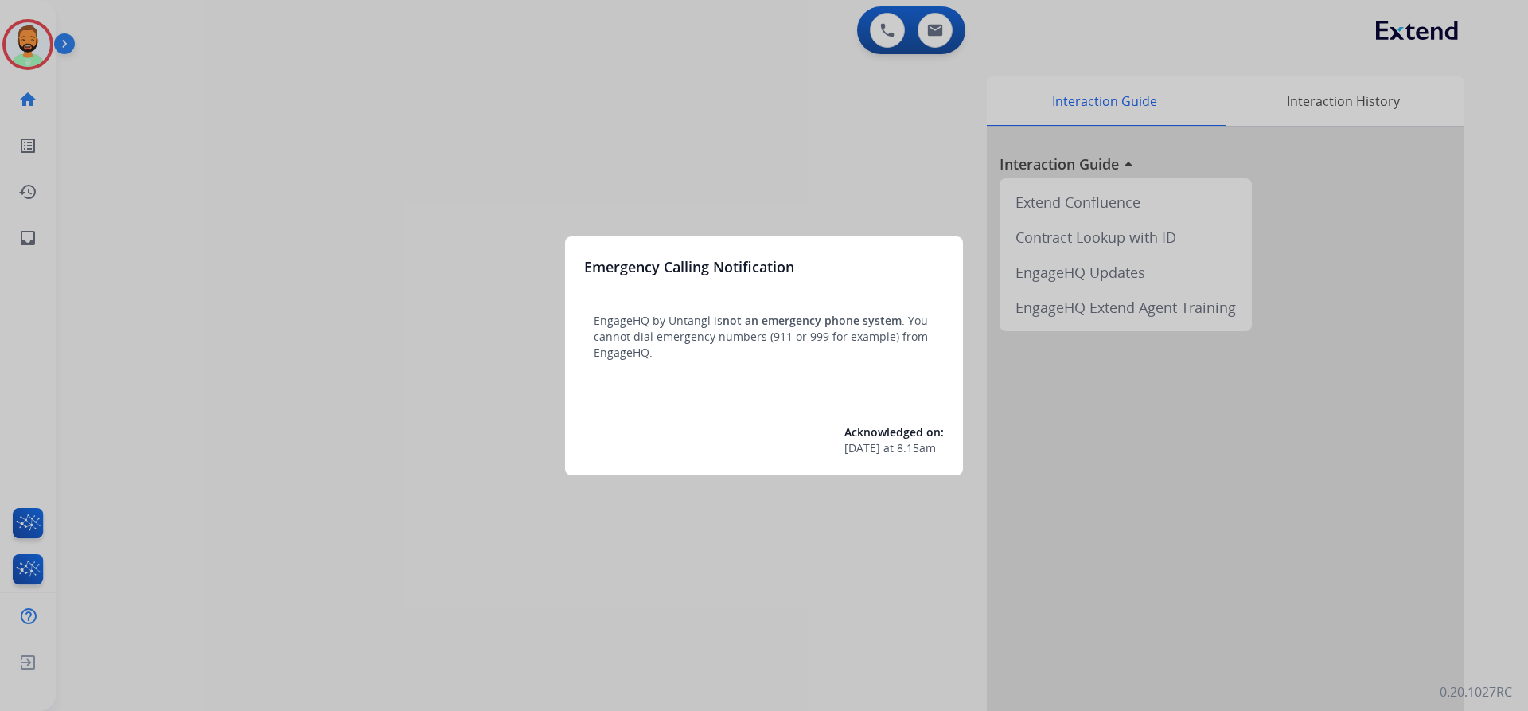
click at [500, 71] on div at bounding box center [764, 355] width 1528 height 711
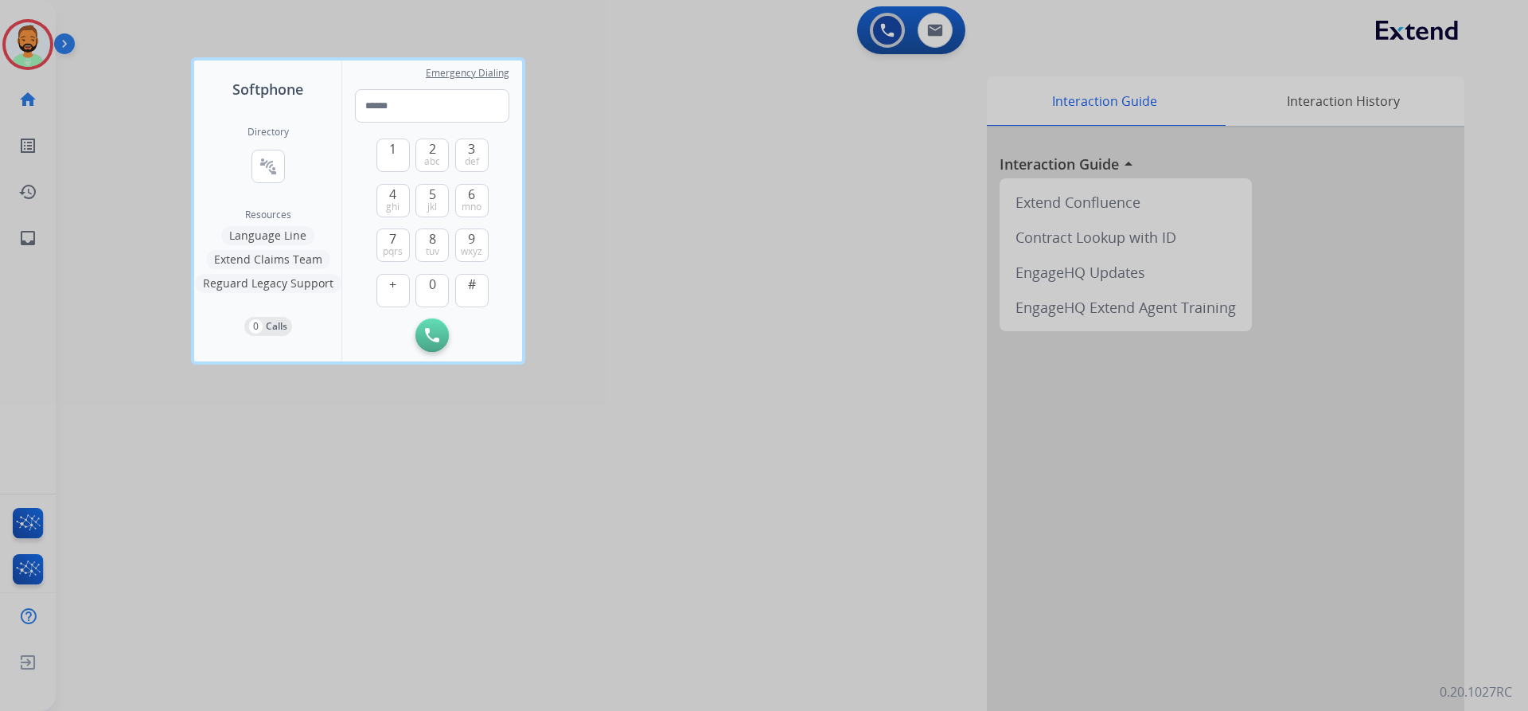
click at [123, 63] on div at bounding box center [764, 355] width 1528 height 711
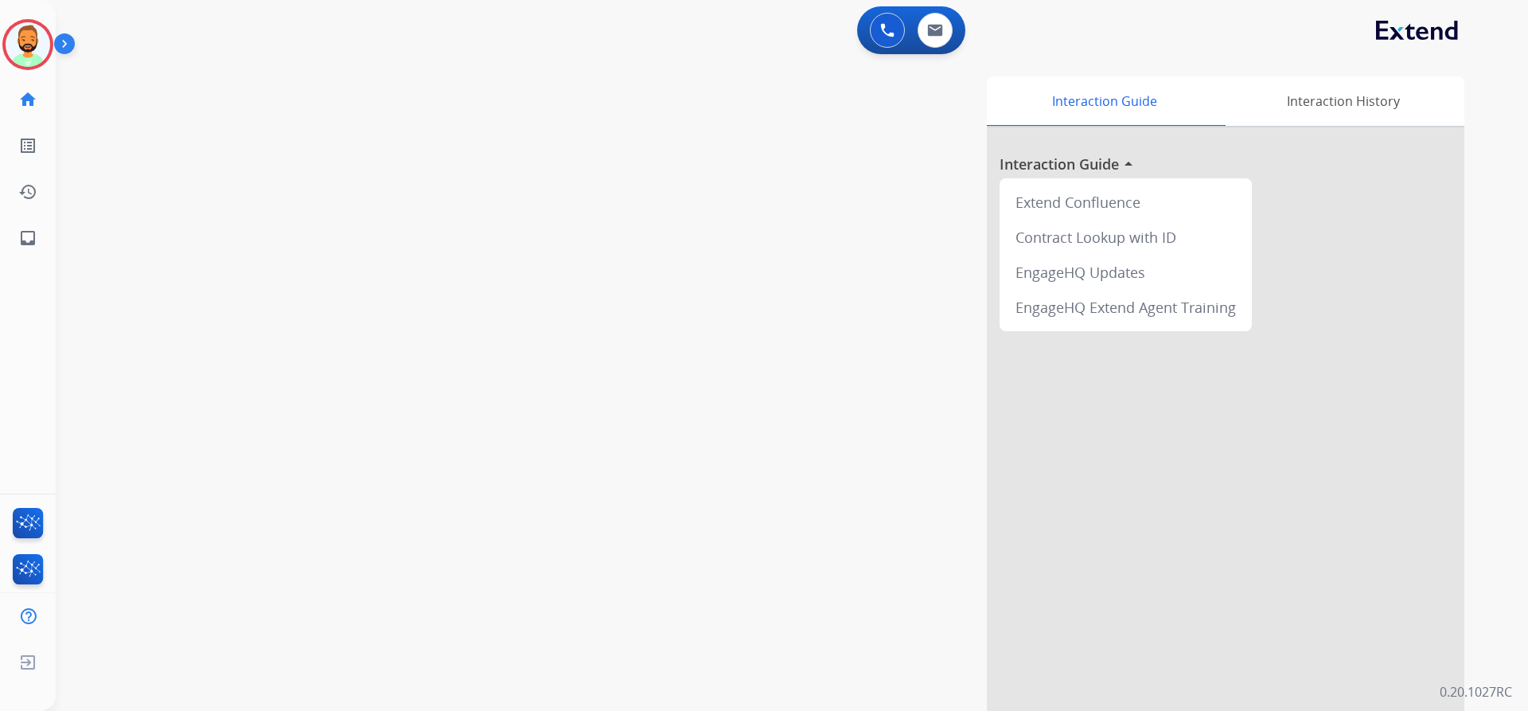
click at [0, 34] on div "[PERSON_NAME] Logged In Edit Avatar Agent: [PERSON_NAME] Profile: Extend_Traini…" at bounding box center [28, 44] width 56 height 51
click at [21, 39] on img at bounding box center [28, 44] width 45 height 45
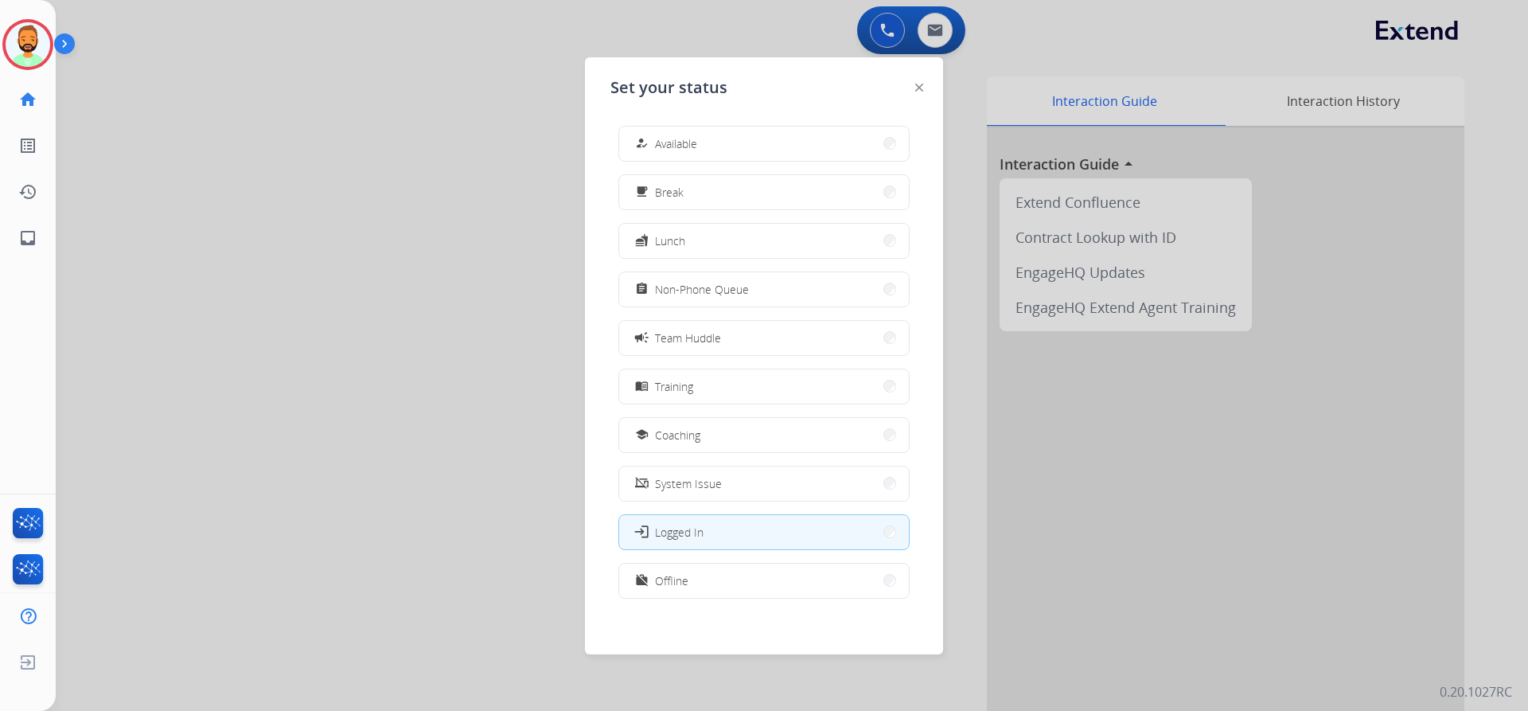
drag, startPoint x: 661, startPoint y: 135, endPoint x: 587, endPoint y: 150, distance: 74.8
click at [661, 138] on span "Available" at bounding box center [676, 143] width 42 height 17
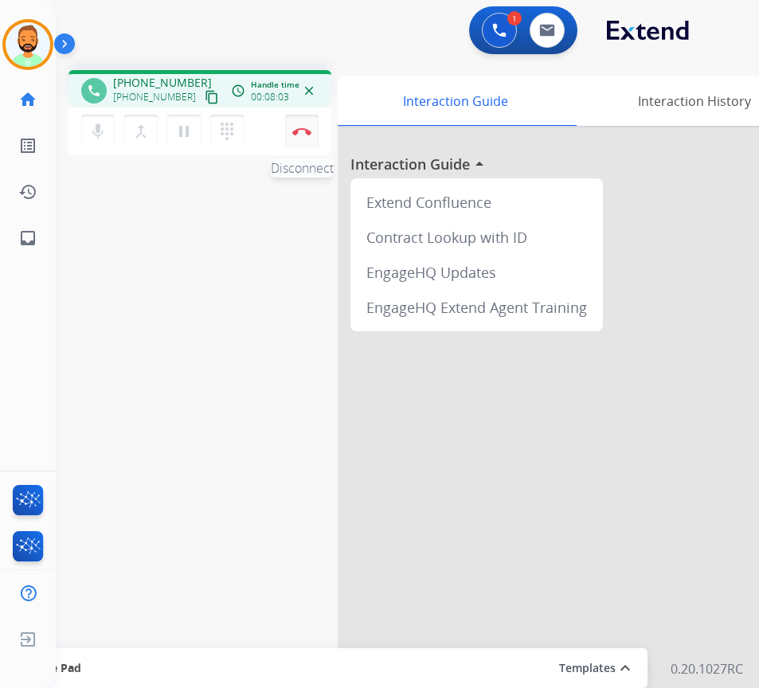
click at [294, 132] on img at bounding box center [301, 131] width 19 height 8
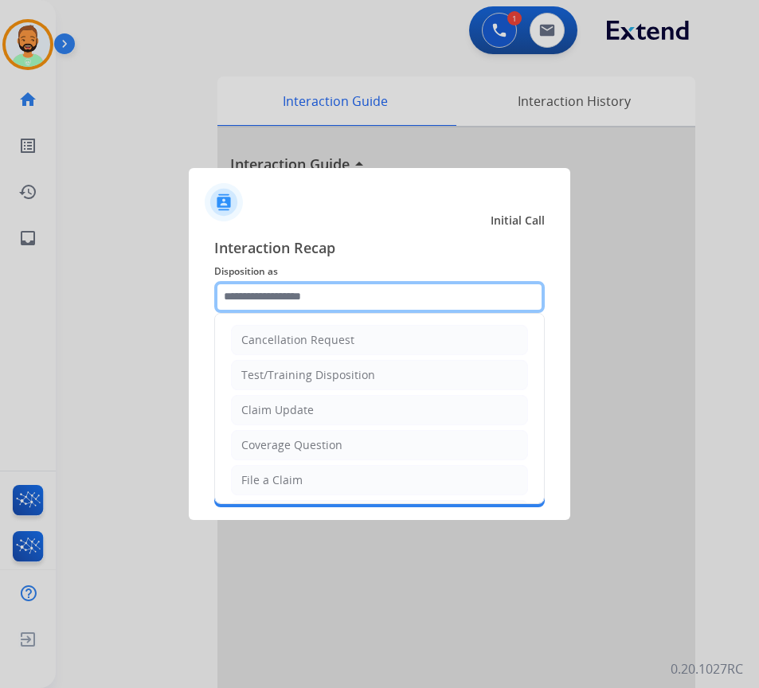
click at [369, 303] on input "text" at bounding box center [379, 297] width 330 height 32
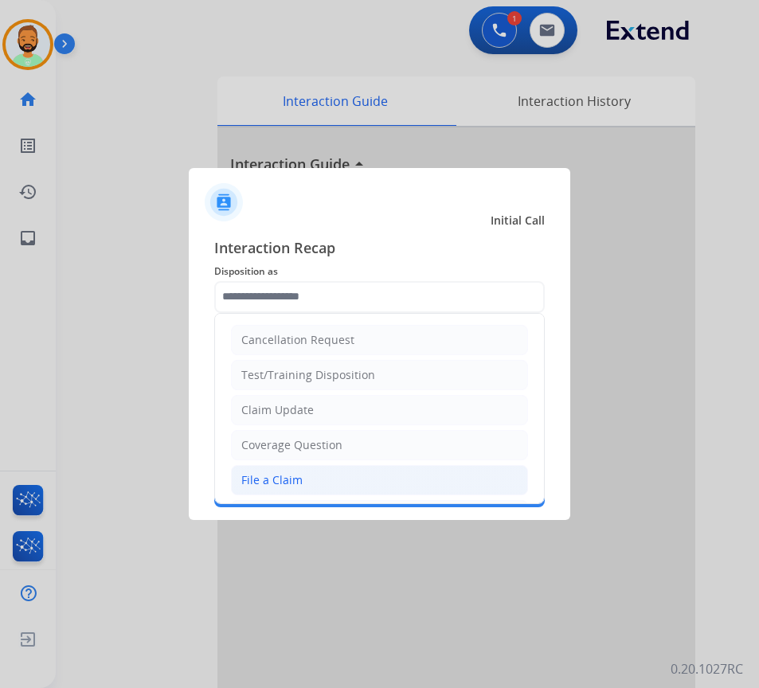
click at [333, 480] on li "File a Claim" at bounding box center [379, 480] width 297 height 30
type input "**********"
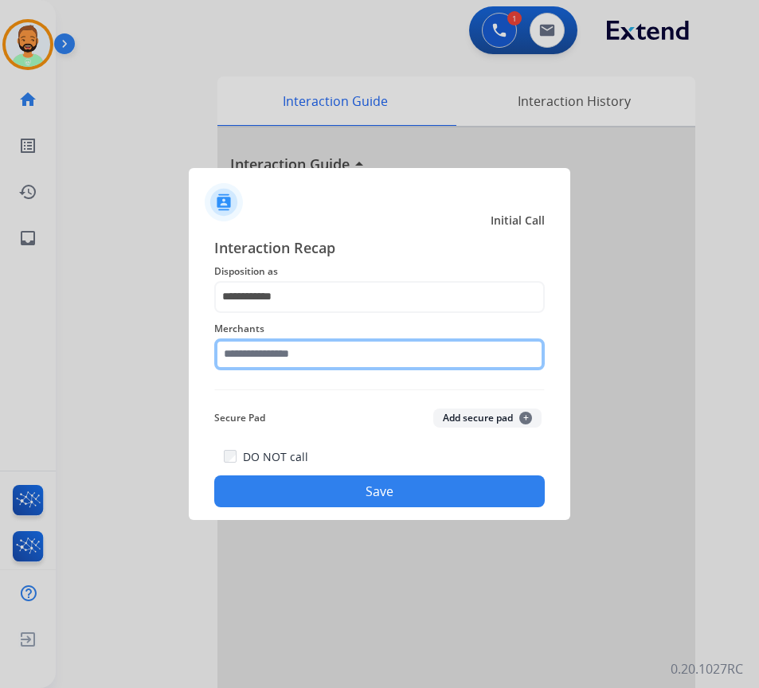
click at [341, 352] on input "text" at bounding box center [379, 354] width 330 height 32
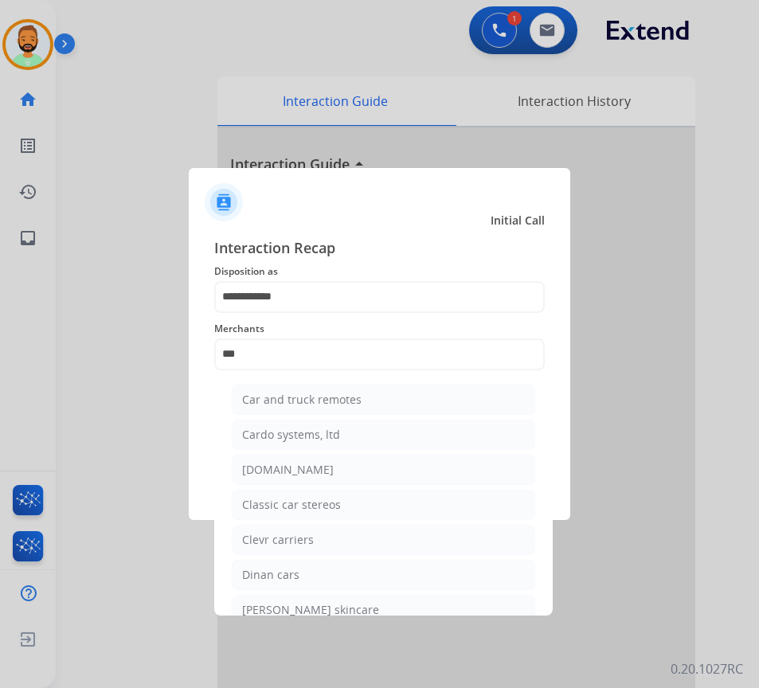
click at [315, 463] on li "[DOMAIN_NAME]" at bounding box center [383, 469] width 303 height 30
type input "**********"
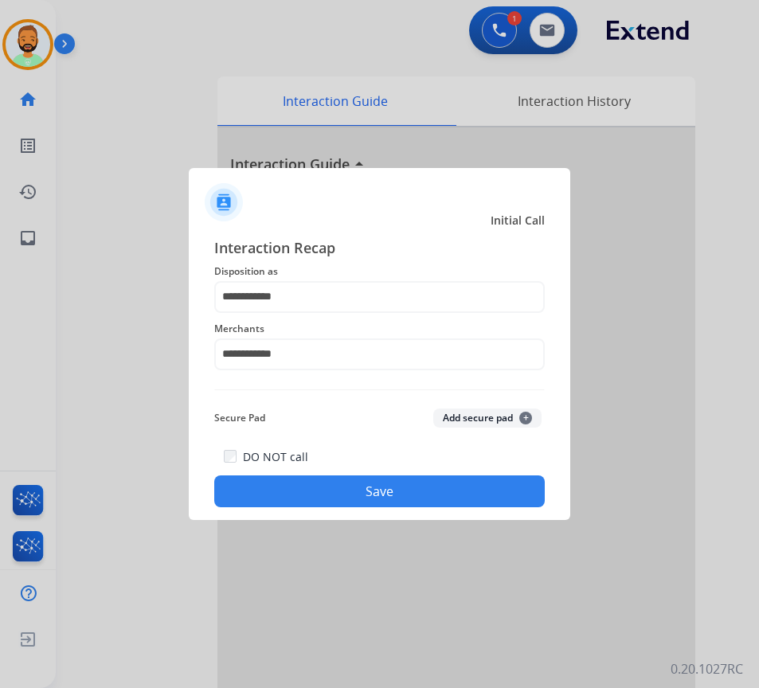
click at [382, 483] on button "Save" at bounding box center [379, 491] width 330 height 32
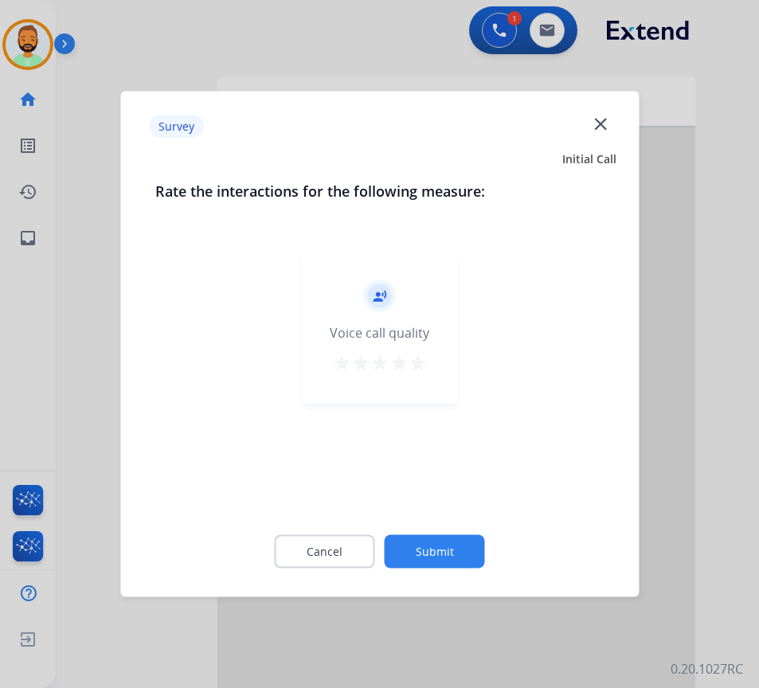
click at [458, 555] on button "Submit" at bounding box center [434, 551] width 100 height 33
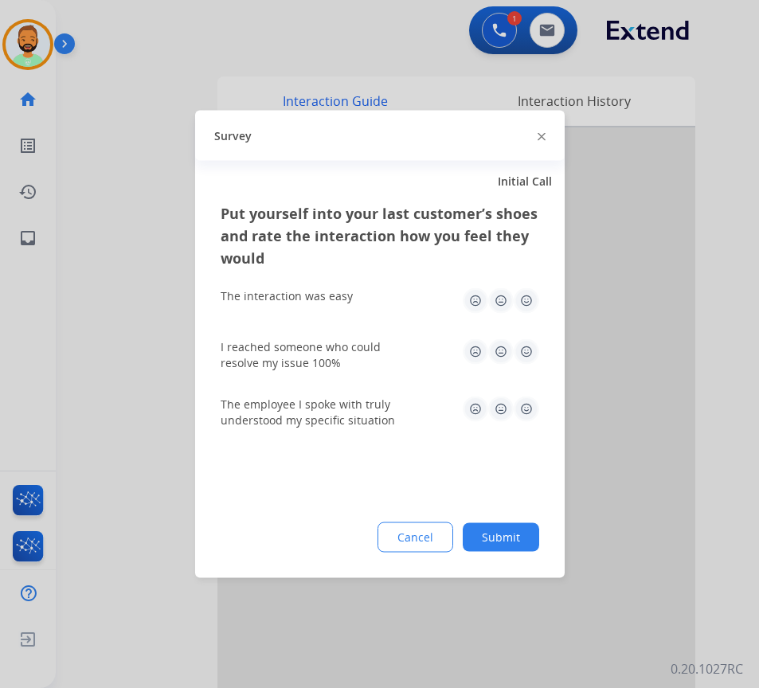
click at [494, 543] on button "Submit" at bounding box center [500, 537] width 76 height 29
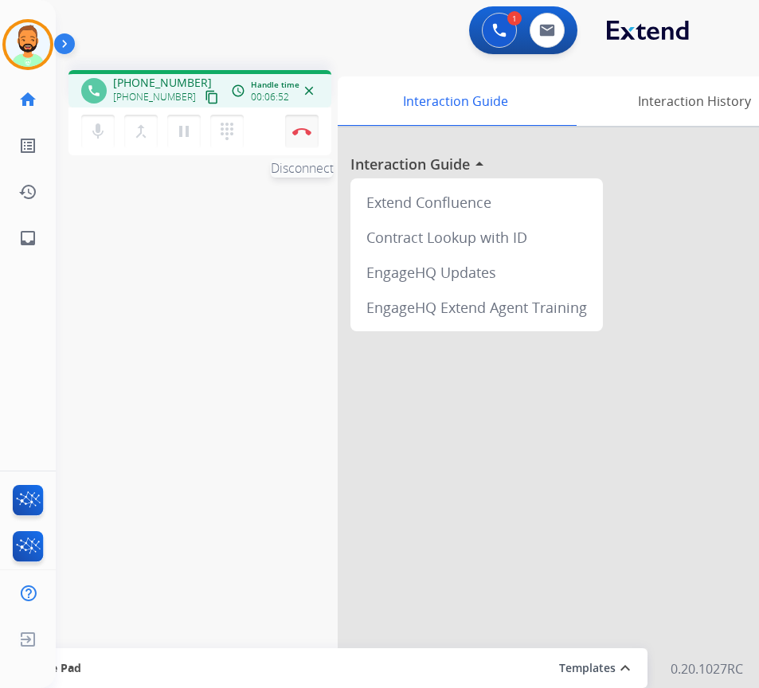
click at [302, 129] on img at bounding box center [301, 131] width 19 height 8
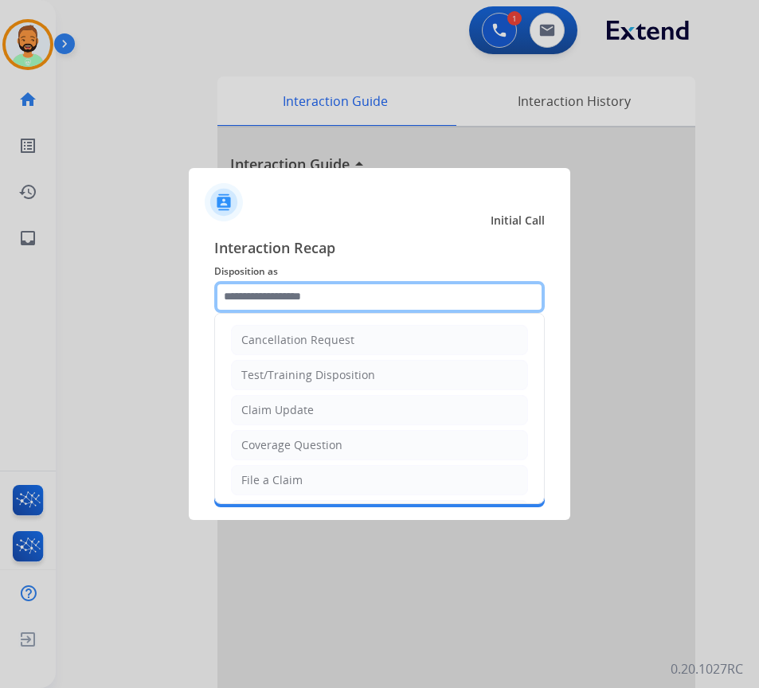
click at [334, 294] on input "text" at bounding box center [379, 297] width 330 height 32
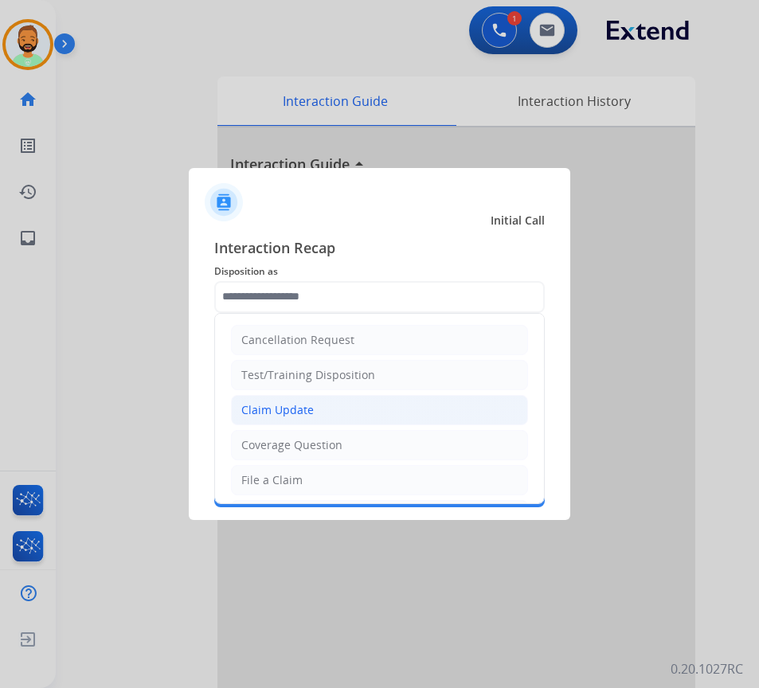
click at [332, 415] on li "Claim Update" at bounding box center [379, 410] width 297 height 30
type input "**********"
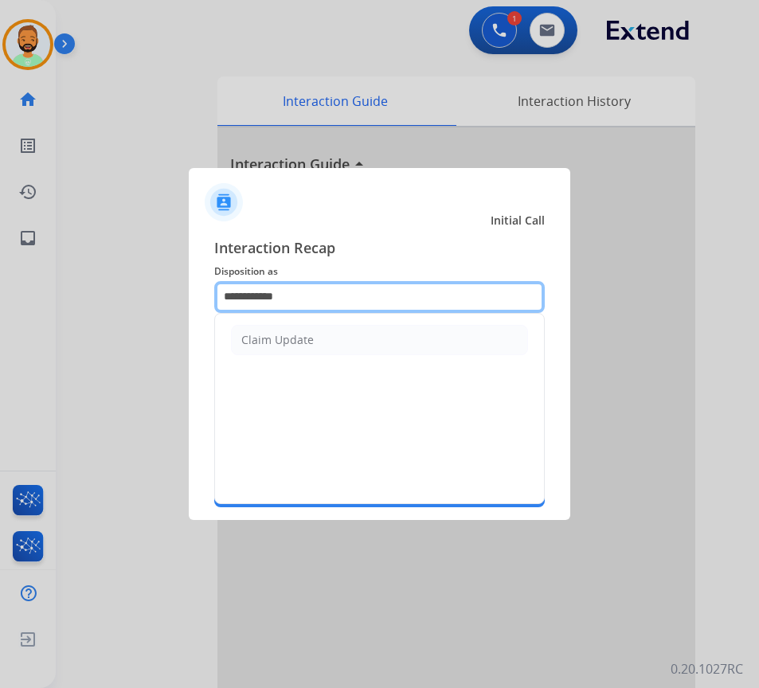
drag, startPoint x: 343, startPoint y: 294, endPoint x: 45, endPoint y: 303, distance: 297.8
click at [0, 303] on app-contact-recap-modal "**********" at bounding box center [0, 344] width 0 height 688
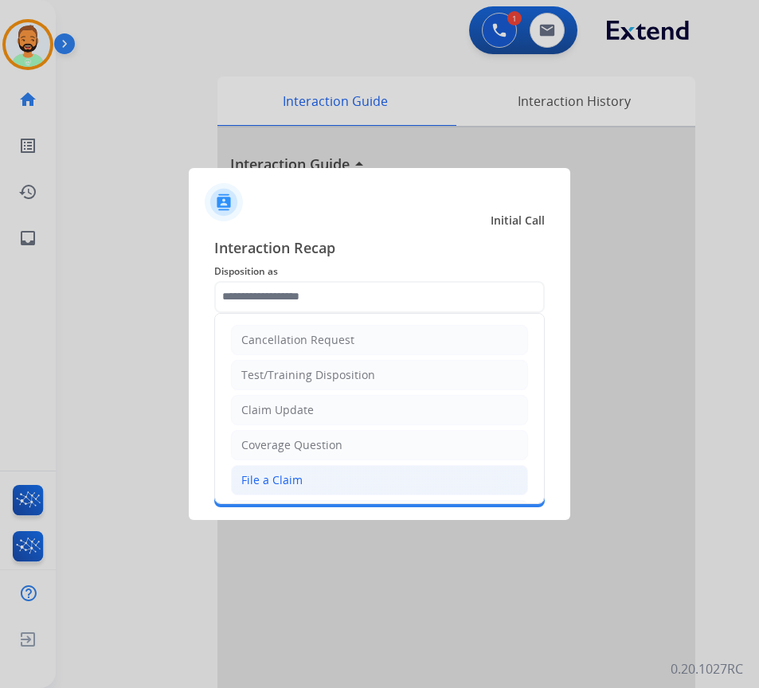
click at [322, 482] on li "File a Claim" at bounding box center [379, 480] width 297 height 30
type input "**********"
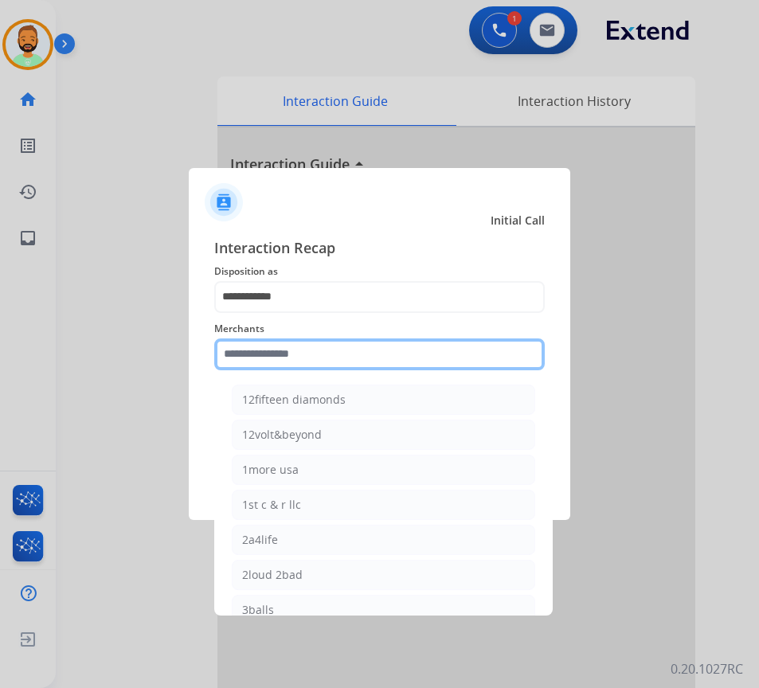
click at [312, 356] on input "text" at bounding box center [379, 354] width 330 height 32
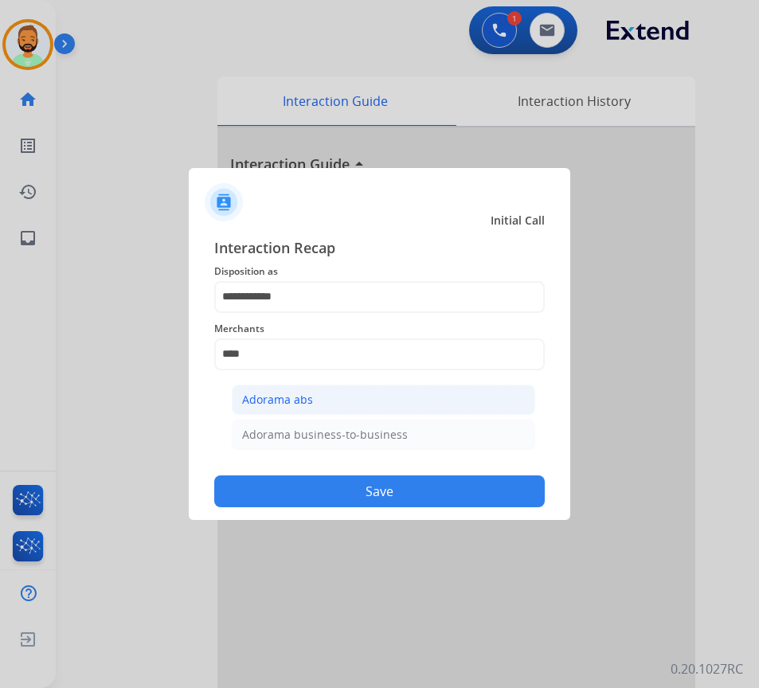
click at [389, 407] on li "Adorama abs" at bounding box center [383, 399] width 303 height 30
type input "**********"
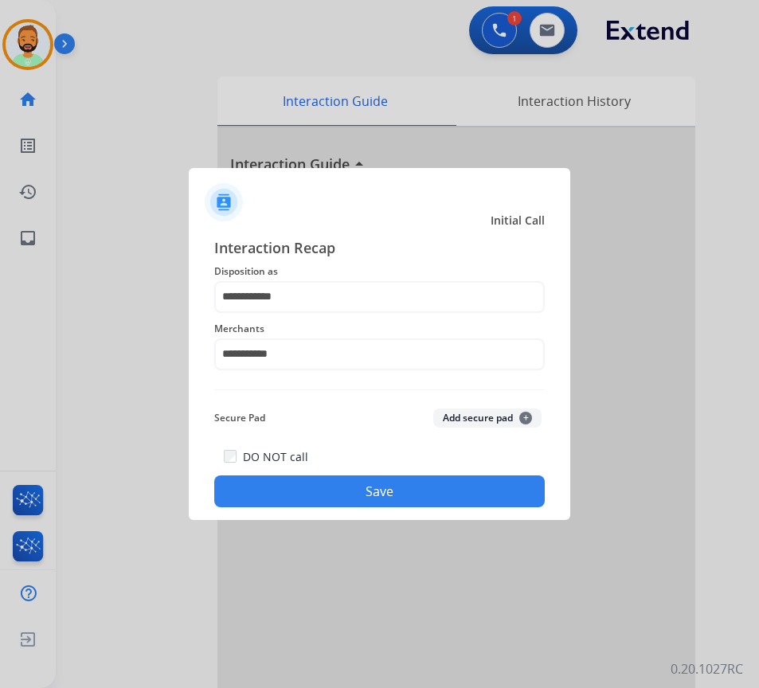
click at [408, 497] on button "Save" at bounding box center [379, 491] width 330 height 32
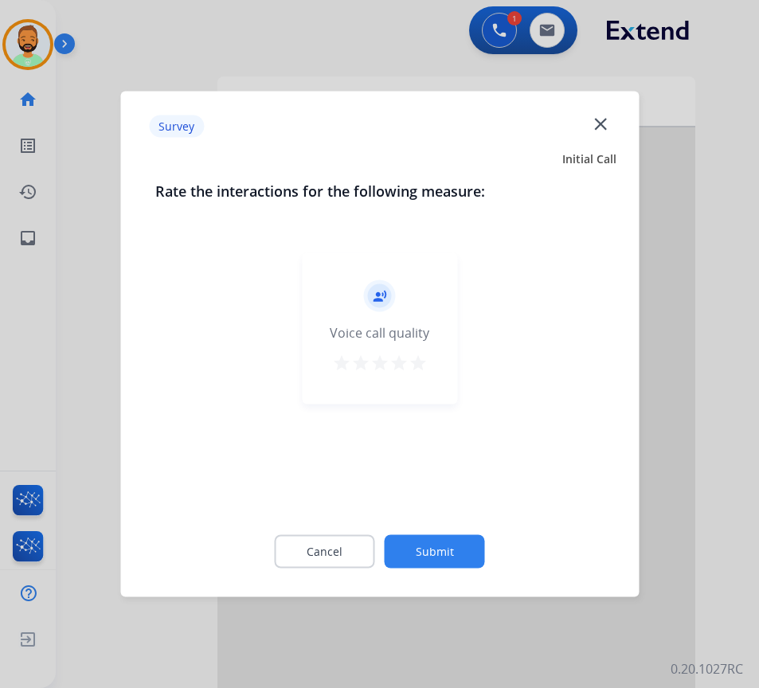
click at [442, 556] on button "Submit" at bounding box center [434, 551] width 100 height 33
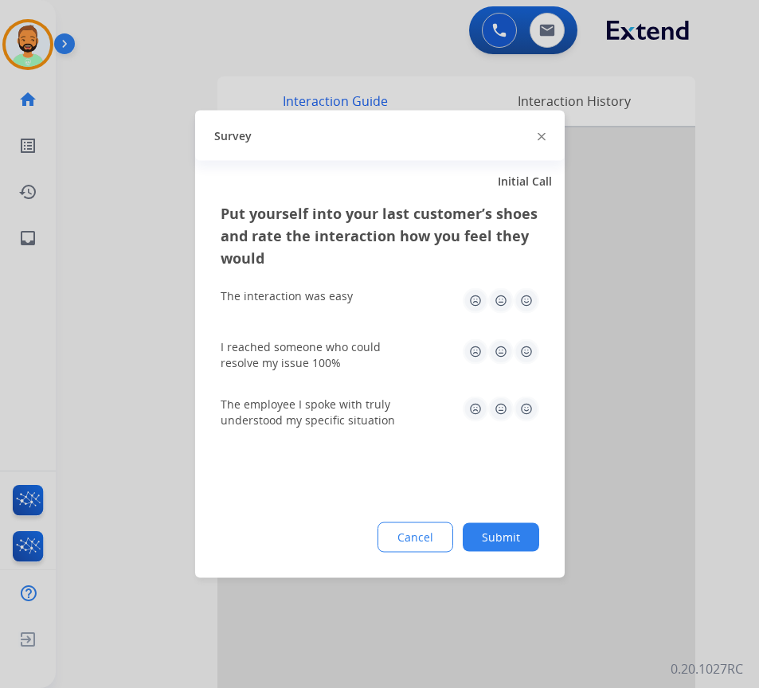
click at [521, 538] on button "Submit" at bounding box center [500, 537] width 76 height 29
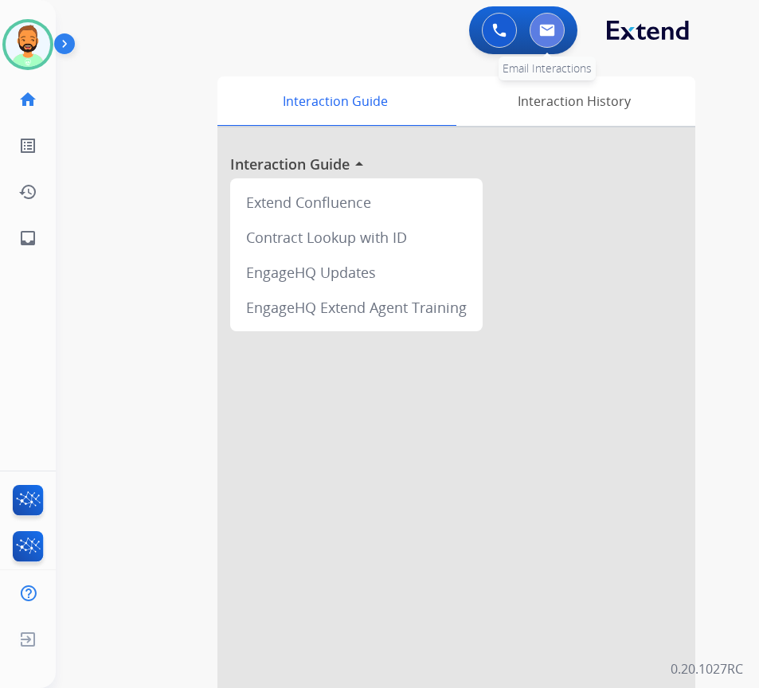
click at [561, 36] on button at bounding box center [546, 30] width 35 height 35
select select "**********"
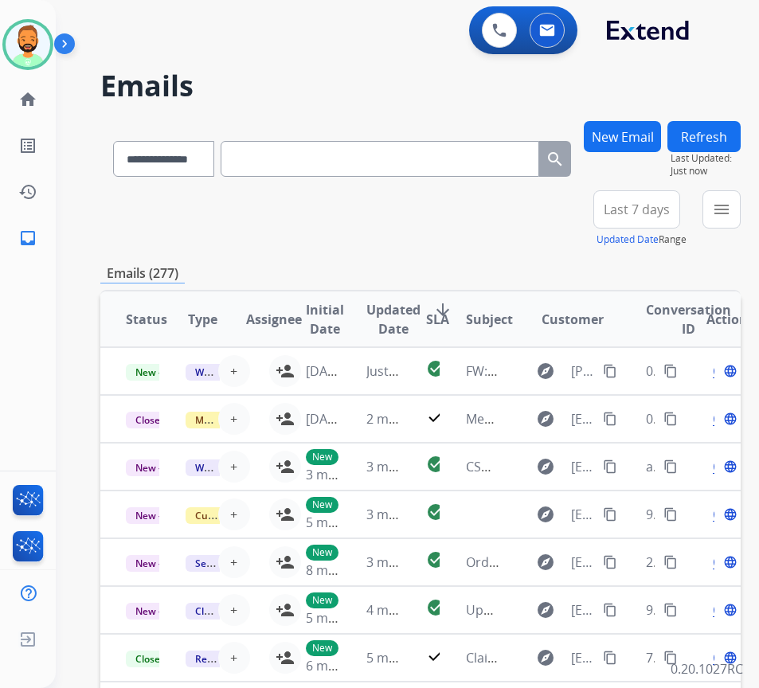
click at [661, 206] on span "Last 7 days" at bounding box center [636, 209] width 66 height 6
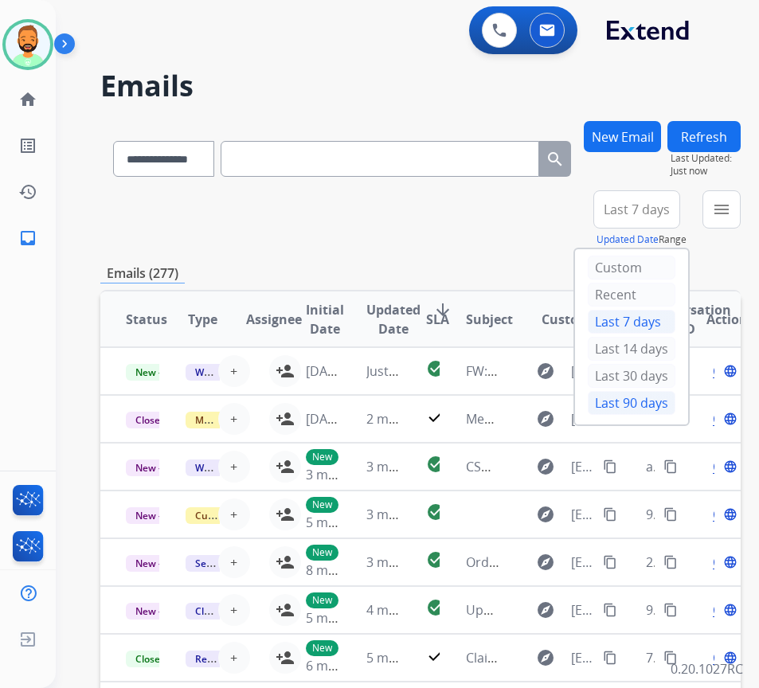
click at [642, 410] on div "Last 90 days" at bounding box center [631, 403] width 88 height 24
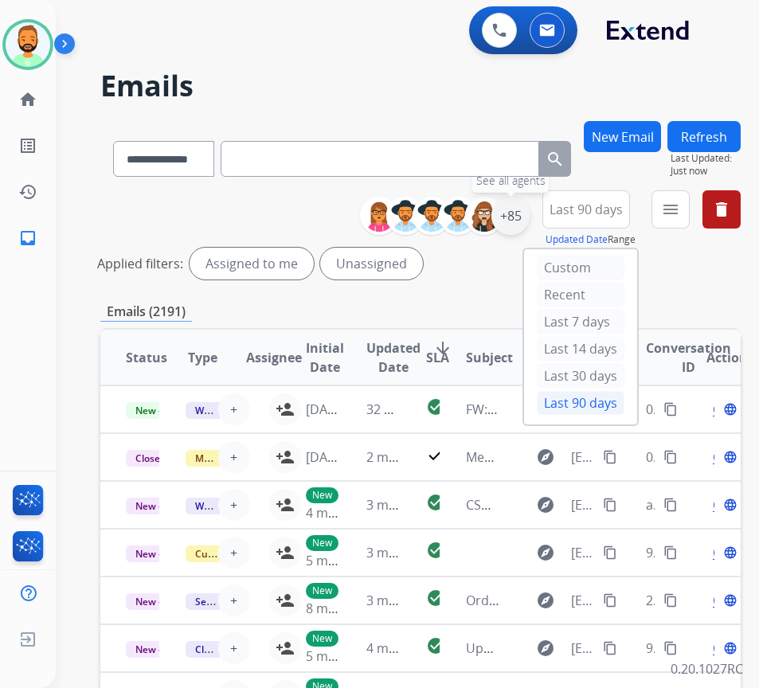
click at [529, 220] on div "+85" at bounding box center [510, 216] width 38 height 38
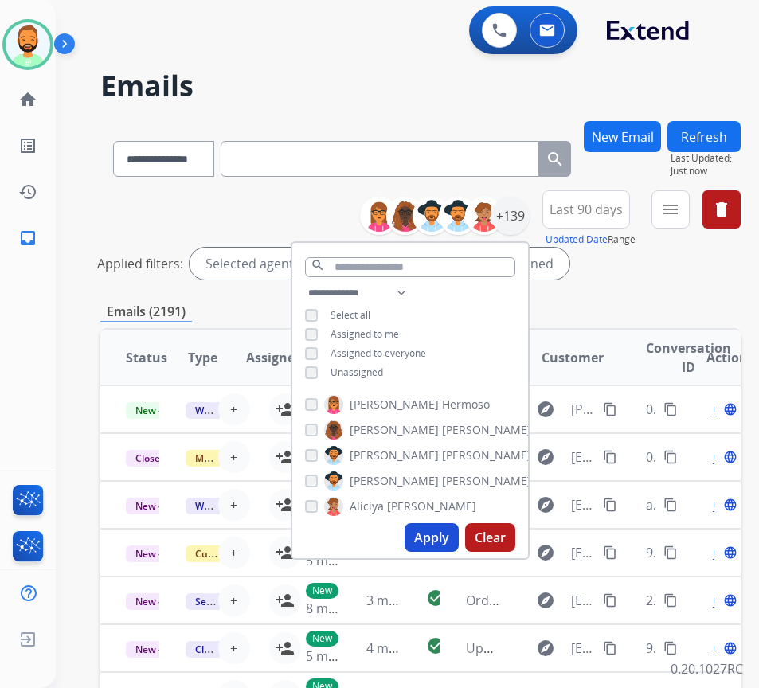
click at [383, 367] on span "Unassigned" at bounding box center [356, 372] width 53 height 14
click at [448, 537] on button "Apply" at bounding box center [431, 537] width 54 height 29
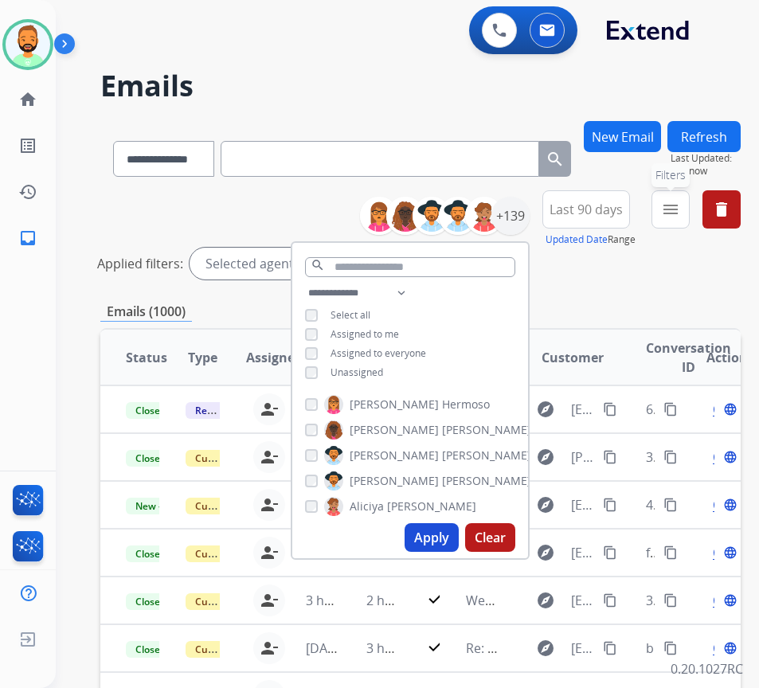
click at [680, 204] on mat-icon "menu" at bounding box center [670, 209] width 19 height 19
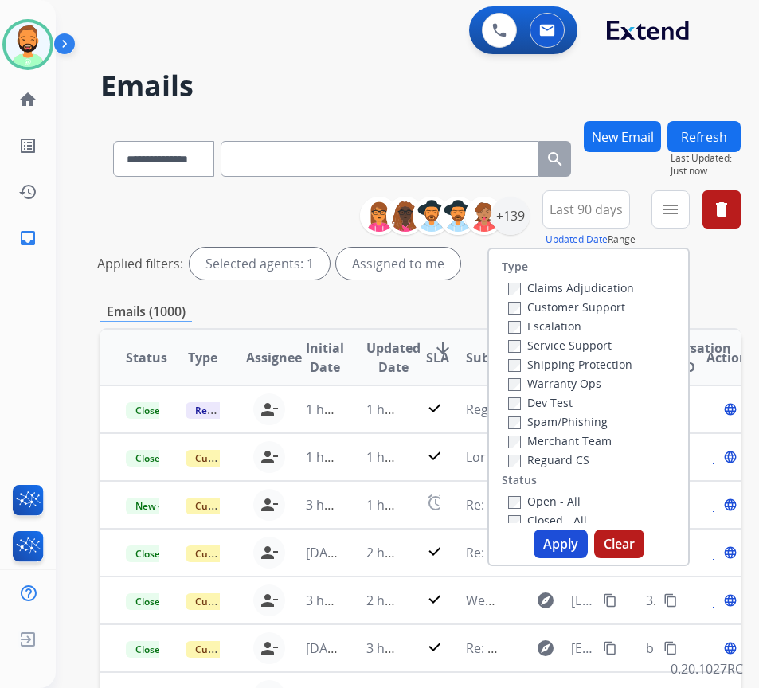
click at [613, 310] on label "Customer Support" at bounding box center [566, 306] width 117 height 15
click at [610, 369] on label "Shipping Protection" at bounding box center [570, 364] width 124 height 15
click at [572, 459] on label "Reguard CS" at bounding box center [548, 459] width 81 height 15
click at [564, 503] on label "Open - All" at bounding box center [544, 500] width 72 height 15
click at [571, 541] on button "Apply" at bounding box center [560, 543] width 54 height 29
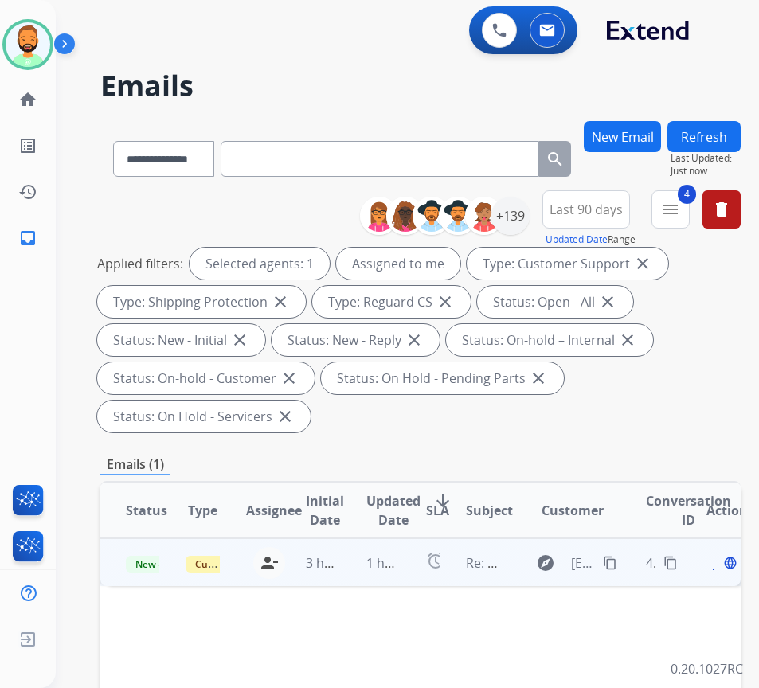
click at [362, 576] on td "1 hour ago" at bounding box center [371, 562] width 60 height 48
click at [720, 564] on span "Open" at bounding box center [728, 561] width 33 height 19
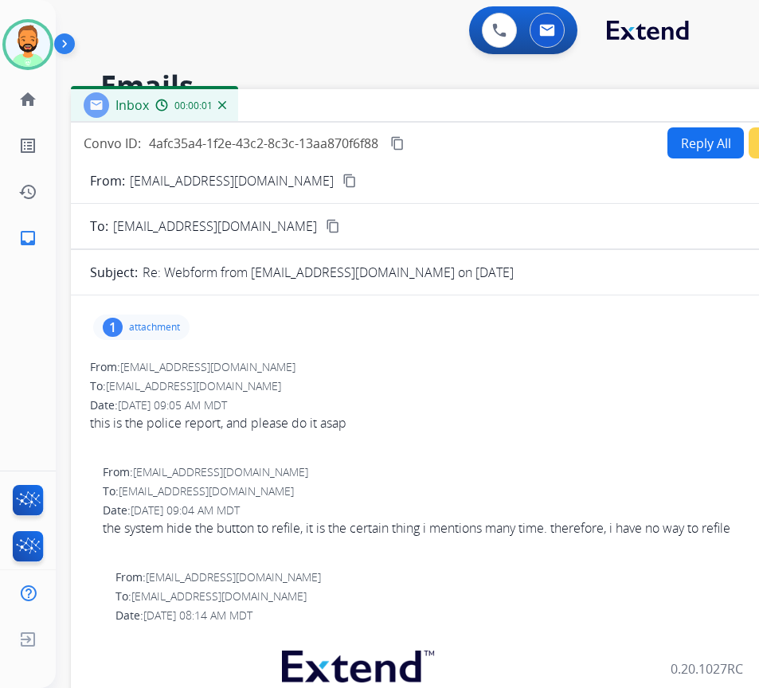
drag, startPoint x: 311, startPoint y: 110, endPoint x: 458, endPoint y: 102, distance: 146.7
click at [458, 102] on div "Inbox 00:00:01" at bounding box center [469, 105] width 796 height 33
click at [685, 140] on button "Reply All" at bounding box center [705, 142] width 76 height 31
select select "**********"
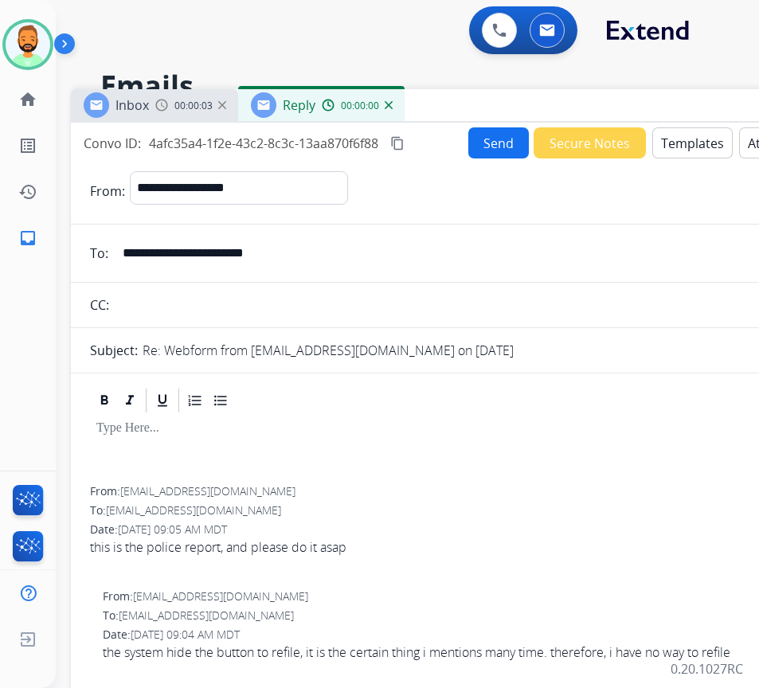
click at [692, 140] on button "Templates" at bounding box center [692, 142] width 80 height 31
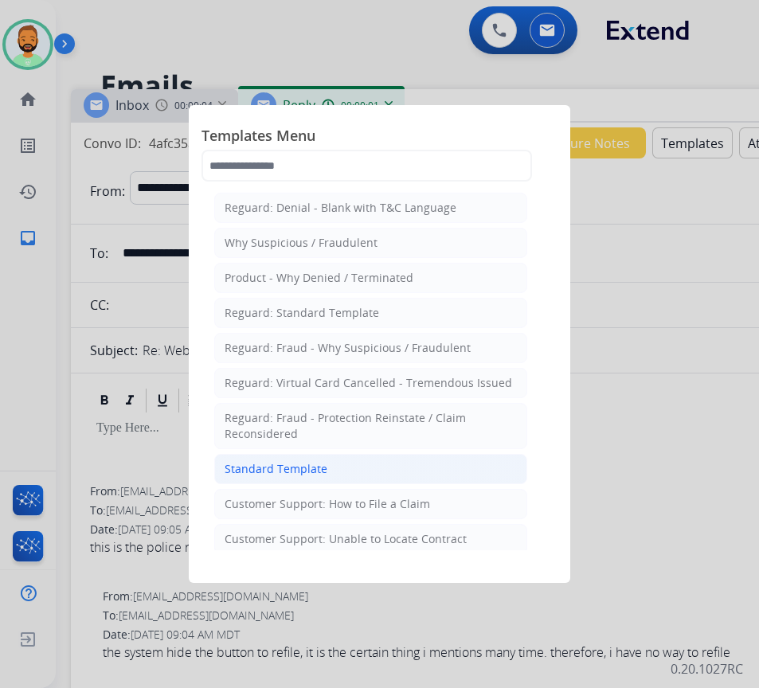
click at [408, 467] on li "Standard Template" at bounding box center [370, 469] width 313 height 30
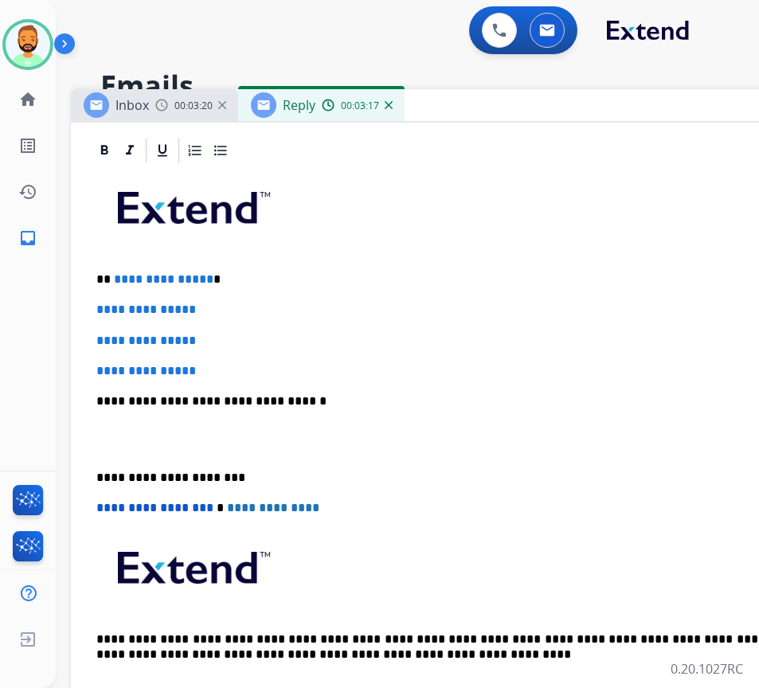
scroll to position [318, 0]
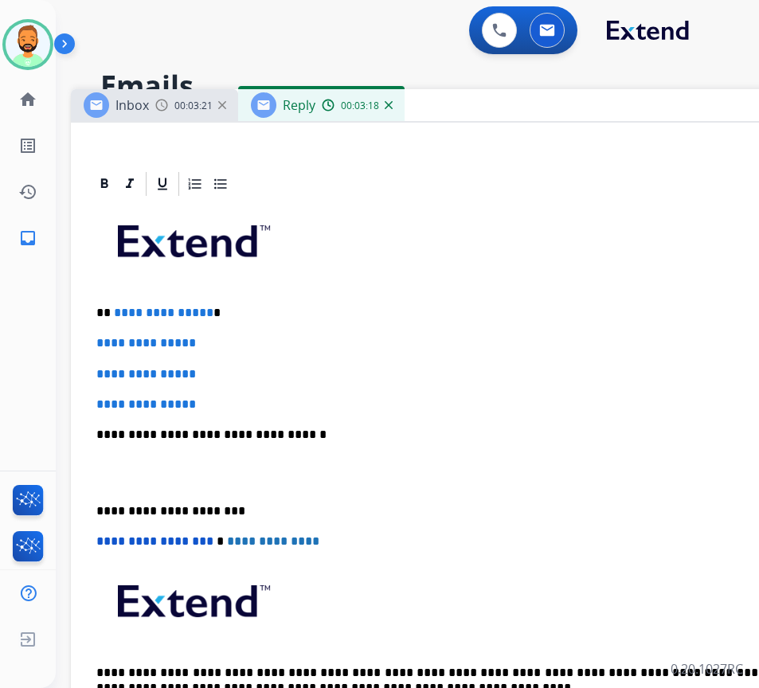
click at [254, 313] on p "**********" at bounding box center [462, 313] width 732 height 14
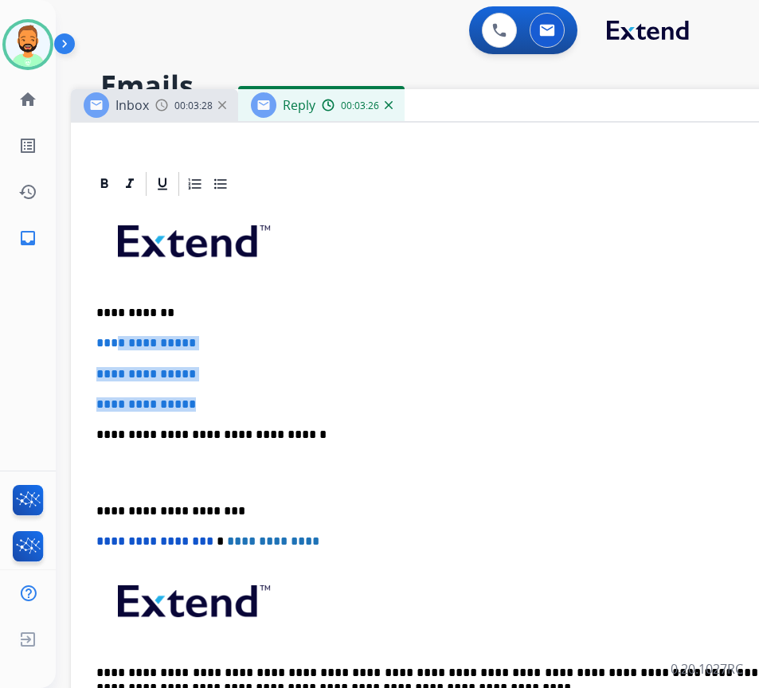
drag, startPoint x: 213, startPoint y: 400, endPoint x: 131, endPoint y: 332, distance: 105.7
click at [121, 326] on div "**********" at bounding box center [469, 472] width 758 height 548
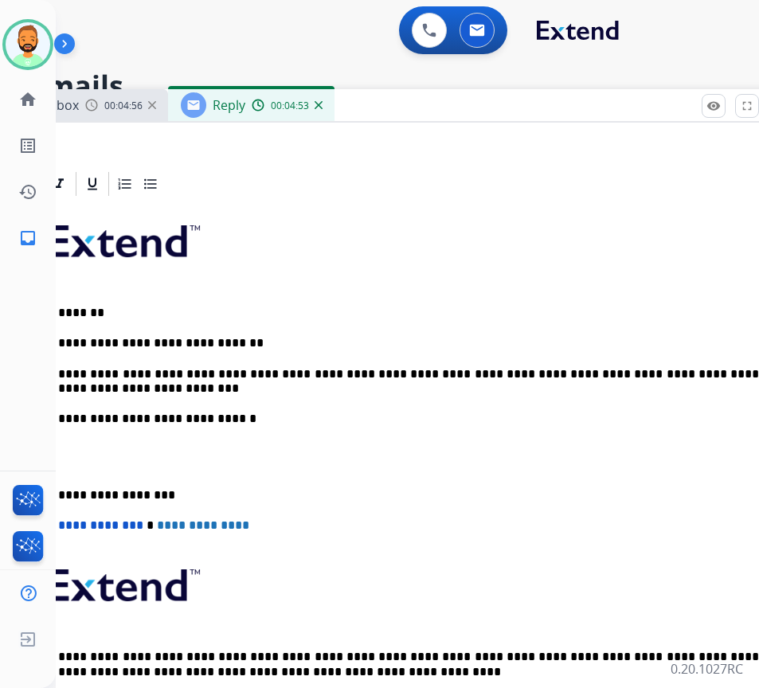
scroll to position [0, 47]
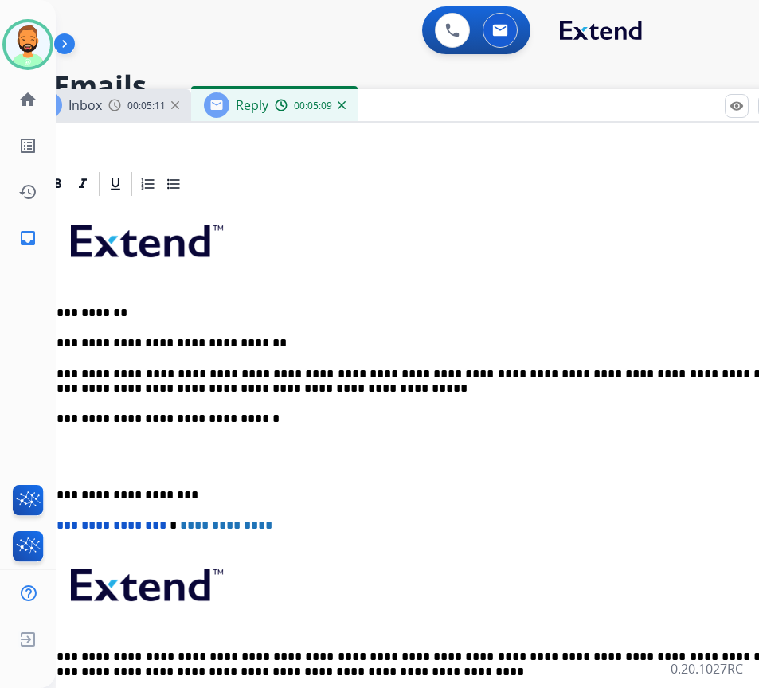
click at [406, 404] on div "**********" at bounding box center [422, 464] width 758 height 532
drag, startPoint x: 72, startPoint y: 474, endPoint x: 78, endPoint y: 491, distance: 17.6
click at [76, 488] on div "**********" at bounding box center [422, 464] width 758 height 532
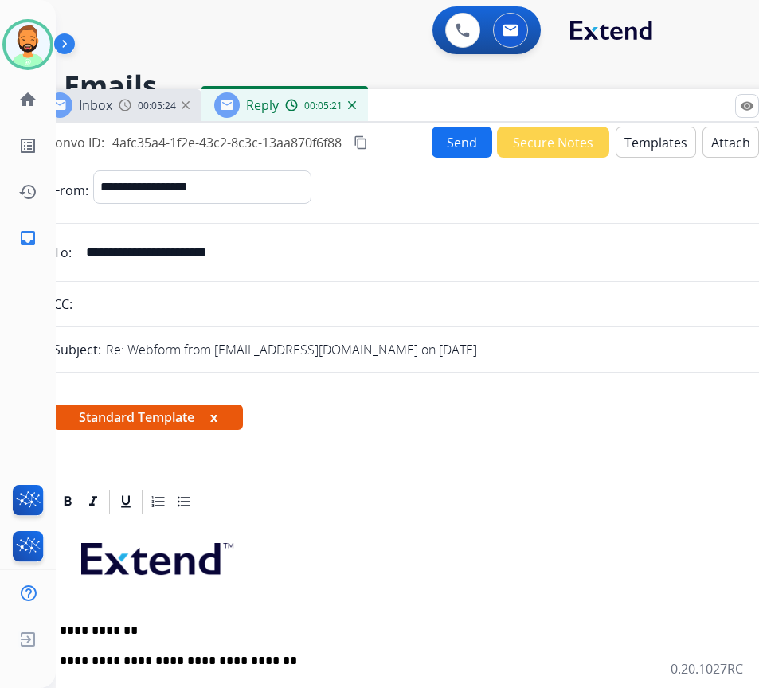
scroll to position [0, 0]
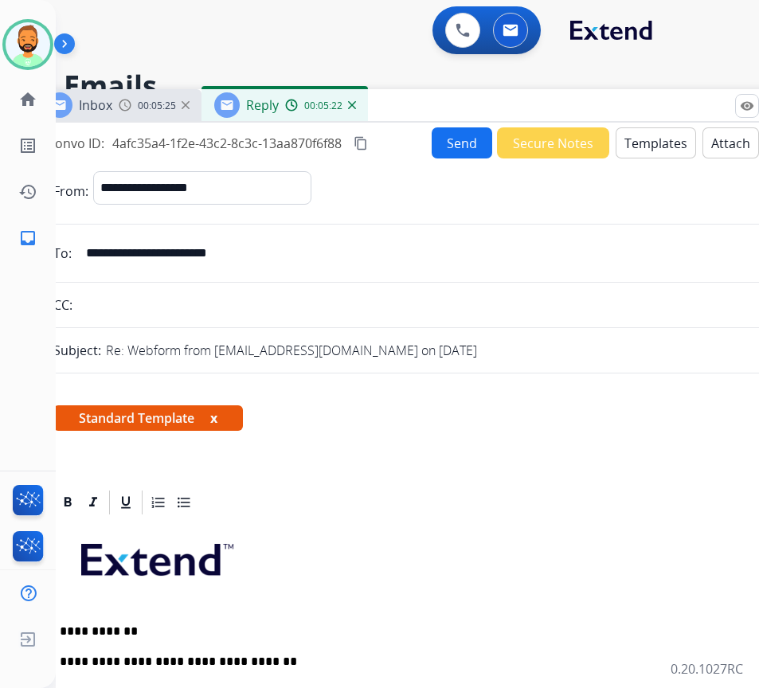
click at [454, 133] on button "Send" at bounding box center [461, 142] width 60 height 31
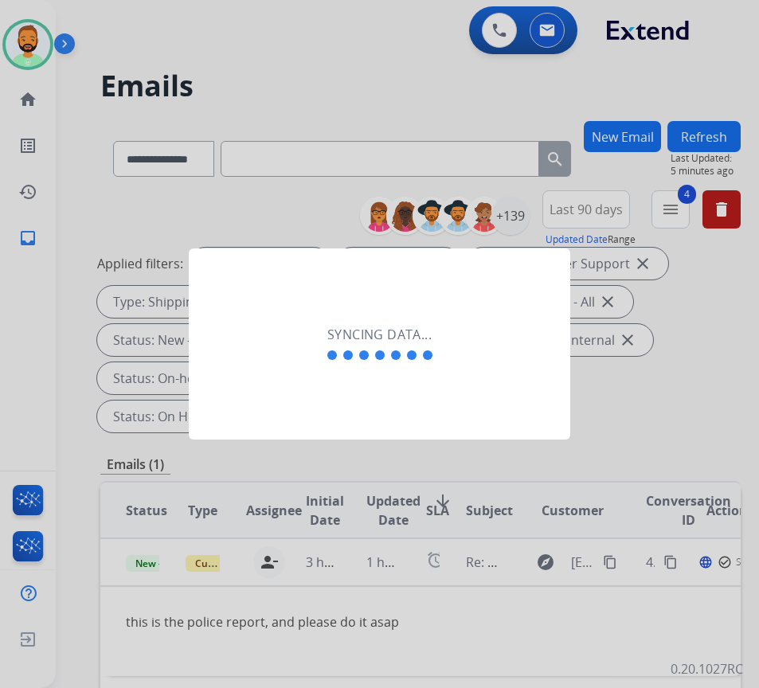
scroll to position [0, 2]
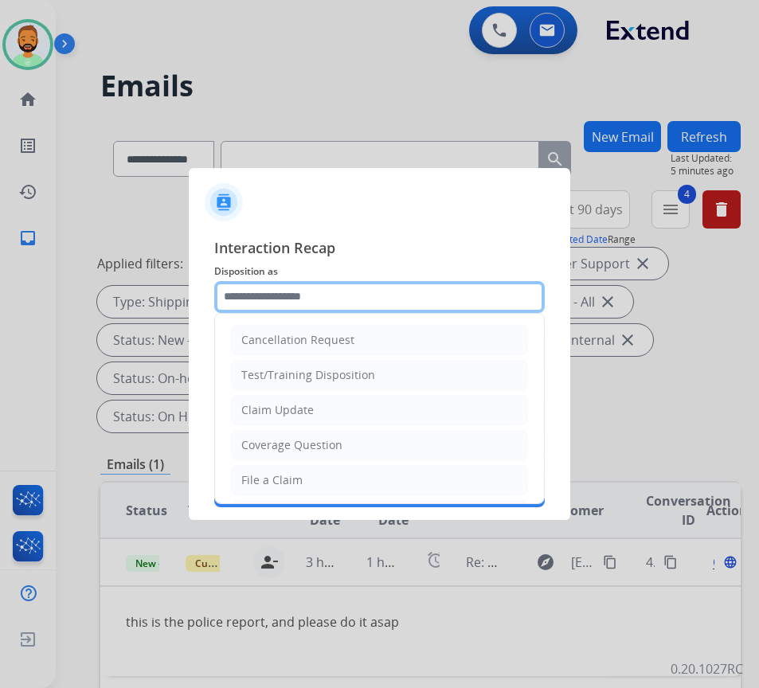
click at [344, 291] on input "text" at bounding box center [379, 297] width 330 height 32
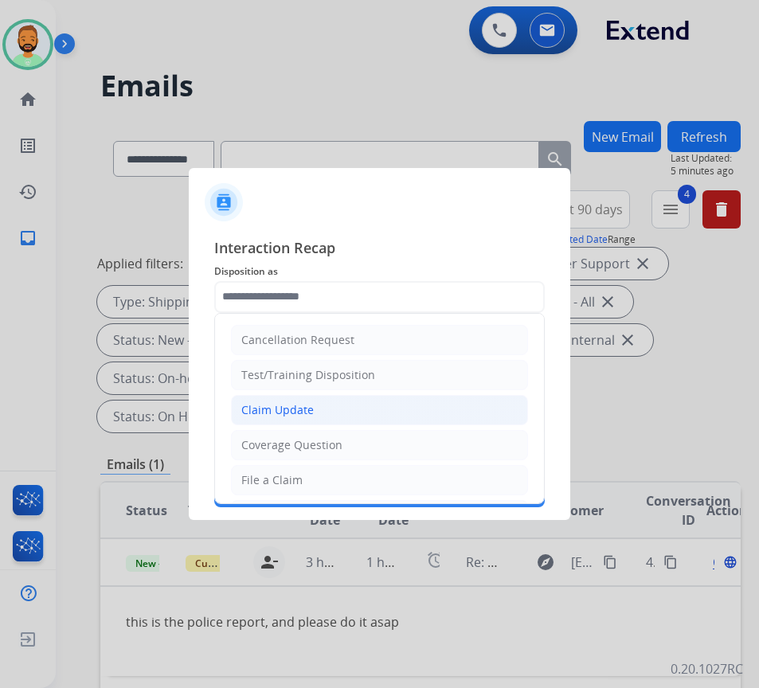
click at [271, 407] on div "Claim Update" at bounding box center [277, 410] width 72 height 16
type input "**********"
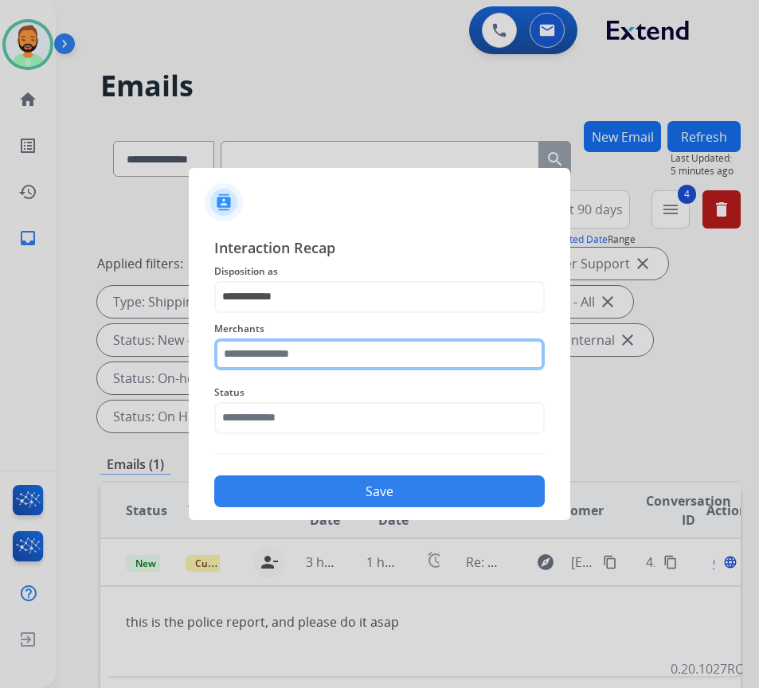
click at [282, 353] on input "text" at bounding box center [379, 354] width 330 height 32
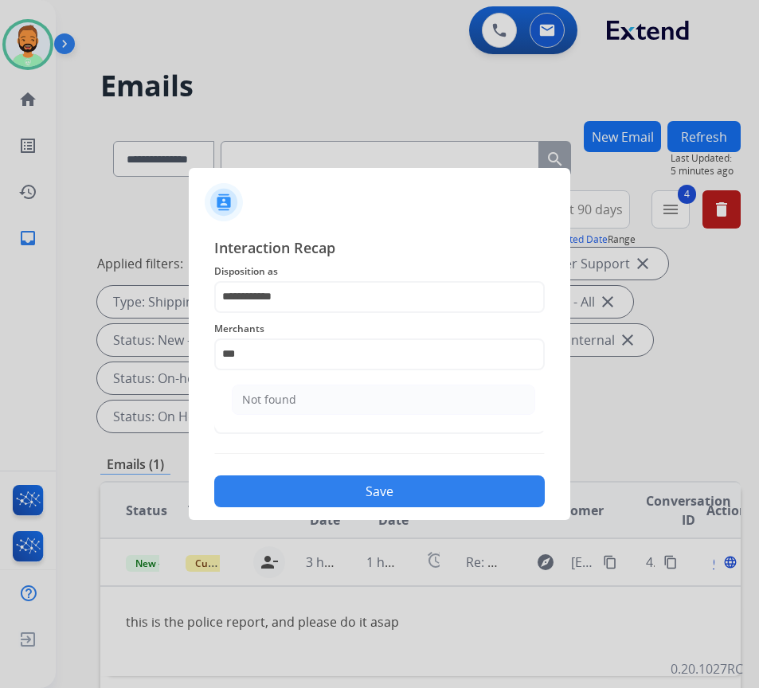
click at [323, 391] on li "Not found" at bounding box center [383, 399] width 303 height 30
type input "*********"
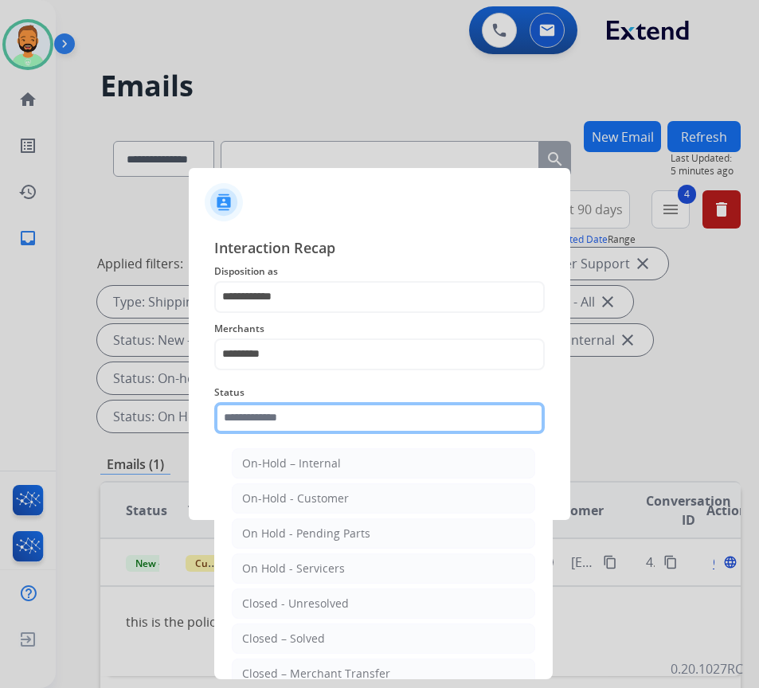
drag, startPoint x: 337, startPoint y: 417, endPoint x: 344, endPoint y: 423, distance: 9.6
click at [338, 419] on input "text" at bounding box center [379, 418] width 330 height 32
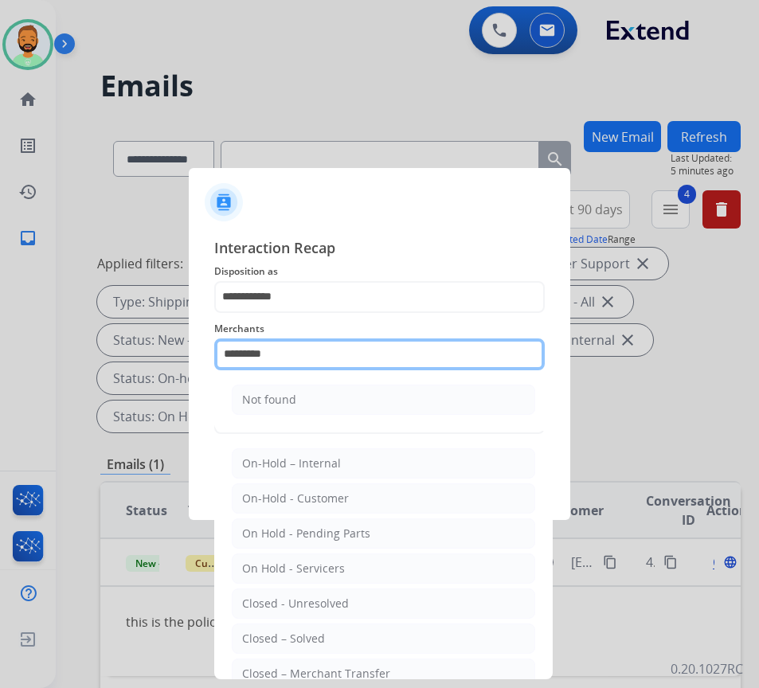
drag, startPoint x: 360, startPoint y: 356, endPoint x: 320, endPoint y: 356, distance: 39.8
click at [324, 356] on input "*********" at bounding box center [379, 354] width 330 height 32
click at [320, 356] on input "*********" at bounding box center [379, 354] width 330 height 32
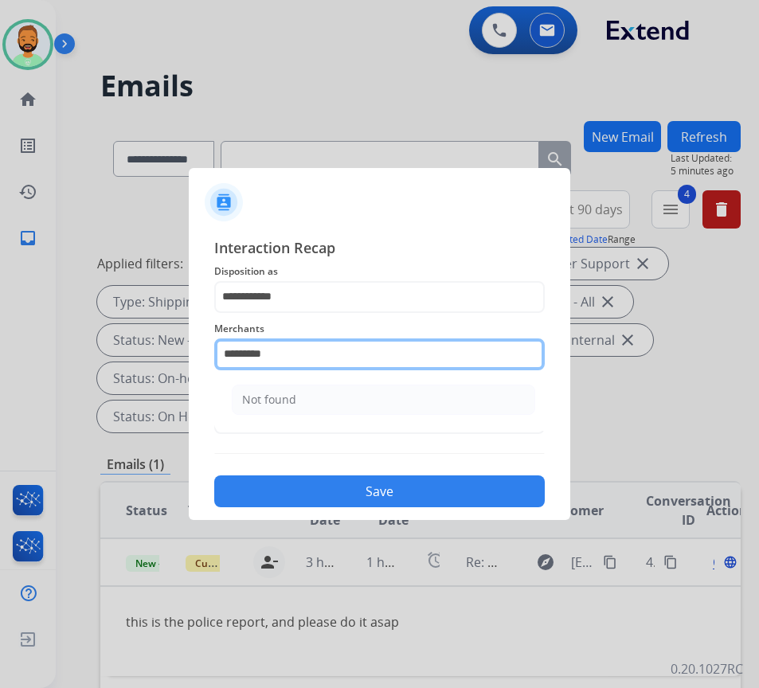
click at [320, 356] on input "*********" at bounding box center [379, 354] width 330 height 32
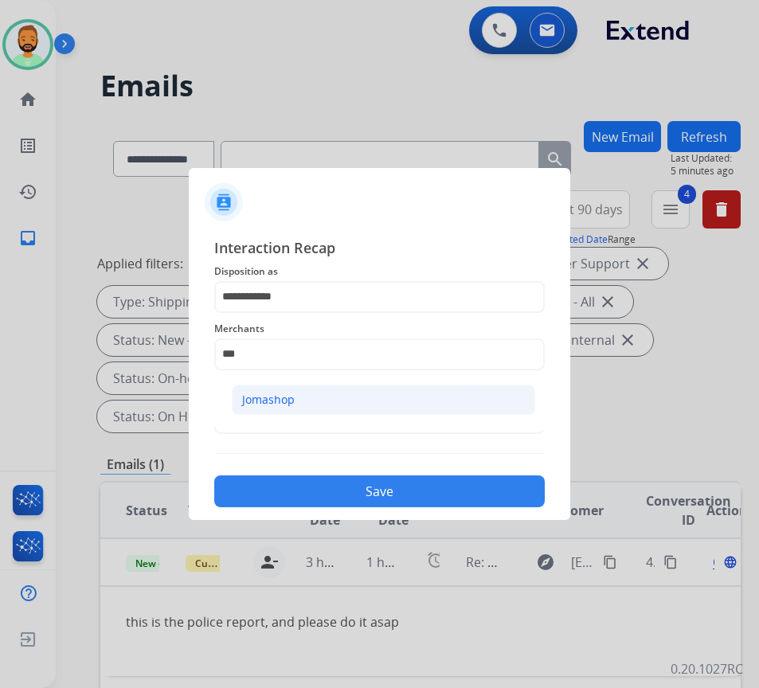
click at [344, 398] on li "Jomashop" at bounding box center [383, 399] width 303 height 30
type input "********"
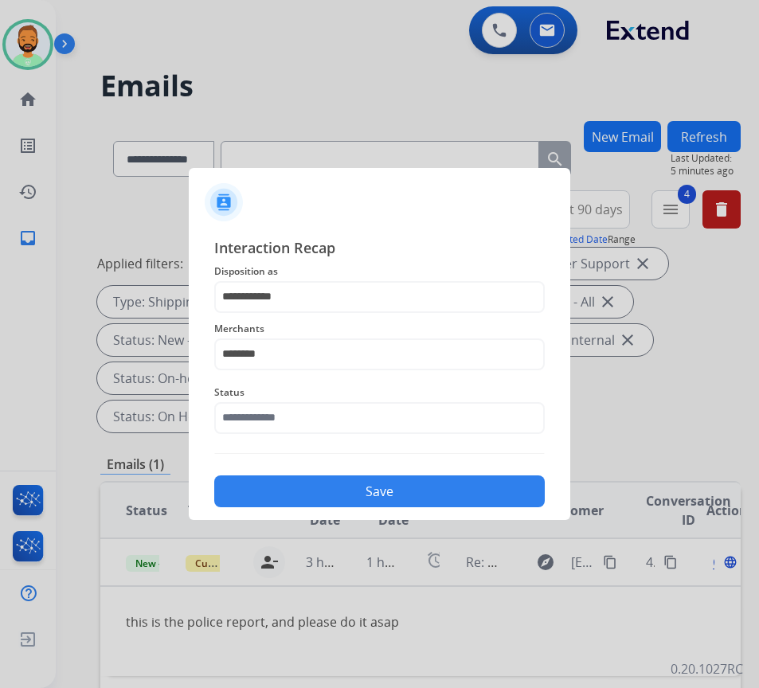
drag, startPoint x: 344, startPoint y: 399, endPoint x: 350, endPoint y: 420, distance: 22.4
click at [345, 400] on span "Status" at bounding box center [379, 392] width 330 height 19
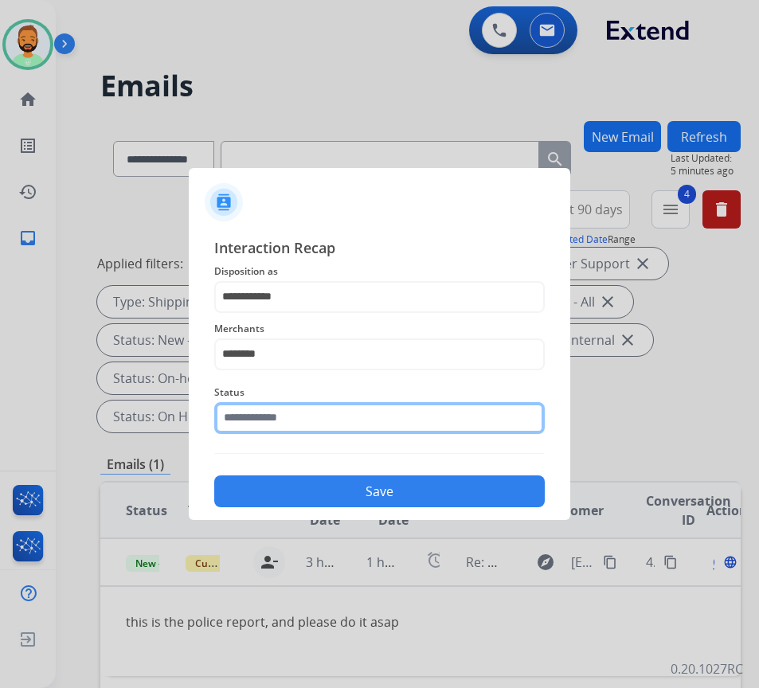
click at [352, 428] on input "text" at bounding box center [379, 418] width 330 height 32
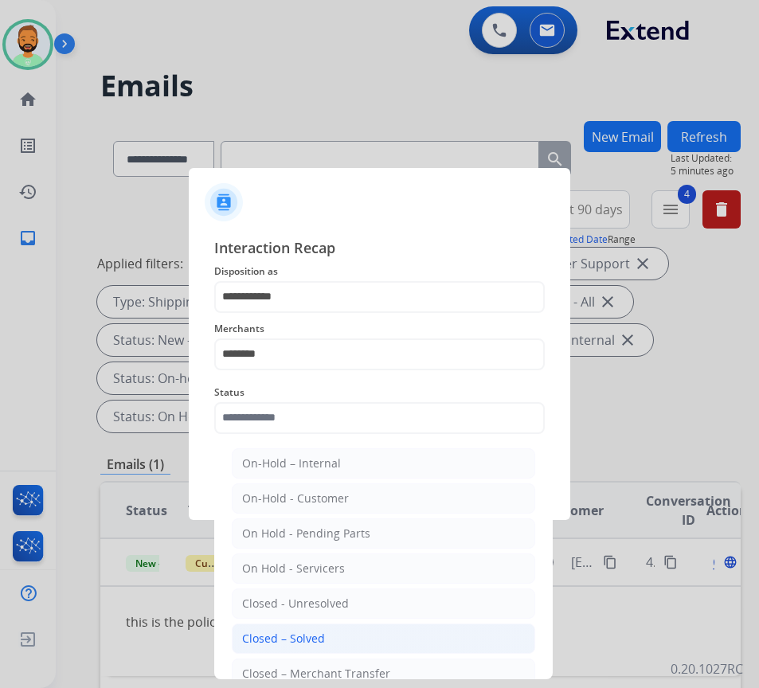
click at [361, 645] on li "Closed – Solved" at bounding box center [383, 638] width 303 height 30
type input "**********"
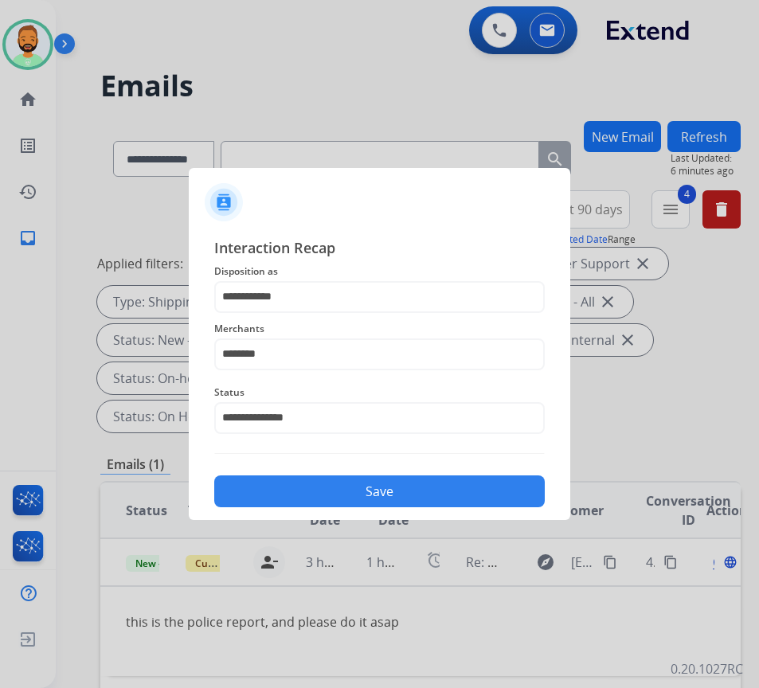
drag, startPoint x: 425, startPoint y: 500, endPoint x: 416, endPoint y: 504, distance: 9.6
click at [425, 503] on button "Save" at bounding box center [379, 491] width 330 height 32
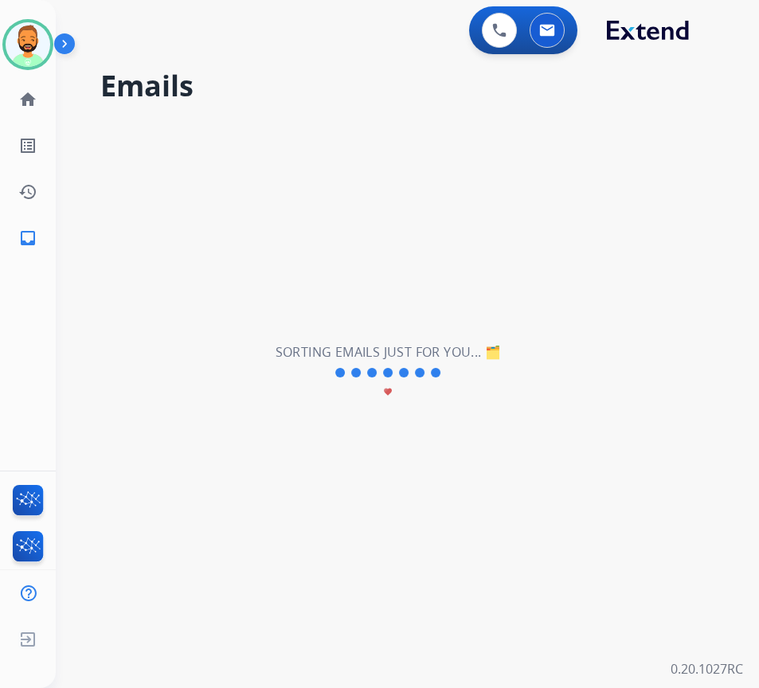
scroll to position [0, 0]
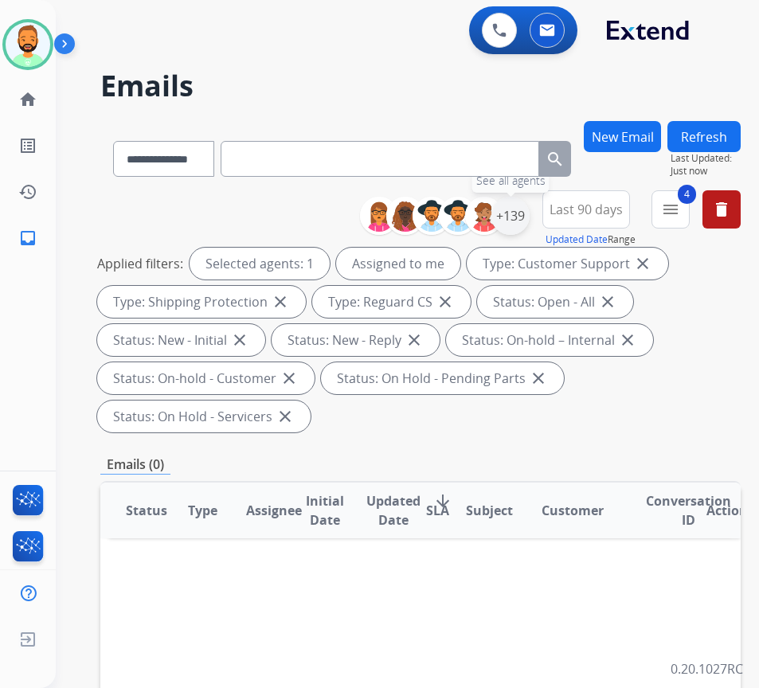
click at [529, 220] on div "+139" at bounding box center [510, 216] width 38 height 38
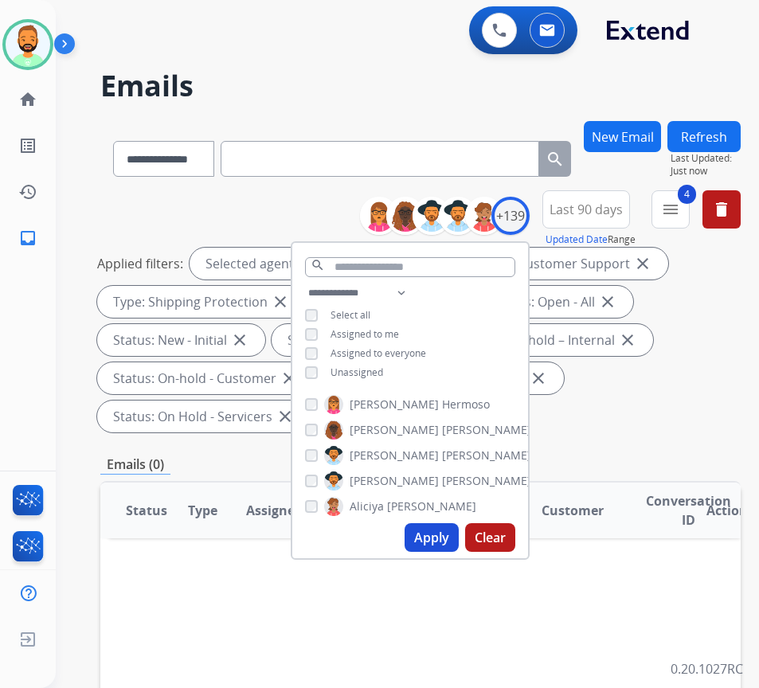
click at [383, 365] on span "Unassigned" at bounding box center [356, 372] width 53 height 14
click at [394, 317] on div "**********" at bounding box center [410, 334] width 236 height 102
click at [396, 329] on span "Assigned to me" at bounding box center [364, 334] width 68 height 14
click at [447, 529] on button "Apply" at bounding box center [431, 537] width 54 height 29
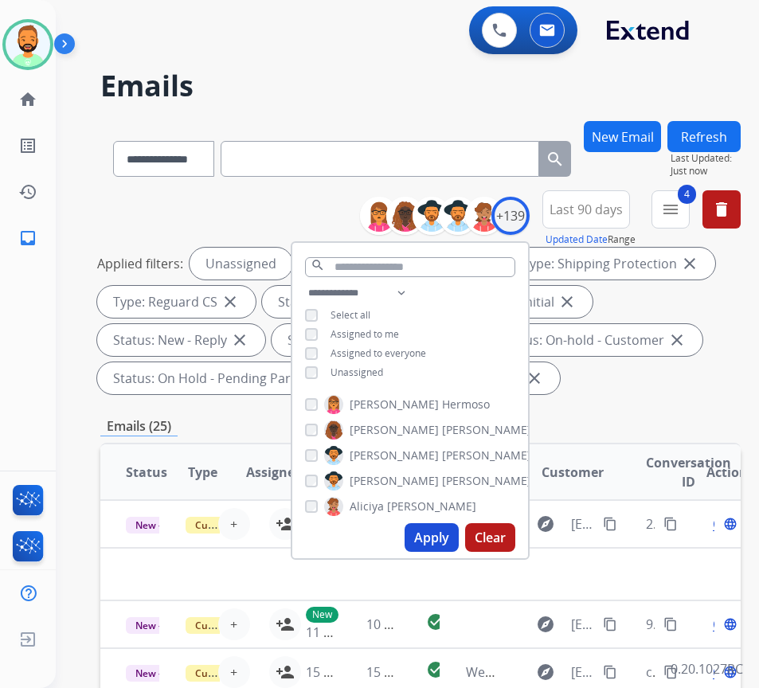
click at [688, 377] on div "Applied filters: Unassigned Type: Customer Support close Type: Shipping Protect…" at bounding box center [417, 321] width 640 height 146
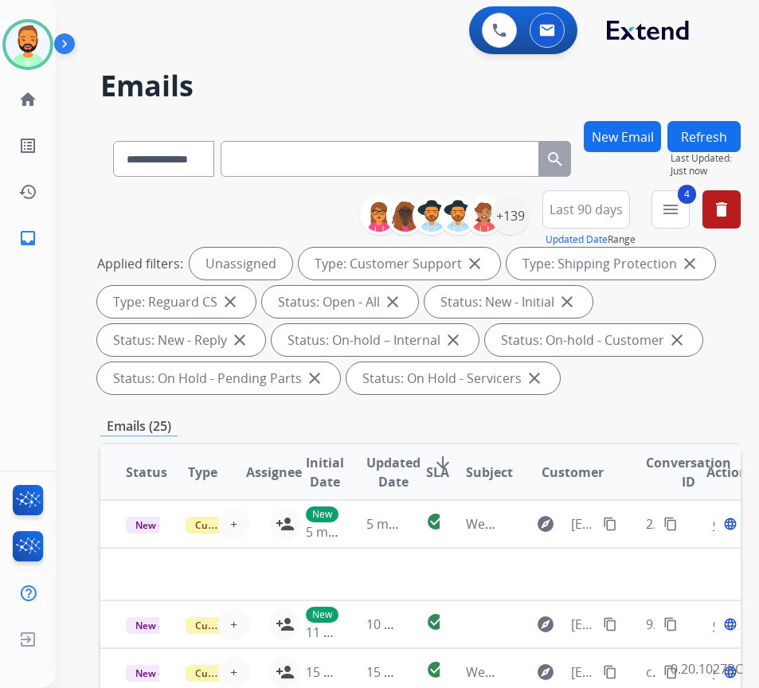
click at [443, 461] on mat-icon "arrow_downward" at bounding box center [442, 462] width 19 height 19
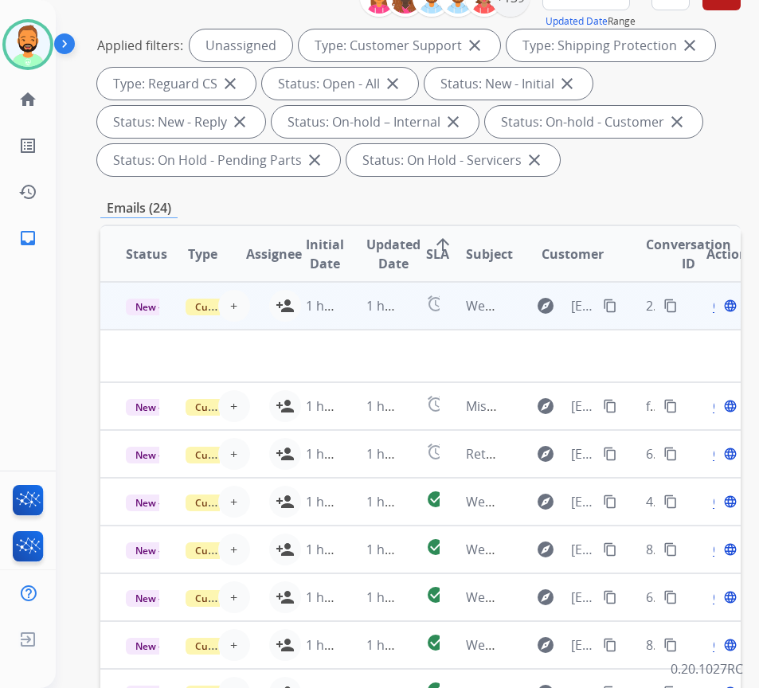
scroll to position [212, 0]
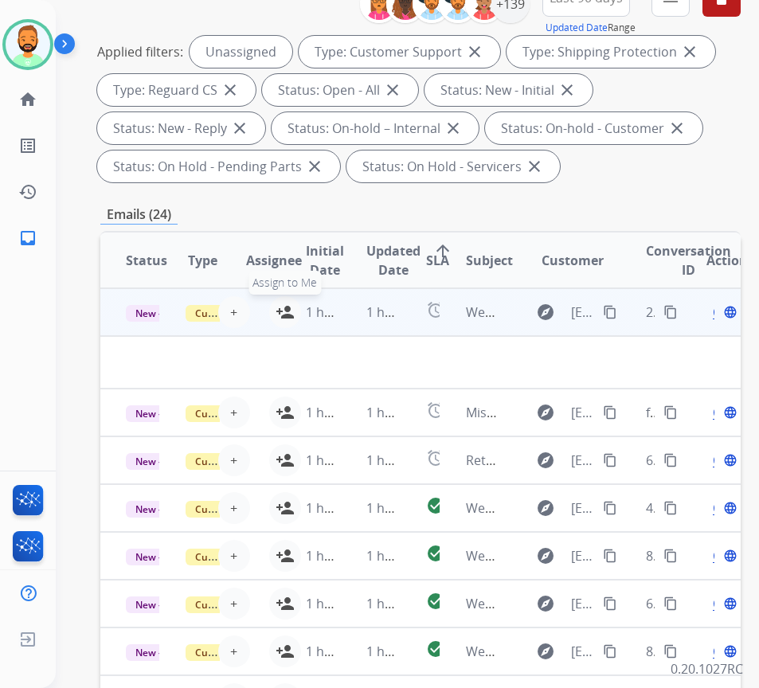
click at [279, 308] on mat-icon "person_add" at bounding box center [284, 311] width 19 height 19
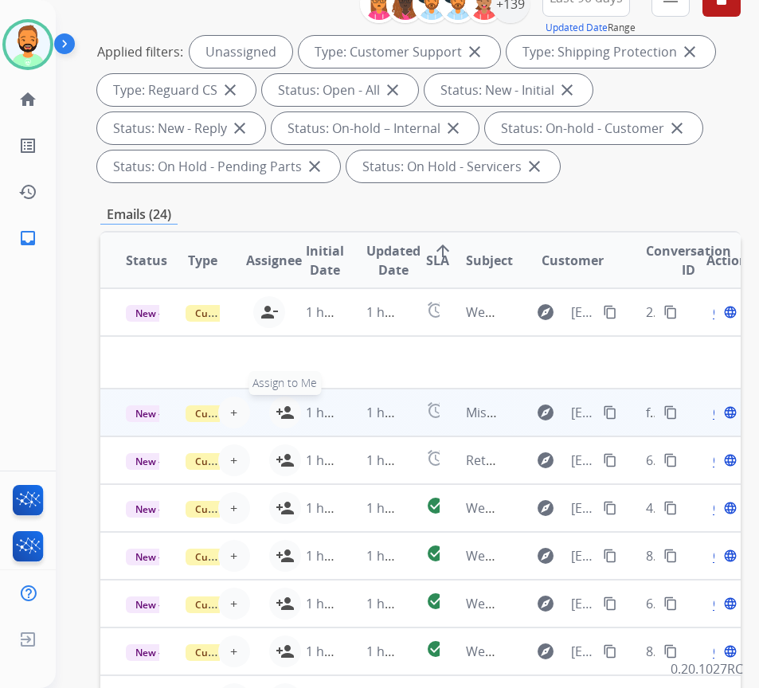
click at [279, 411] on mat-icon "person_add" at bounding box center [284, 412] width 19 height 19
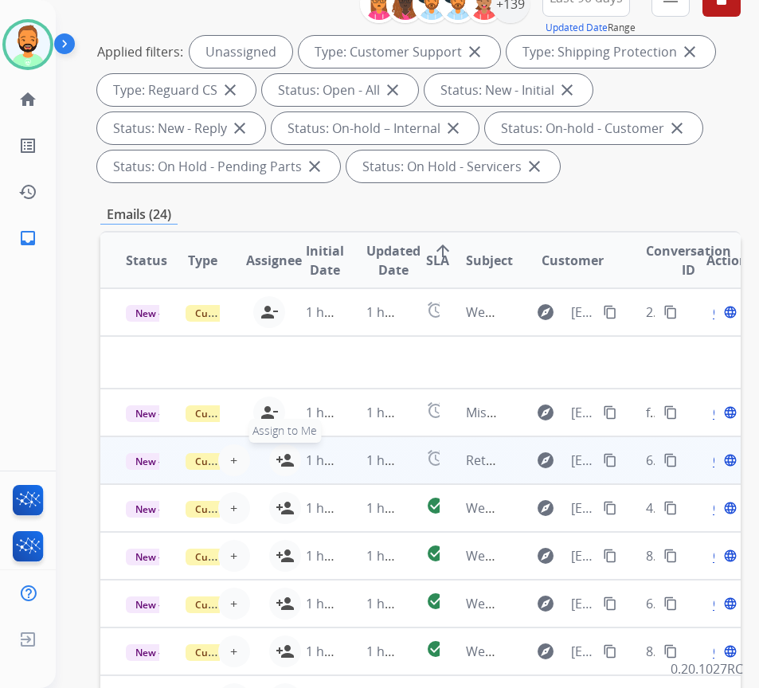
click at [275, 459] on button "person_add Assign to Me" at bounding box center [285, 460] width 32 height 32
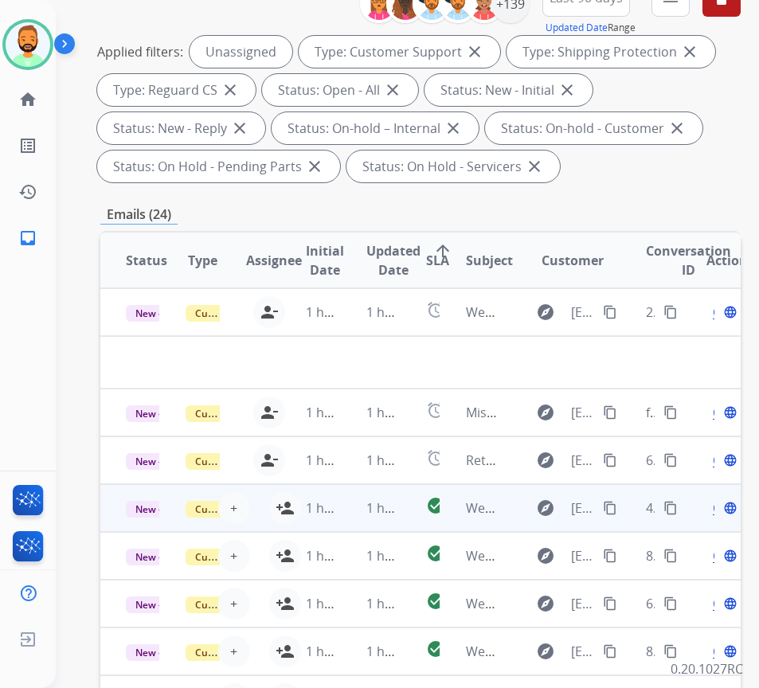
click at [282, 507] on td "1 hour ago" at bounding box center [310, 508] width 60 height 48
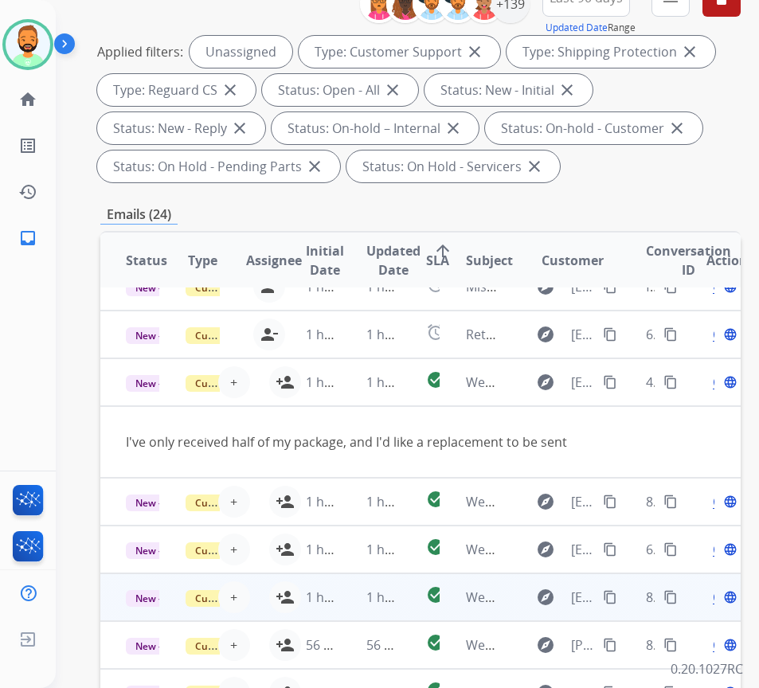
scroll to position [86, 0]
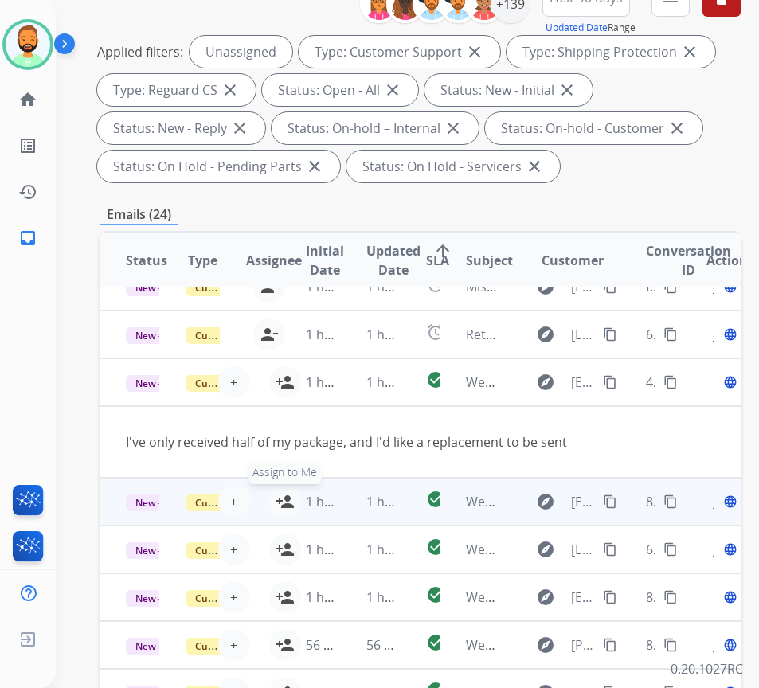
click at [276, 489] on button "person_add Assign to Me" at bounding box center [285, 502] width 32 height 32
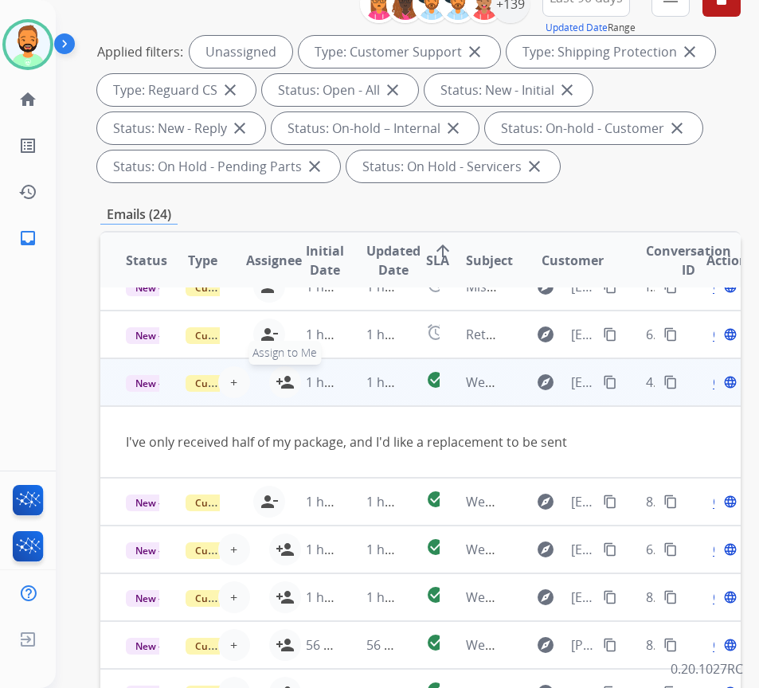
click at [279, 372] on mat-icon "person_add" at bounding box center [284, 381] width 19 height 19
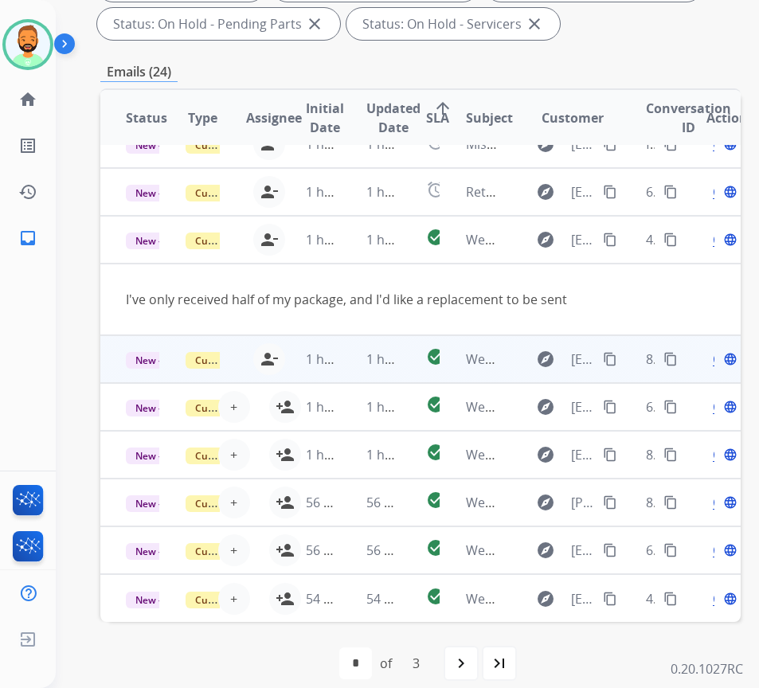
scroll to position [371, 0]
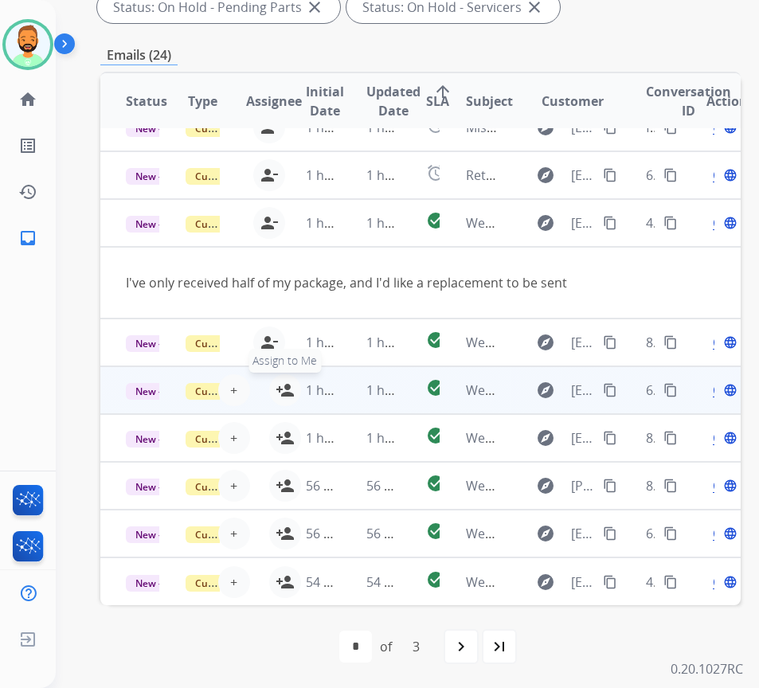
click at [278, 380] on mat-icon "person_add" at bounding box center [284, 389] width 19 height 19
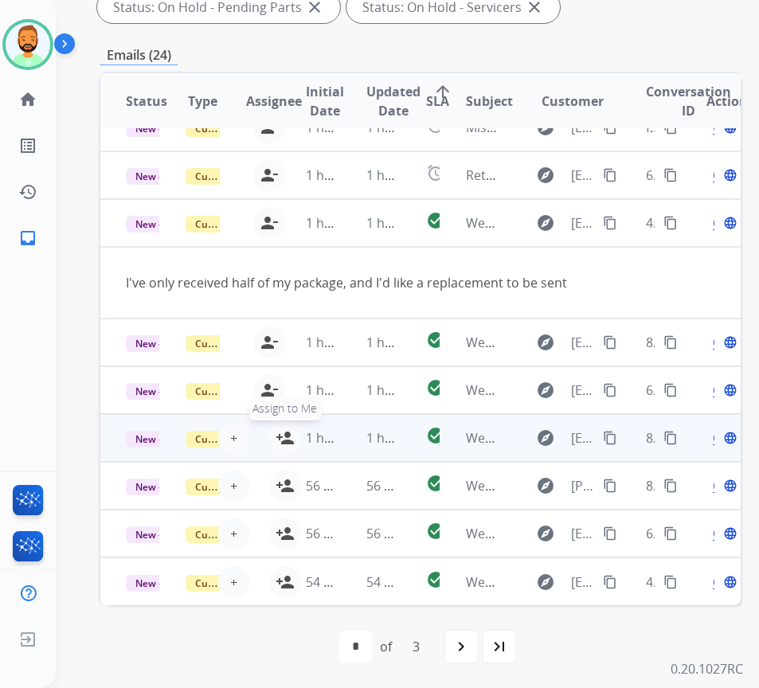
drag, startPoint x: 279, startPoint y: 419, endPoint x: 279, endPoint y: 443, distance: 23.9
click at [279, 428] on mat-icon "person_add" at bounding box center [284, 437] width 19 height 19
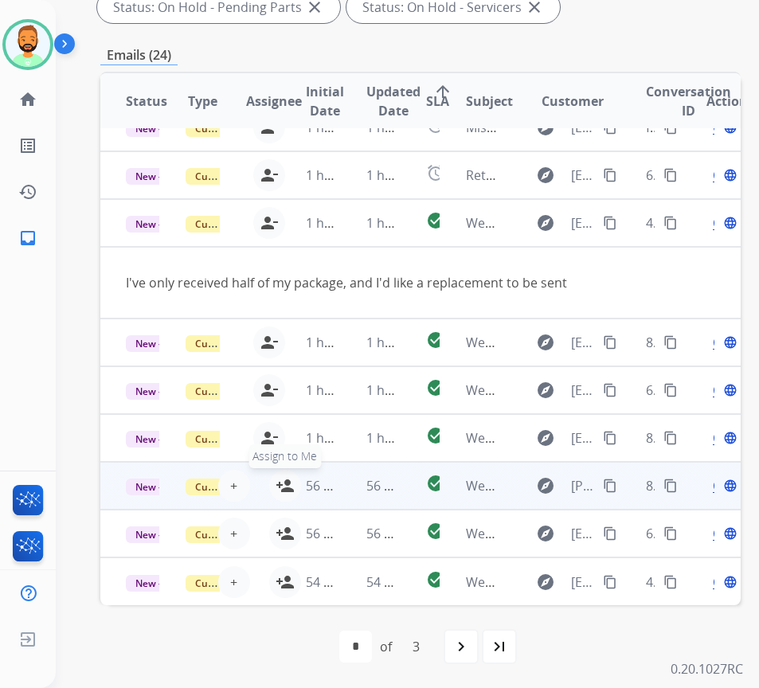
click at [275, 472] on button "person_add Assign to Me" at bounding box center [285, 486] width 32 height 32
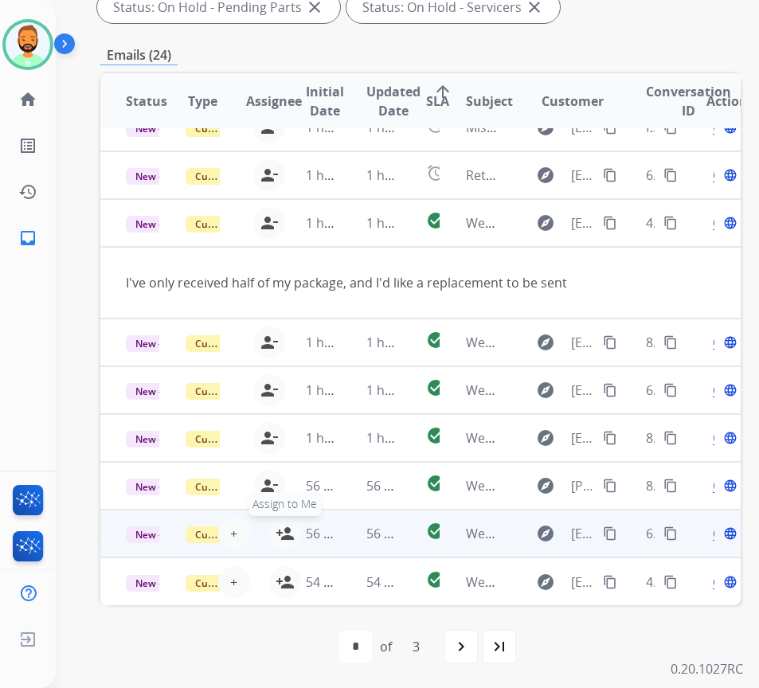
click at [276, 517] on button "person_add Assign to Me" at bounding box center [285, 533] width 32 height 32
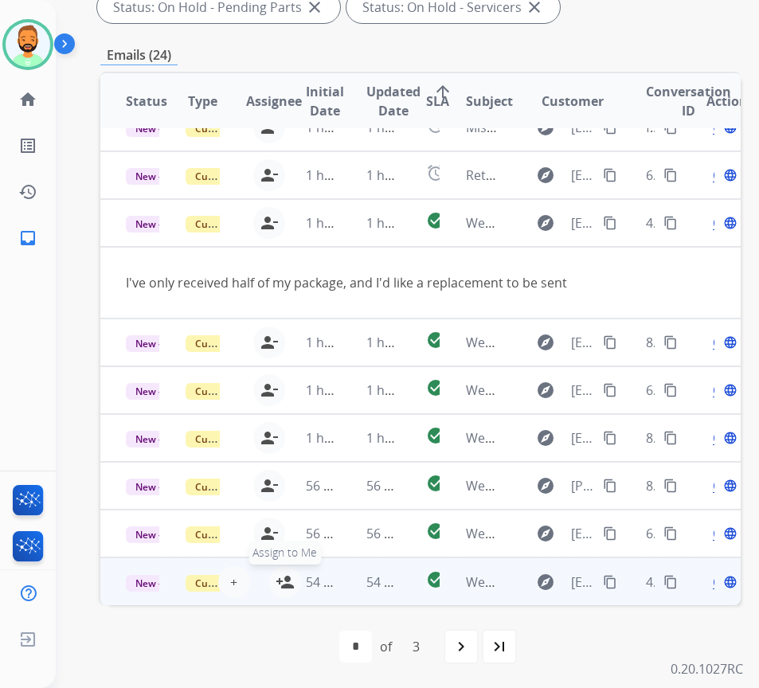
click at [280, 572] on mat-icon "person_add" at bounding box center [284, 581] width 19 height 19
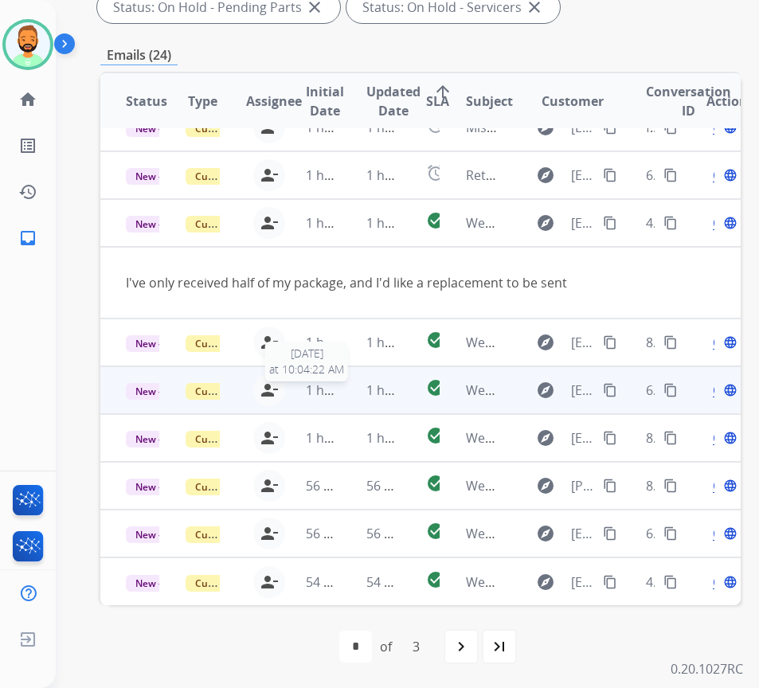
click at [334, 381] on span "1 hour ago" at bounding box center [338, 390] width 65 height 18
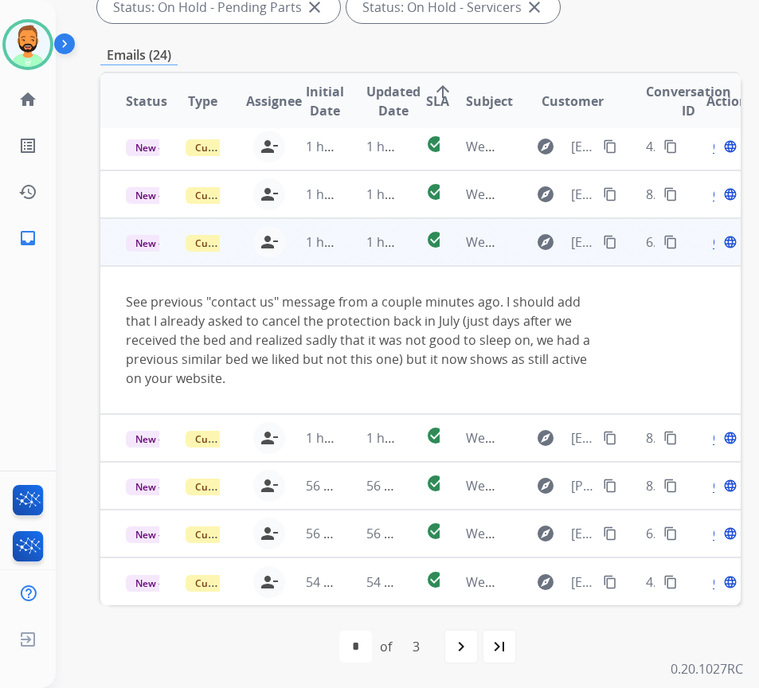
click at [350, 236] on td "1 hour ago" at bounding box center [371, 242] width 60 height 48
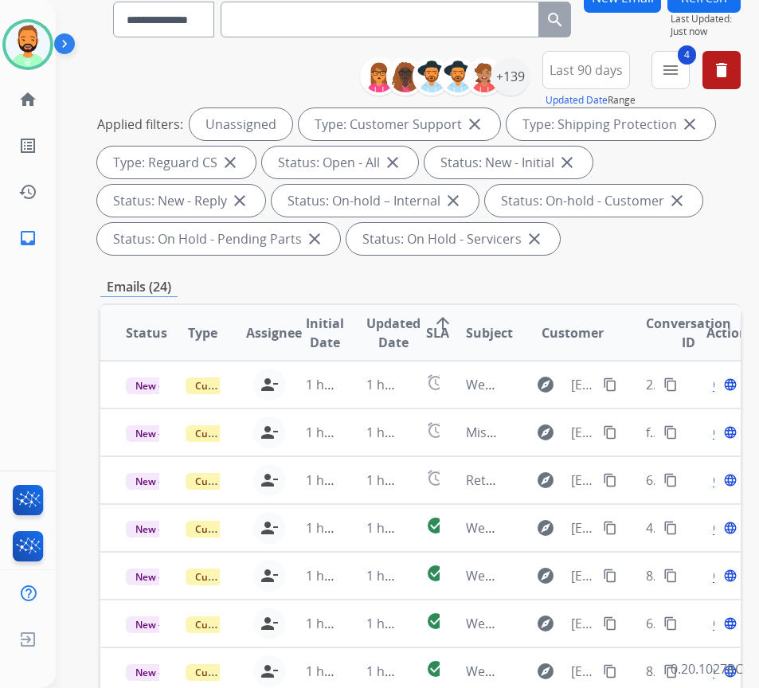
scroll to position [132, 0]
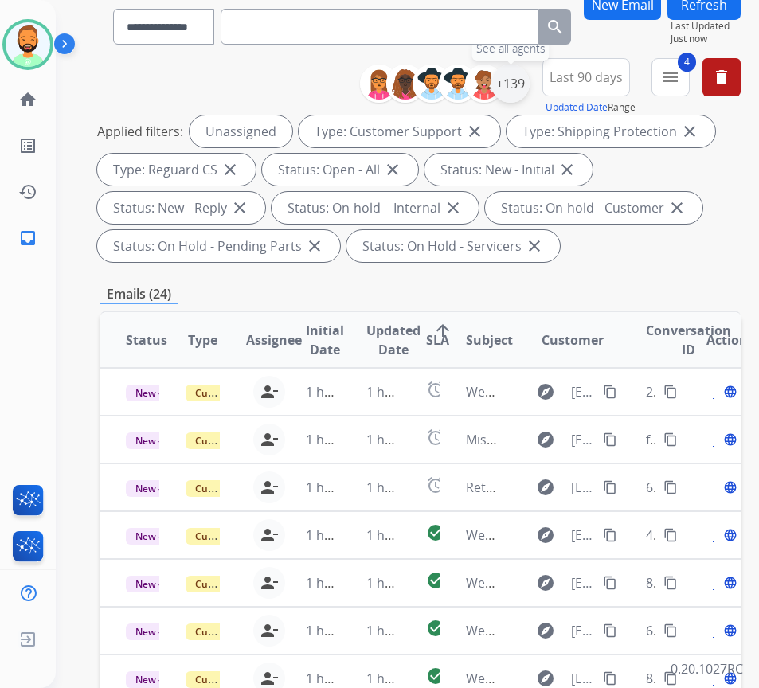
click at [529, 86] on div "+139" at bounding box center [510, 83] width 38 height 38
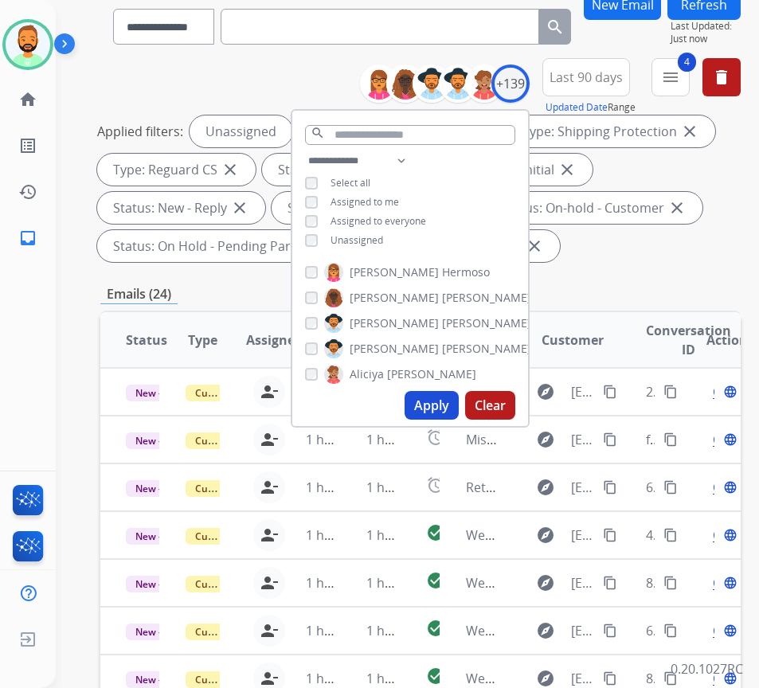
click at [399, 197] on span "Assigned to me" at bounding box center [364, 202] width 68 height 14
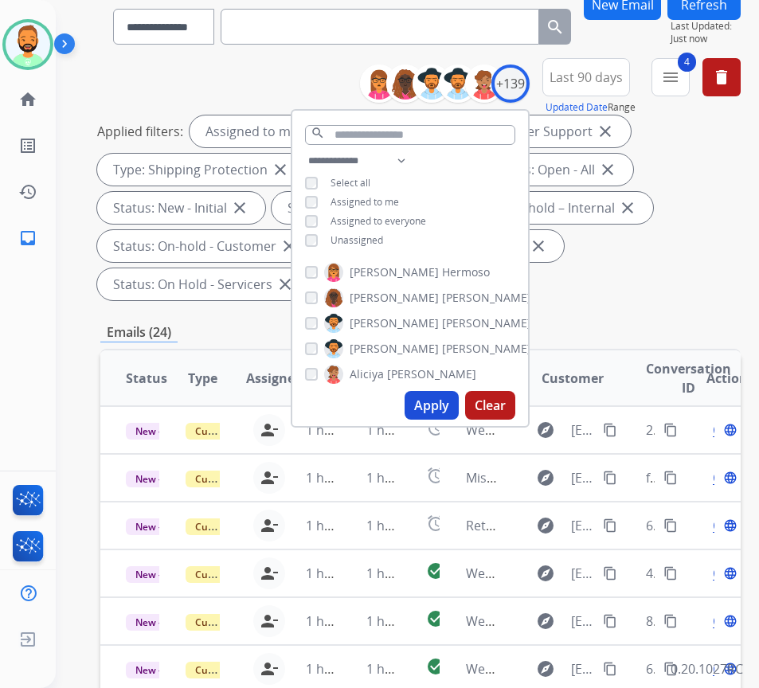
click at [383, 233] on span "Unassigned" at bounding box center [356, 240] width 53 height 14
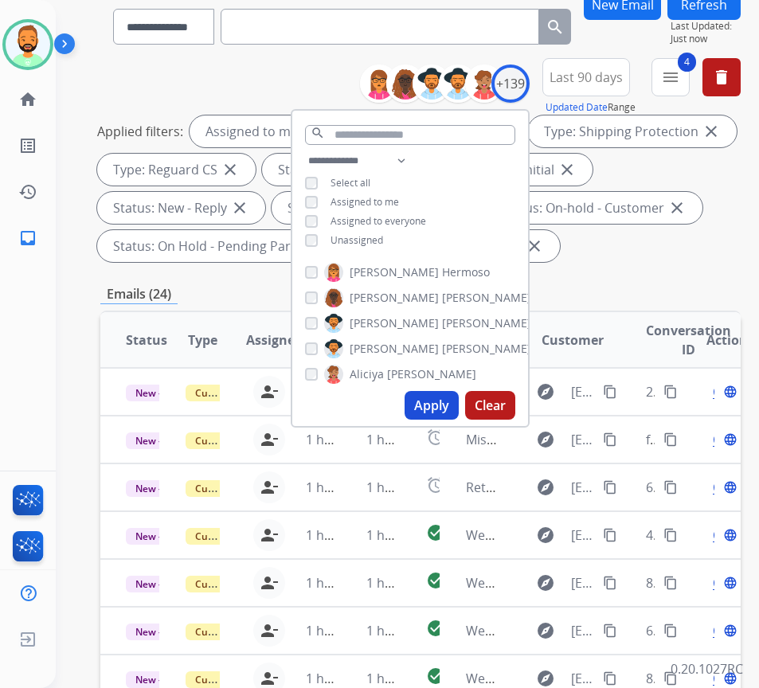
click at [455, 394] on button "Apply" at bounding box center [431, 405] width 54 height 29
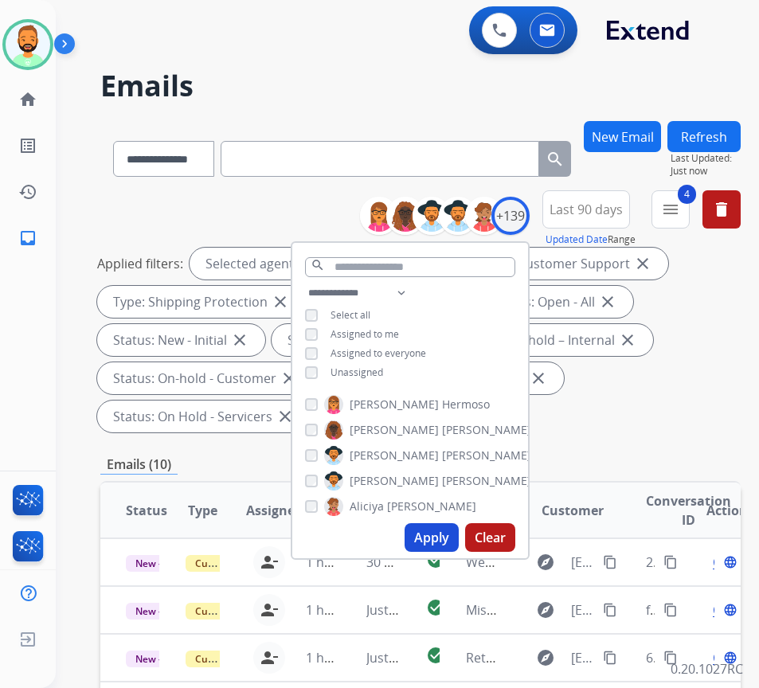
click at [653, 383] on div "Applied filters: Selected agents: 1 Assigned to me Type: Customer Support close…" at bounding box center [417, 340] width 640 height 185
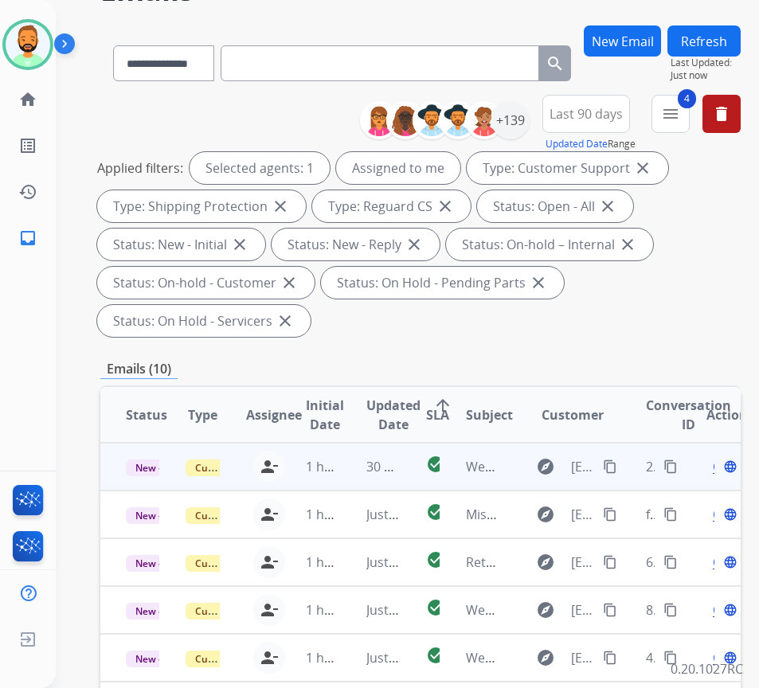
scroll to position [159, 0]
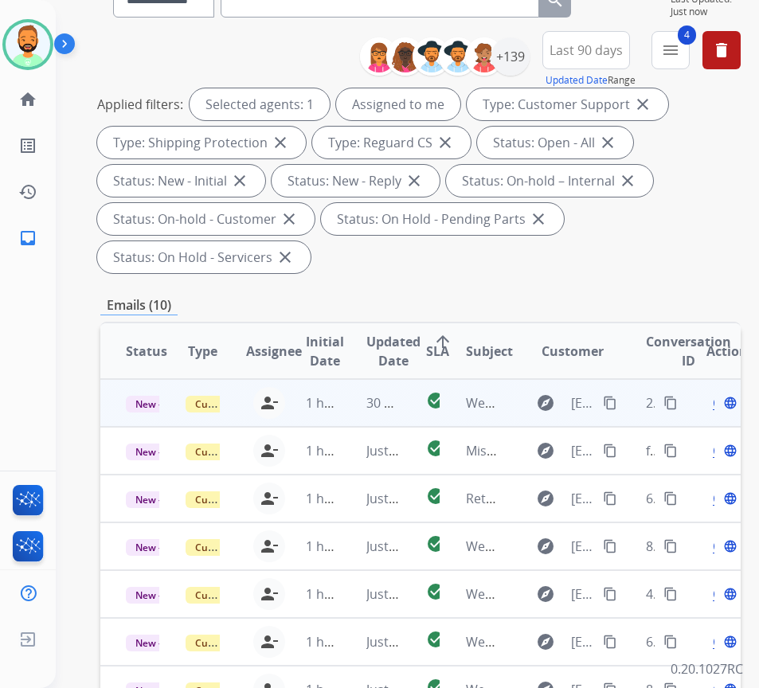
click at [361, 406] on td "30 seconds ago" at bounding box center [371, 403] width 60 height 48
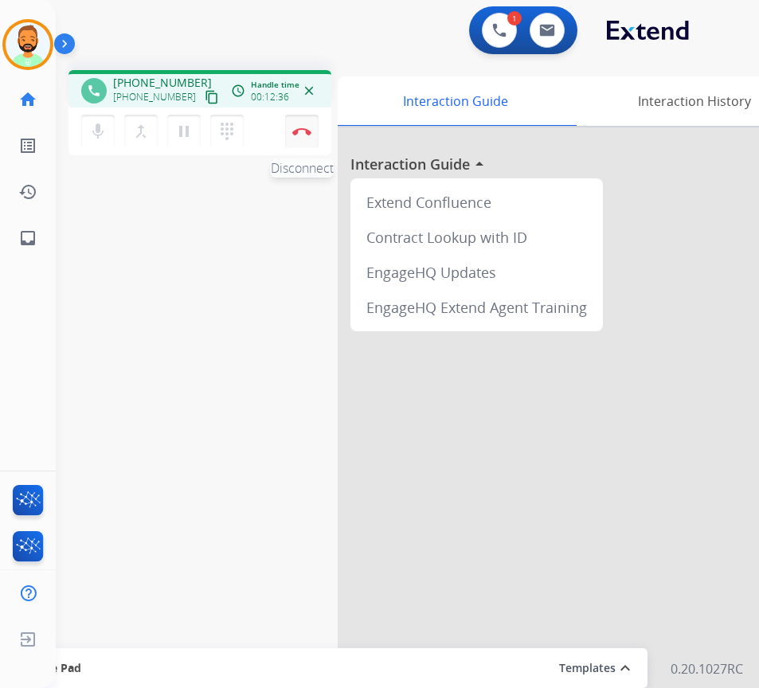
click at [301, 128] on img at bounding box center [301, 131] width 19 height 8
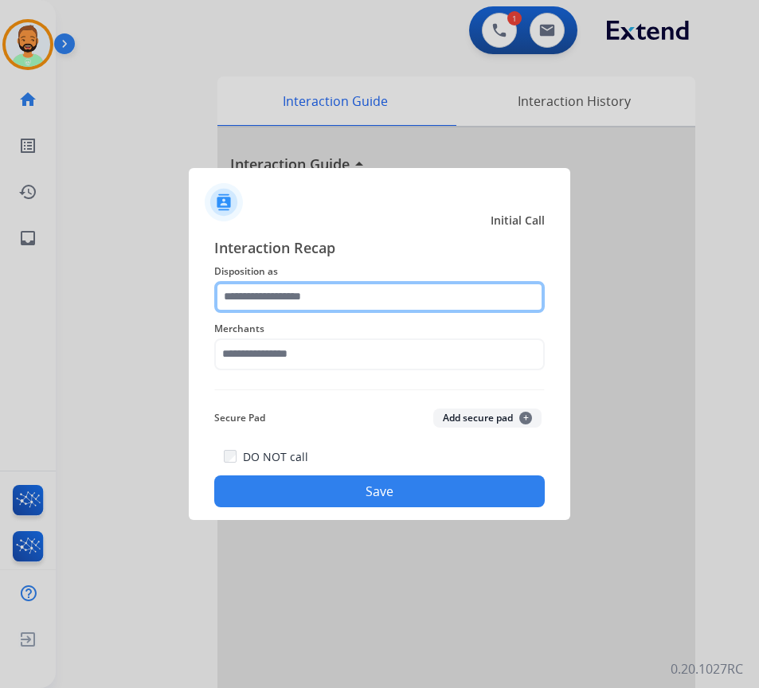
click at [319, 307] on input "text" at bounding box center [379, 297] width 330 height 32
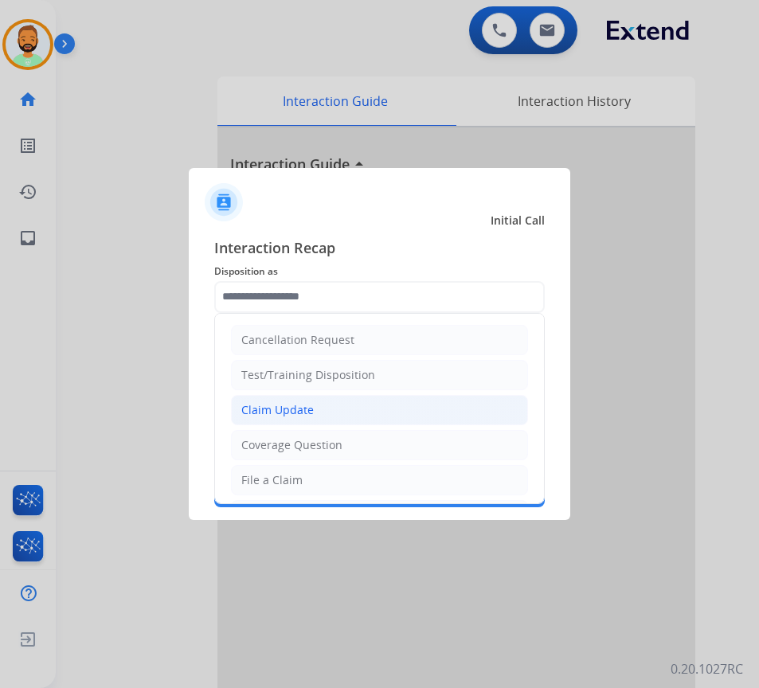
click at [325, 417] on li "Claim Update" at bounding box center [379, 410] width 297 height 30
type input "**********"
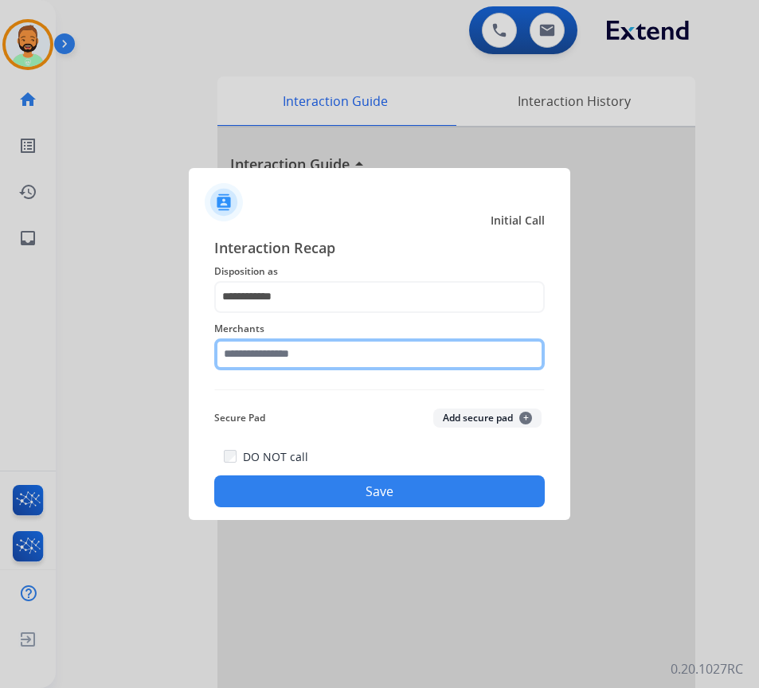
click at [320, 352] on input "text" at bounding box center [379, 354] width 330 height 32
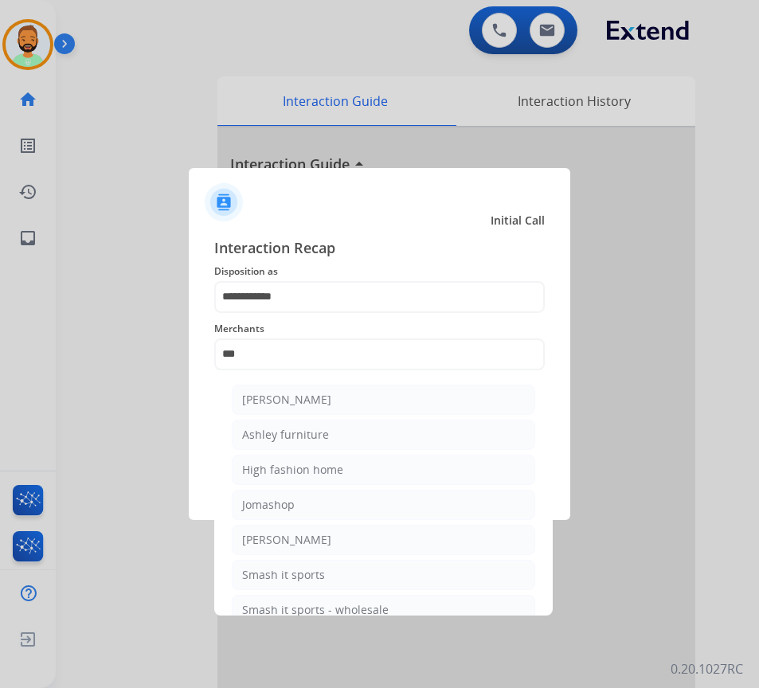
click at [353, 398] on li "[PERSON_NAME]" at bounding box center [383, 399] width 303 height 30
type input "**********"
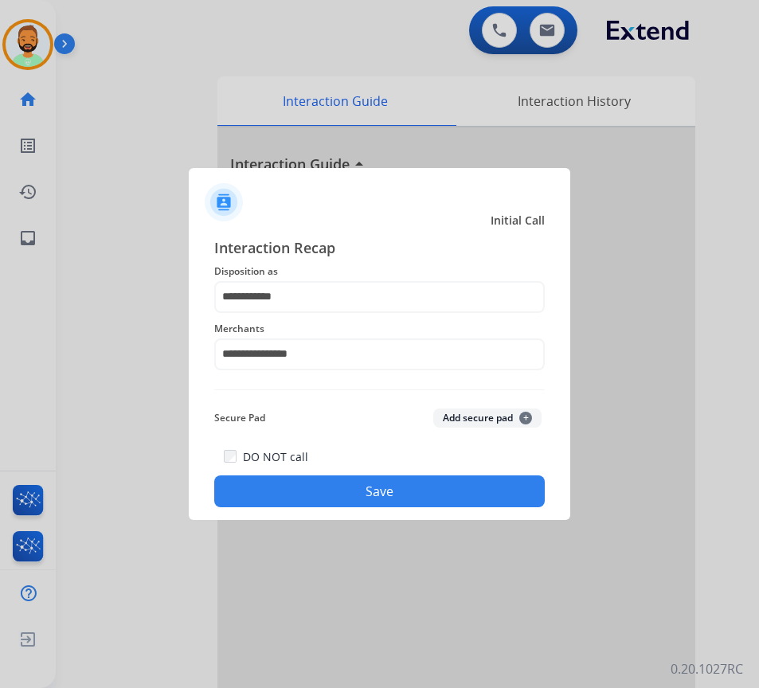
click at [388, 497] on button "Save" at bounding box center [379, 491] width 330 height 32
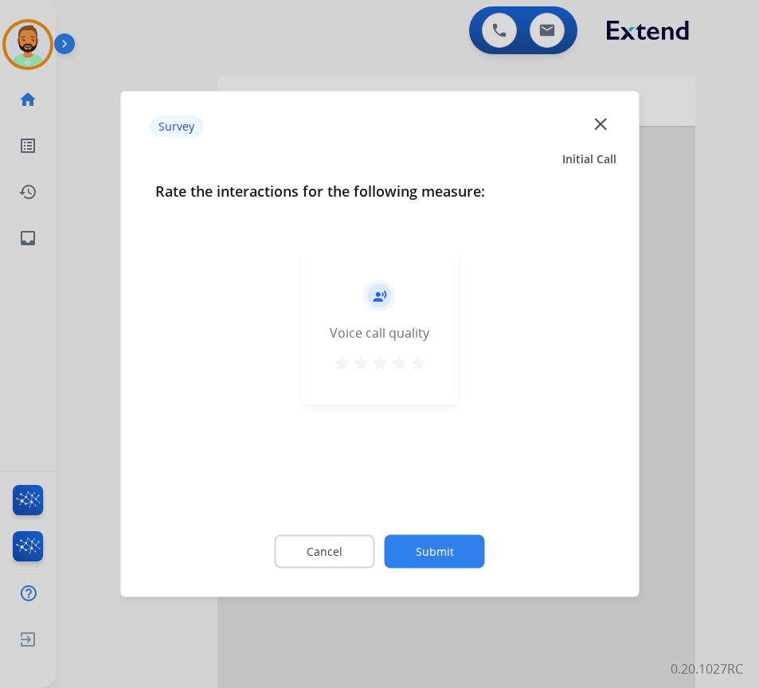
click at [432, 523] on div "Cancel Submit" at bounding box center [379, 552] width 448 height 72
click at [435, 536] on button "Submit" at bounding box center [434, 551] width 100 height 33
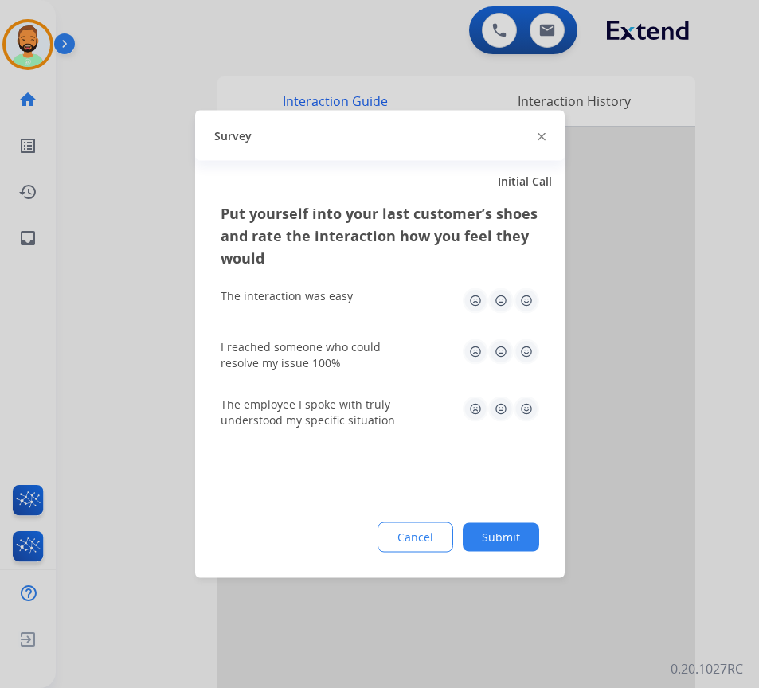
click at [501, 536] on button "Submit" at bounding box center [500, 537] width 76 height 29
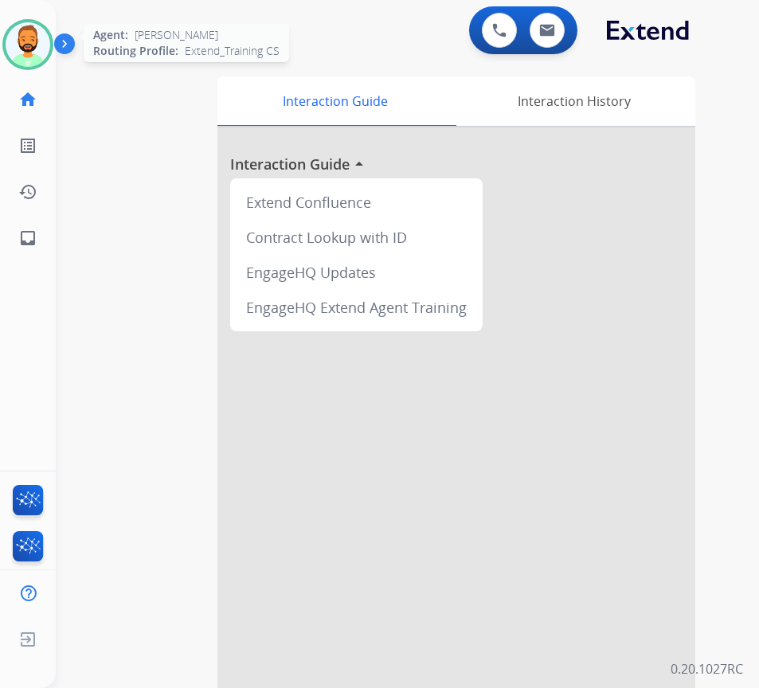
click at [36, 42] on img at bounding box center [28, 44] width 45 height 45
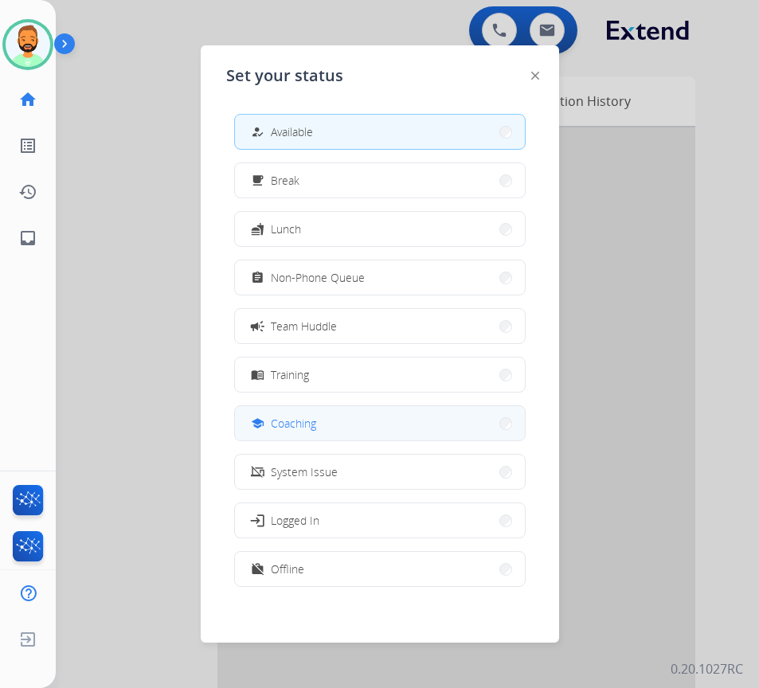
click at [315, 420] on span "Coaching" at bounding box center [293, 423] width 45 height 17
